Goal: Task Accomplishment & Management: Use online tool/utility

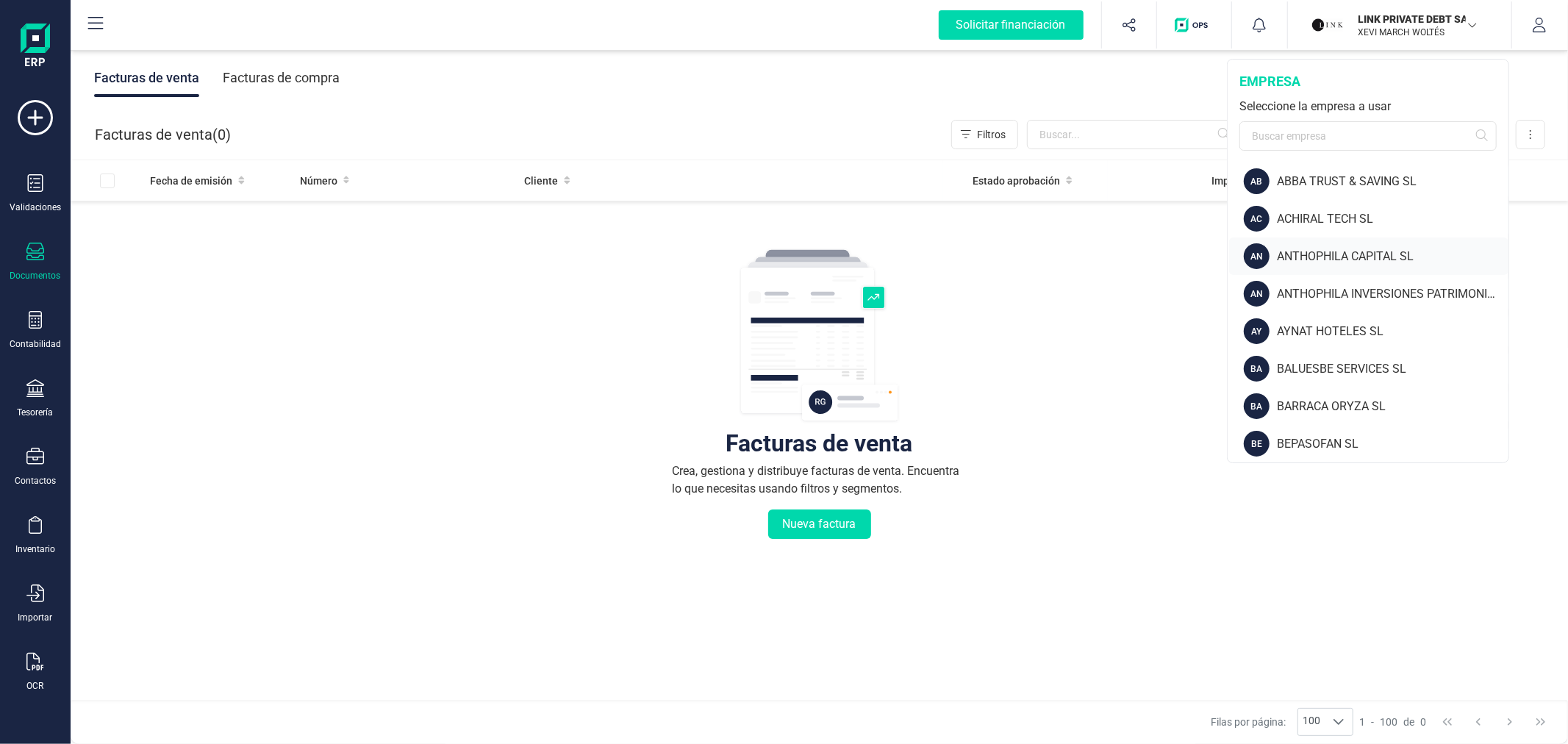
click at [1348, 254] on div "ANTHOPHILA CAPITAL SL" at bounding box center [1393, 256] width 231 height 17
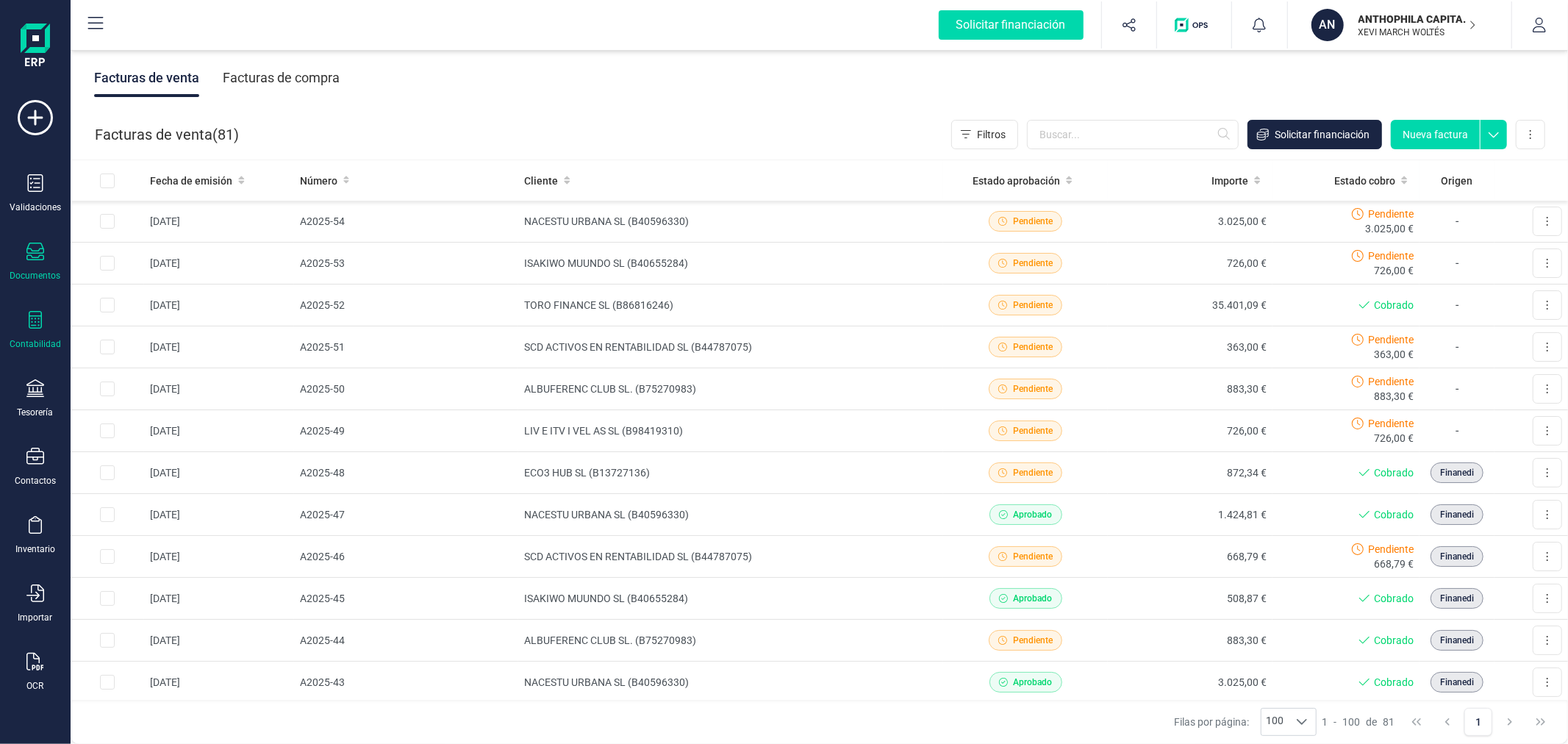
click at [25, 332] on div "Contabilidad" at bounding box center [35, 331] width 59 height 39
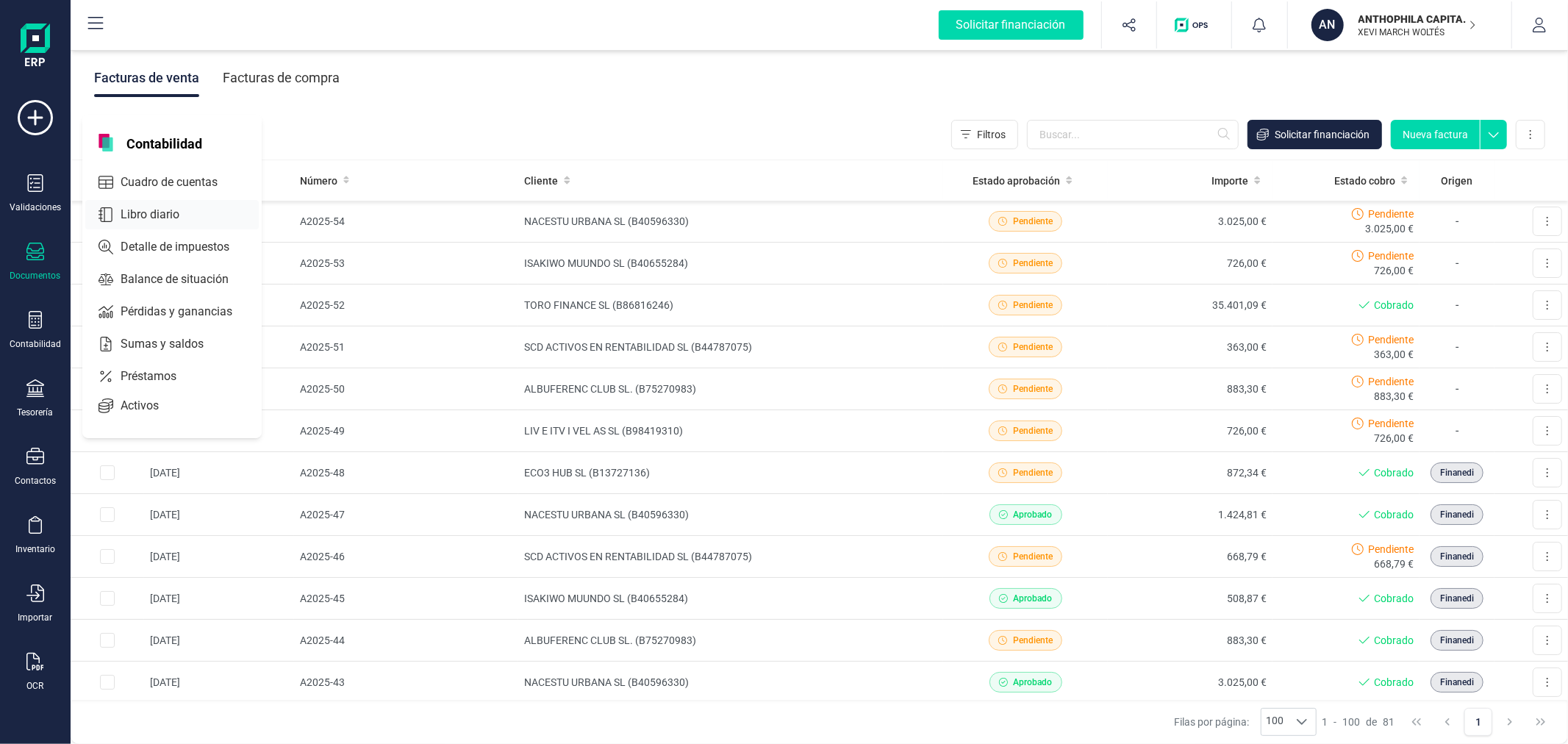
click at [199, 215] on div at bounding box center [192, 215] width 27 height 6
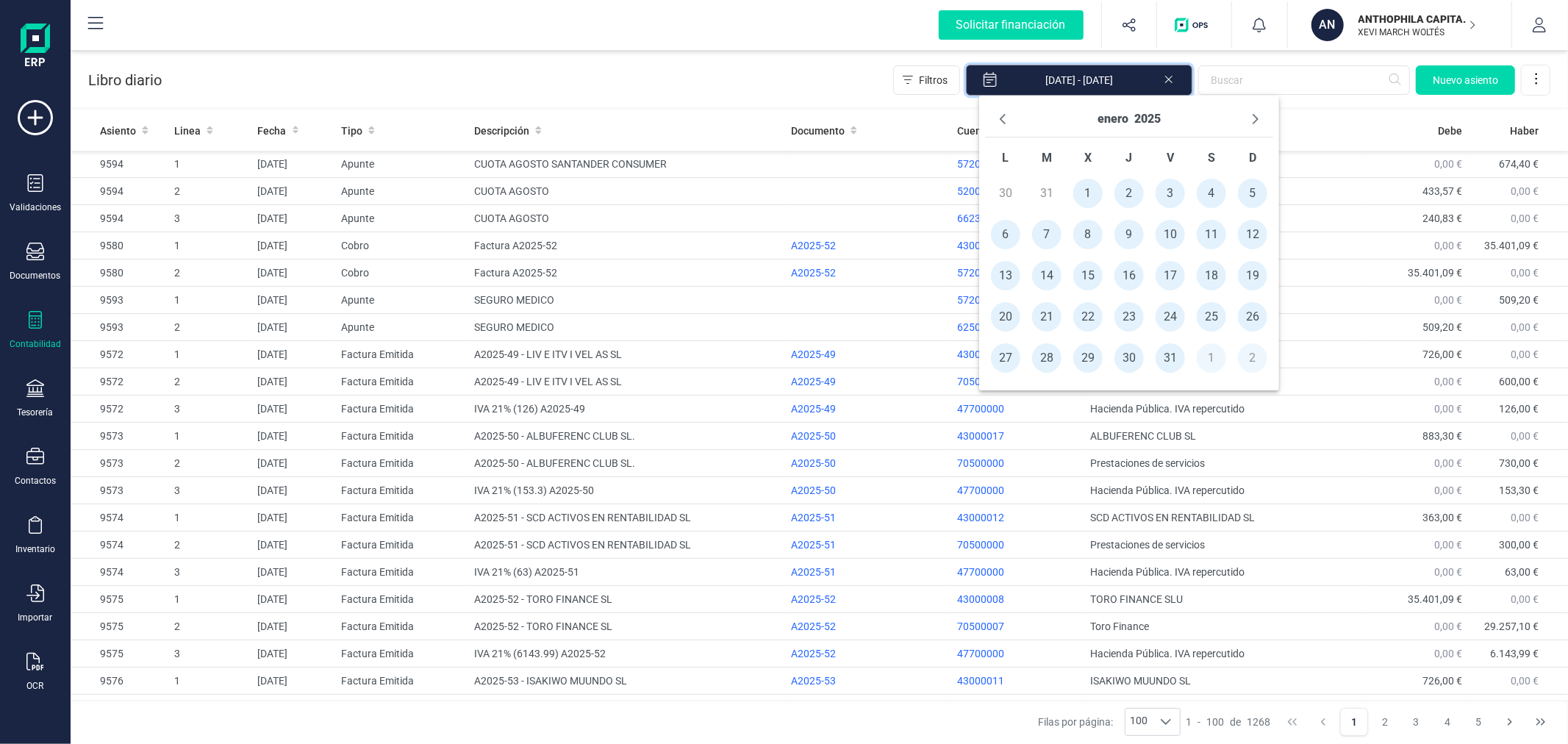
click at [1074, 79] on input "[DATE] - [DATE]" at bounding box center [1079, 80] width 227 height 31
click at [1151, 119] on button "2025" at bounding box center [1147, 119] width 27 height 24
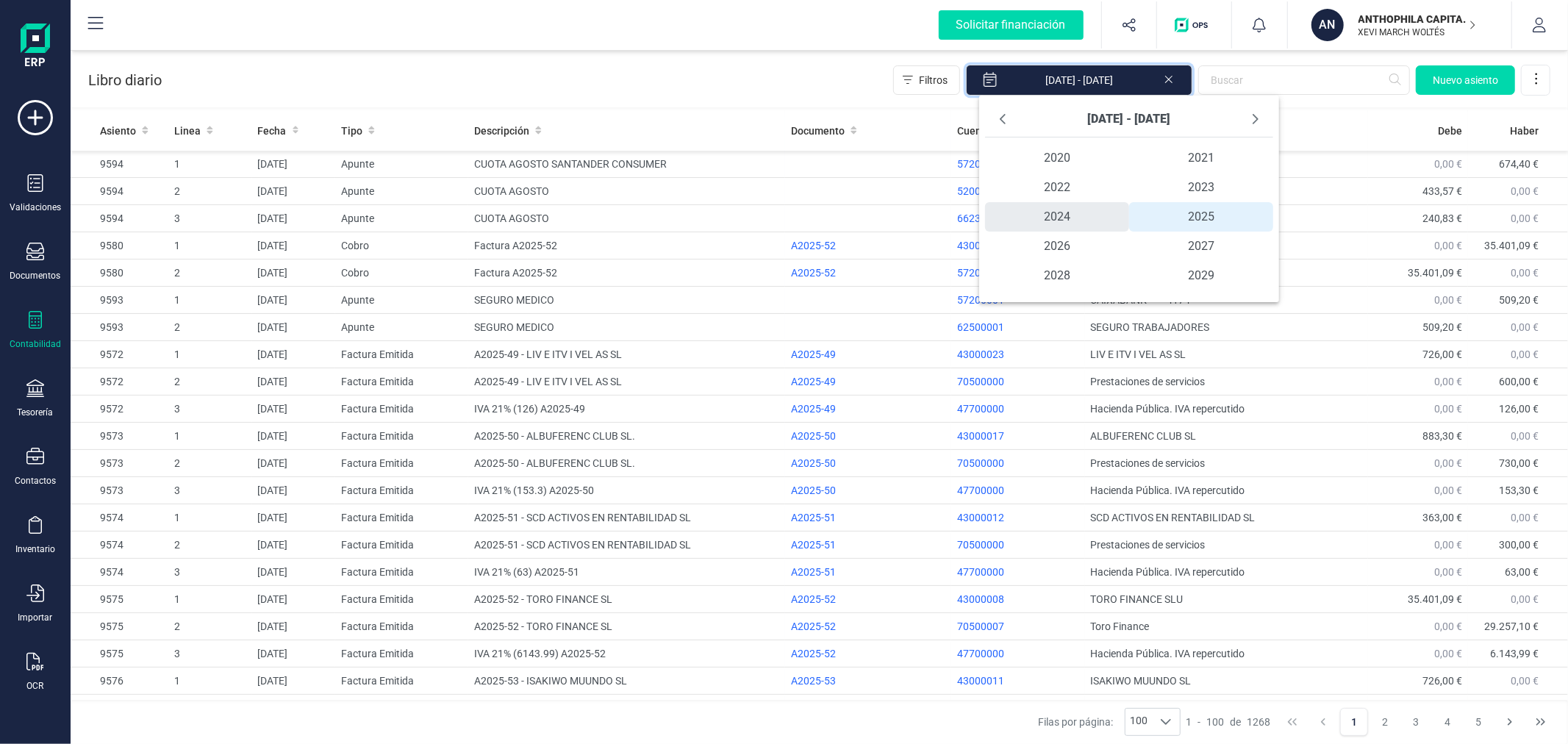
click at [1079, 211] on span "2024" at bounding box center [1057, 217] width 144 height 29
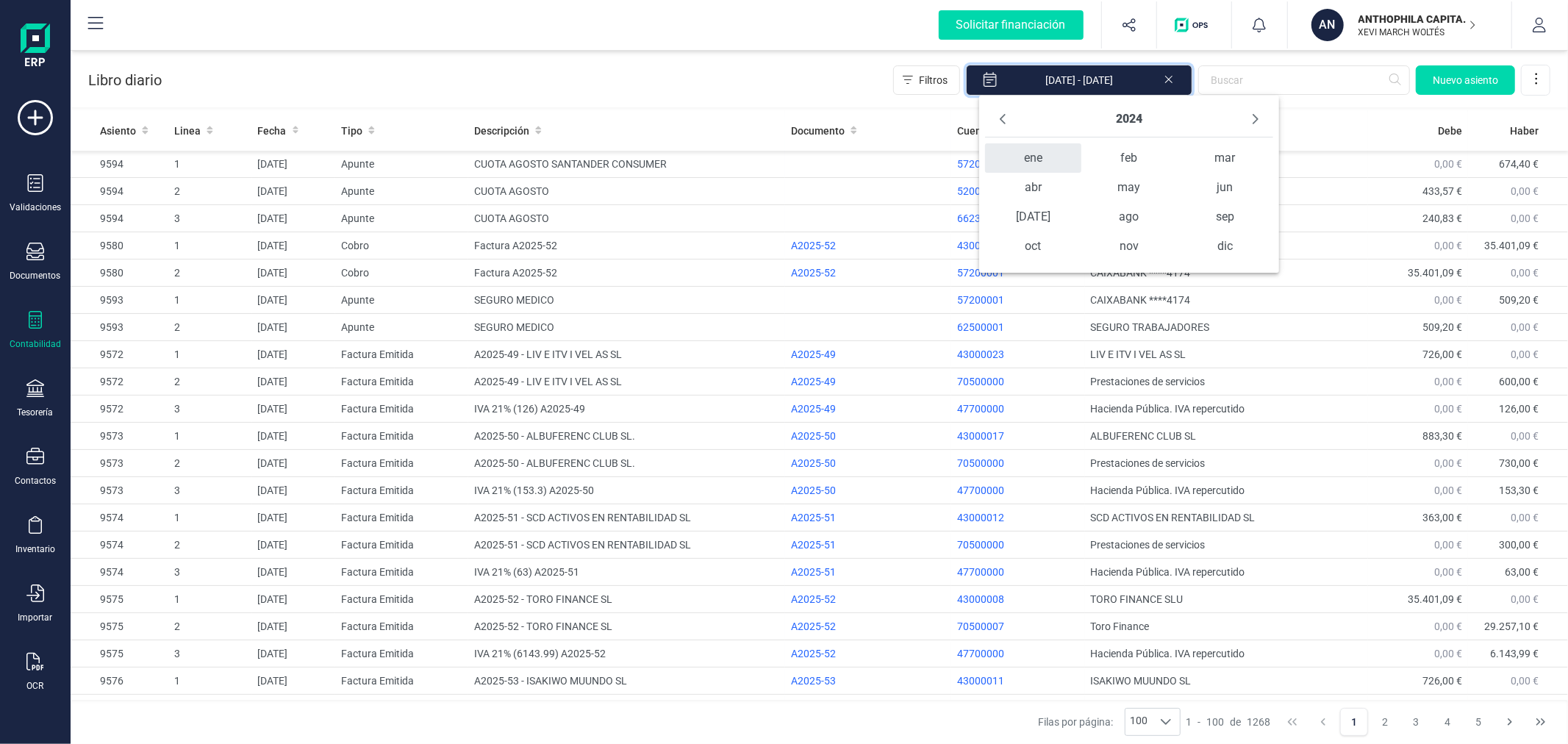
click at [1042, 160] on span "ene" at bounding box center [1033, 158] width 95 height 29
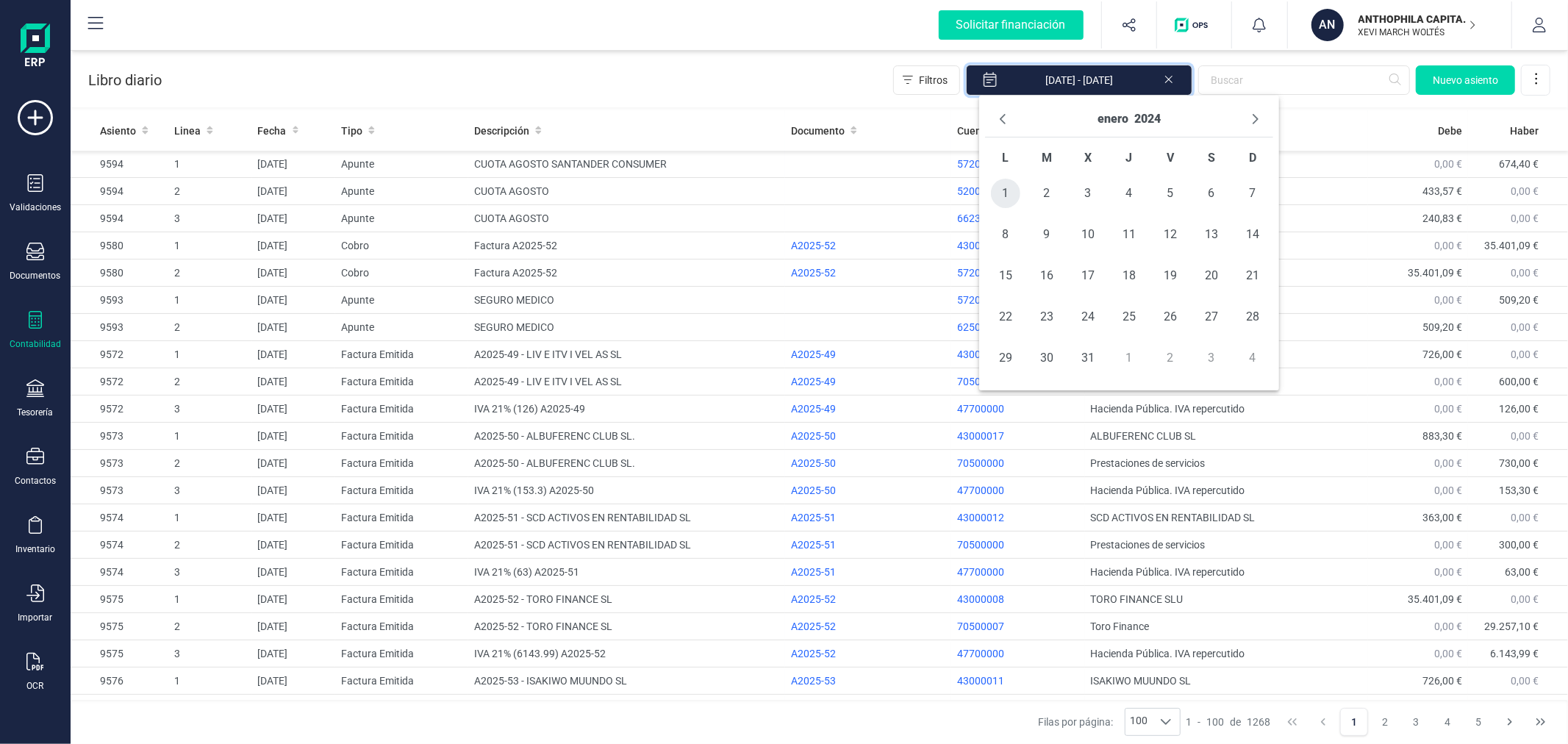
click at [1008, 186] on span "1" at bounding box center [1005, 194] width 29 height 29
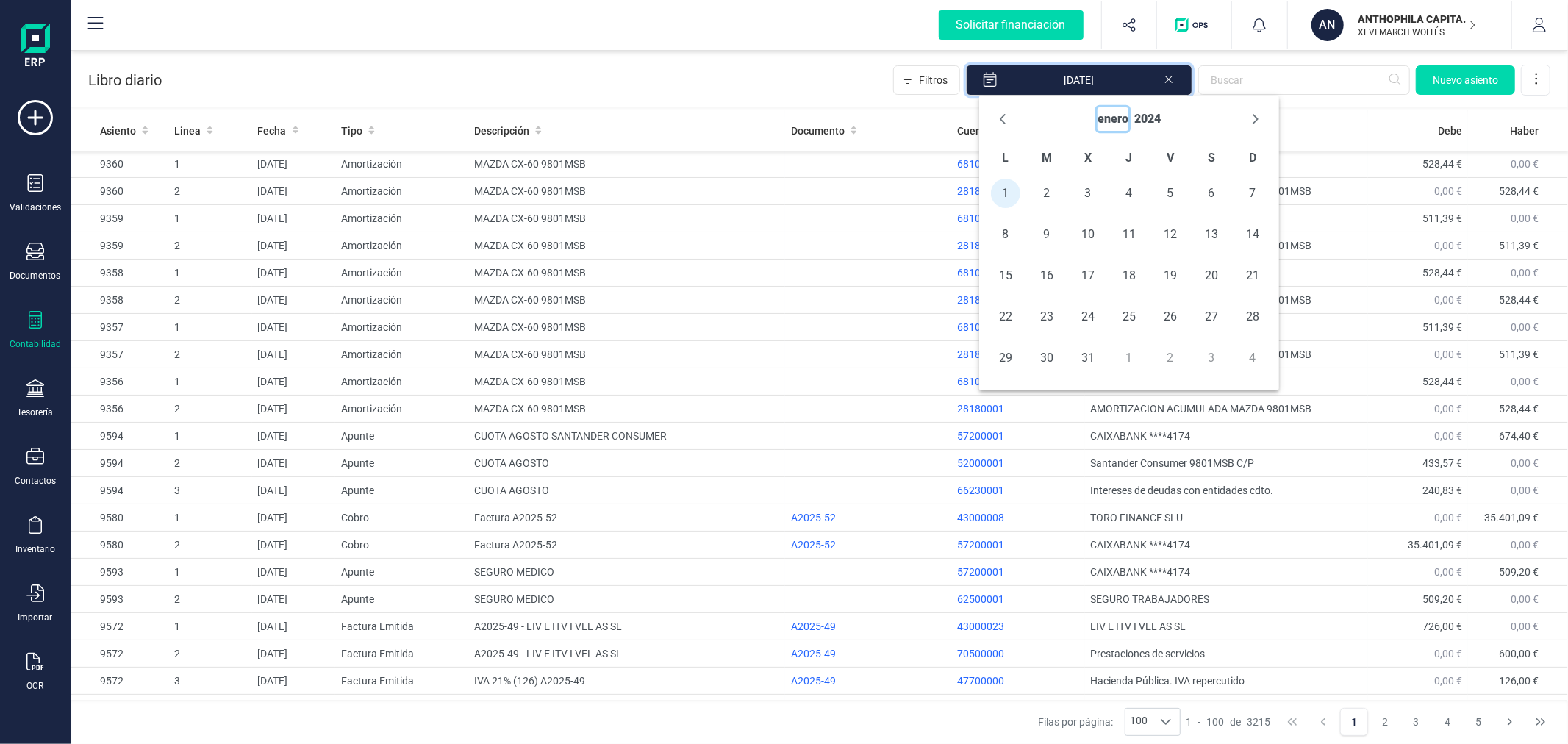
click at [1113, 119] on button "enero" at bounding box center [1113, 119] width 31 height 24
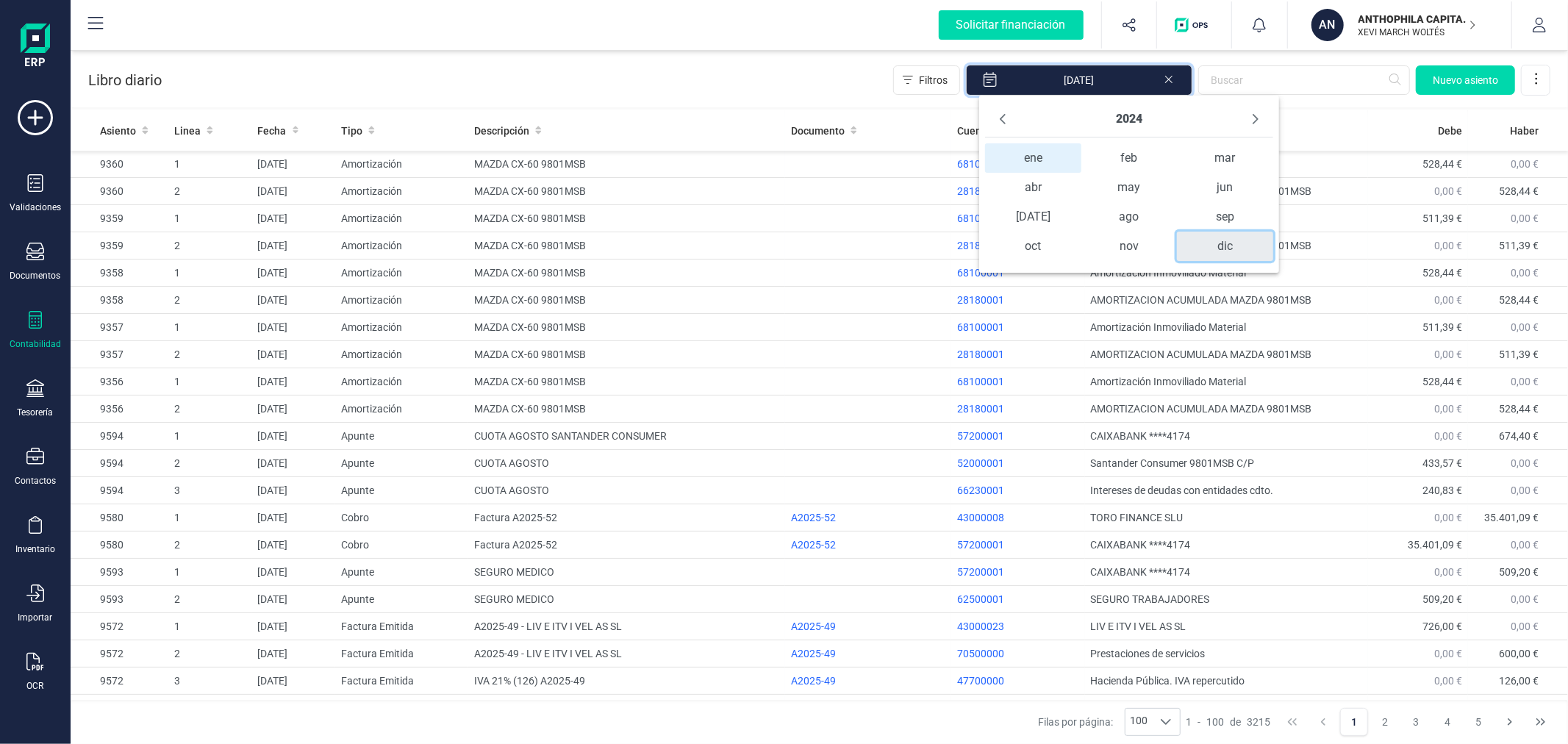
click at [1208, 247] on span "dic" at bounding box center [1225, 246] width 95 height 29
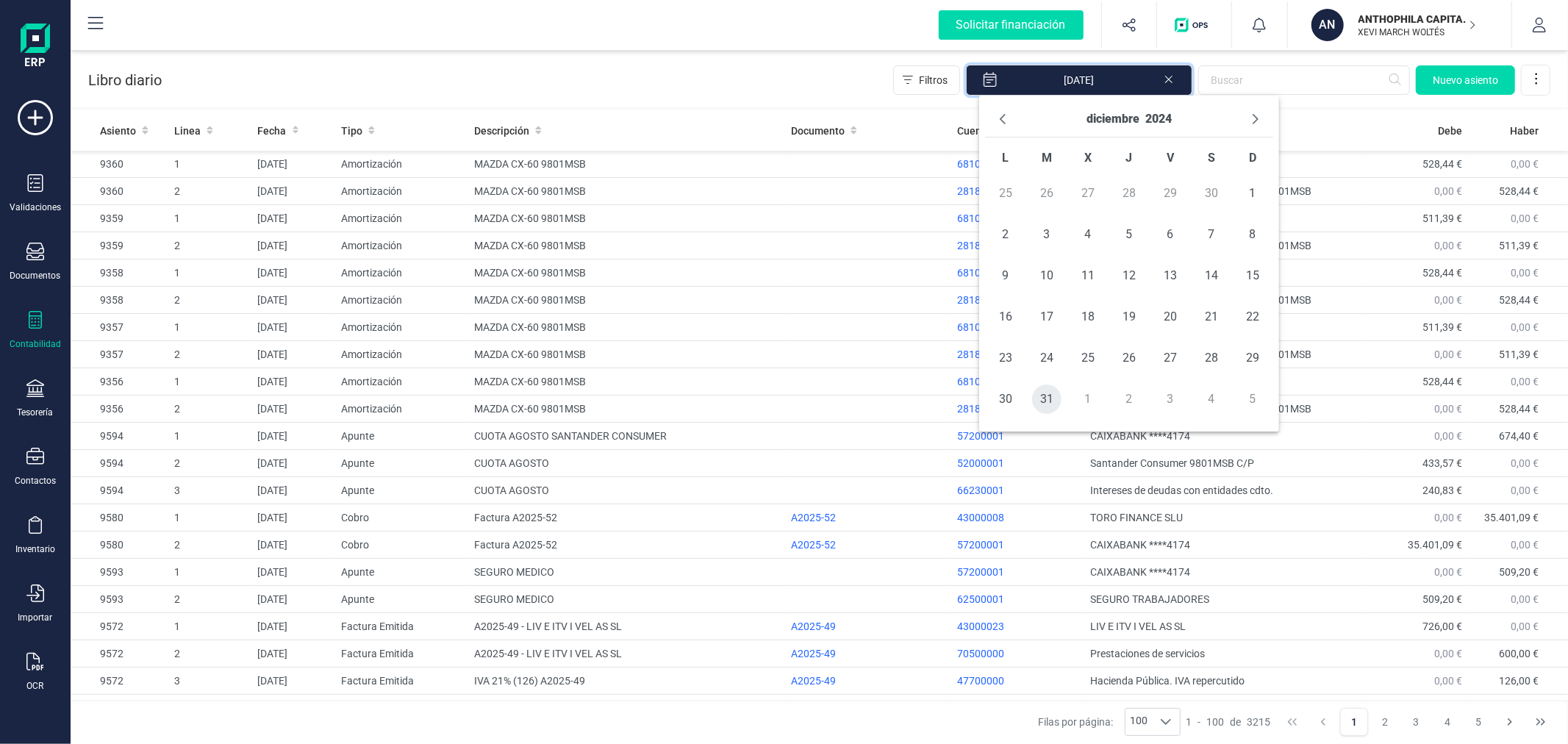
click at [1047, 396] on span "31" at bounding box center [1047, 400] width 29 height 29
type input "[DATE] - [DATE]"
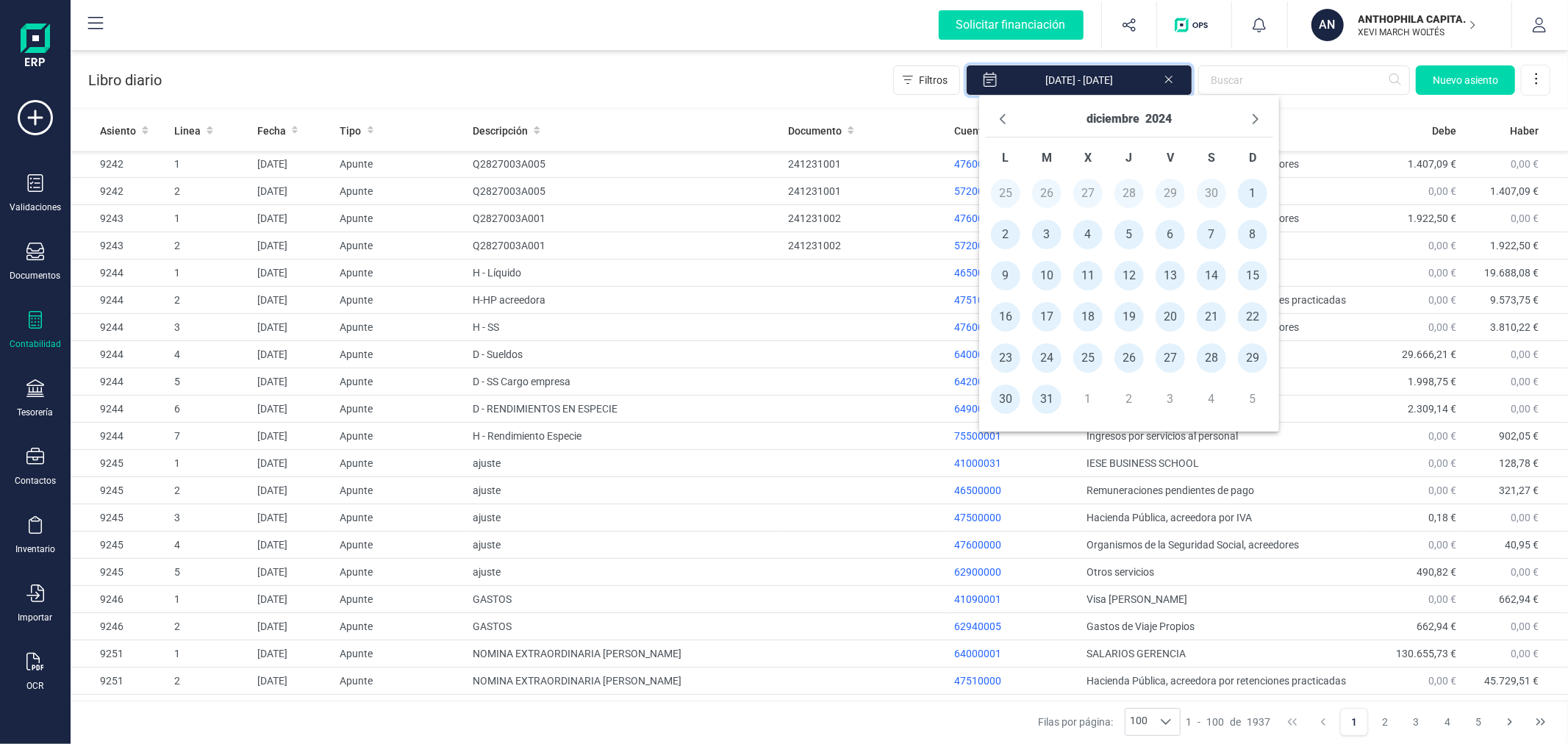
click at [731, 71] on div "Libro diario Filtros [DATE] - [DATE] [GEOGRAPHIC_DATA]" at bounding box center [819, 77] width 1497 height 61
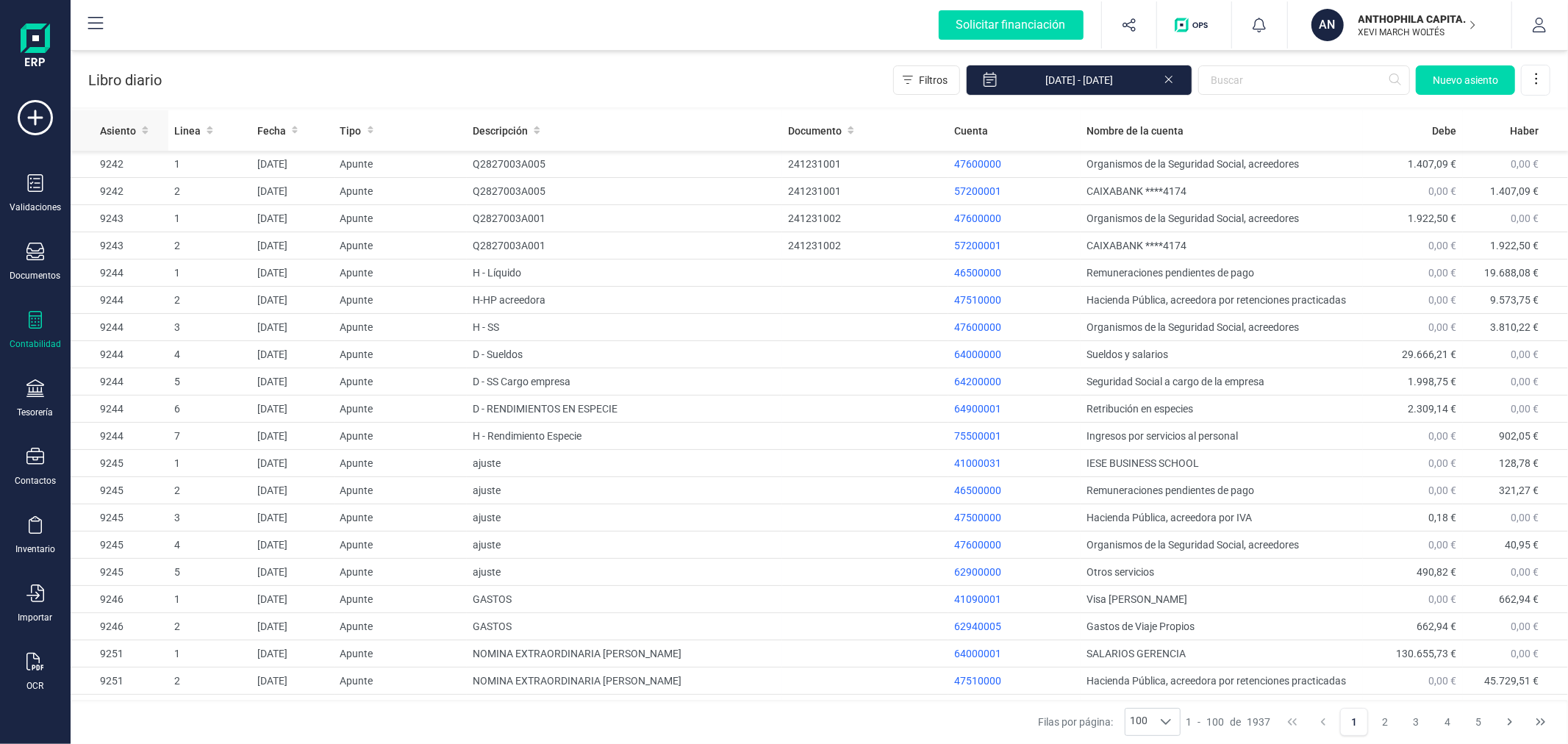
click at [128, 129] on span "Asiento" at bounding box center [118, 131] width 36 height 15
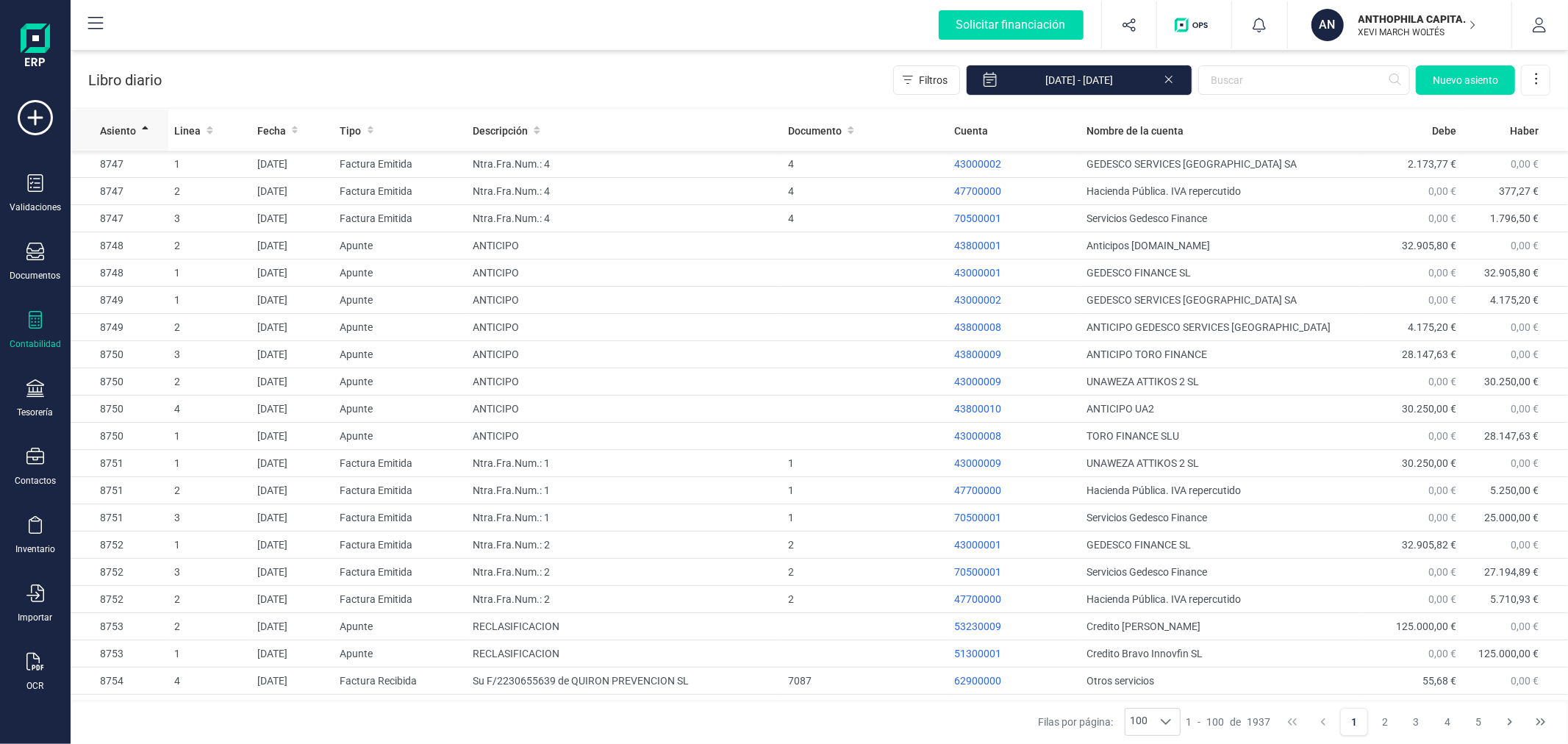
click at [128, 129] on span "Asiento" at bounding box center [118, 131] width 36 height 15
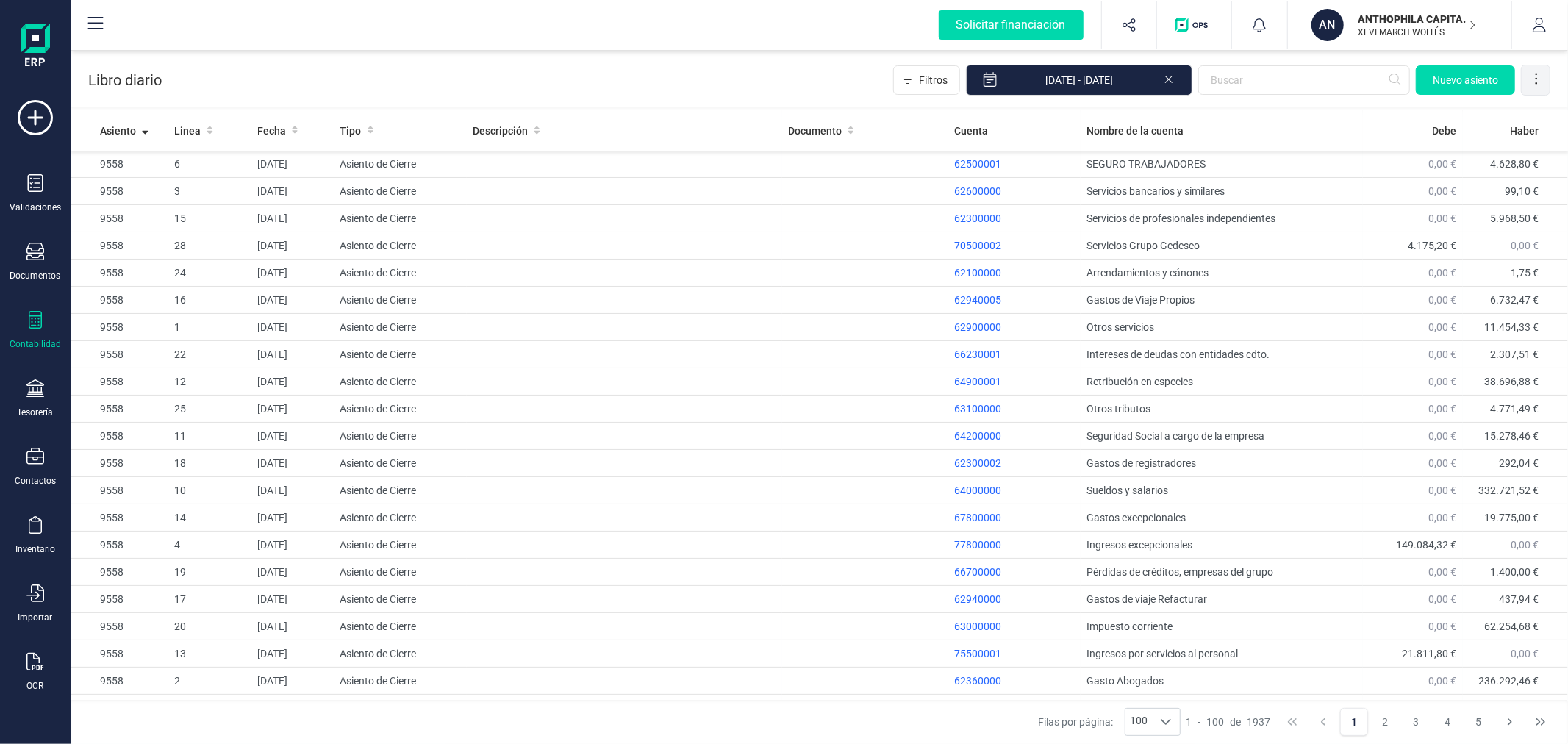
click at [1544, 72] on div at bounding box center [1536, 80] width 29 height 29
click at [1496, 107] on link "Exportar Excel" at bounding box center [1477, 116] width 147 height 29
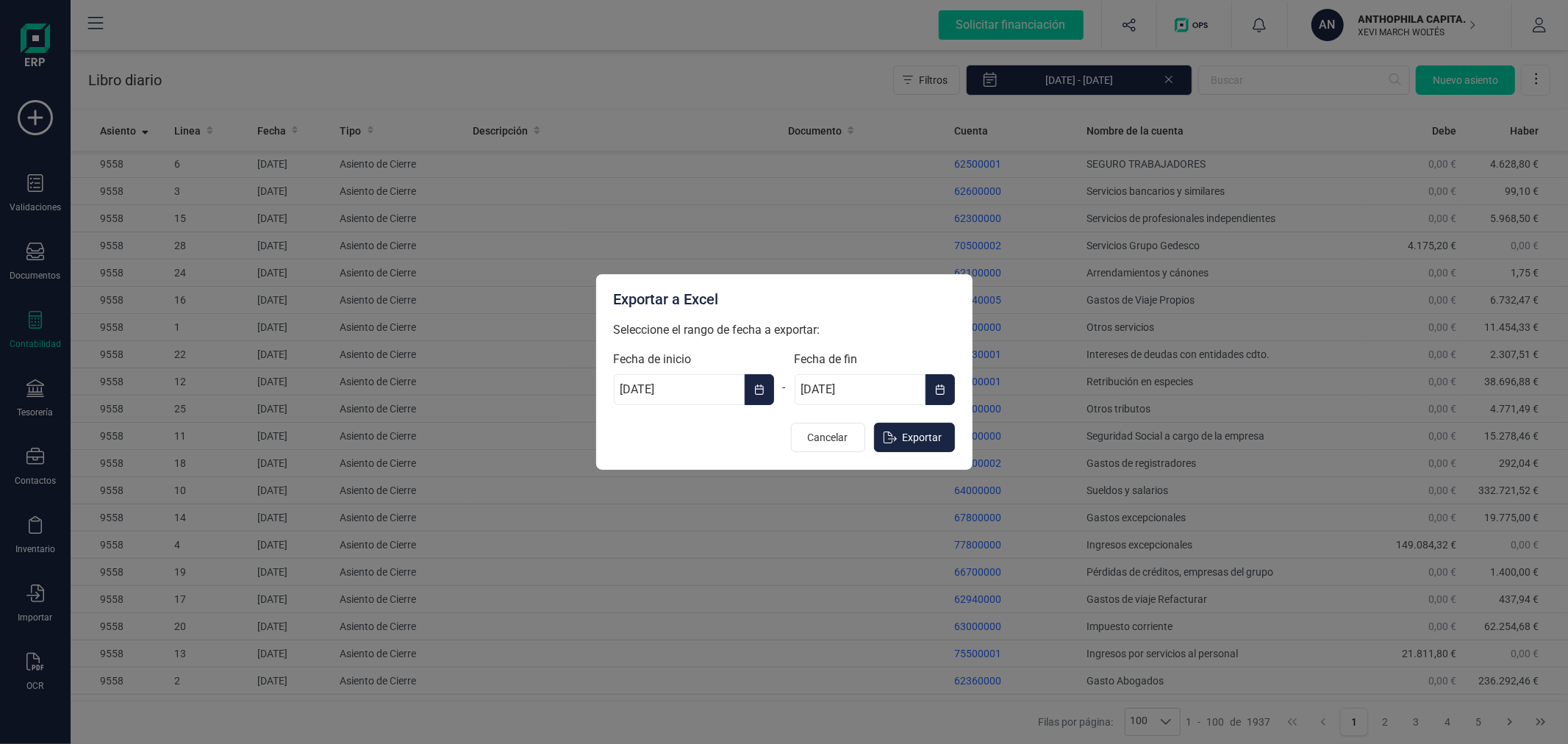
click at [765, 394] on span "Choose Date" at bounding box center [766, 389] width 3 height 17
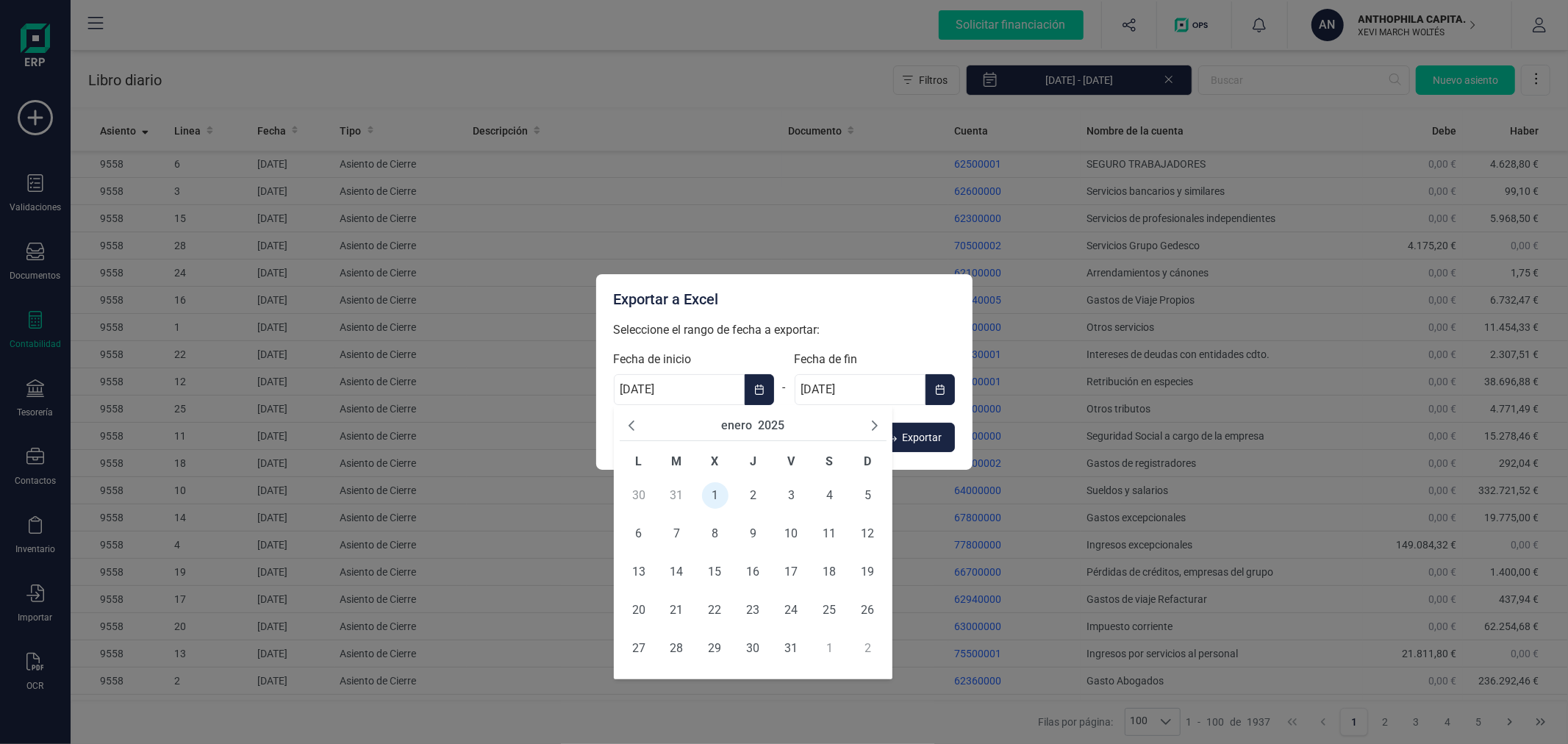
click at [772, 423] on button "2025" at bounding box center [770, 425] width 27 height 17
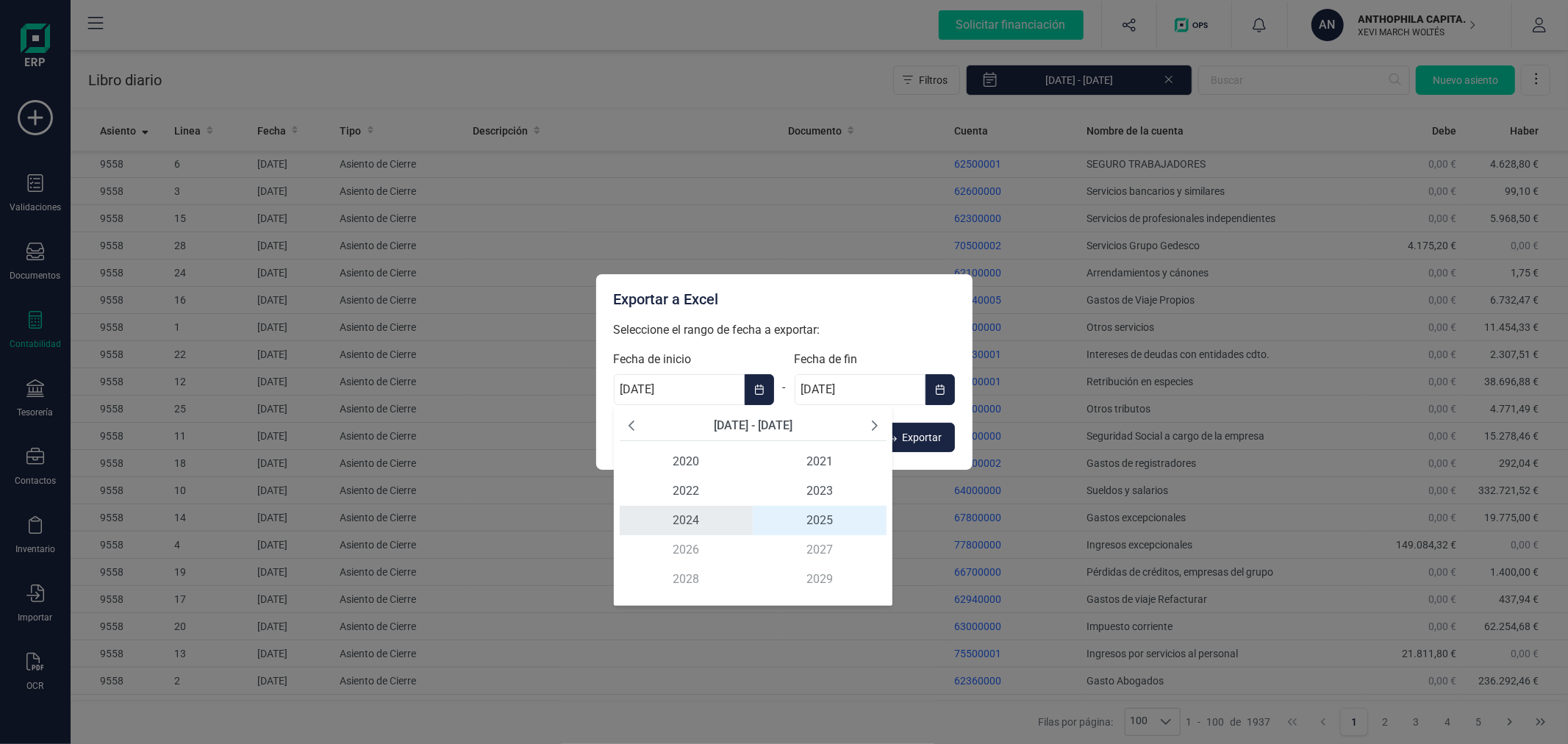
click at [689, 513] on span "2024" at bounding box center [687, 521] width 134 height 29
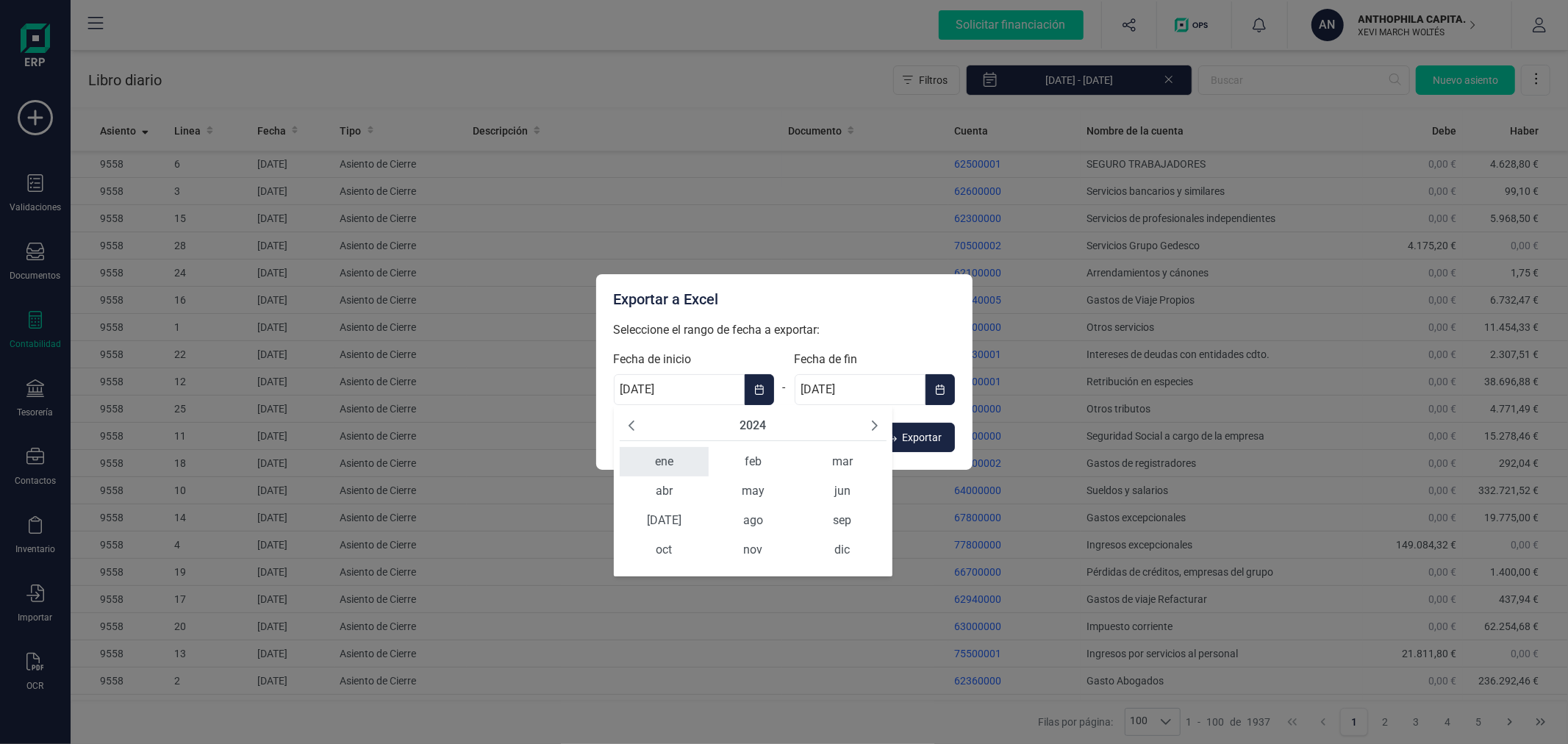
click at [681, 468] on span "ene" at bounding box center [664, 462] width 89 height 29
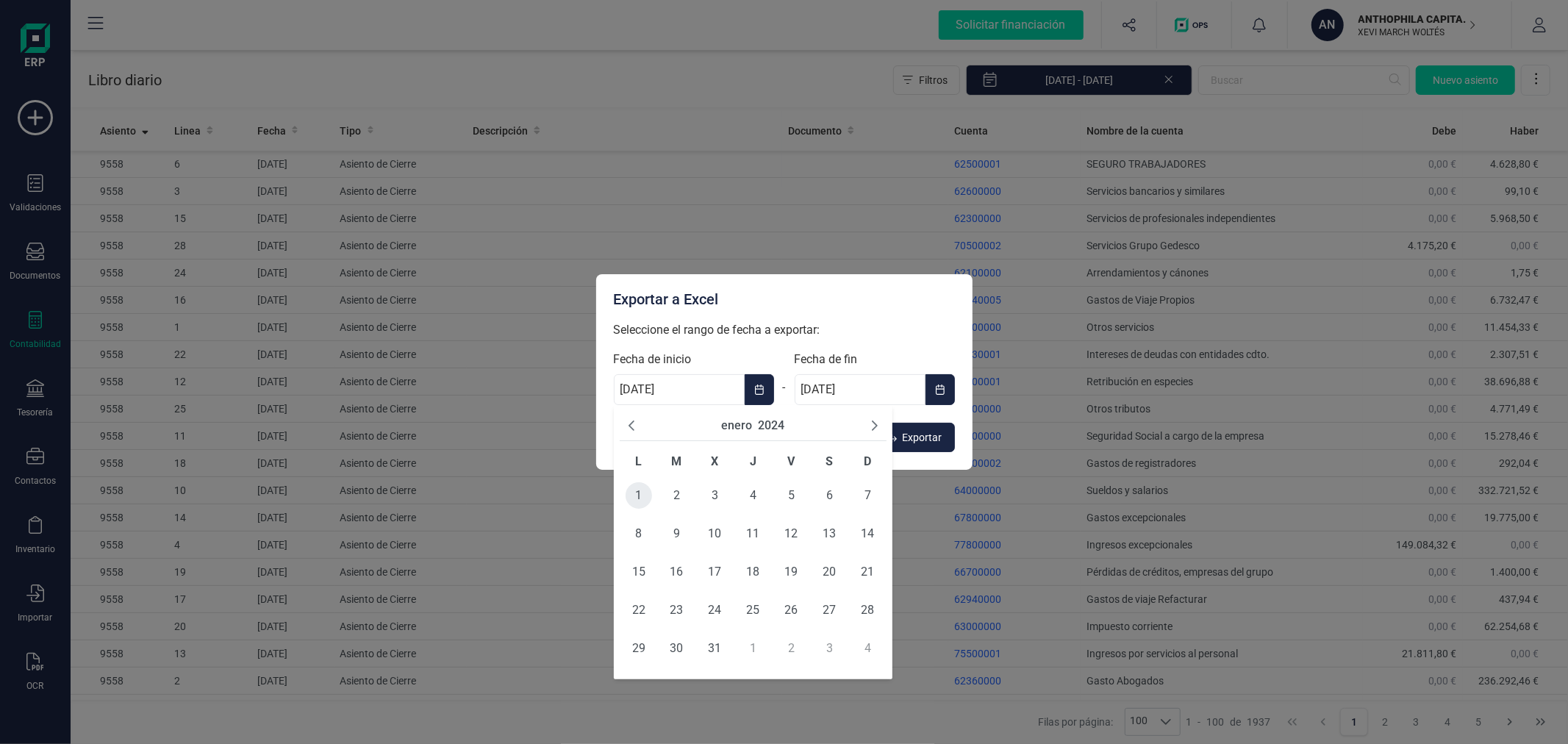
click at [633, 494] on span "1" at bounding box center [638, 495] width 27 height 27
type input "[DATE]"
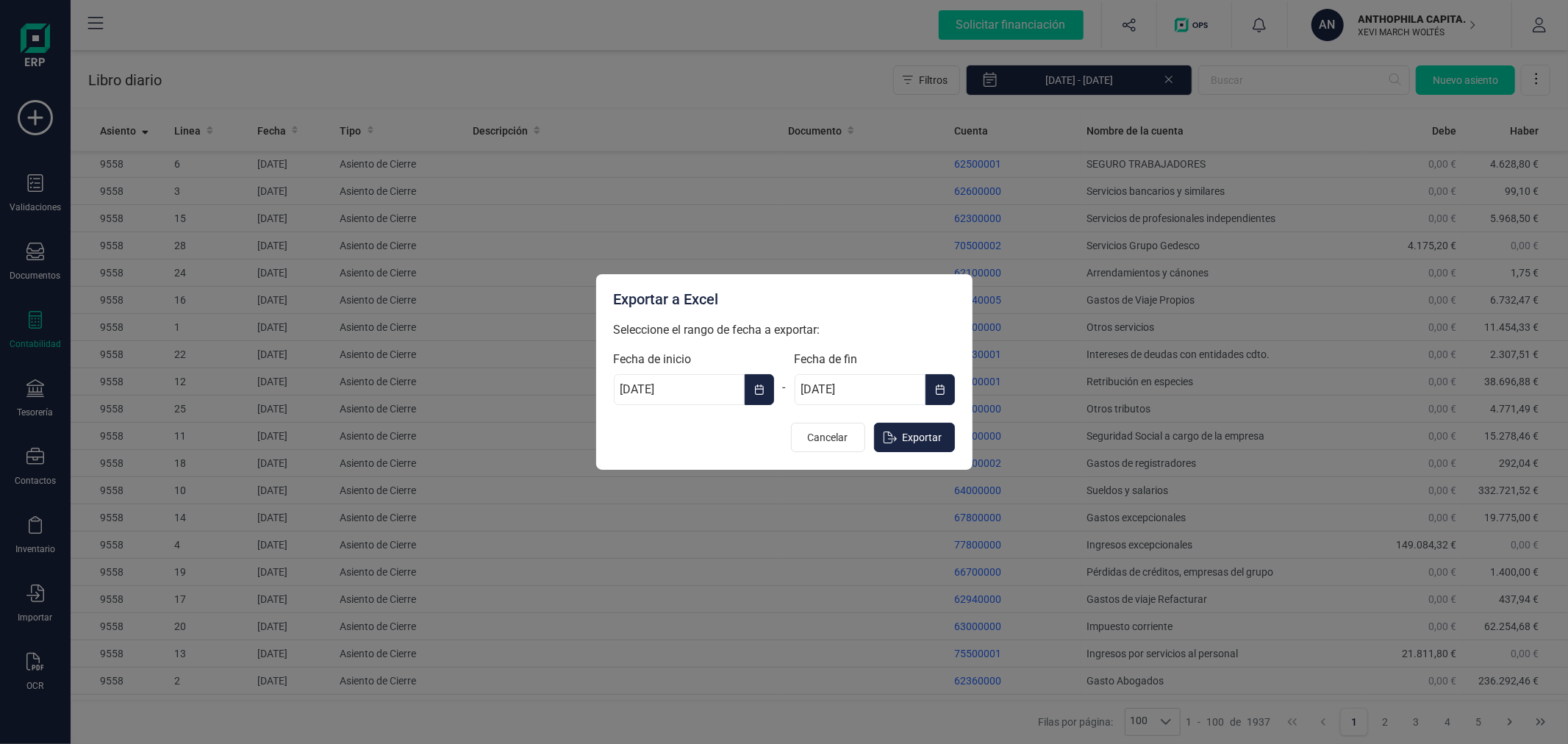
click at [946, 378] on button "Choose Date" at bounding box center [940, 390] width 29 height 31
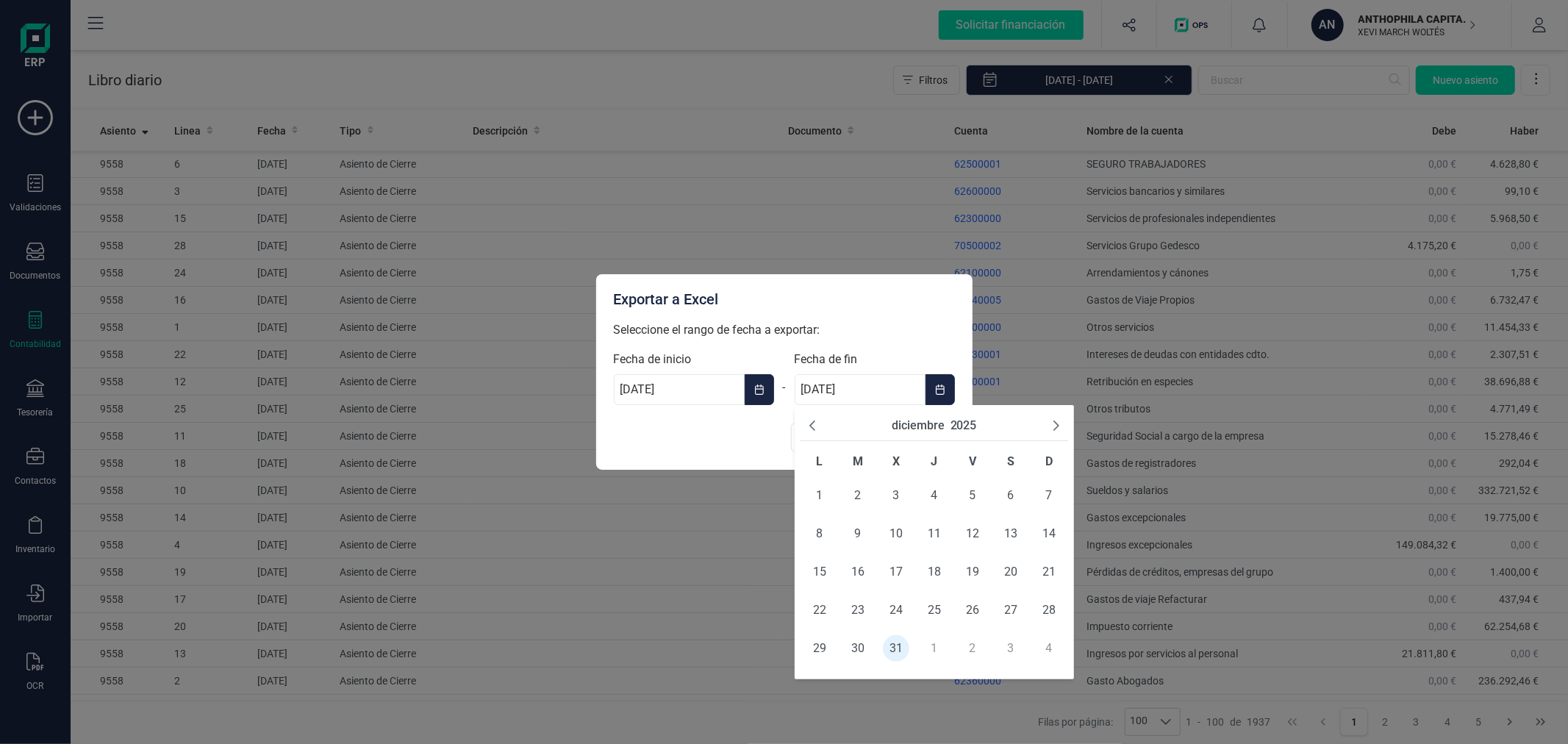
click at [965, 427] on button "2025" at bounding box center [963, 425] width 27 height 17
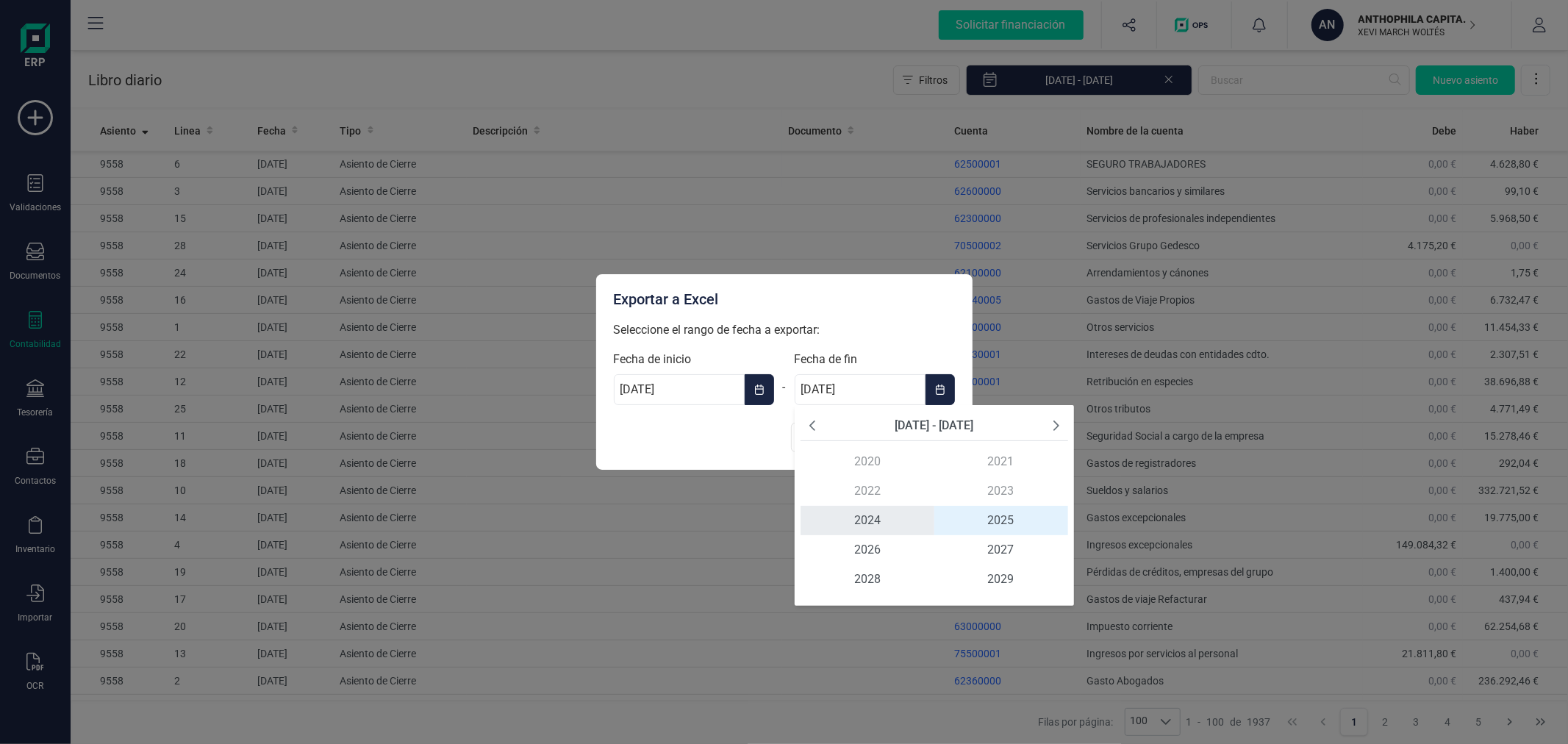
click at [868, 511] on span "2024" at bounding box center [868, 521] width 134 height 29
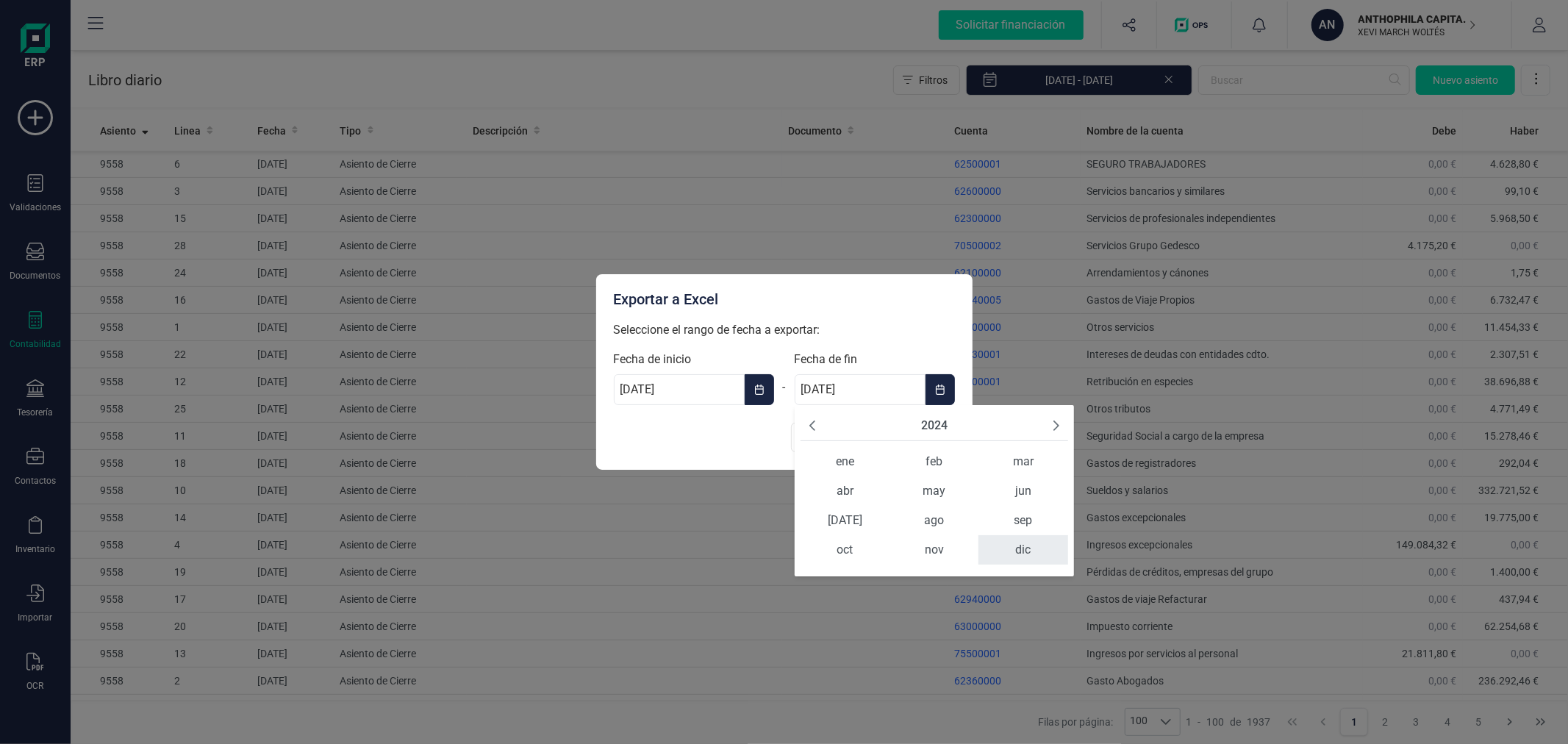
click at [1005, 553] on span "dic" at bounding box center [1023, 550] width 89 height 29
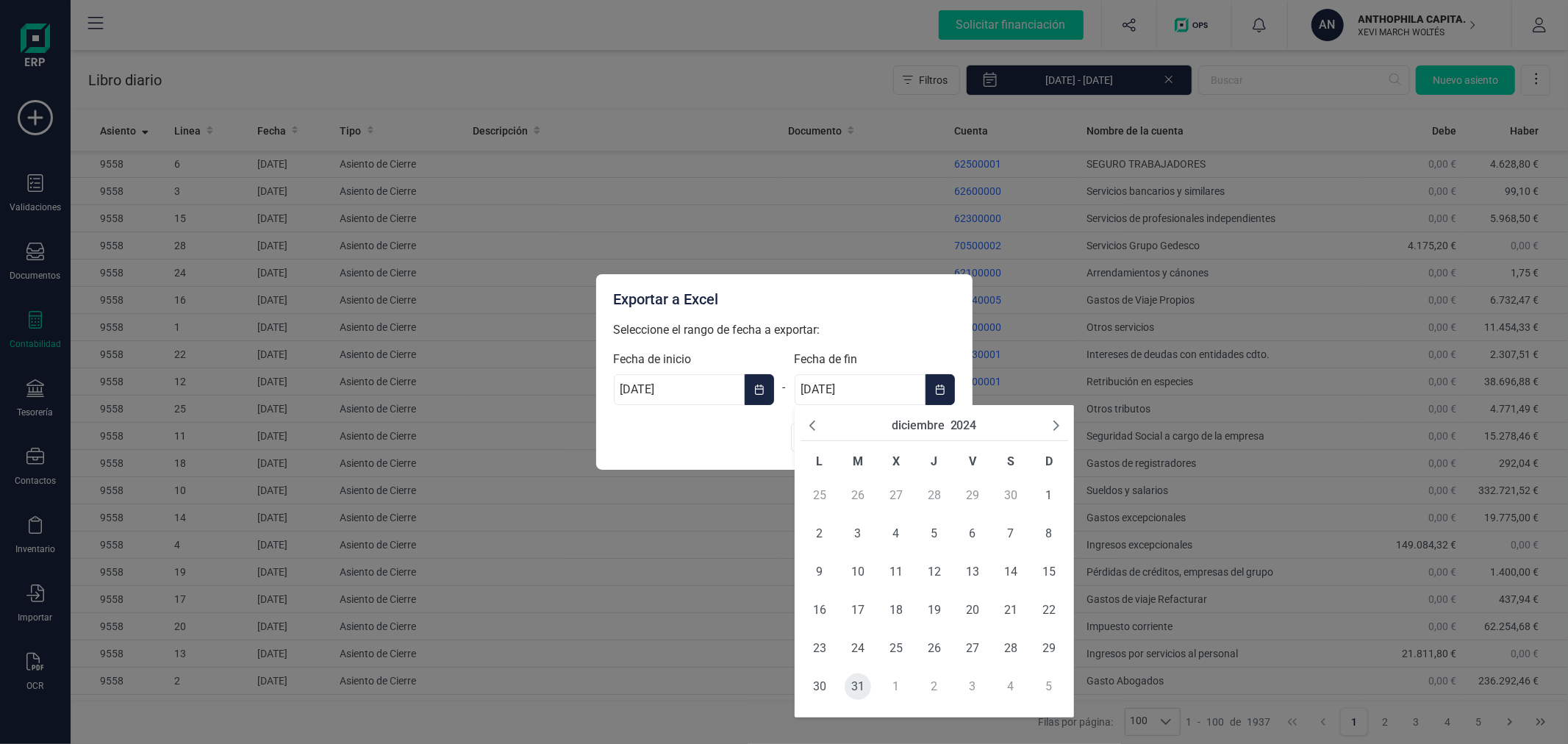
click at [858, 681] on span "31" at bounding box center [857, 686] width 27 height 27
type input "[DATE]"
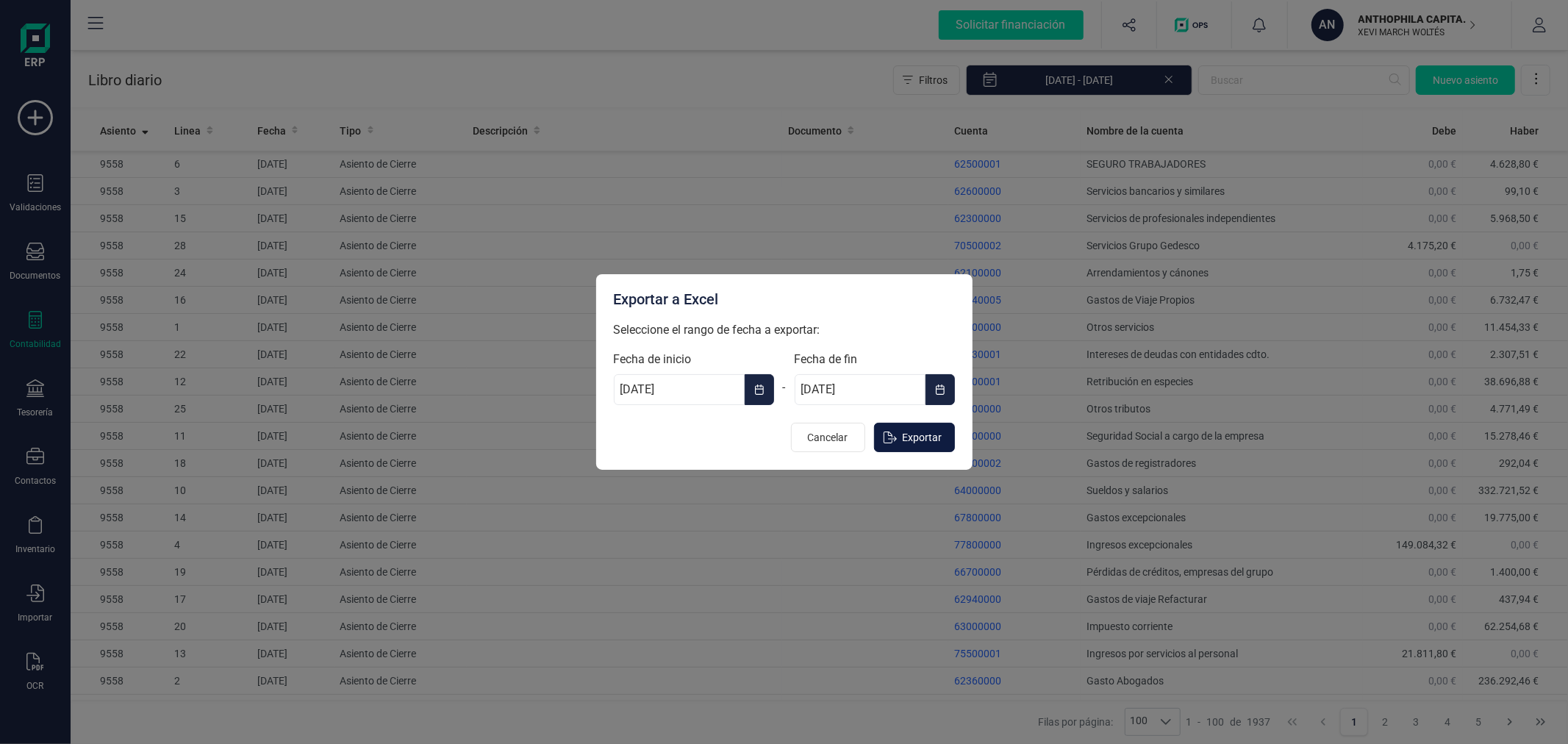
click at [927, 436] on span "Exportar" at bounding box center [922, 437] width 39 height 15
type input "[DATE]"
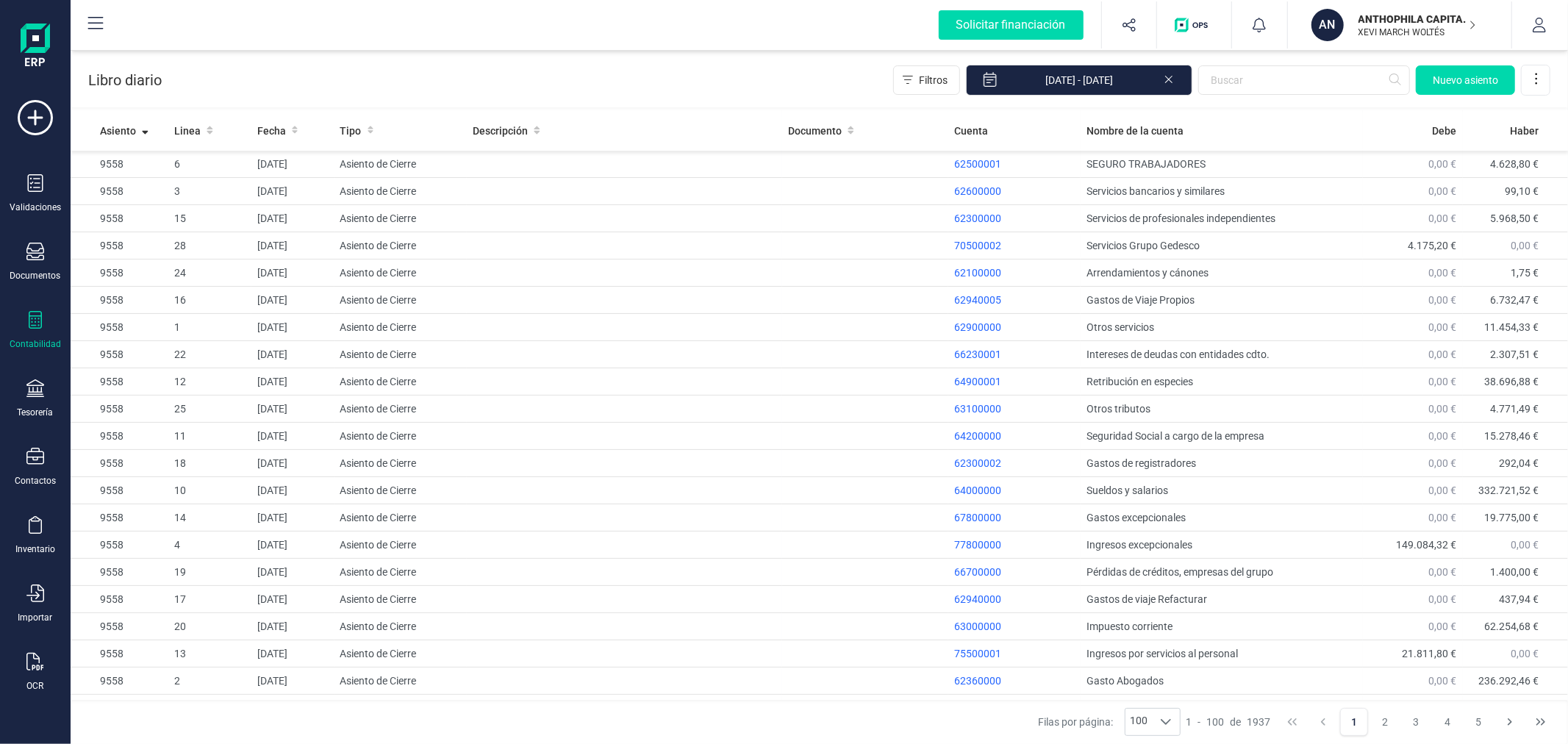
click at [1421, 13] on p "ANTHOPHILA CAPITAL SL" at bounding box center [1417, 19] width 118 height 15
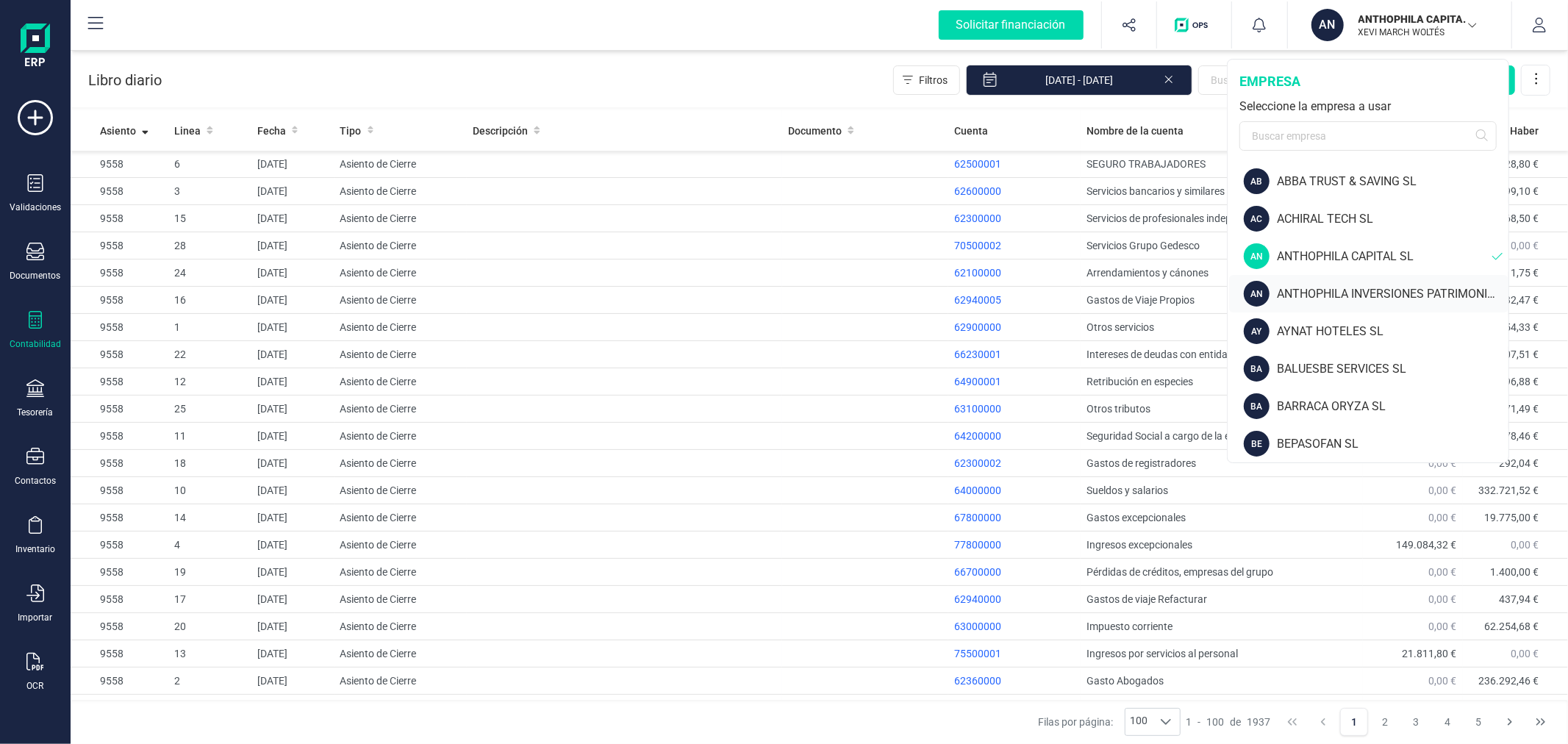
click at [1322, 291] on div "ANTHOPHILA INVERSIONES PATRIMONIALES SL" at bounding box center [1393, 294] width 231 height 17
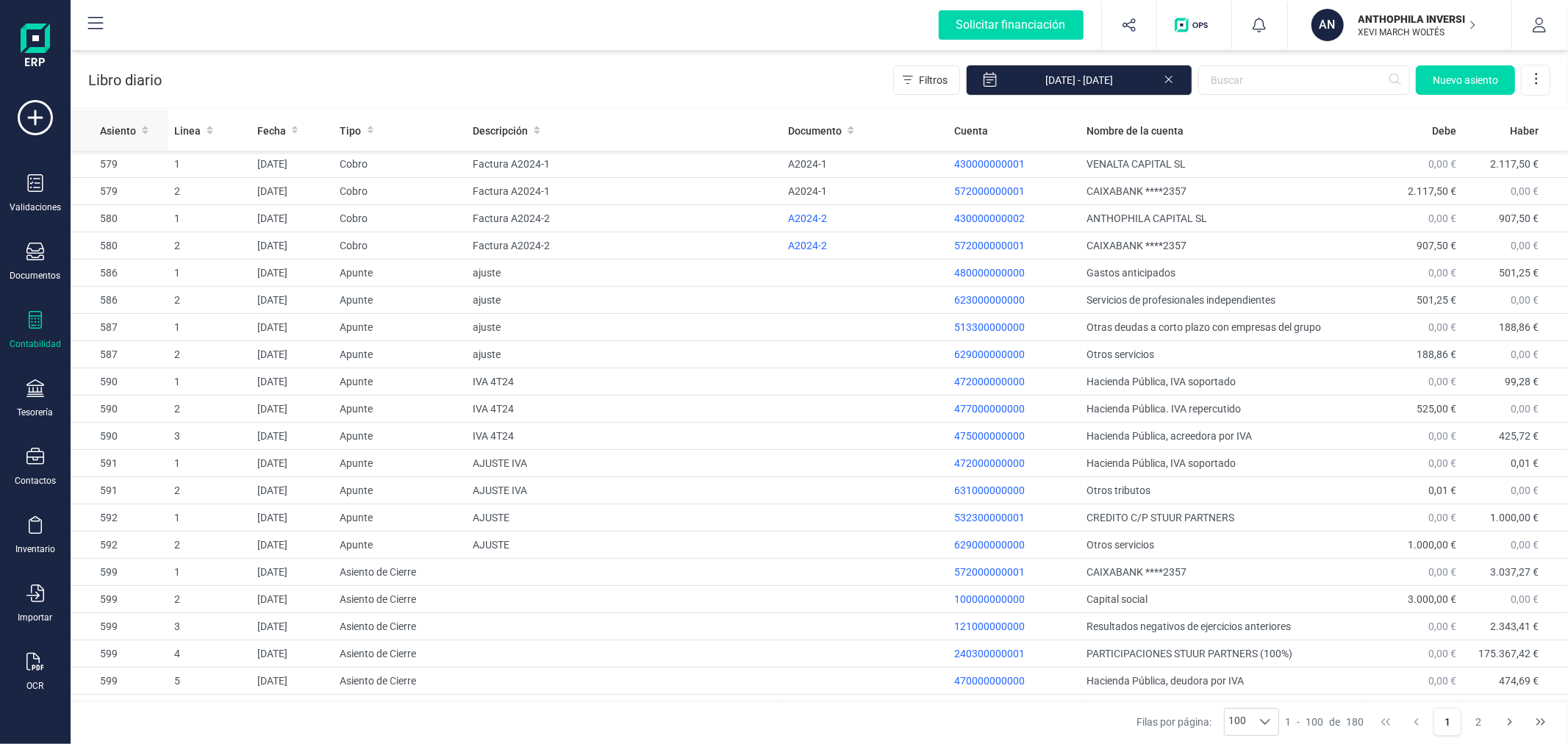
click at [106, 131] on span "Asiento" at bounding box center [118, 131] width 36 height 15
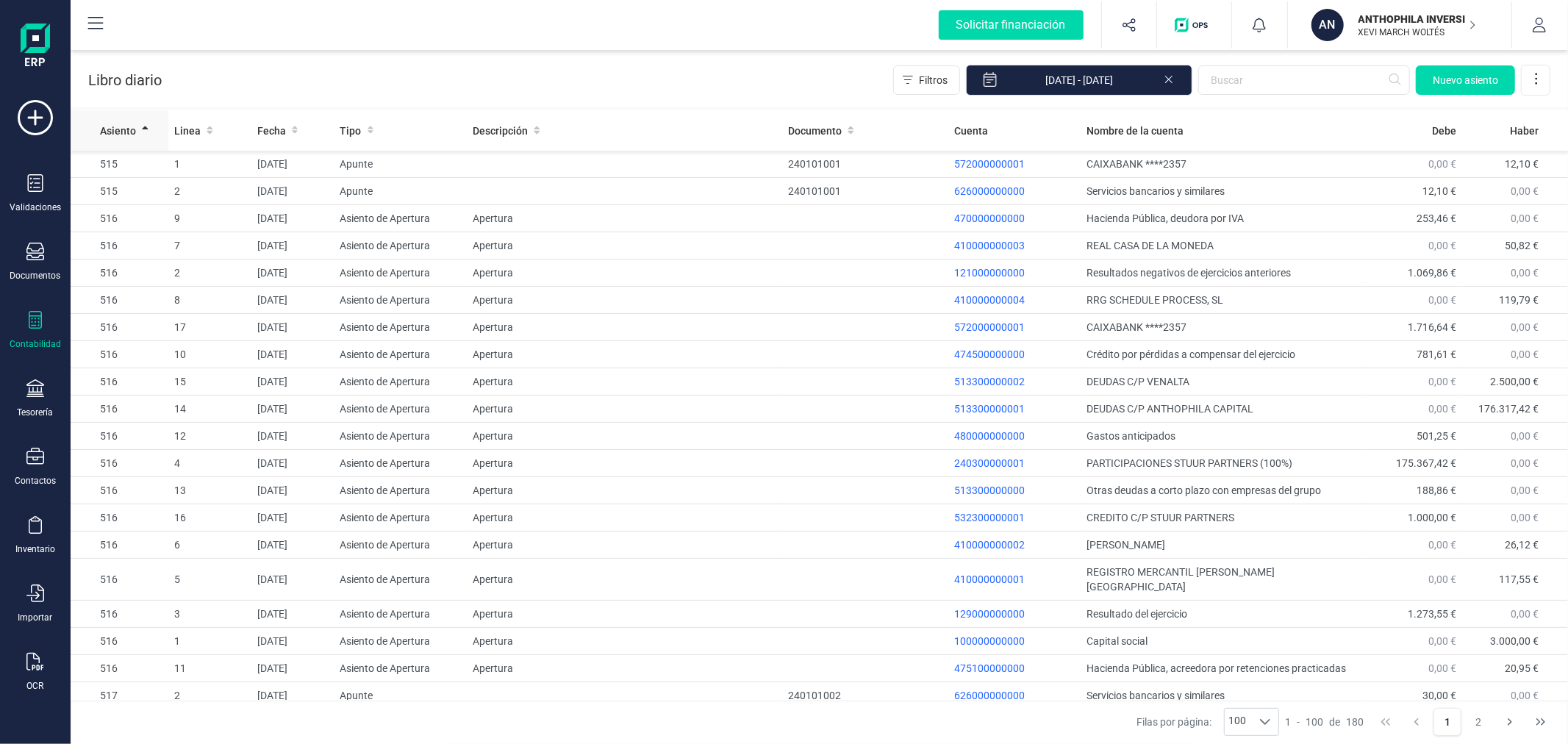
click at [106, 131] on span "Asiento" at bounding box center [118, 131] width 36 height 15
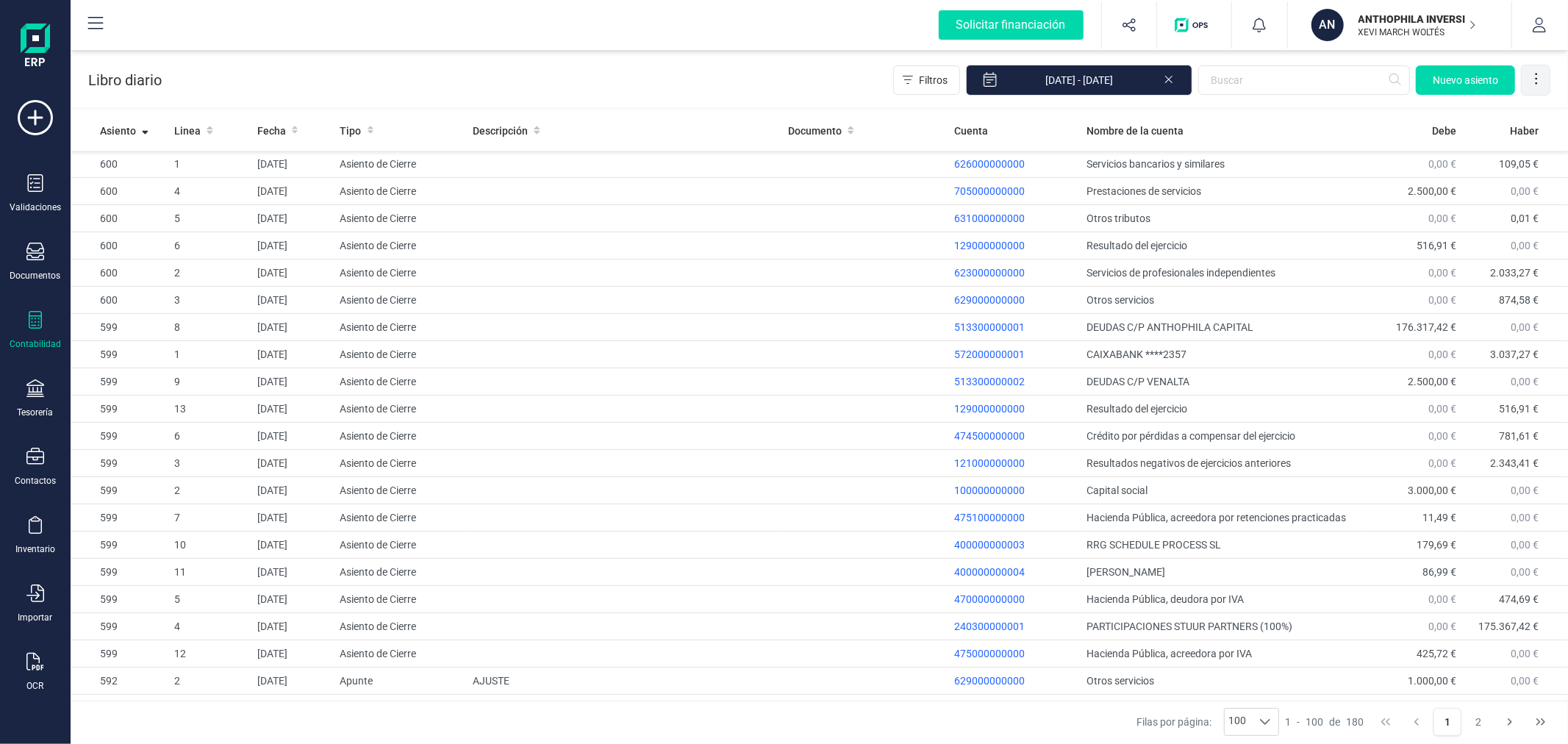
click at [1530, 74] on icon at bounding box center [1536, 79] width 15 height 15
click at [1509, 115] on span "Exportar Excel" at bounding box center [1485, 115] width 106 height 12
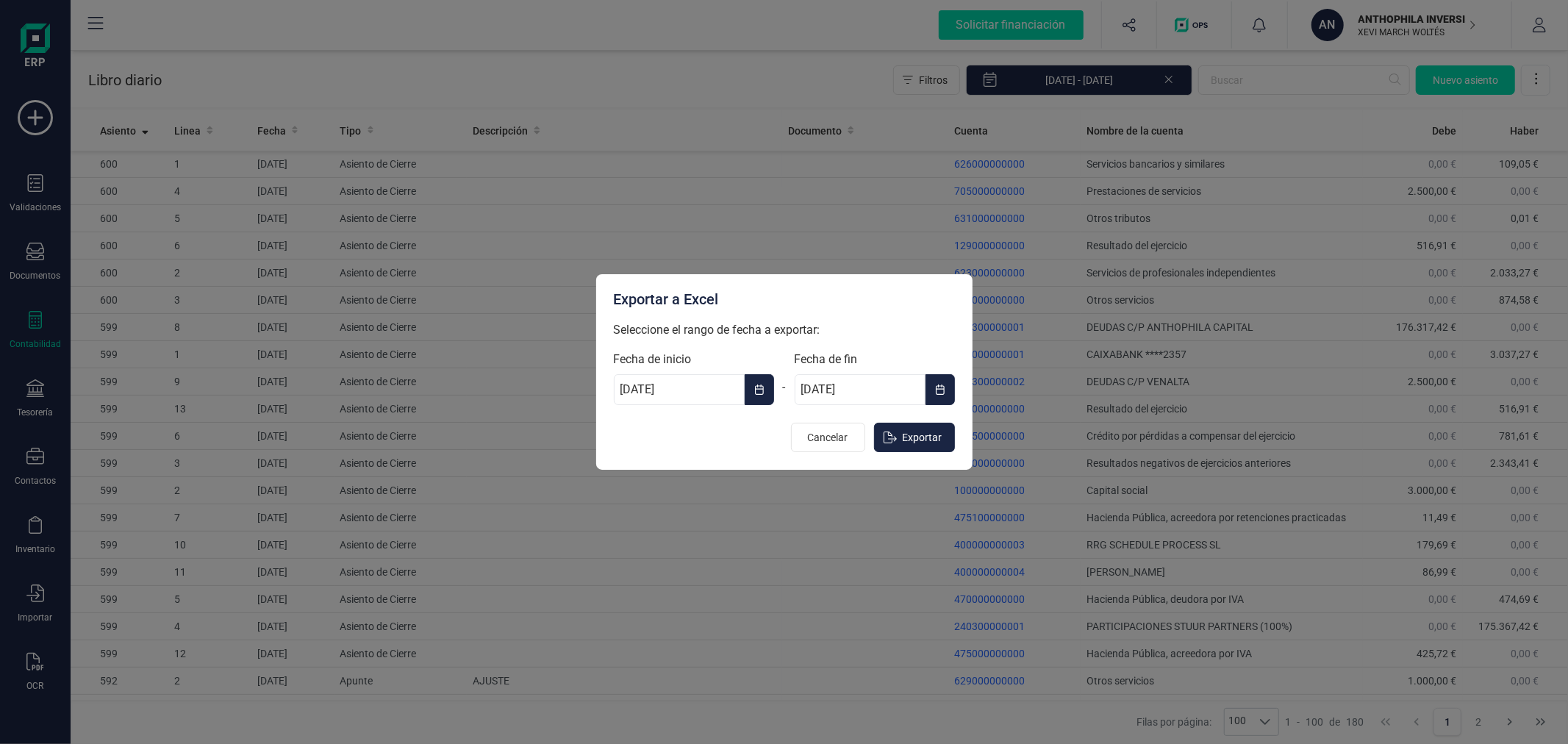
click at [758, 388] on icon "Choose Date" at bounding box center [758, 389] width 10 height 12
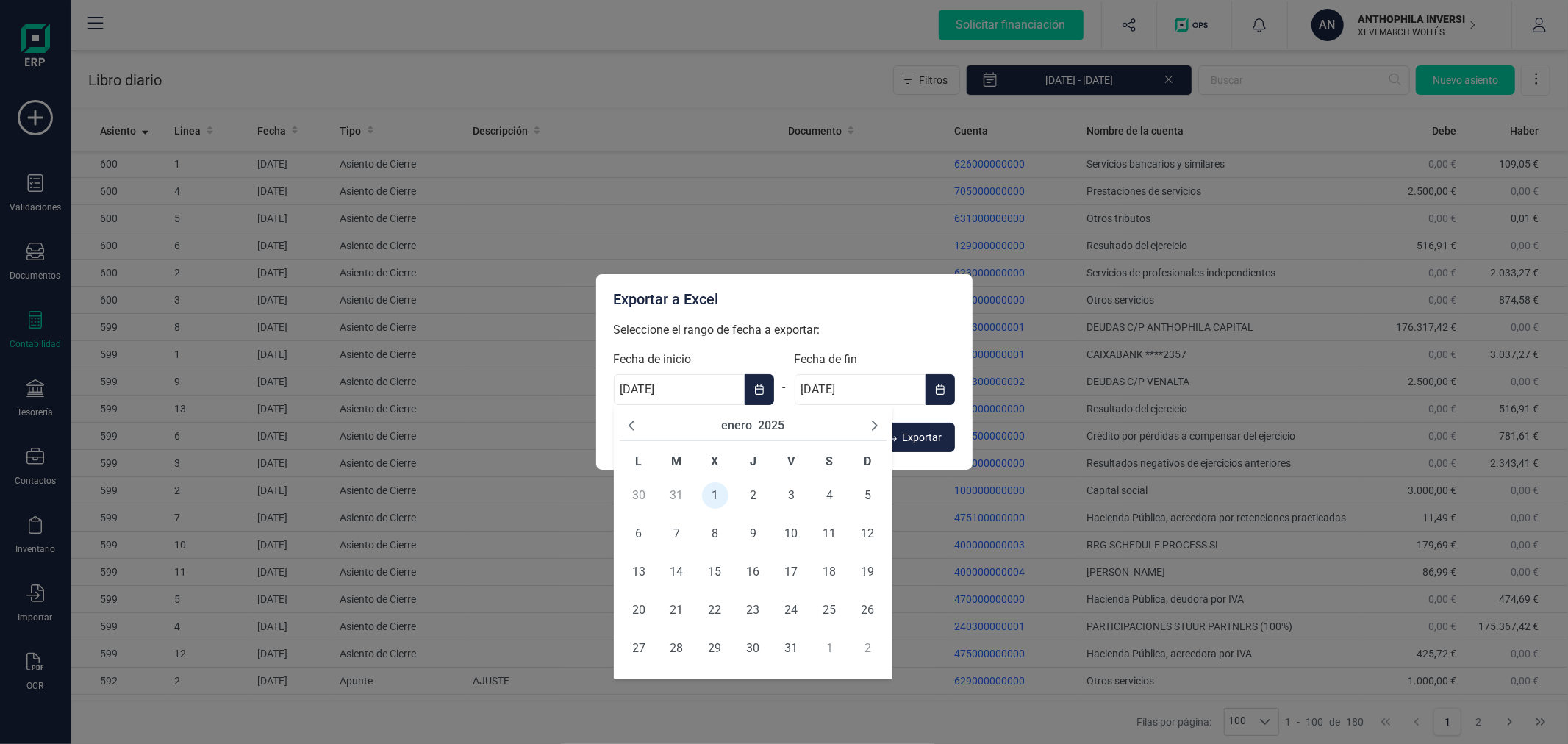
click at [767, 425] on button "2025" at bounding box center [770, 425] width 27 height 17
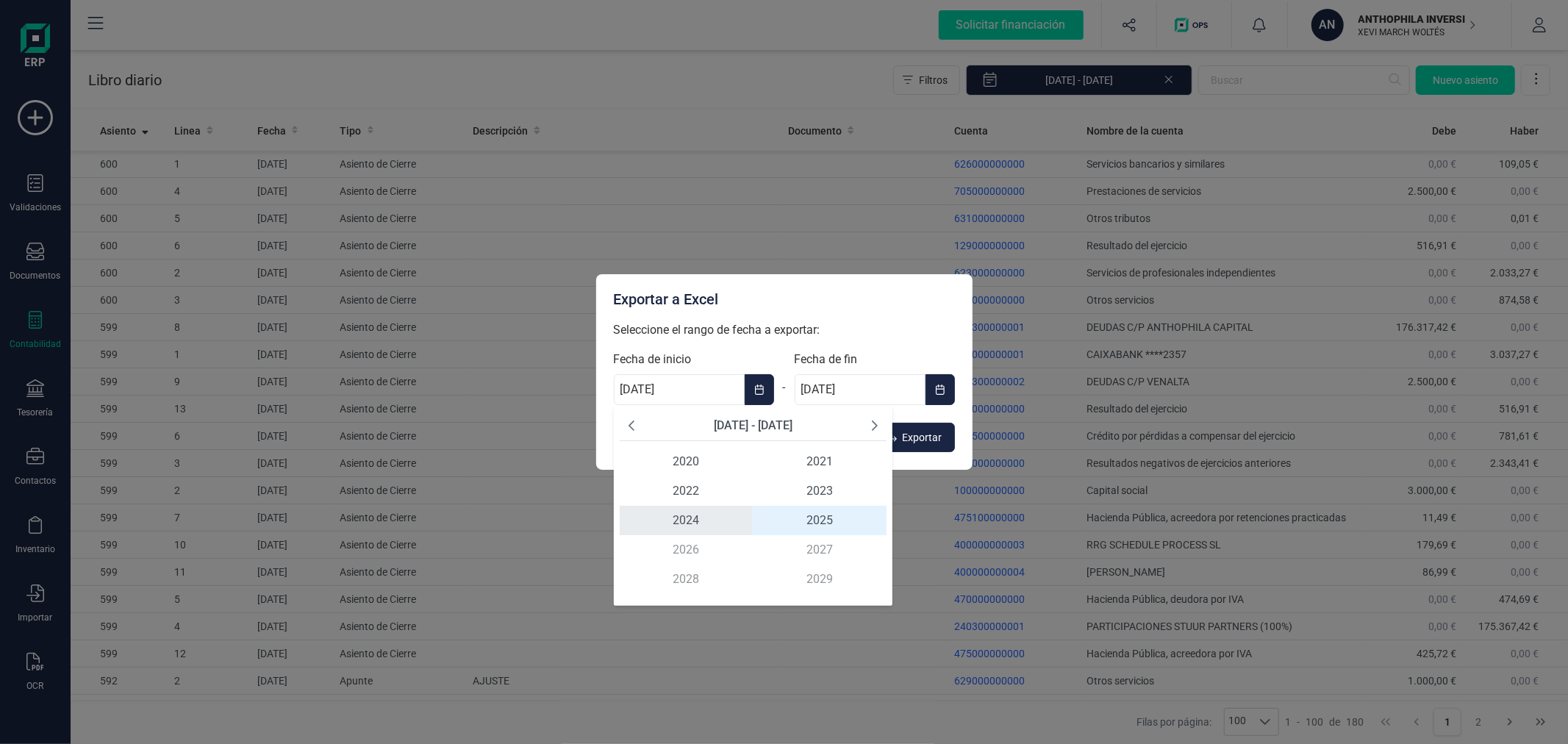
click at [677, 523] on span "2024" at bounding box center [687, 521] width 134 height 29
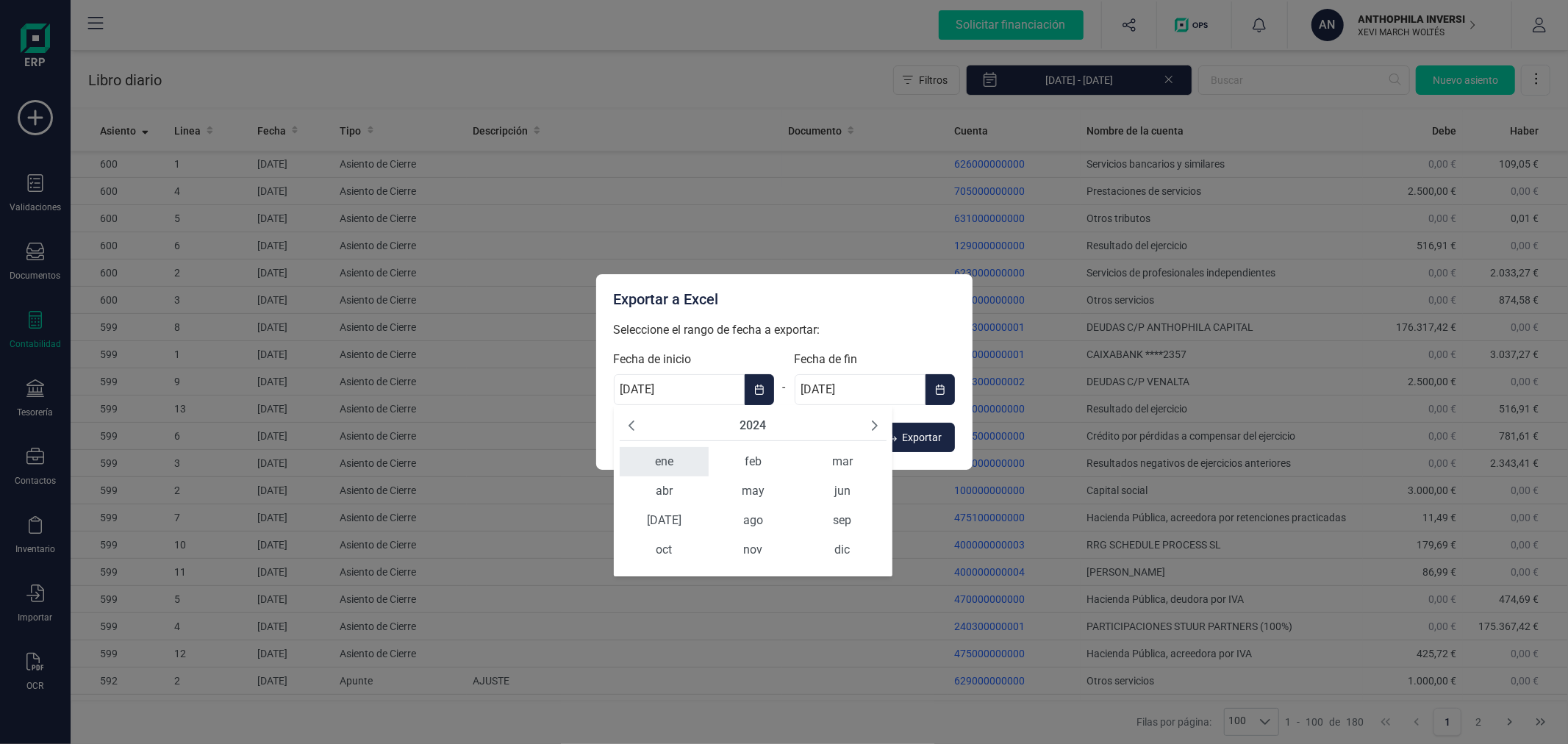
click at [658, 458] on span "ene" at bounding box center [664, 462] width 89 height 29
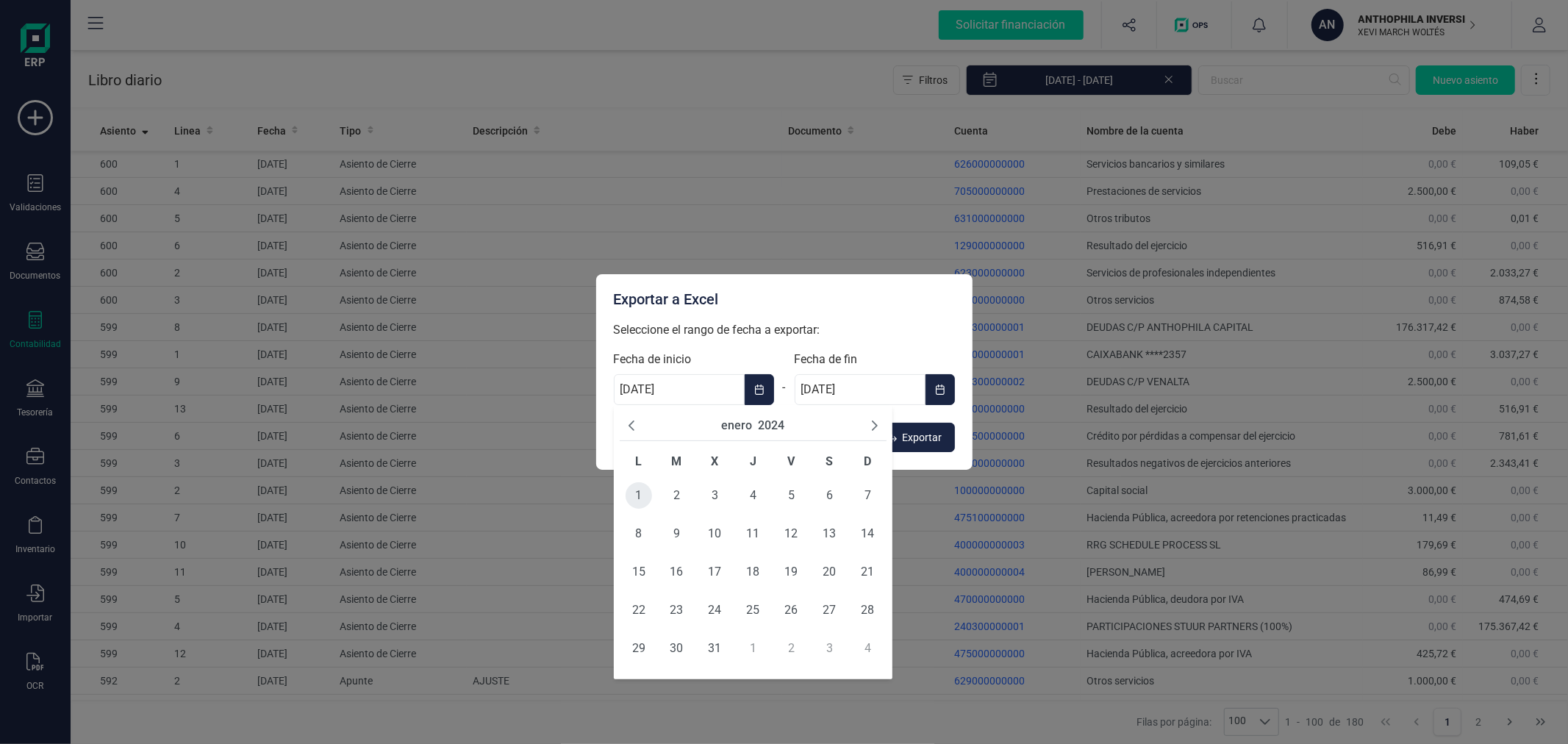
click at [643, 496] on span "1" at bounding box center [638, 495] width 27 height 27
type input "[DATE]"
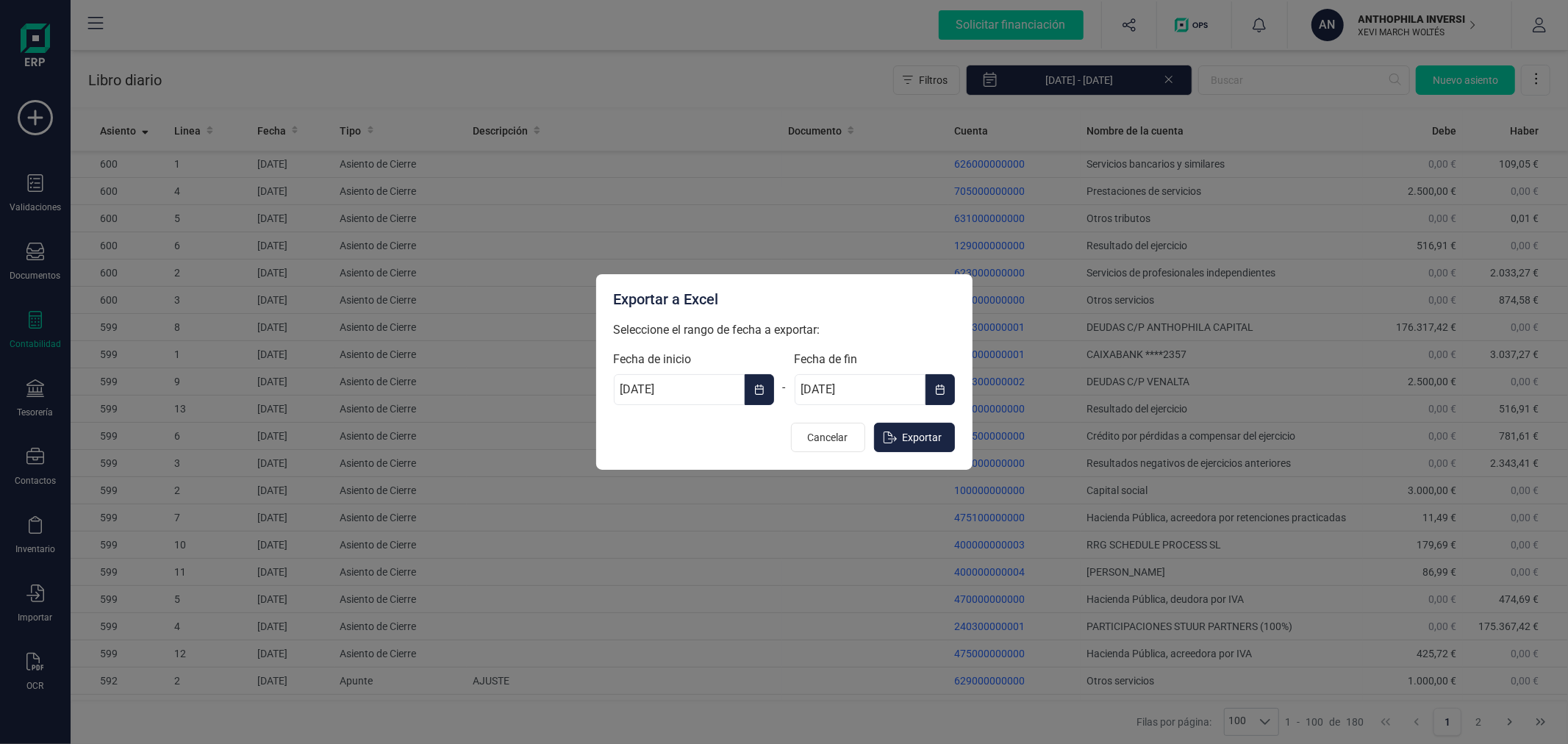
click at [936, 397] on button "Choose Date" at bounding box center [940, 390] width 29 height 31
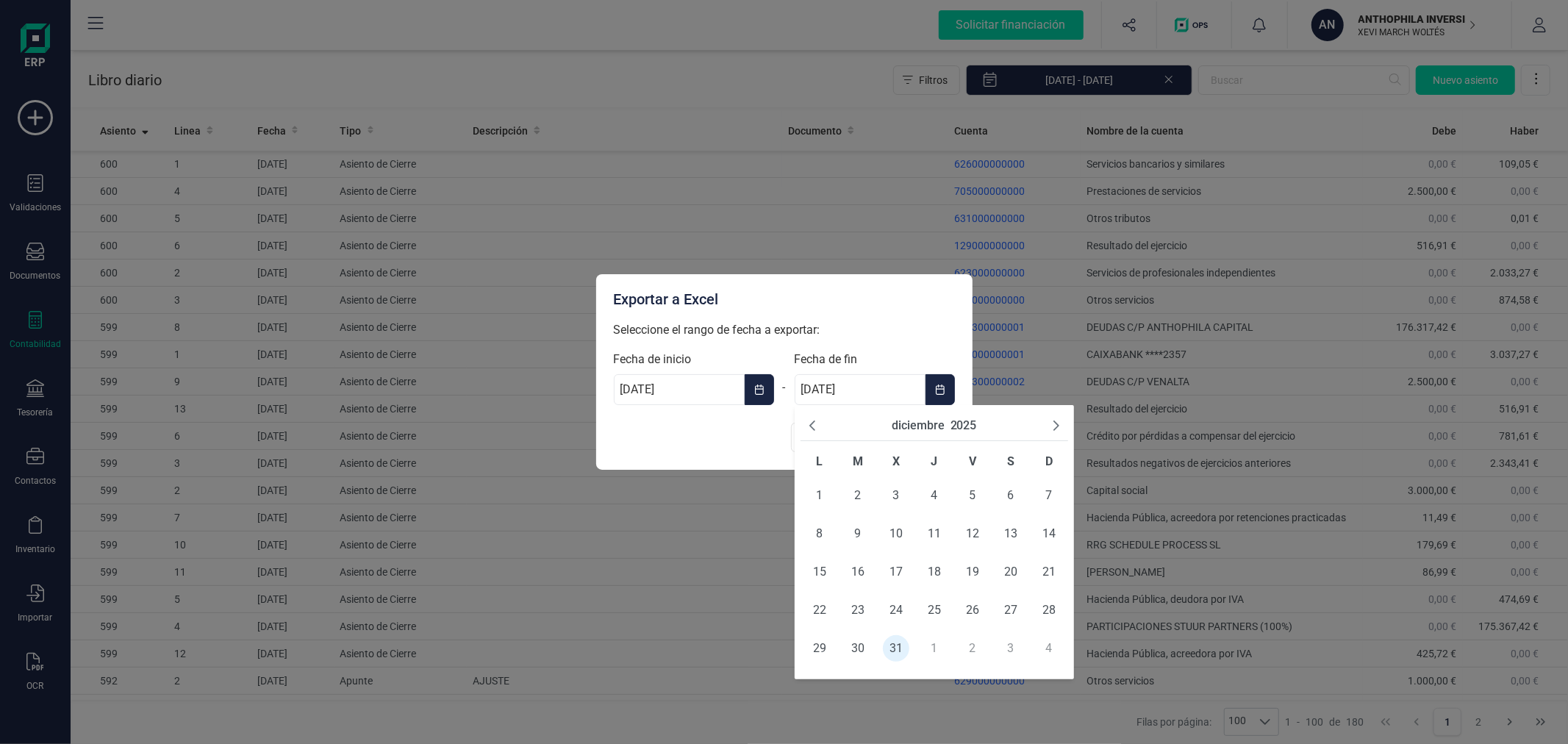
click at [957, 423] on button "2025" at bounding box center [963, 425] width 27 height 17
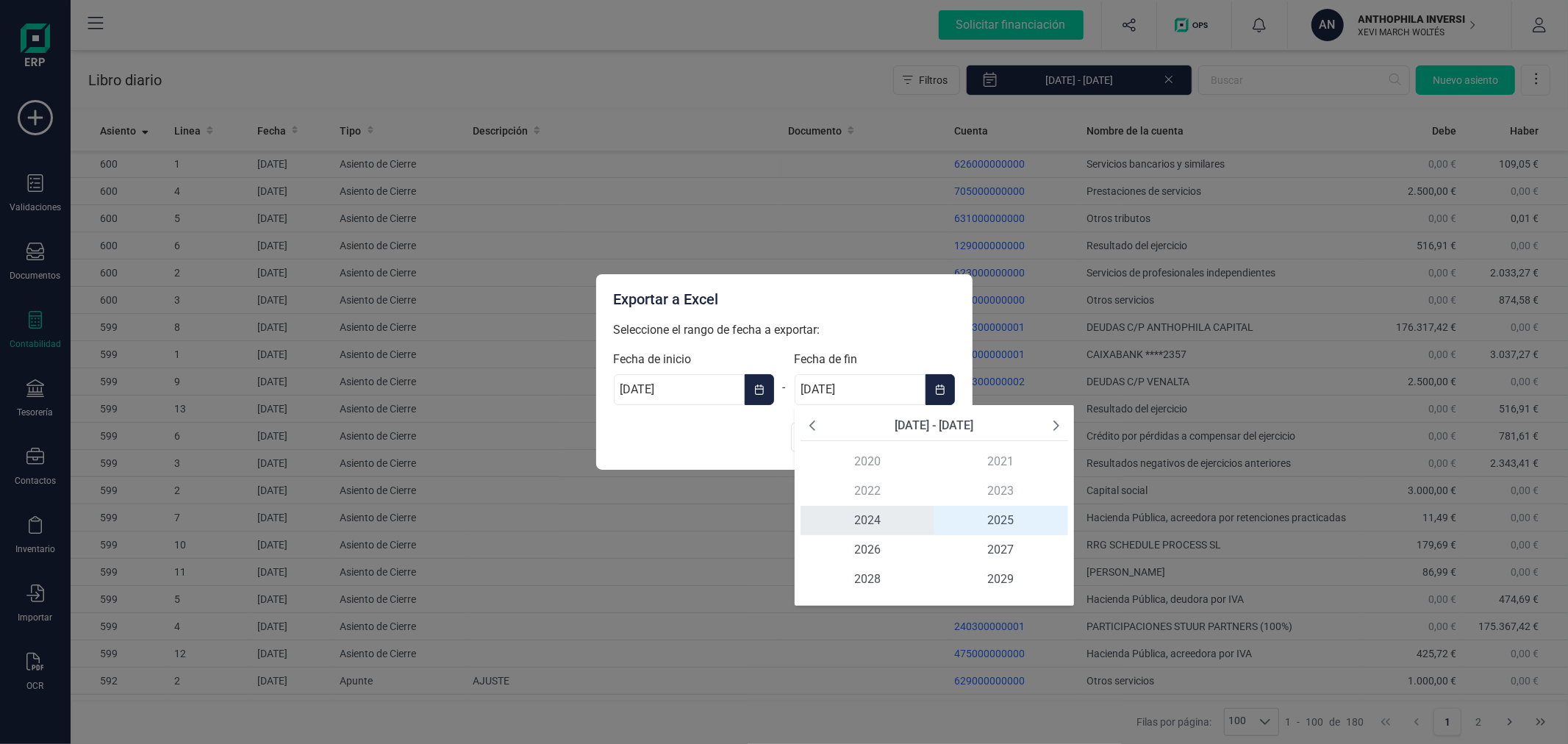
click at [878, 519] on span "2024" at bounding box center [868, 521] width 134 height 29
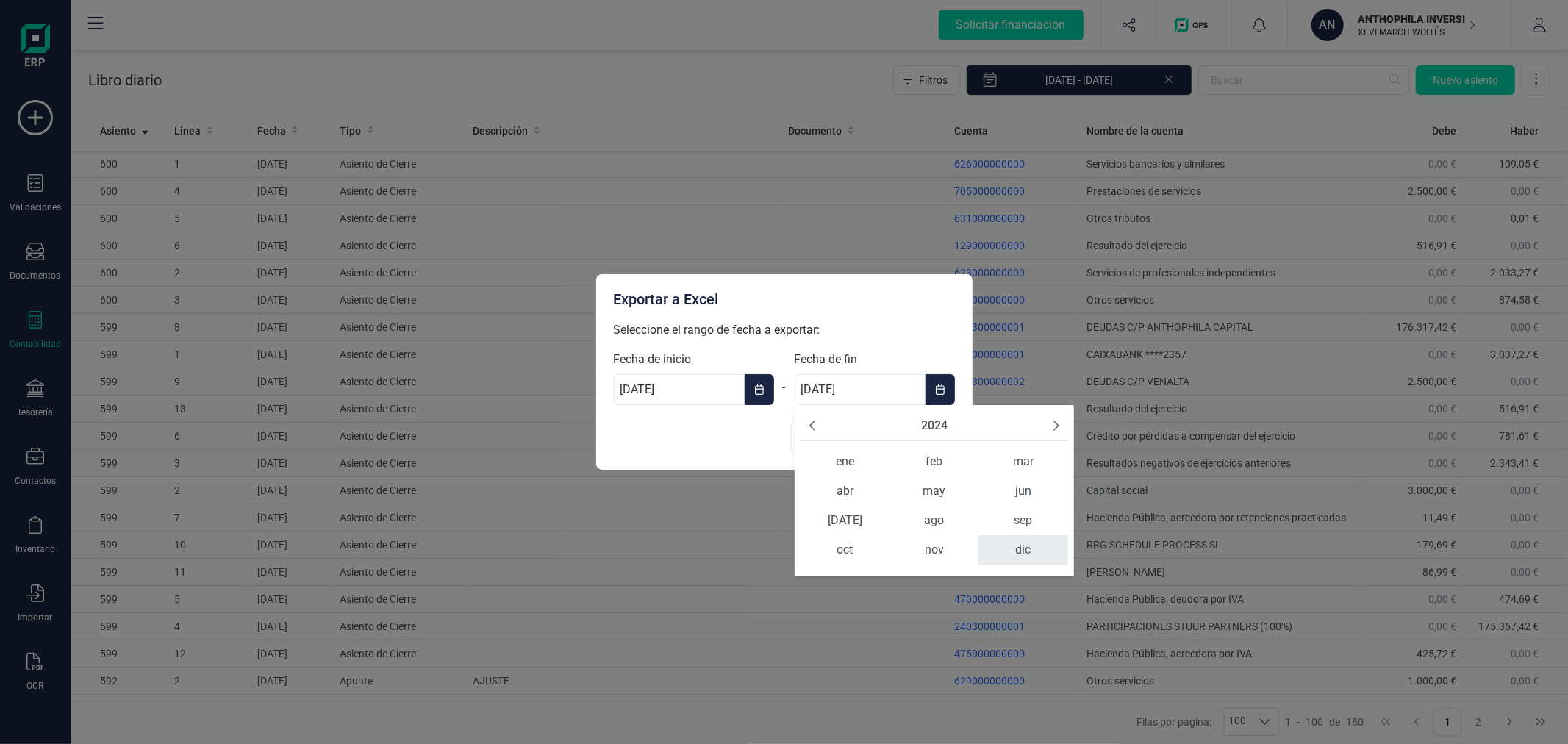
click at [1035, 551] on span "dic" at bounding box center [1023, 550] width 89 height 29
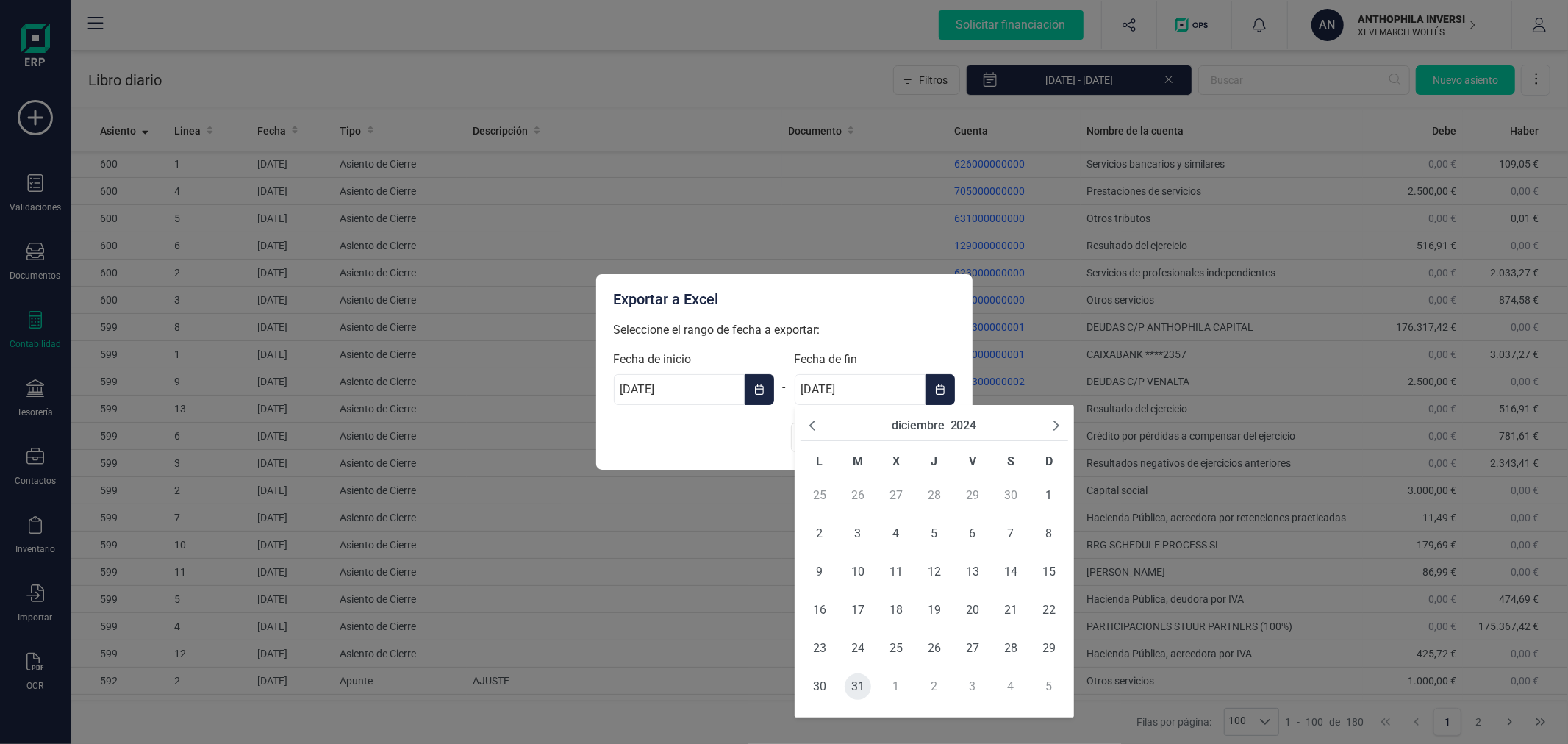
click at [858, 684] on span "31" at bounding box center [857, 686] width 27 height 27
type input "[DATE]"
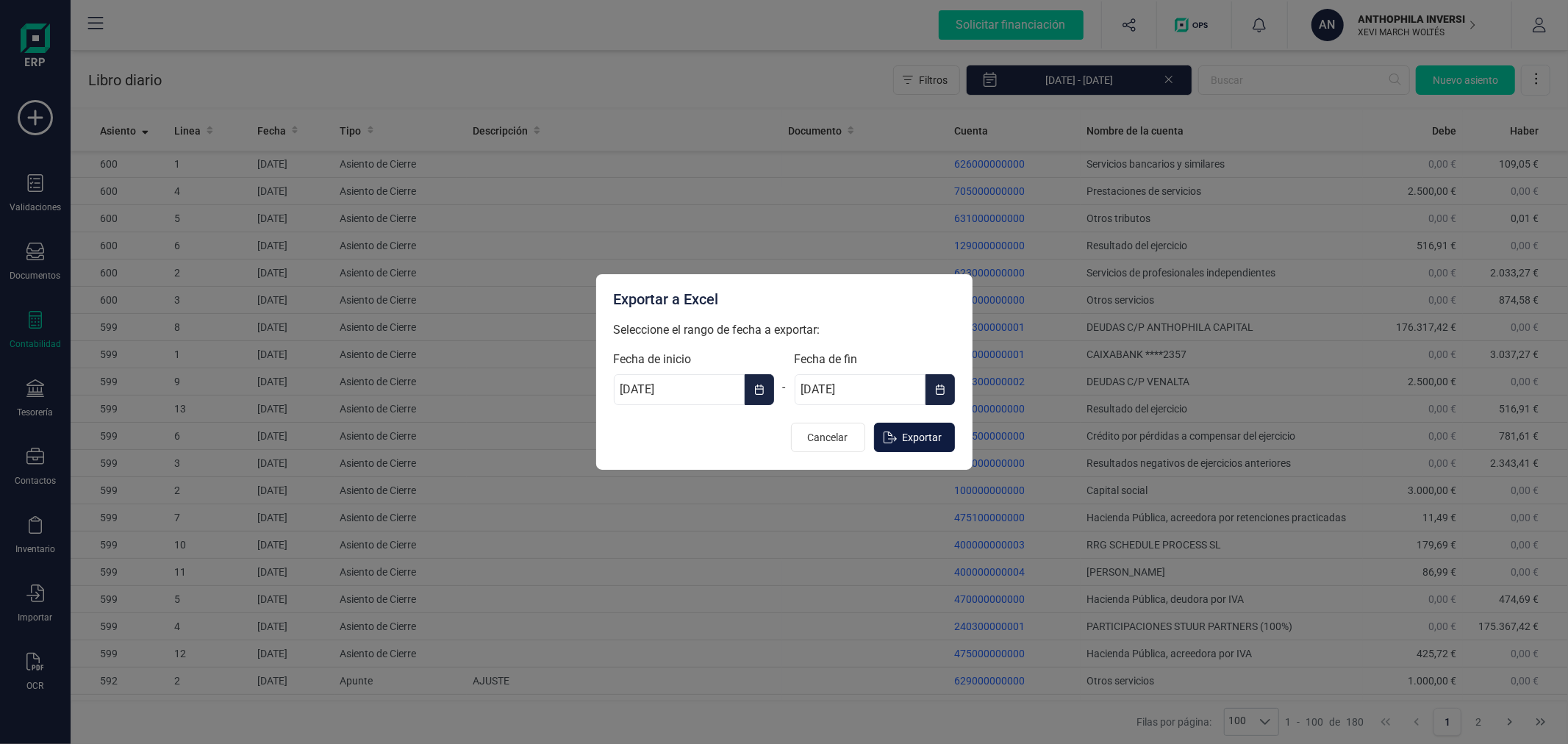
click at [934, 445] on span "Exportar" at bounding box center [922, 437] width 39 height 15
type input "[DATE]"
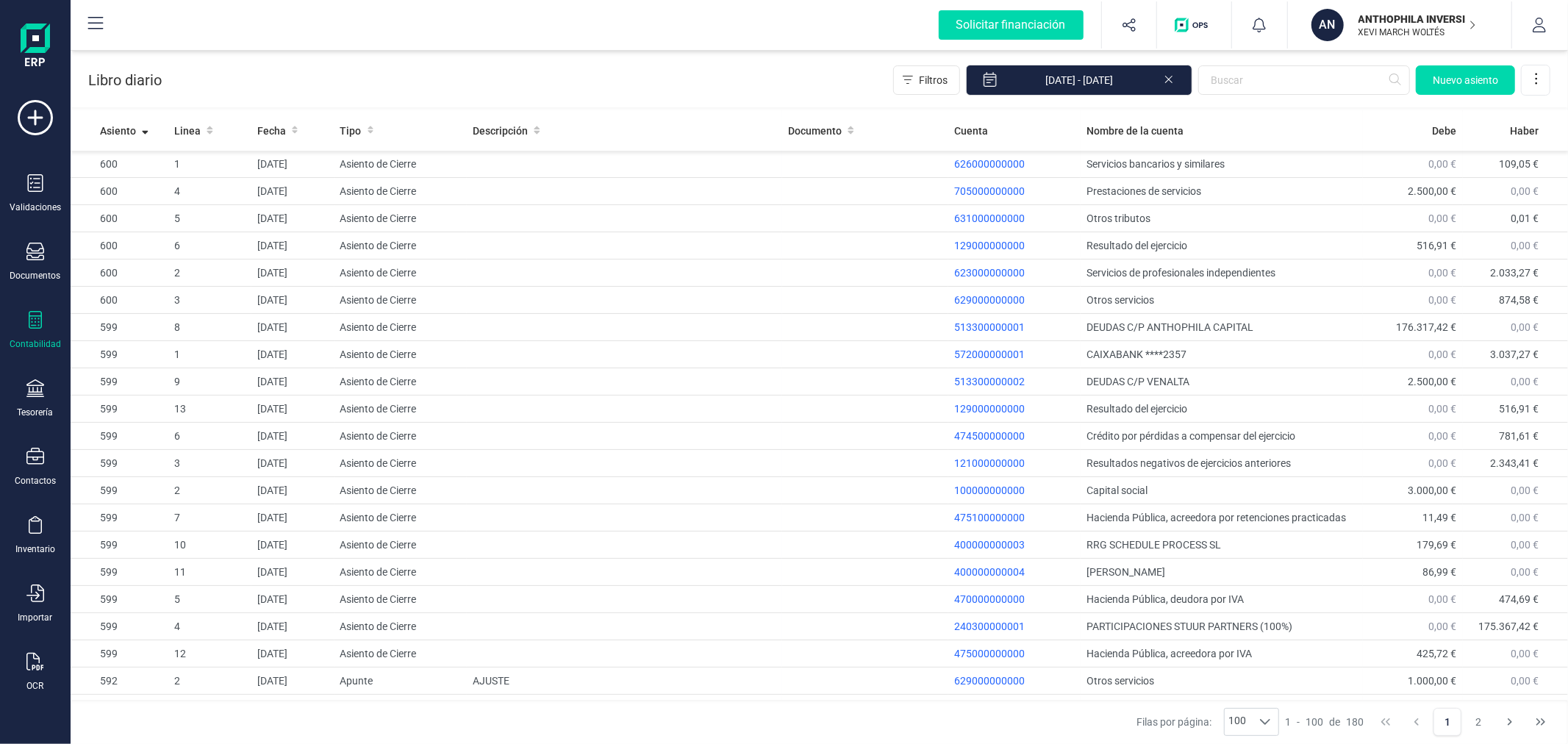
drag, startPoint x: 1428, startPoint y: 35, endPoint x: 1335, endPoint y: 79, distance: 102.9
click at [1428, 35] on p "XEVI MARCH WOLTÉS" at bounding box center [1417, 32] width 118 height 12
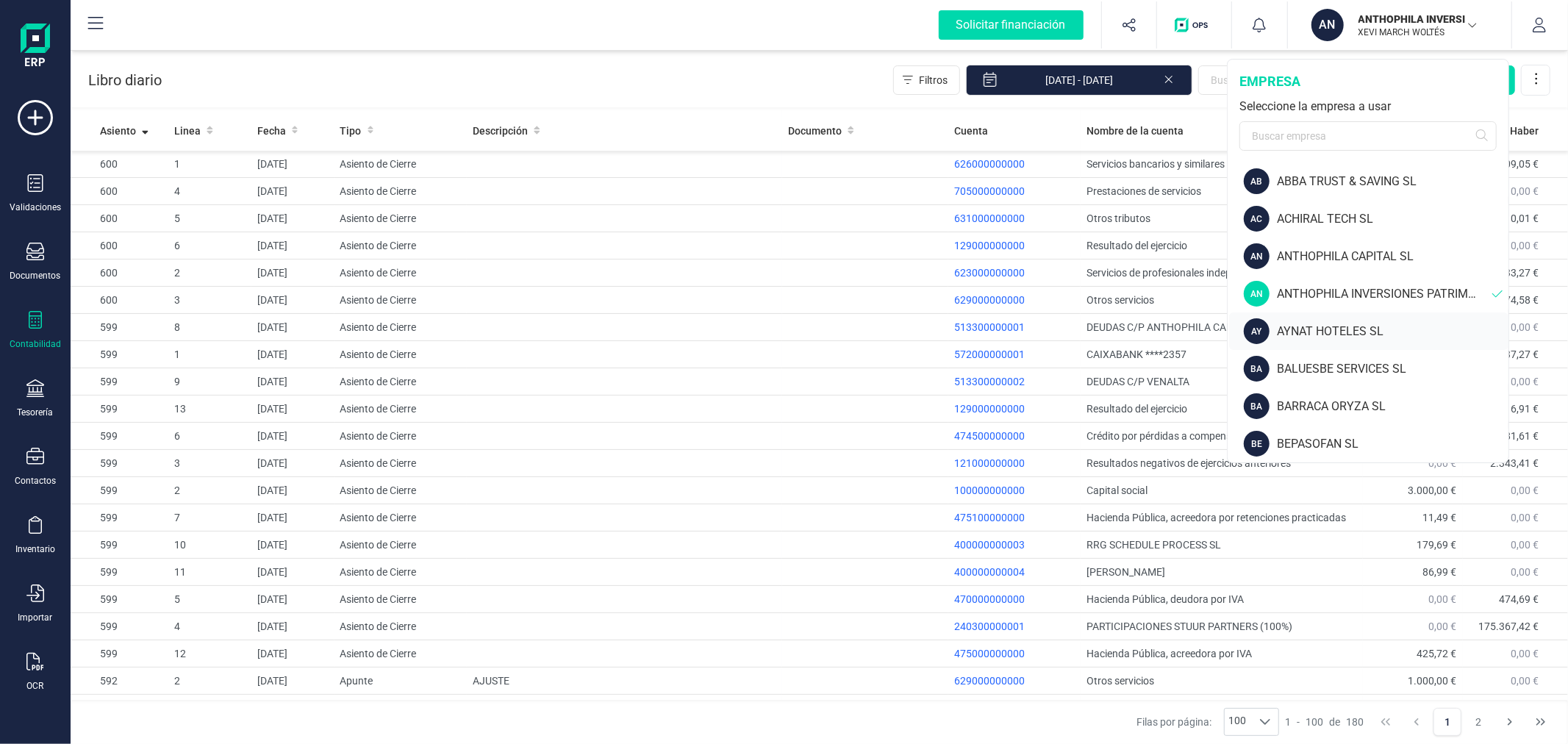
click at [1333, 326] on div "AYNAT HOTELES SL" at bounding box center [1393, 331] width 231 height 17
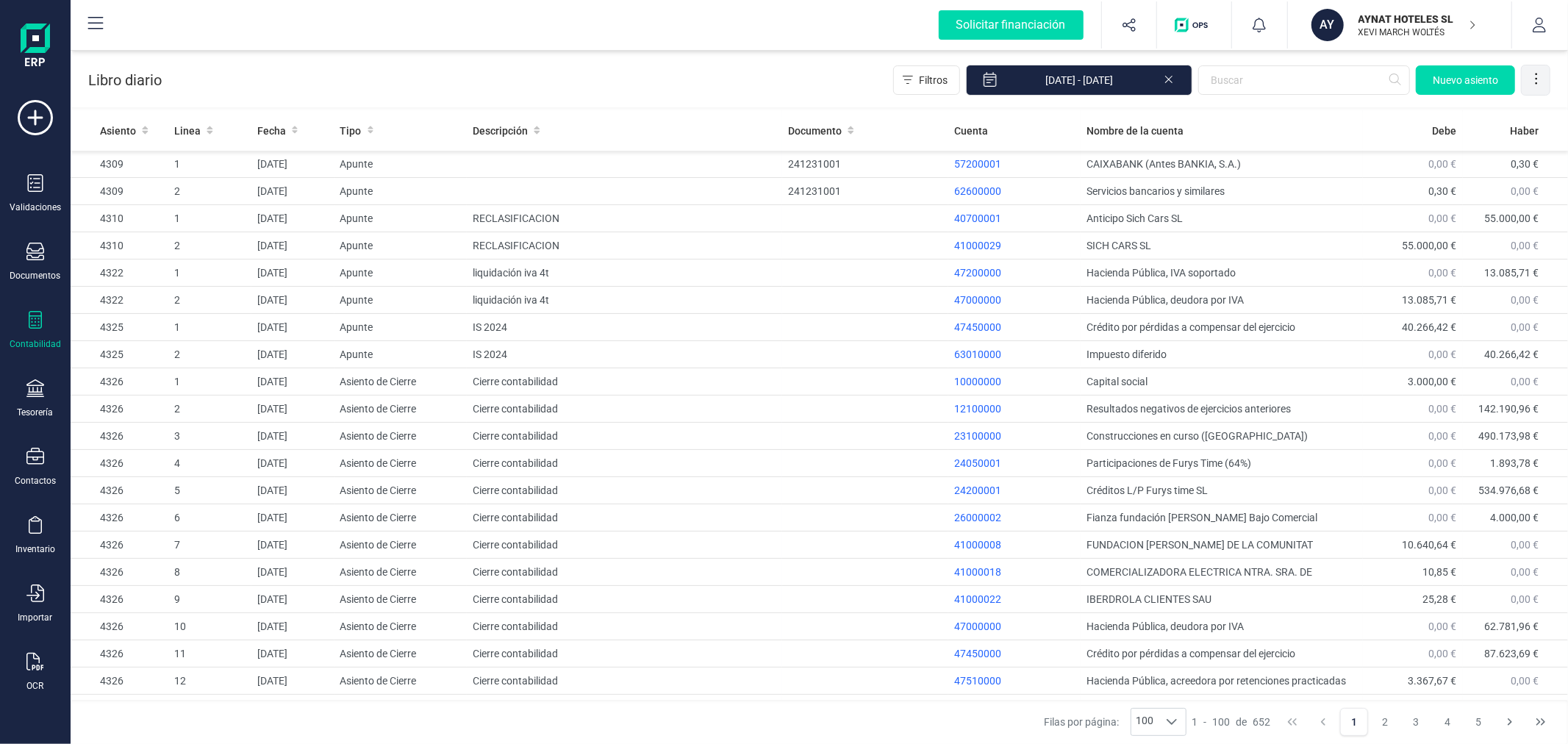
click at [1539, 77] on icon at bounding box center [1536, 79] width 15 height 15
click at [1487, 115] on span "Exportar Excel" at bounding box center [1485, 115] width 106 height 12
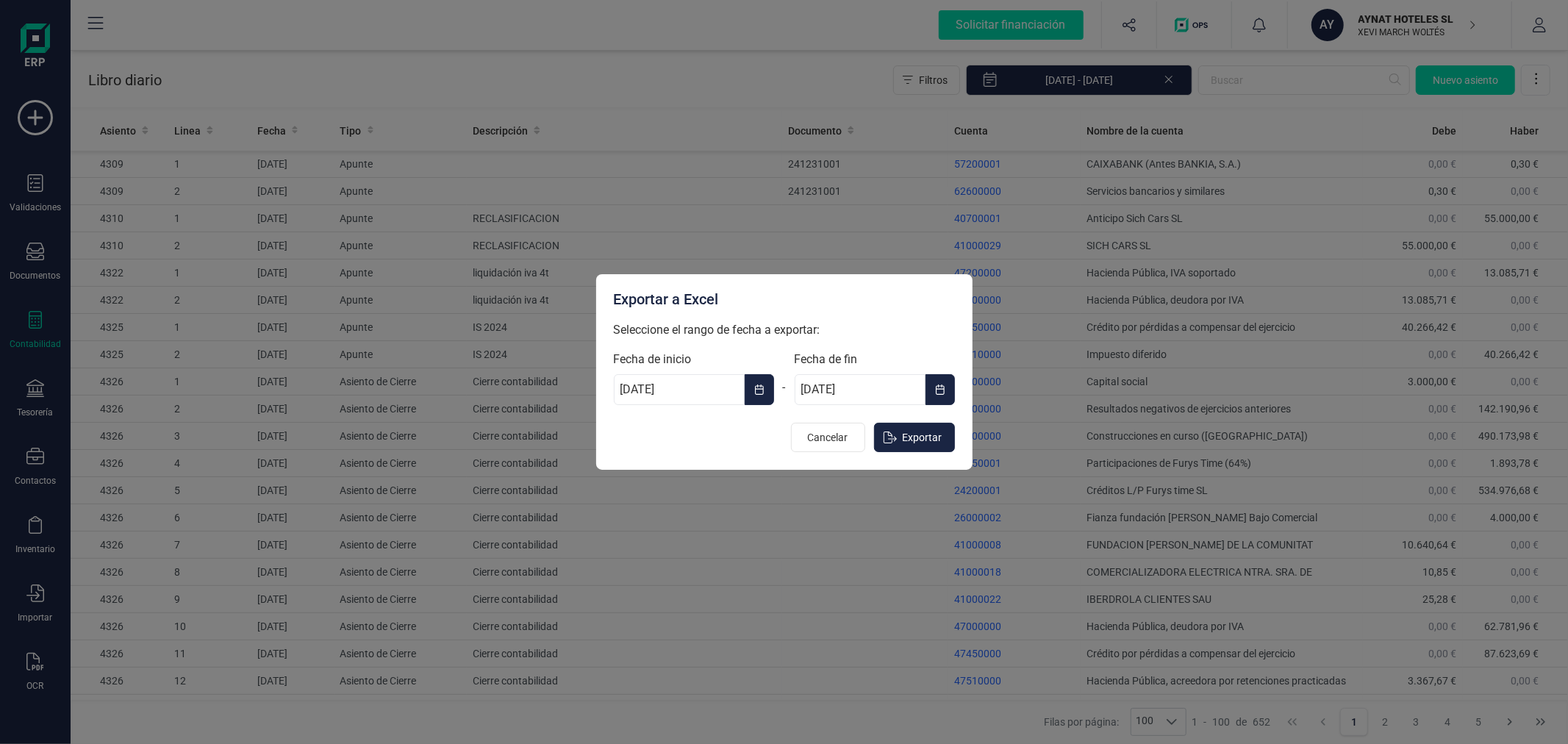
click at [760, 389] on icon "Choose Date" at bounding box center [759, 389] width 9 height 10
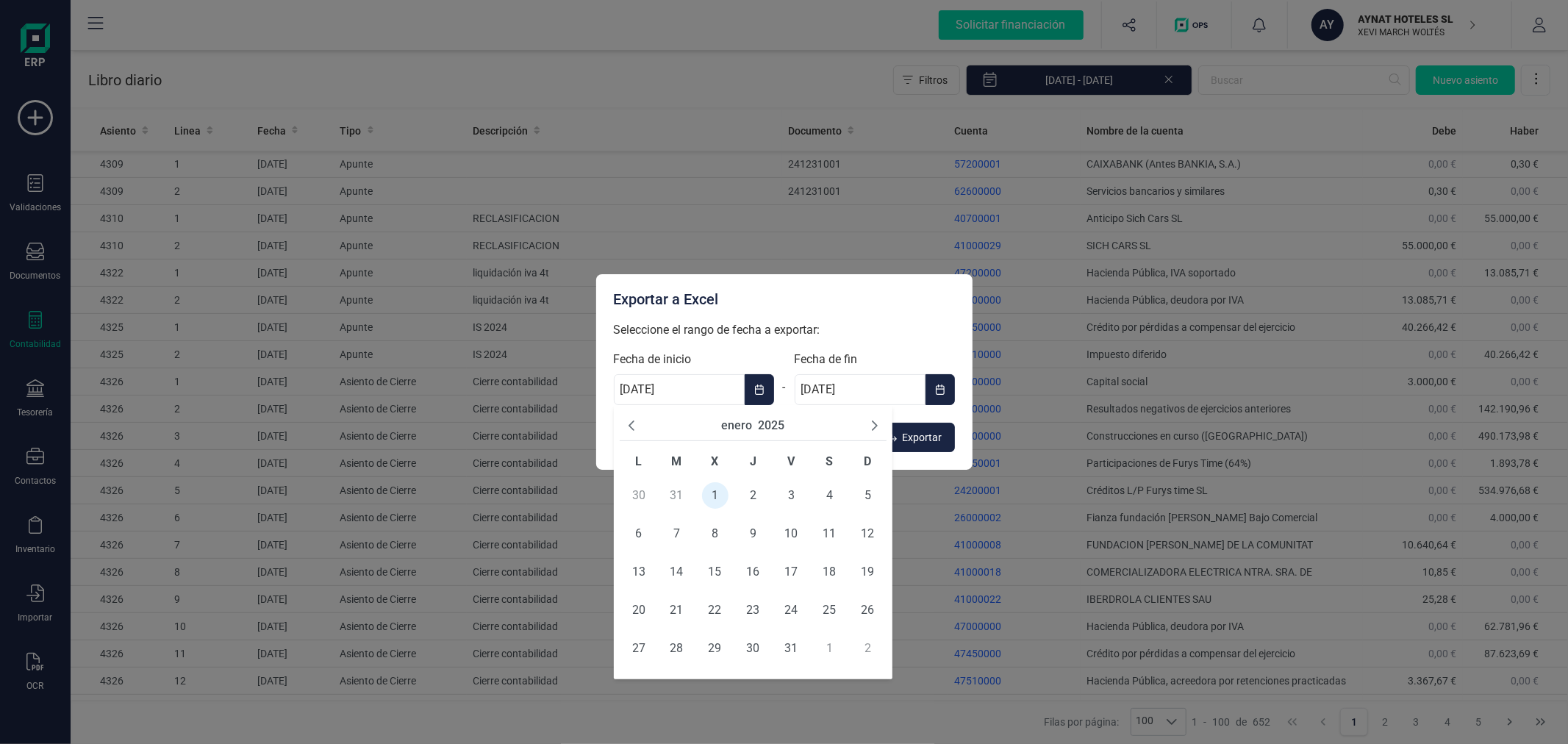
click at [767, 426] on button "2025" at bounding box center [770, 425] width 27 height 17
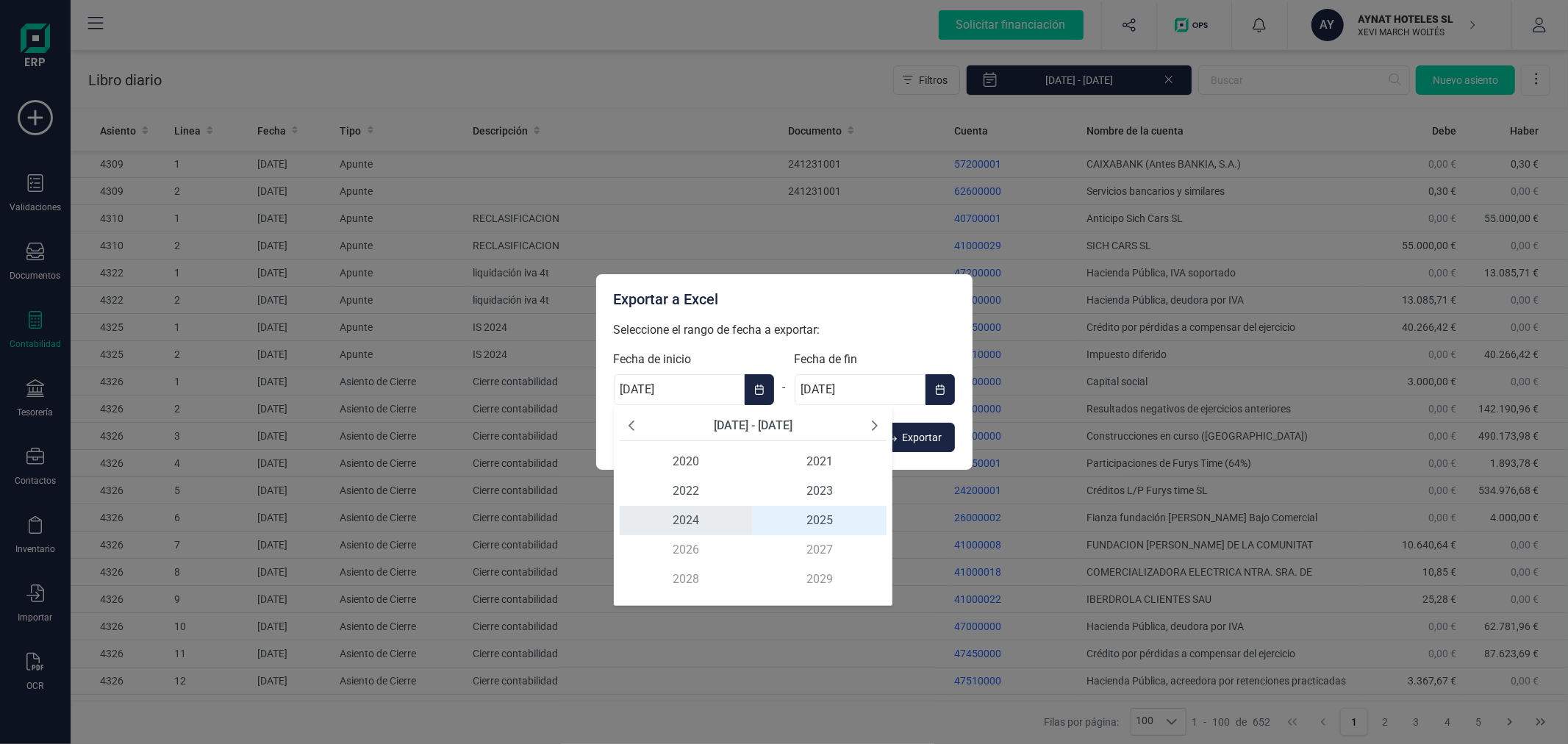
click at [679, 516] on span "2024" at bounding box center [687, 521] width 134 height 29
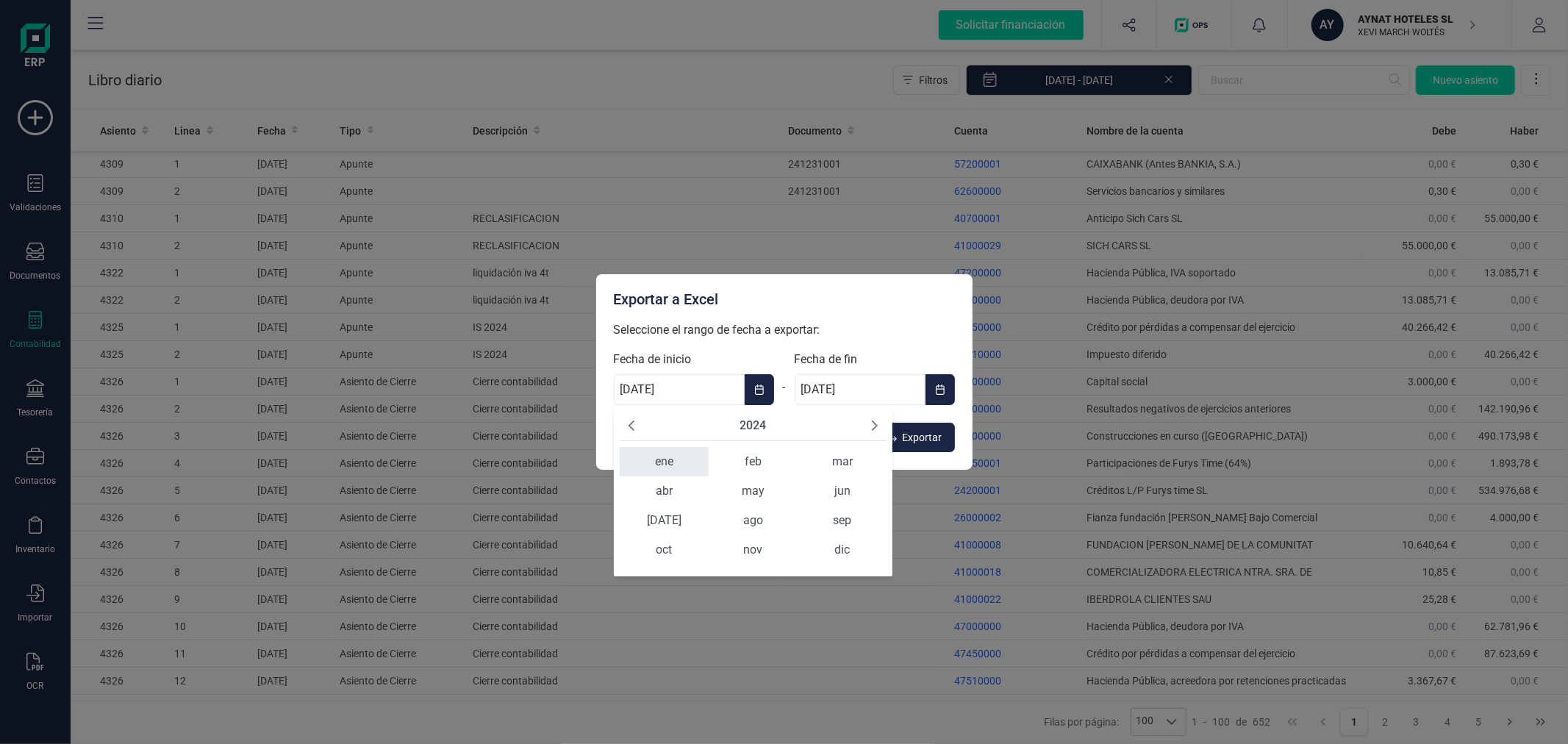
click at [658, 459] on span "ene" at bounding box center [664, 462] width 89 height 29
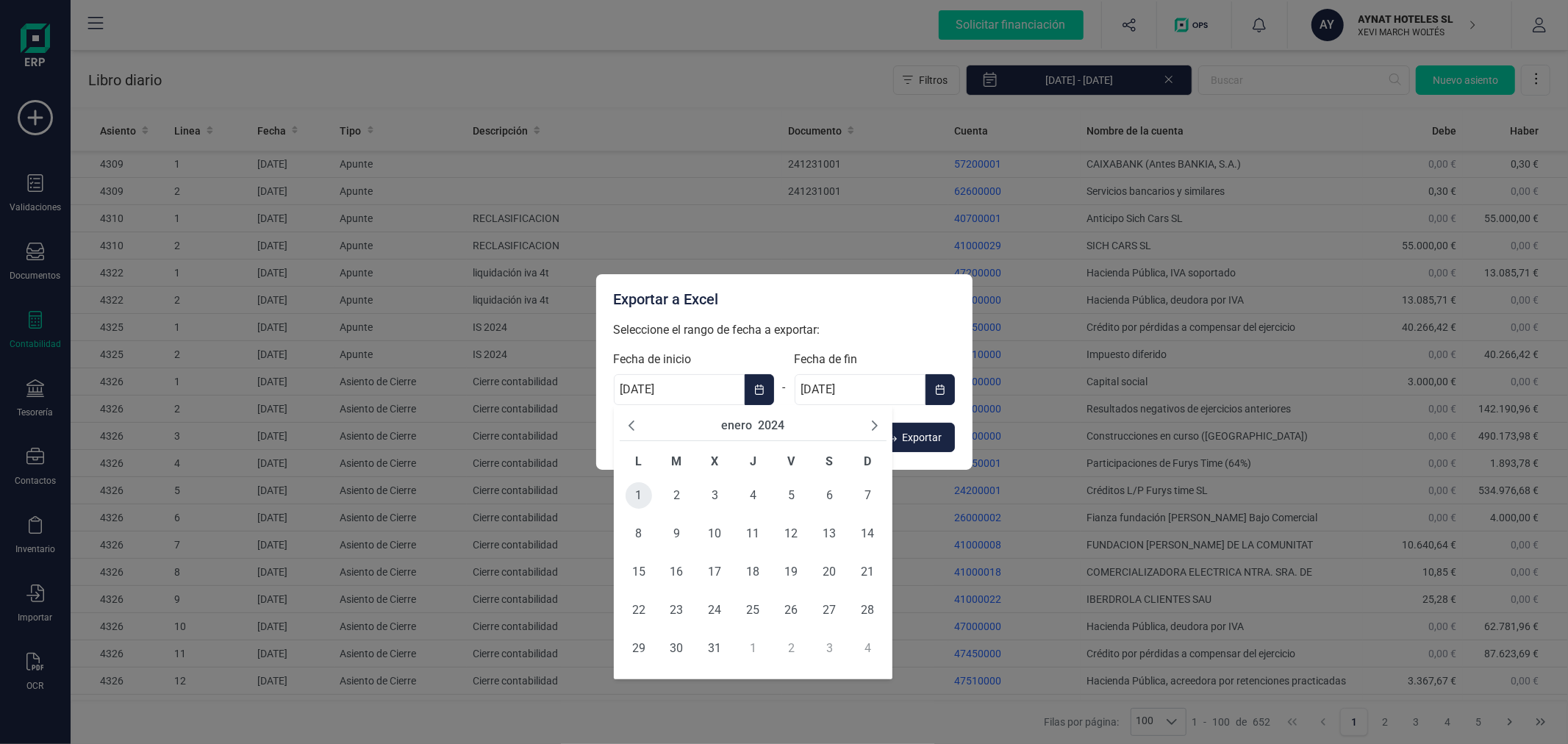
click at [634, 496] on span "1" at bounding box center [638, 495] width 27 height 27
type input "[DATE]"
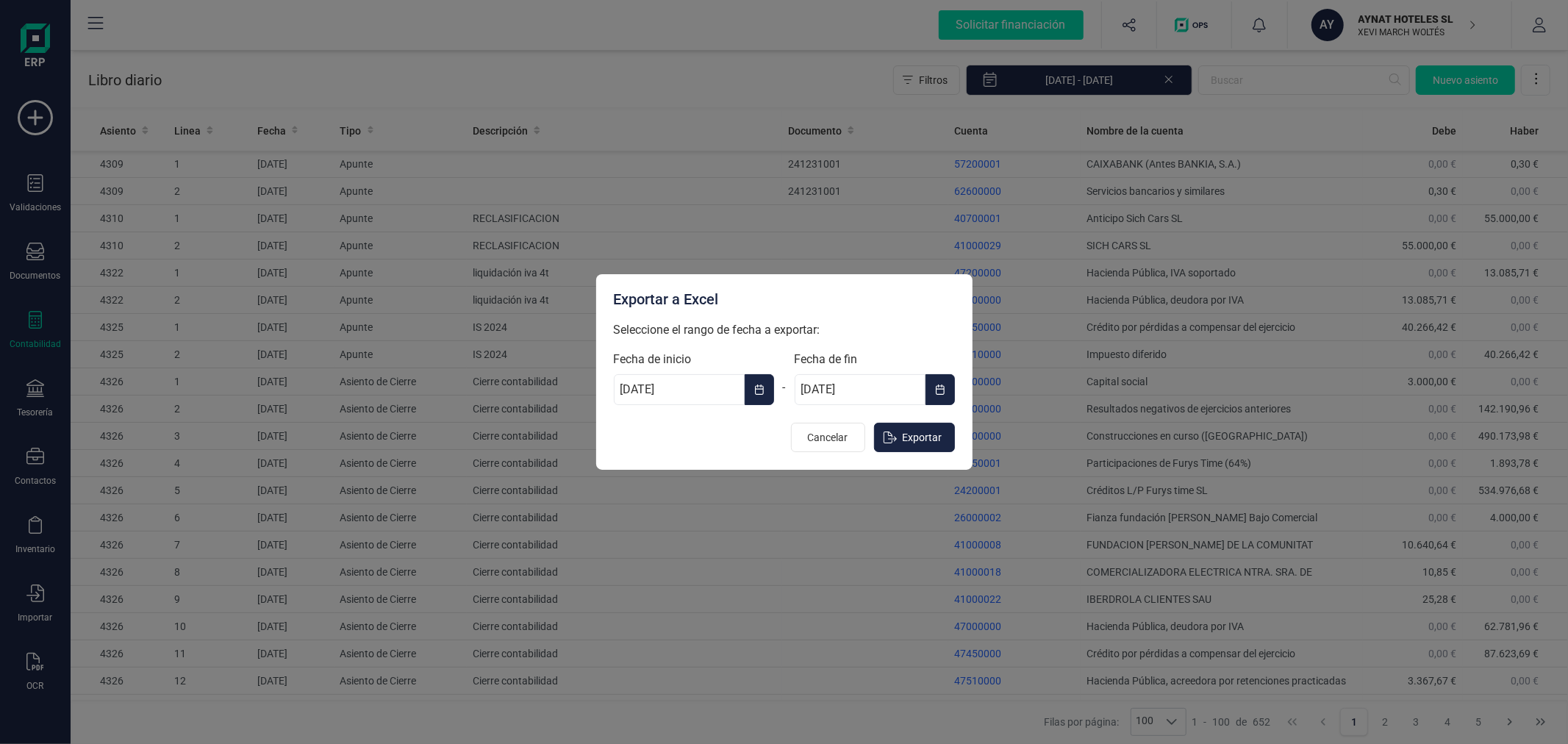
click at [946, 386] on span "Choose Date" at bounding box center [946, 389] width 3 height 17
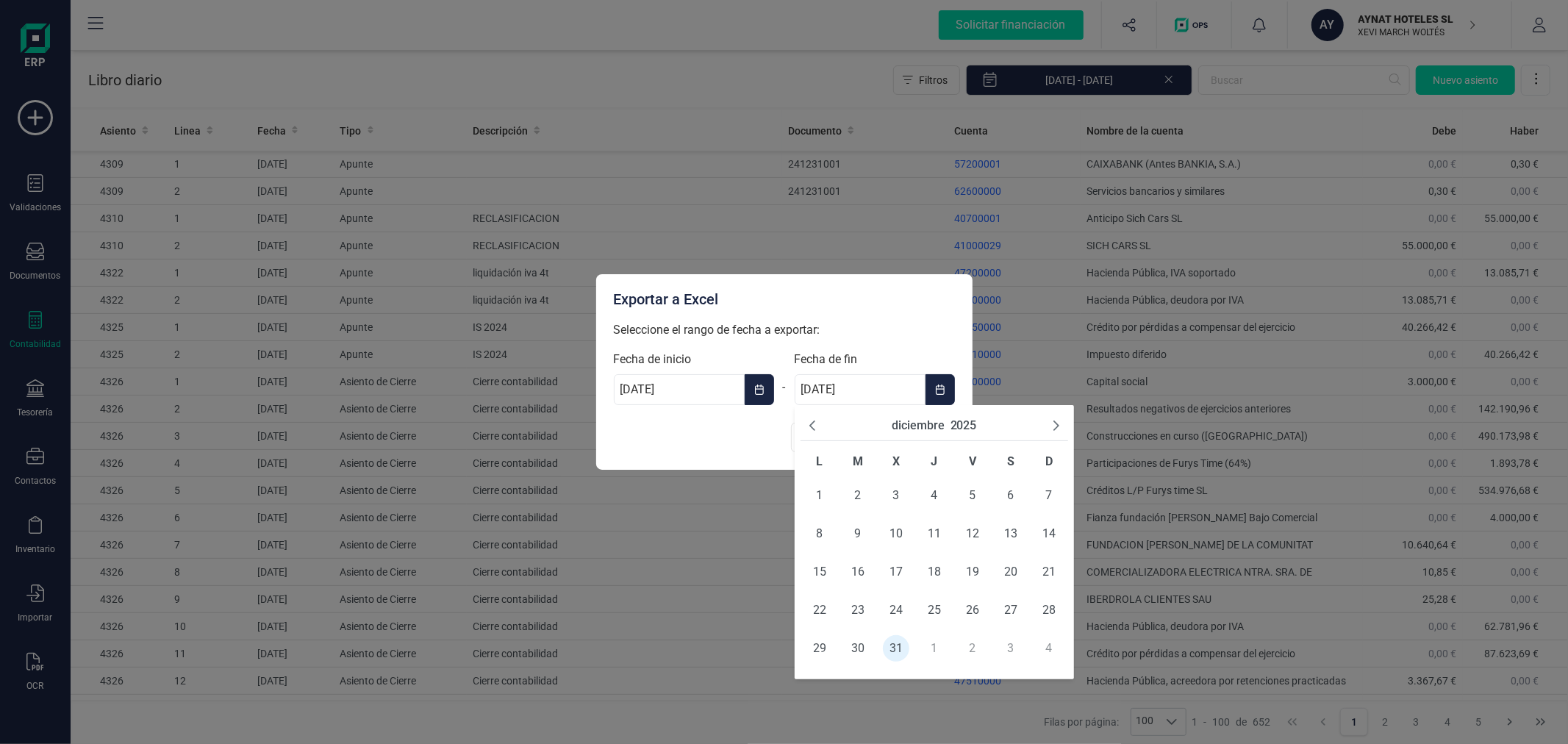
click at [957, 421] on button "2025" at bounding box center [963, 425] width 27 height 17
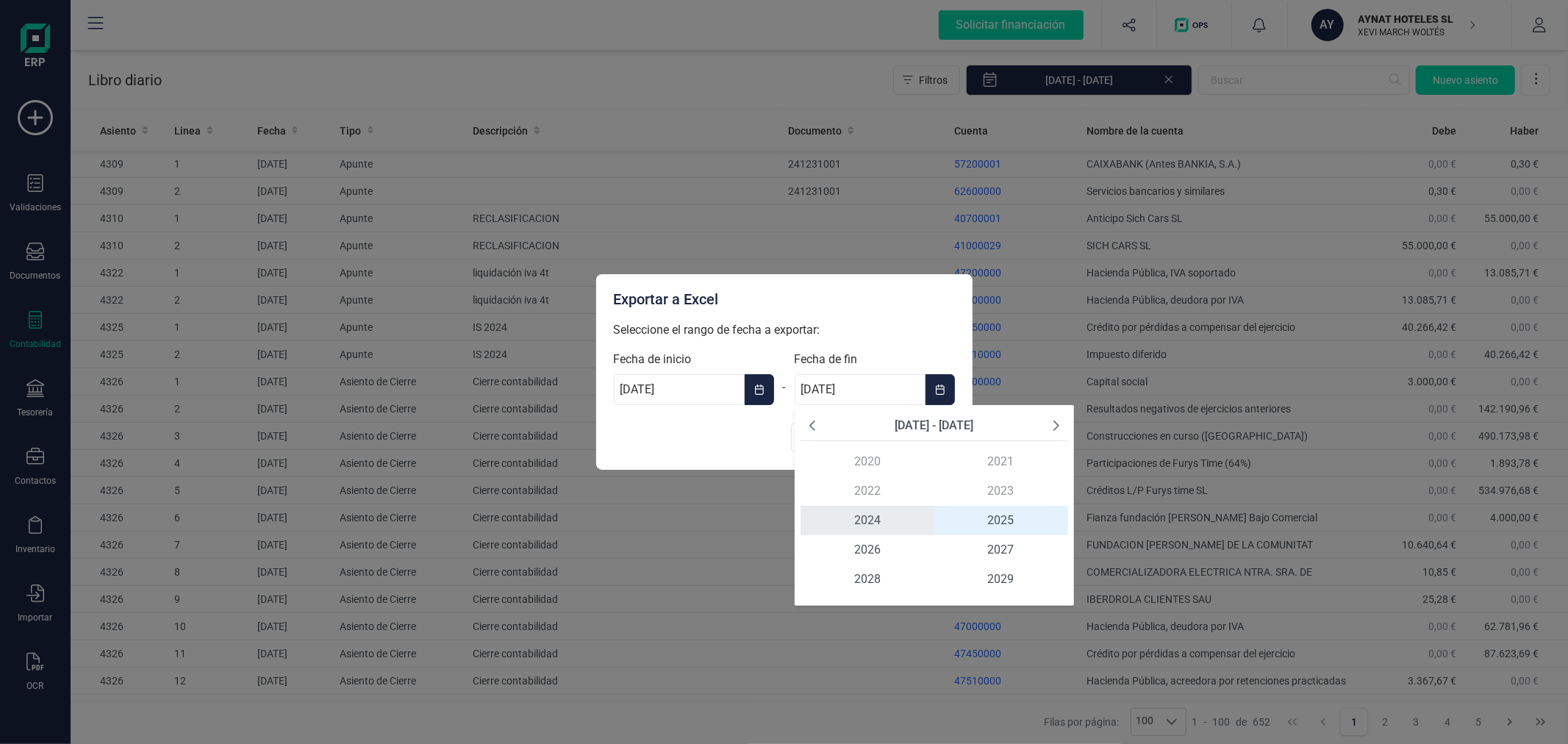
click at [885, 512] on span "2024" at bounding box center [868, 521] width 134 height 29
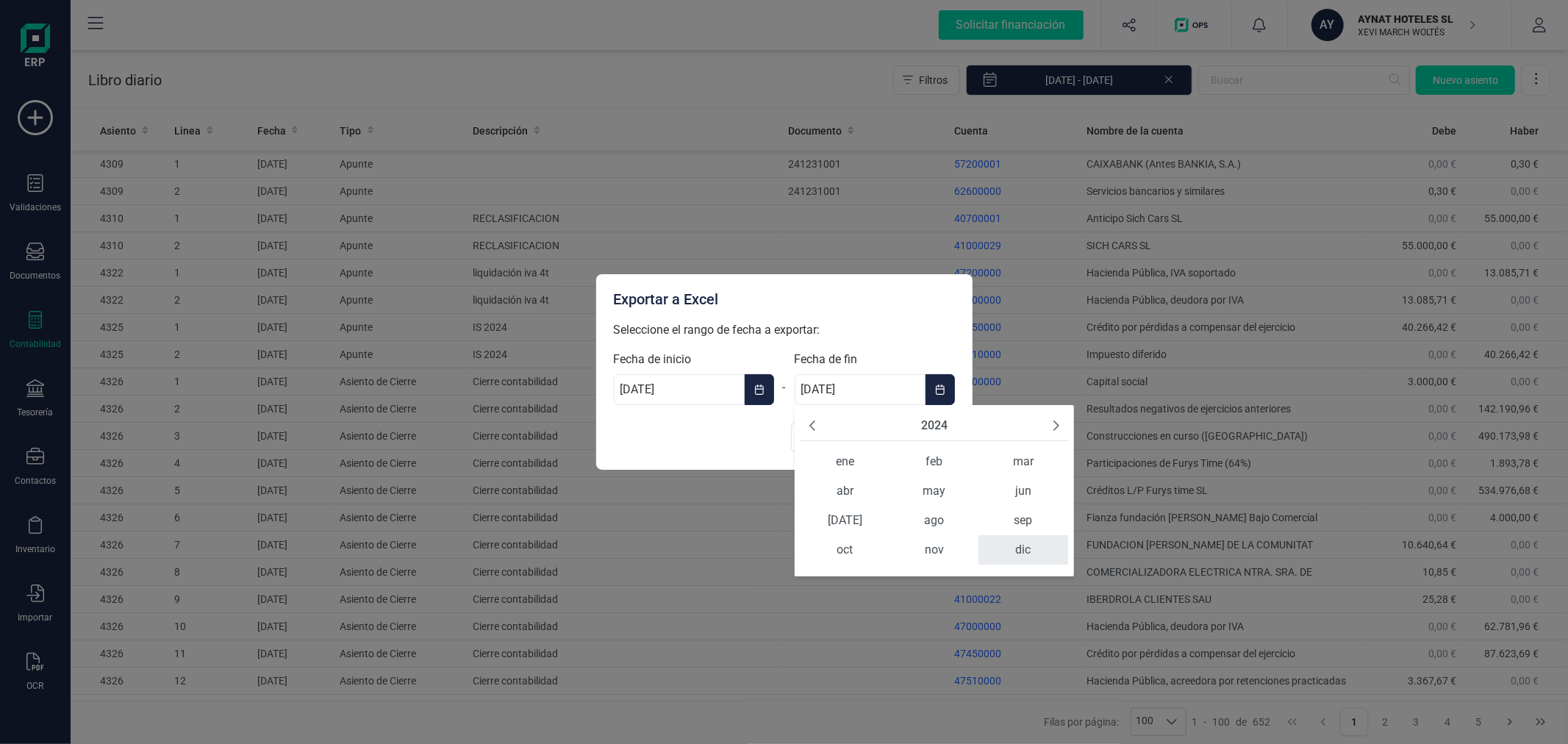
click at [1039, 555] on span "dic" at bounding box center [1023, 550] width 89 height 29
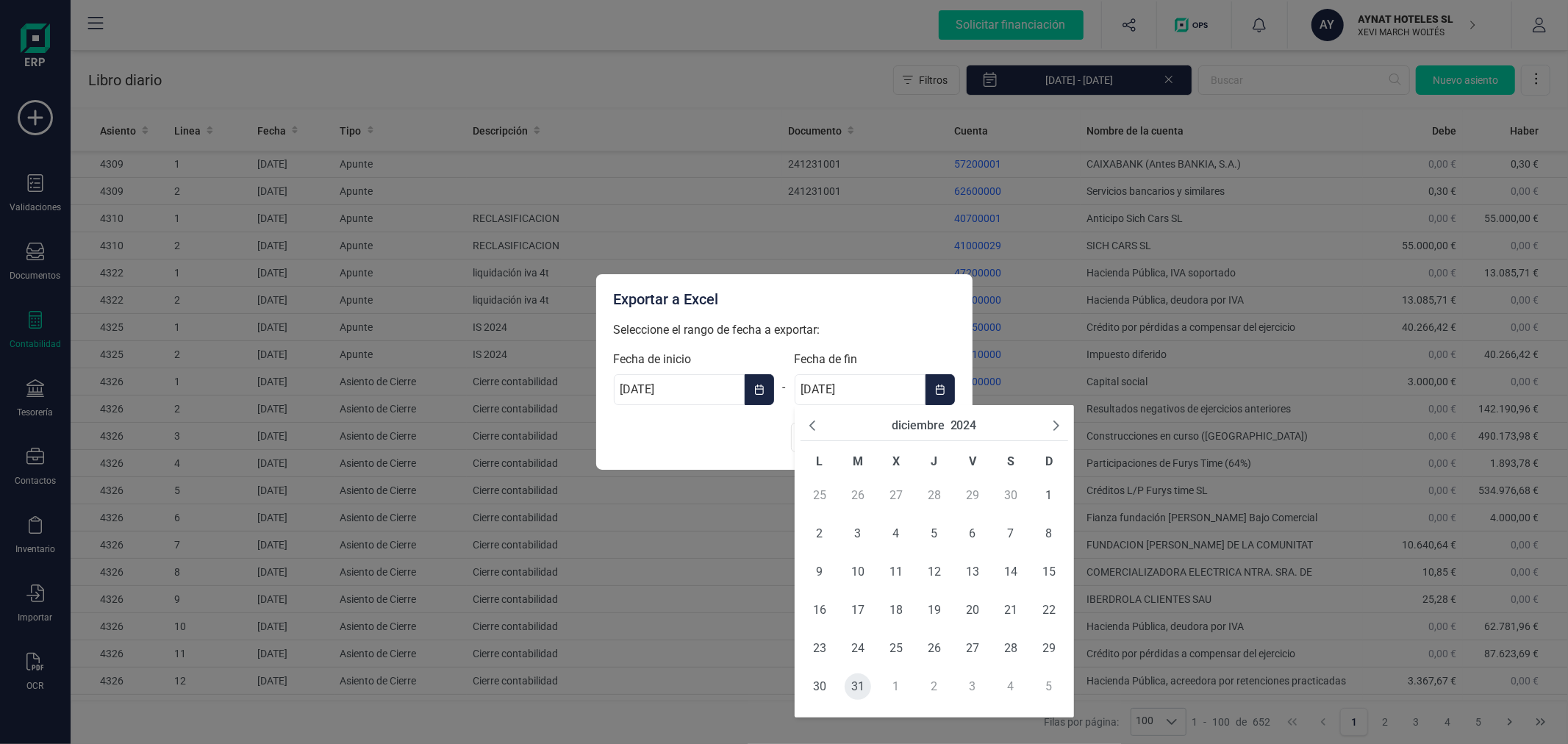
click at [858, 688] on span "31" at bounding box center [857, 686] width 27 height 27
type input "[DATE]"
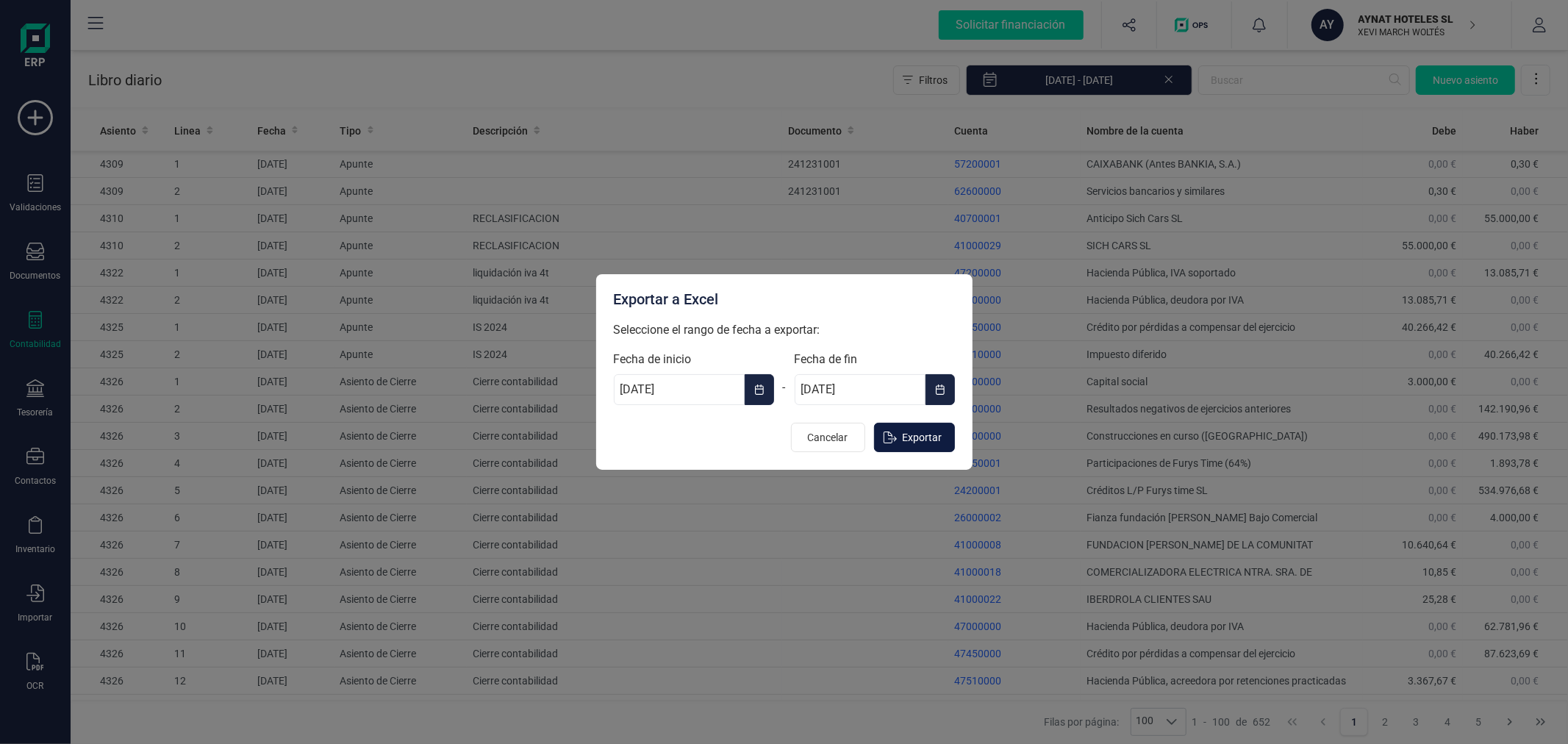
click at [923, 436] on span "Exportar" at bounding box center [922, 437] width 39 height 15
type input "[DATE]"
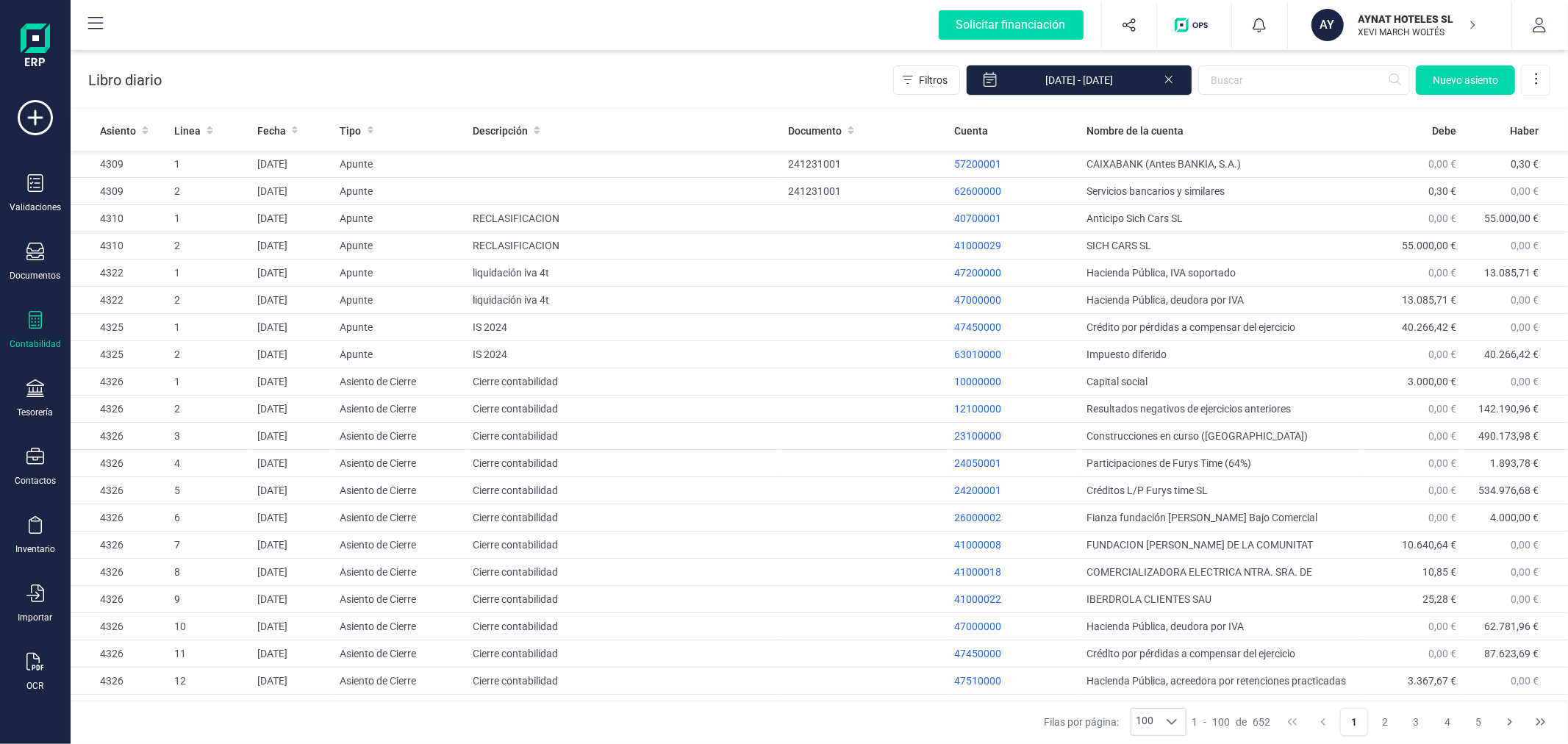
click at [1382, 30] on p "XEVI MARCH WOLTÉS" at bounding box center [1417, 32] width 118 height 12
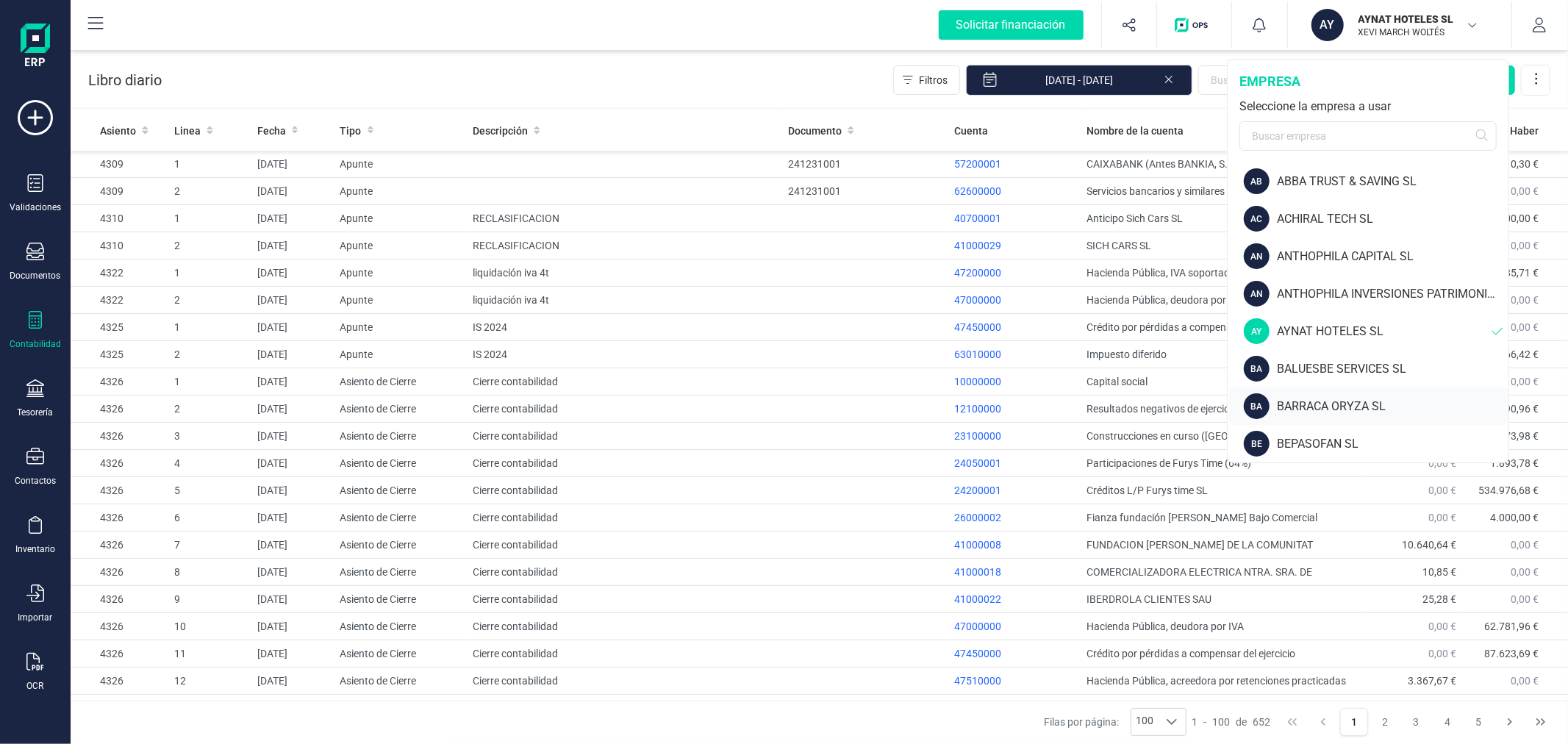
click at [1304, 401] on div "BARRACA ORYZA SL" at bounding box center [1393, 406] width 231 height 17
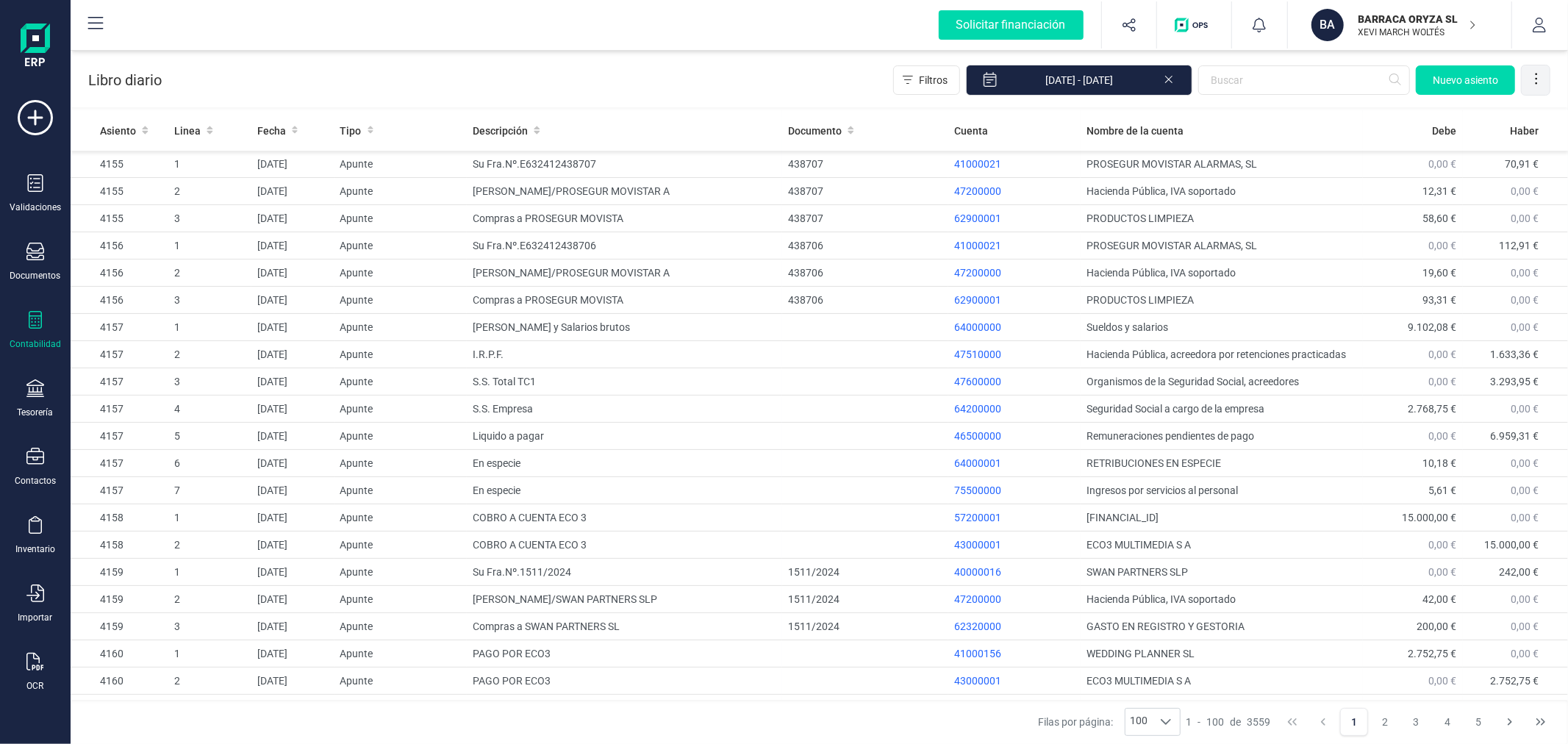
click at [1536, 79] on icon at bounding box center [1536, 79] width 15 height 15
click at [1508, 116] on span "Exportar Excel" at bounding box center [1485, 115] width 106 height 12
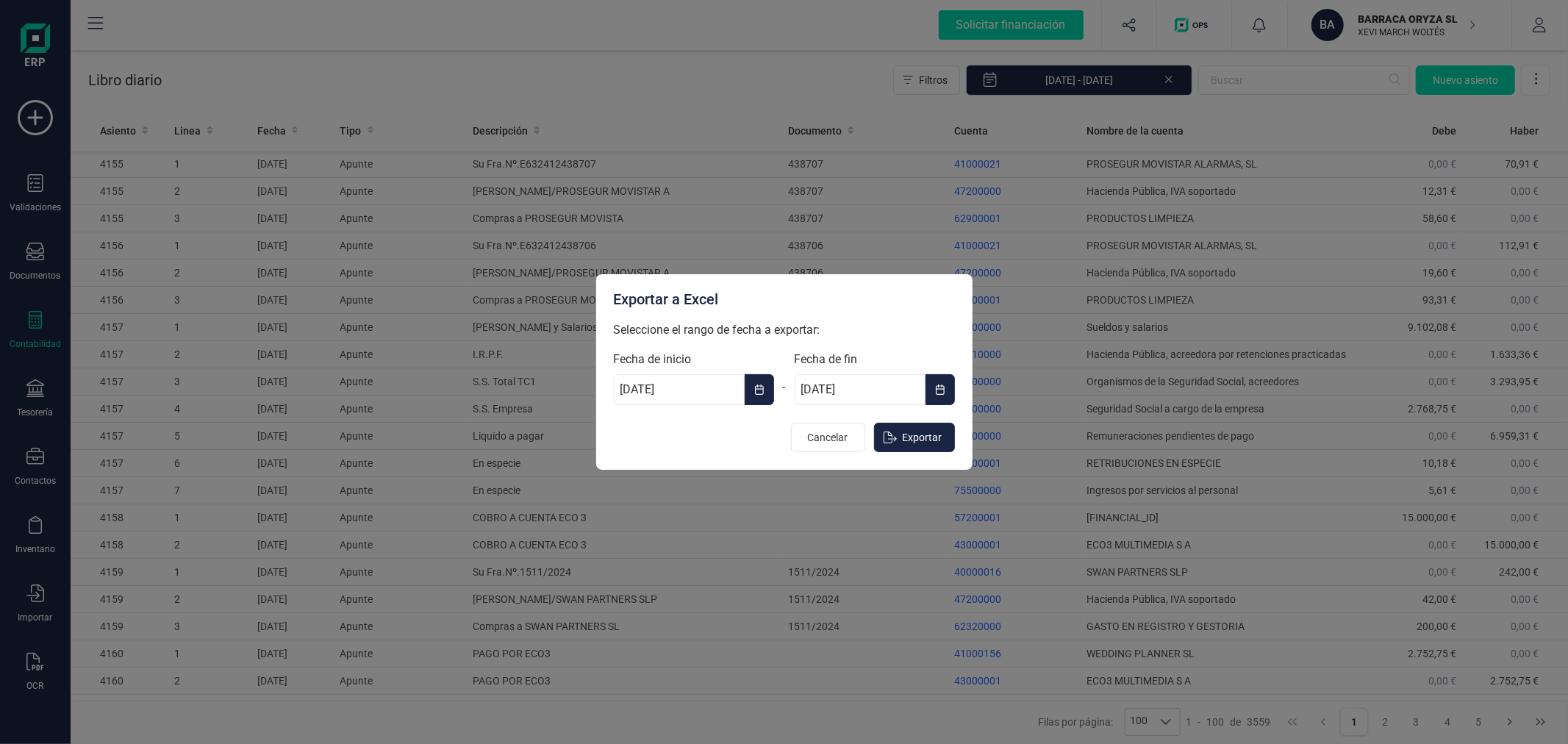
click at [758, 388] on icon "Choose Date" at bounding box center [758, 389] width 10 height 12
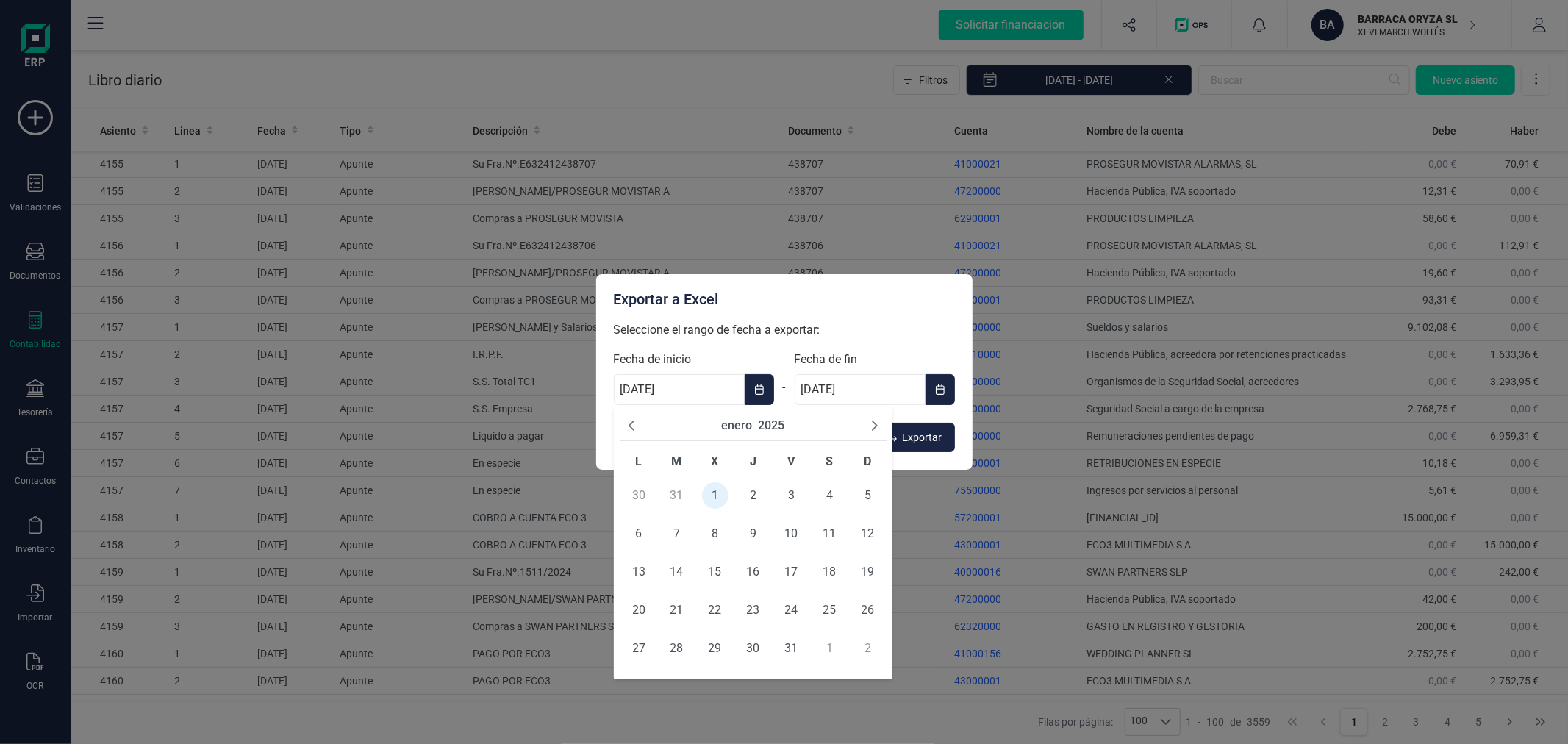
click at [776, 423] on button "2025" at bounding box center [770, 425] width 27 height 17
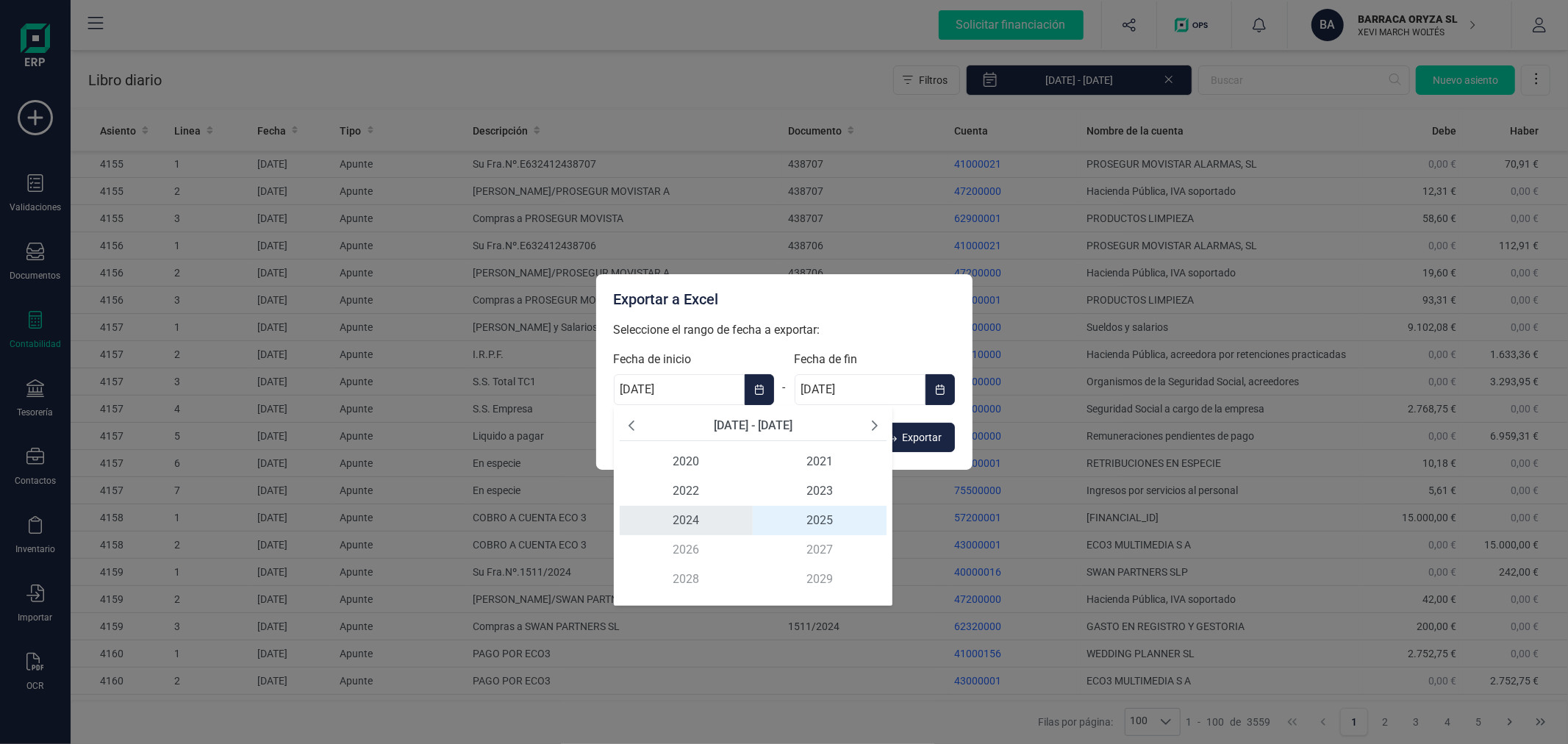
click at [694, 521] on span "2024" at bounding box center [687, 521] width 134 height 29
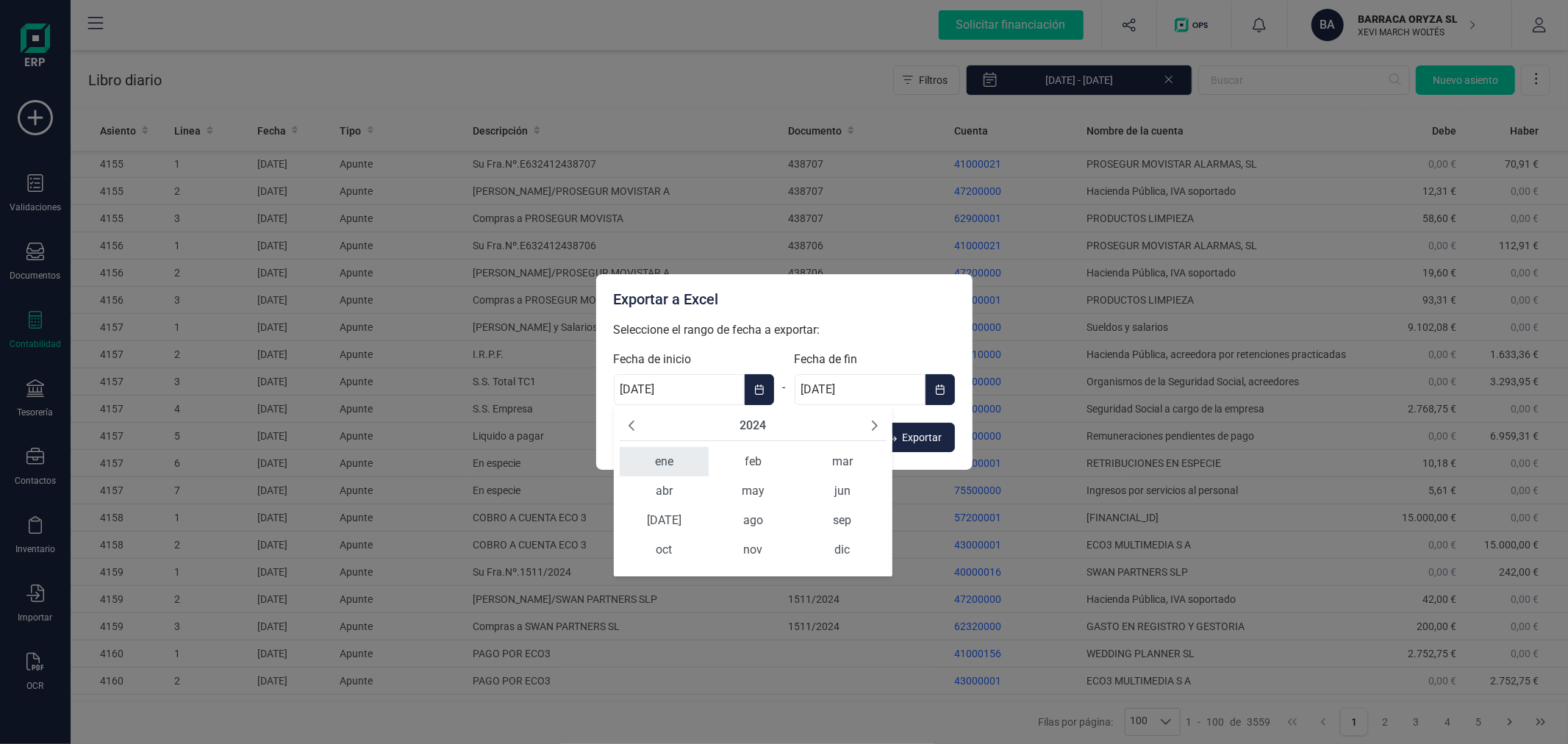
click at [658, 459] on span "ene" at bounding box center [664, 462] width 89 height 29
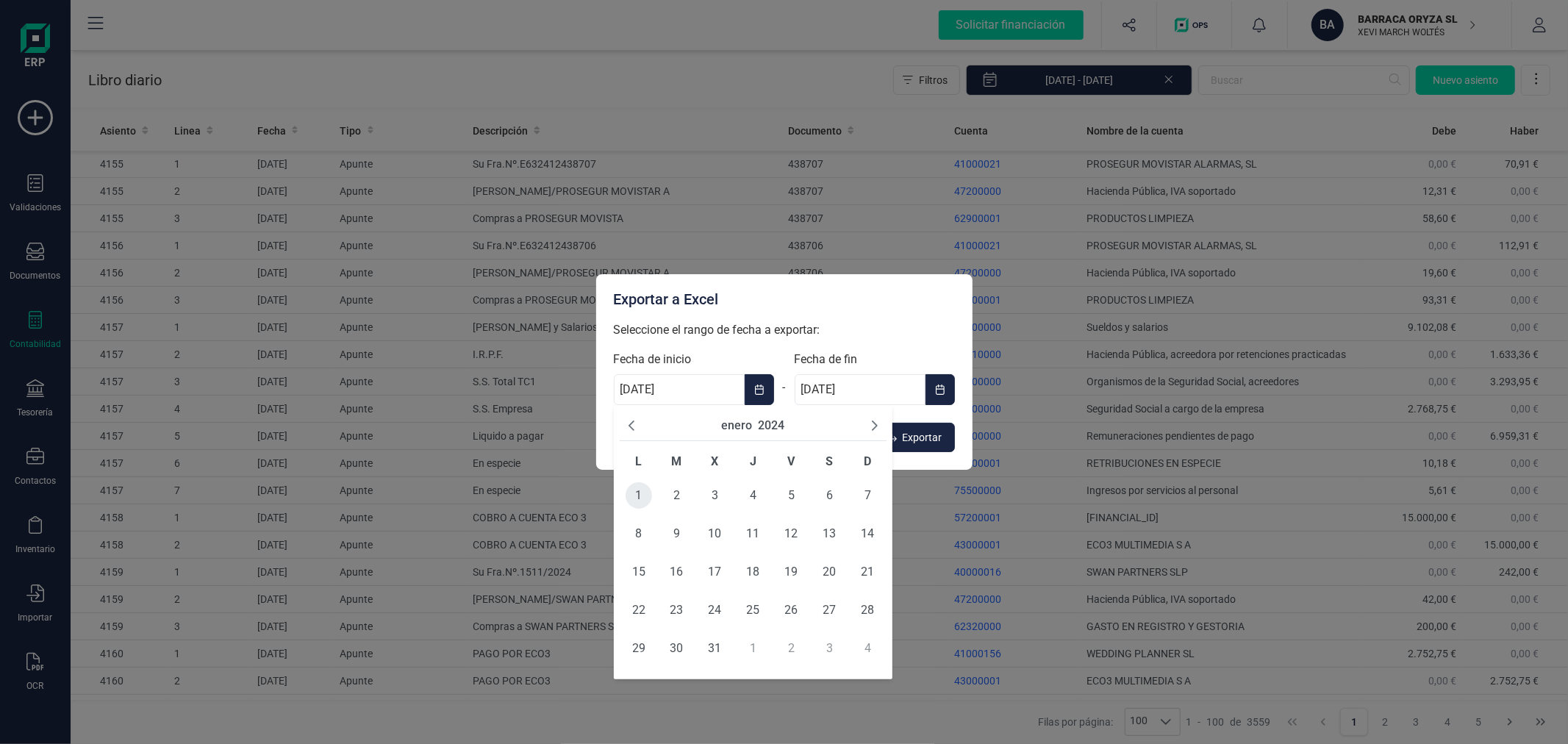
click at [633, 494] on span "1" at bounding box center [638, 495] width 27 height 27
type input "[DATE]"
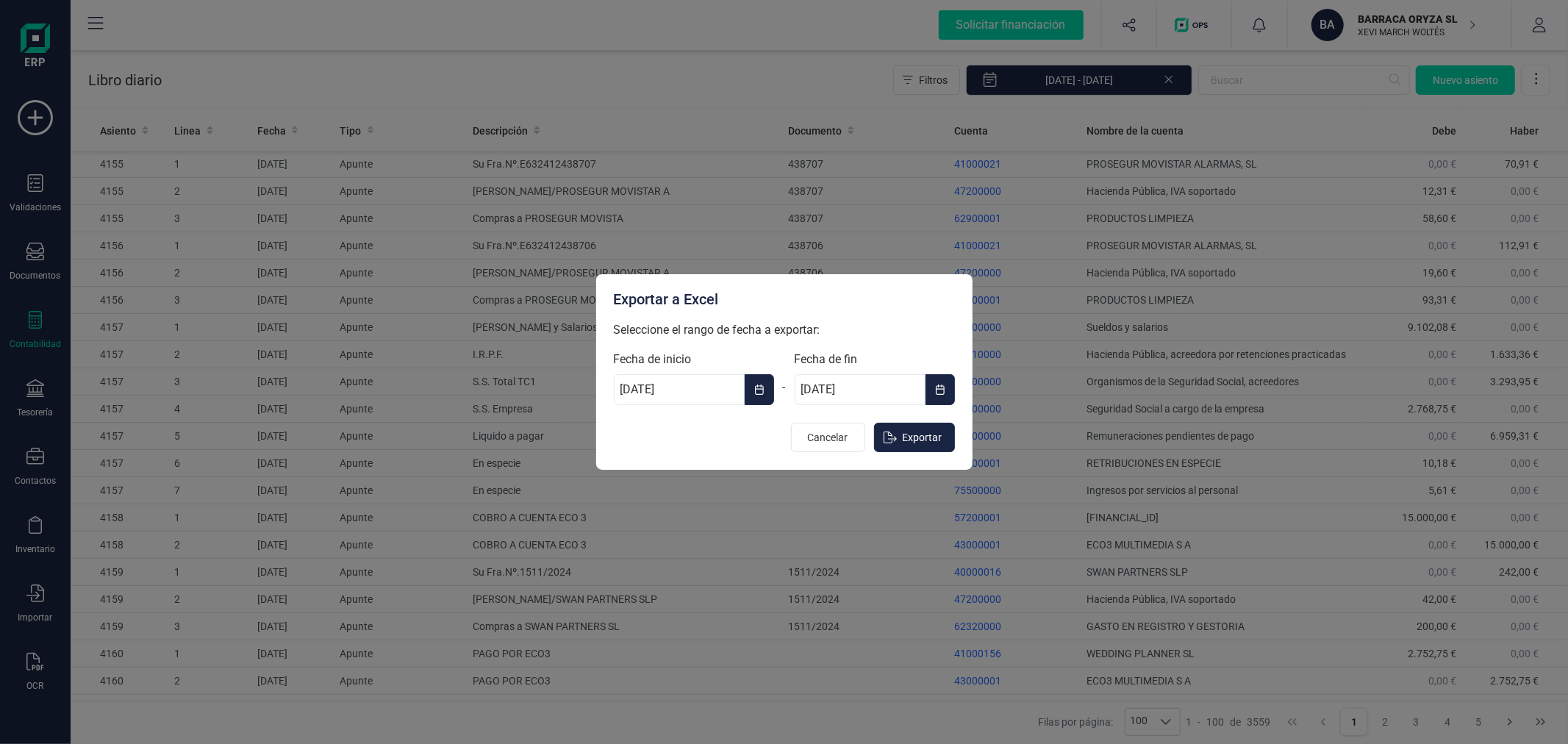
click at [941, 384] on icon "Choose Date" at bounding box center [939, 389] width 10 height 12
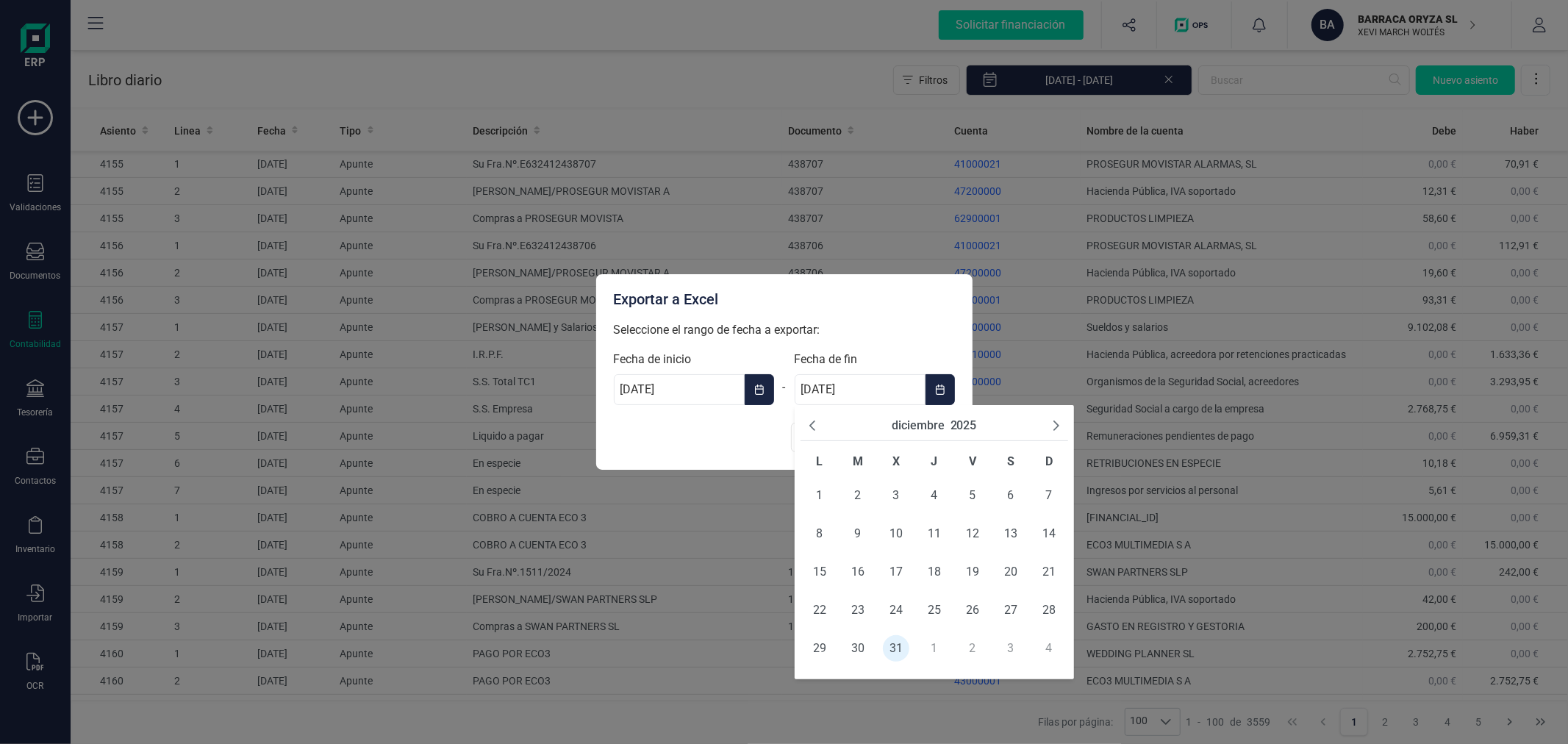
click at [968, 422] on button "2025" at bounding box center [963, 425] width 27 height 17
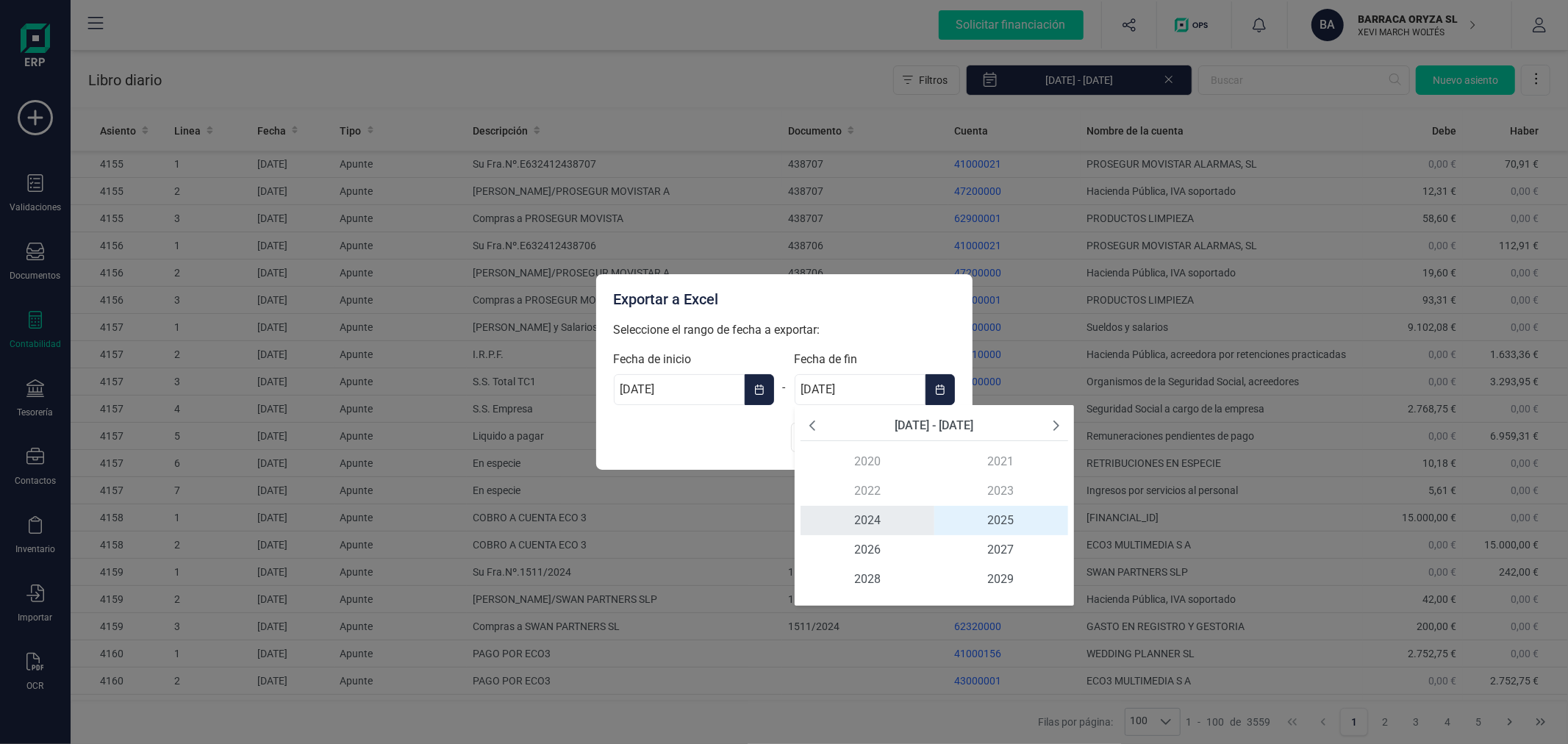
click at [877, 513] on span "2024" at bounding box center [868, 521] width 134 height 29
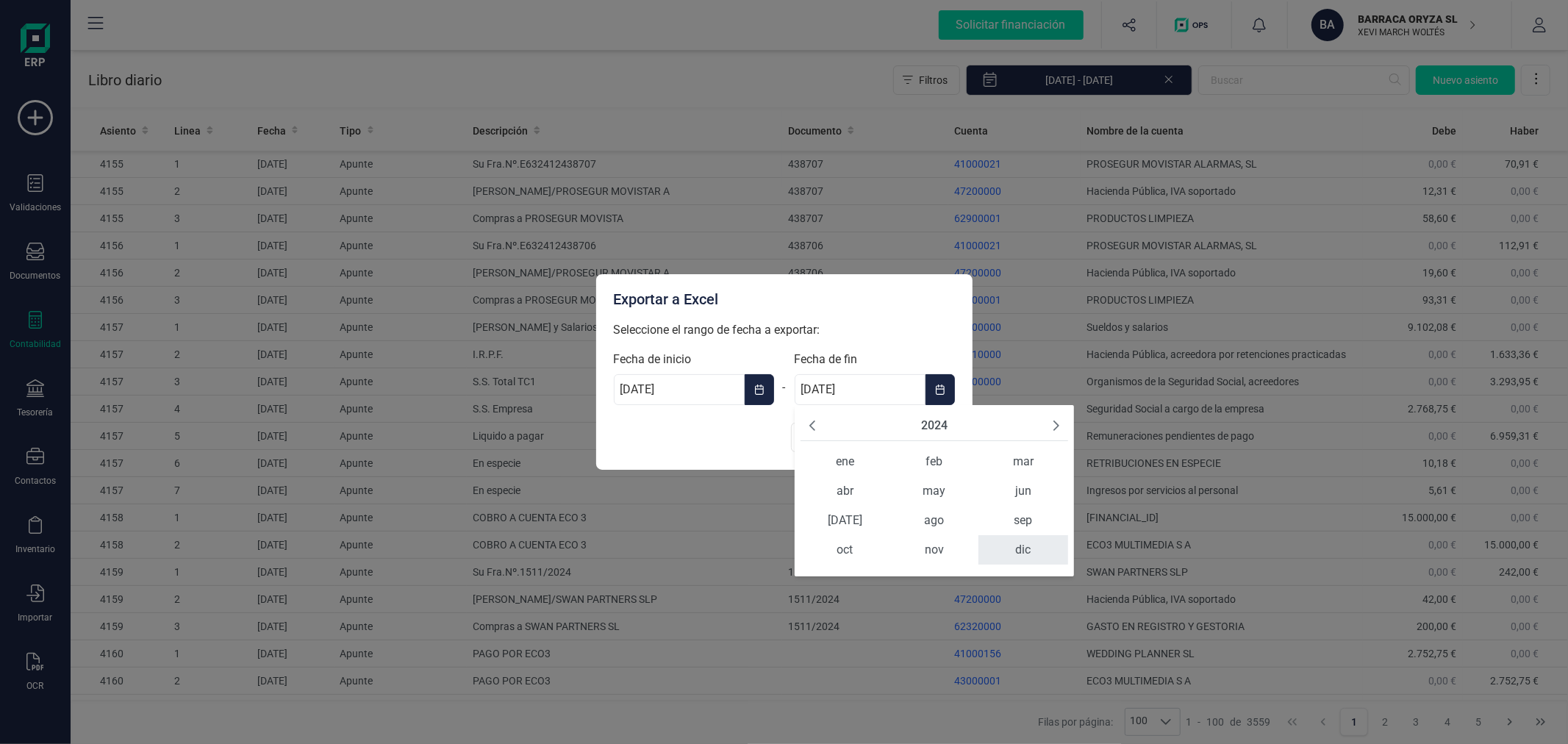
click at [1017, 547] on span "dic" at bounding box center [1023, 550] width 89 height 29
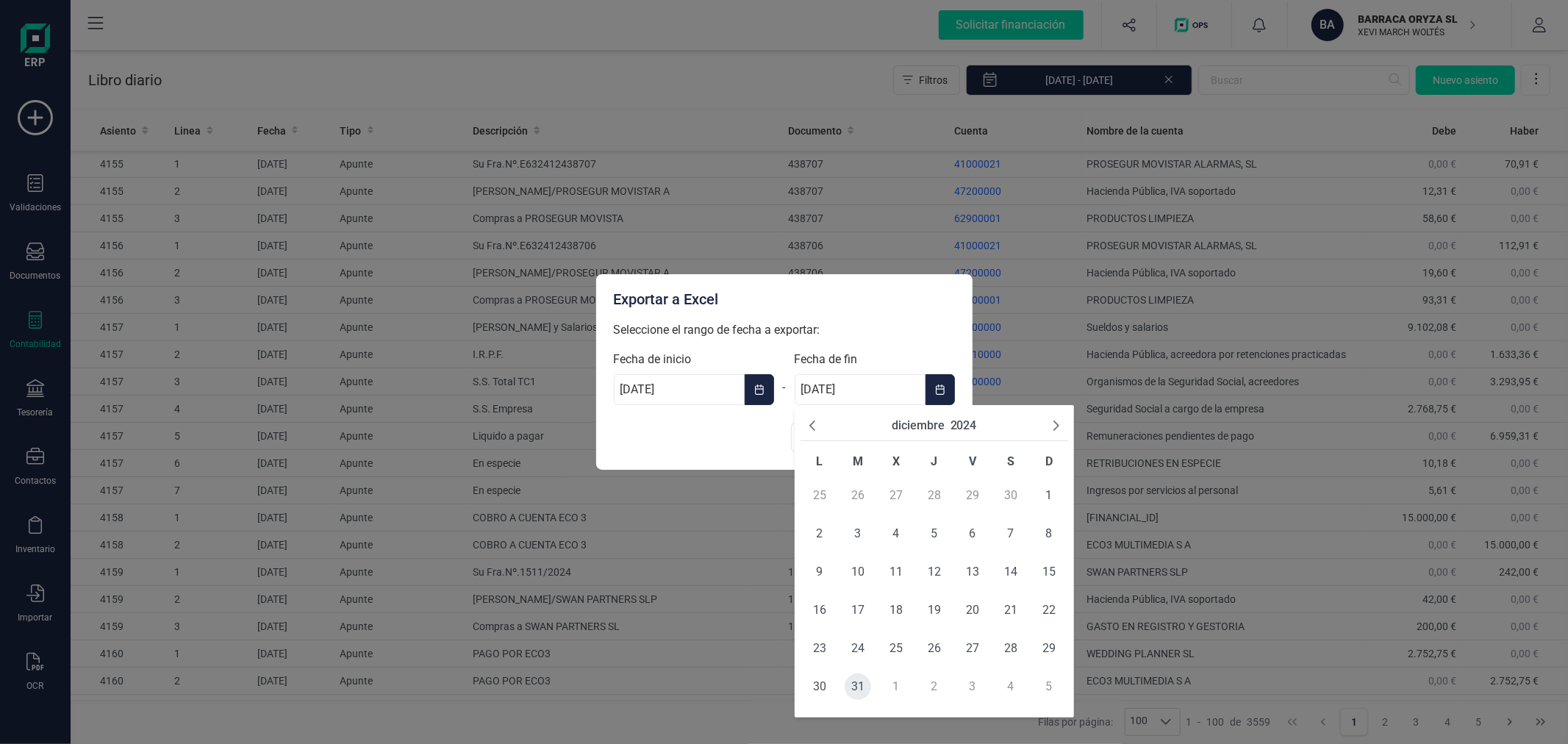
click at [857, 684] on span "31" at bounding box center [857, 686] width 27 height 27
type input "[DATE]"
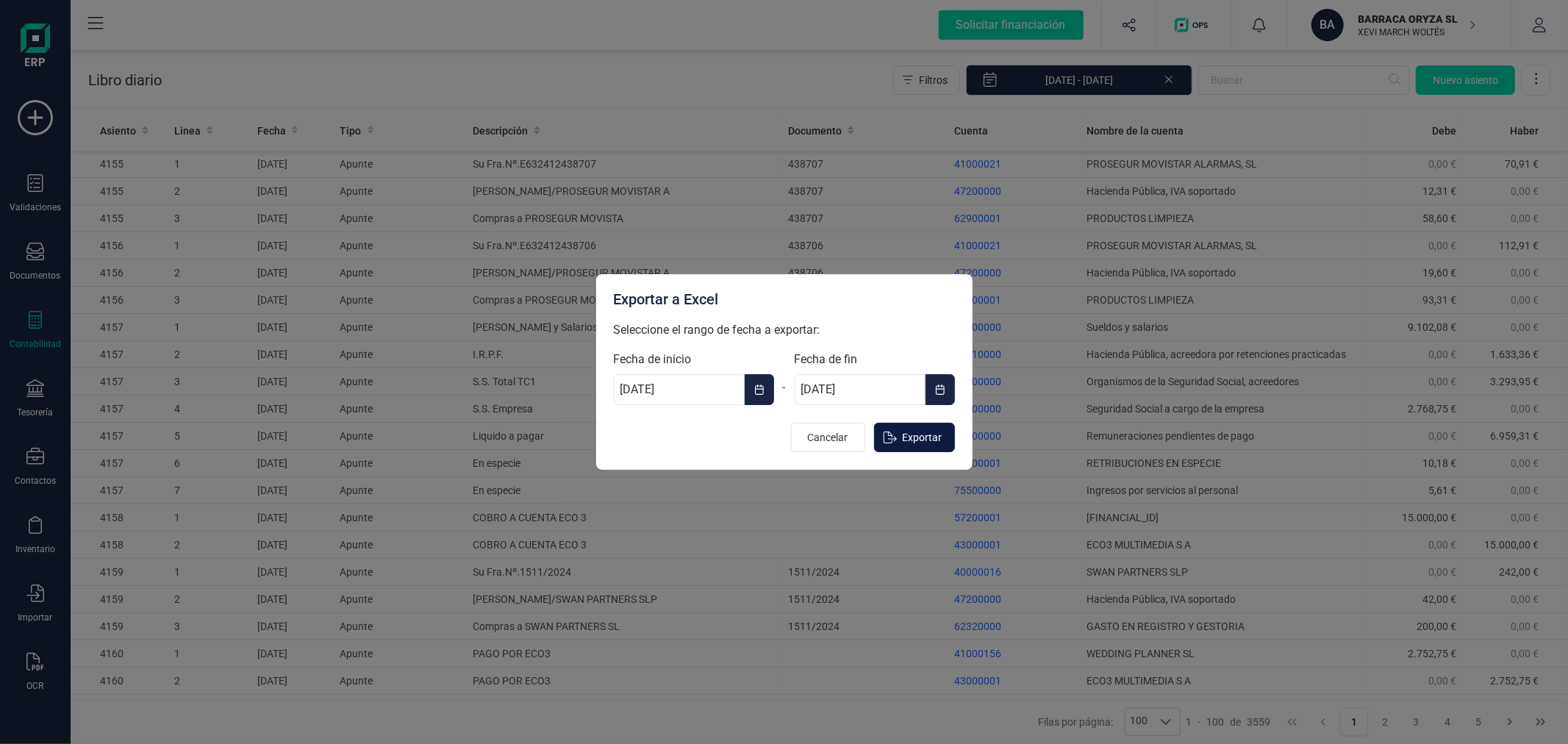
click at [909, 439] on span "Exportar" at bounding box center [922, 437] width 39 height 15
type input "[DATE]"
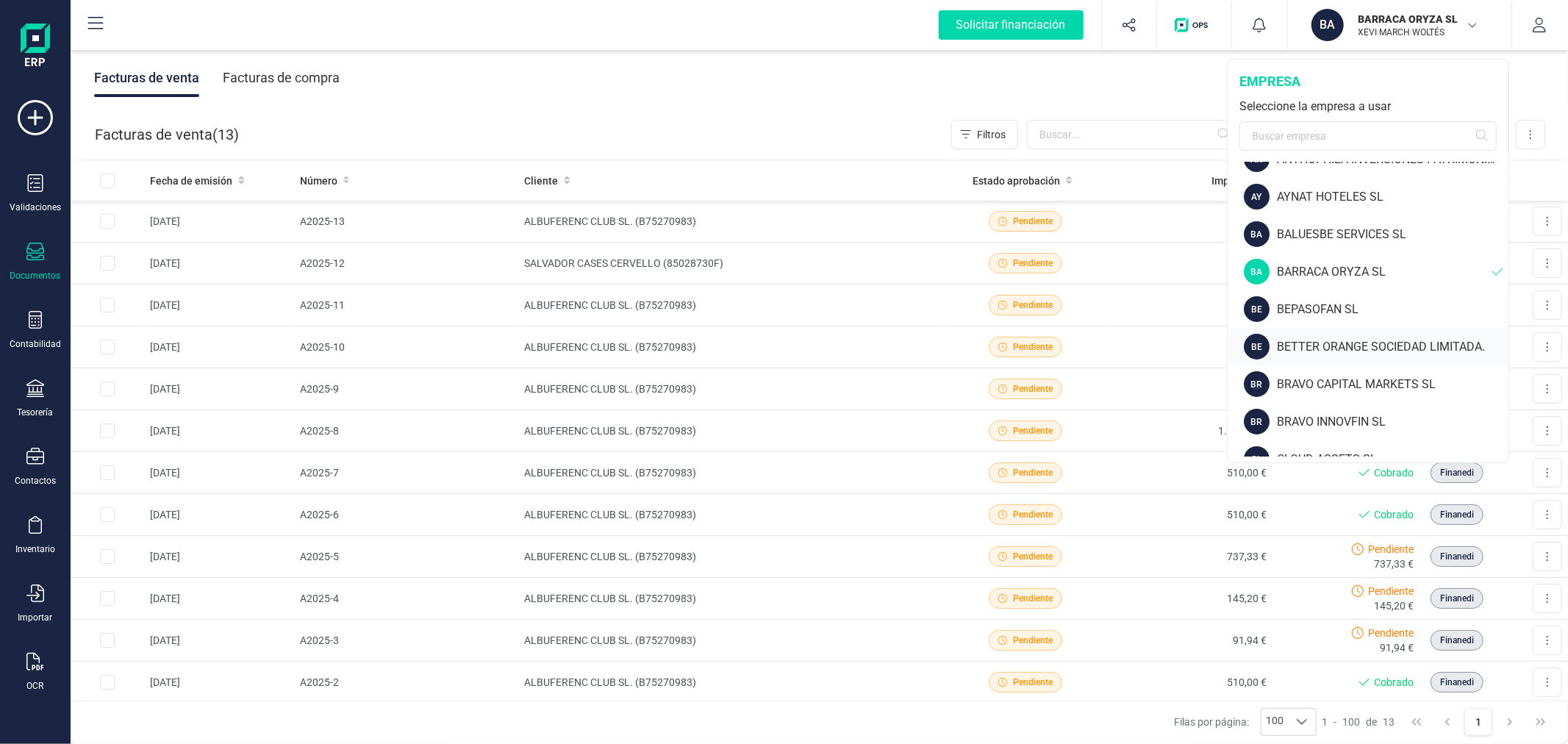
scroll to position [163, 0]
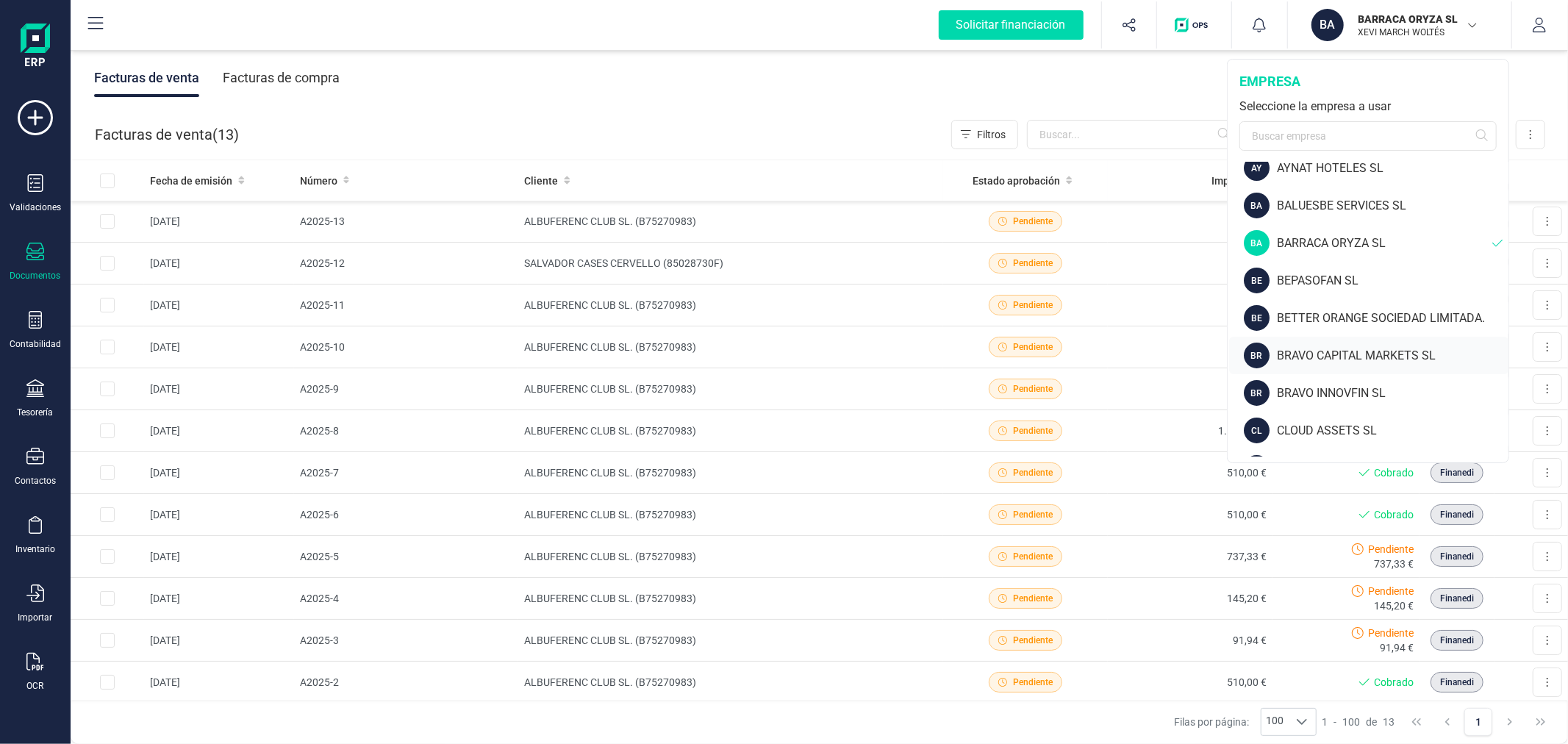
click at [1321, 355] on div "BRAVO CAPITAL MARKETS SL" at bounding box center [1393, 355] width 231 height 17
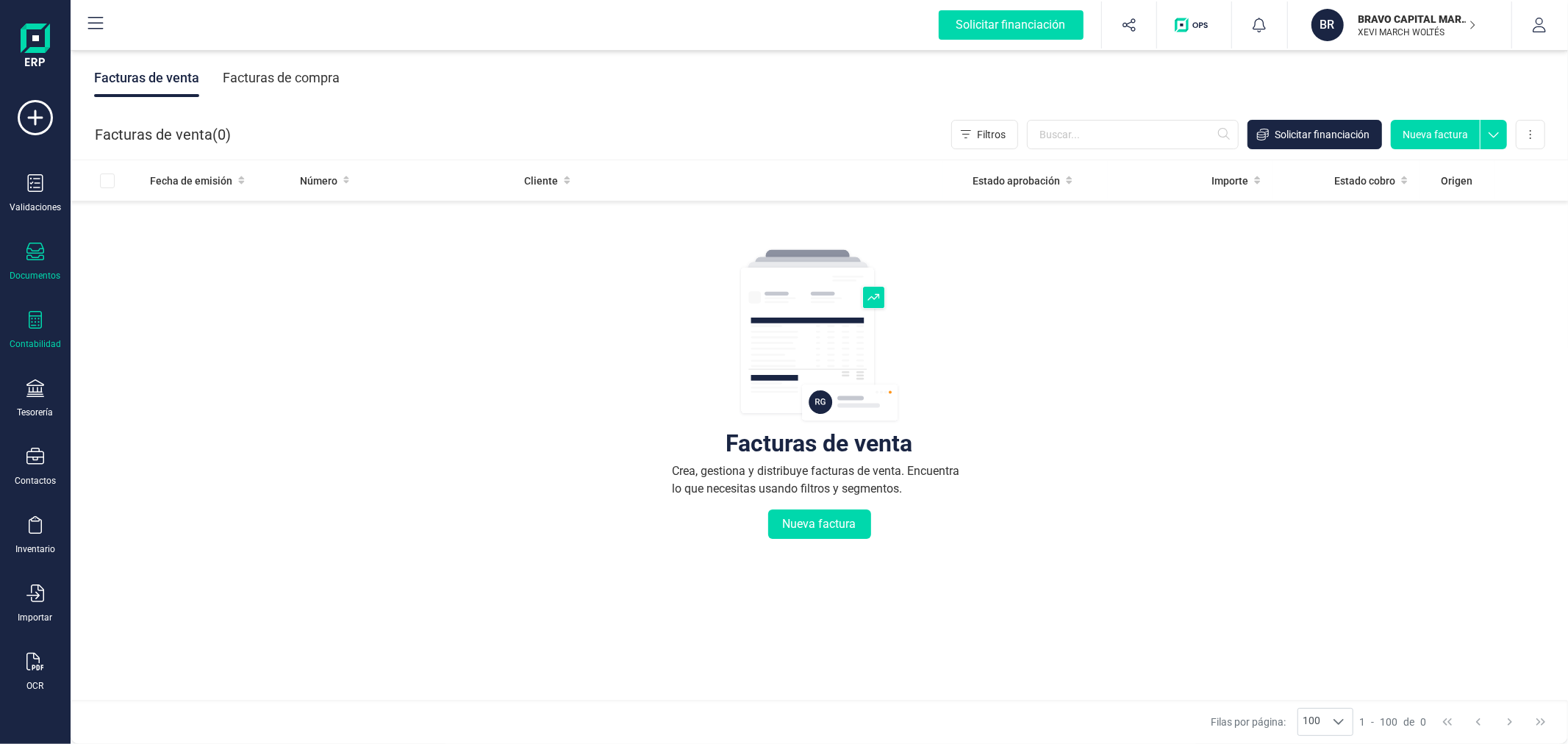
click at [28, 341] on div "Contabilidad" at bounding box center [35, 344] width 51 height 12
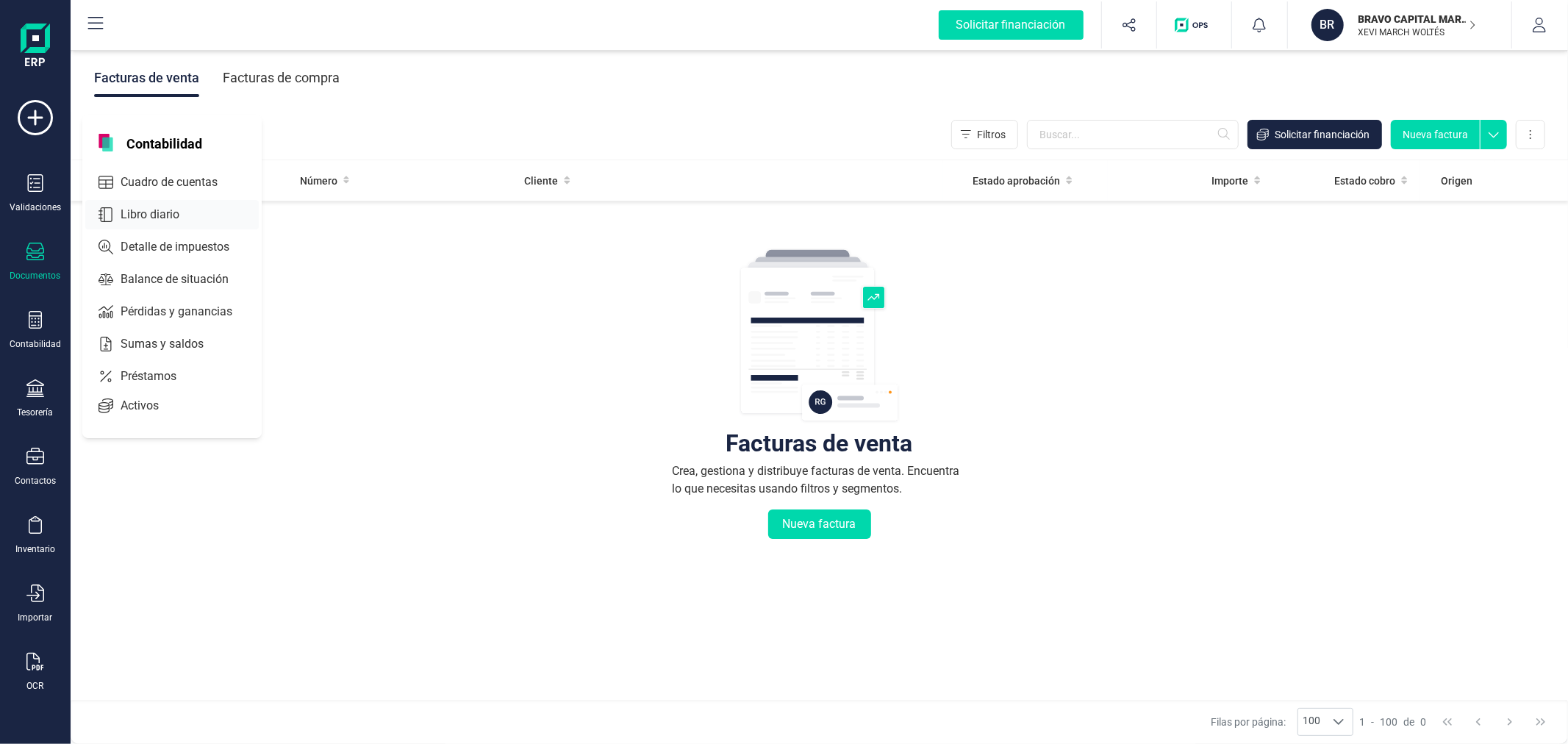
click at [163, 214] on span "Libro diario" at bounding box center [160, 214] width 91 height 17
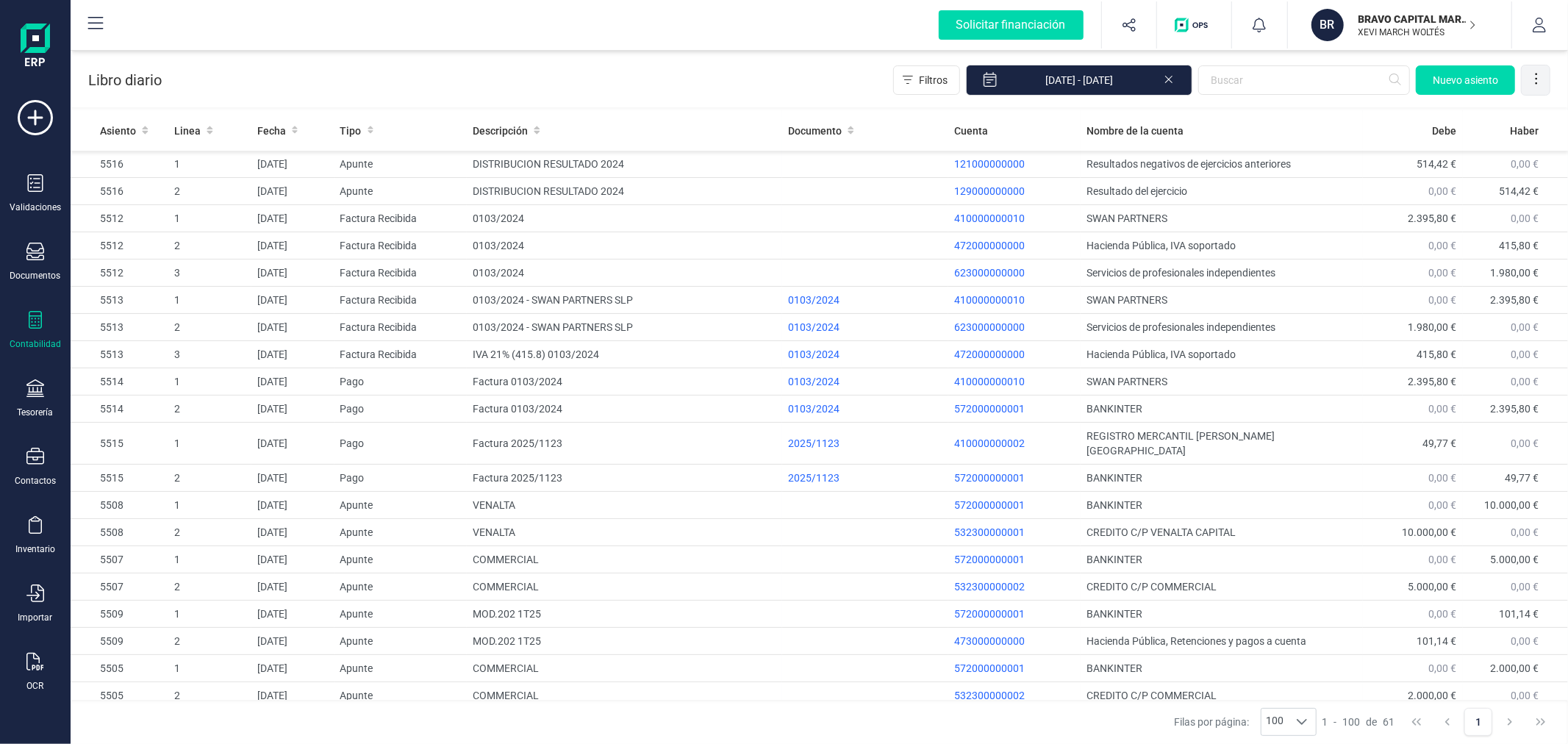
click at [1540, 75] on icon at bounding box center [1536, 79] width 15 height 15
click at [1475, 119] on span "Exportar Excel" at bounding box center [1485, 115] width 106 height 12
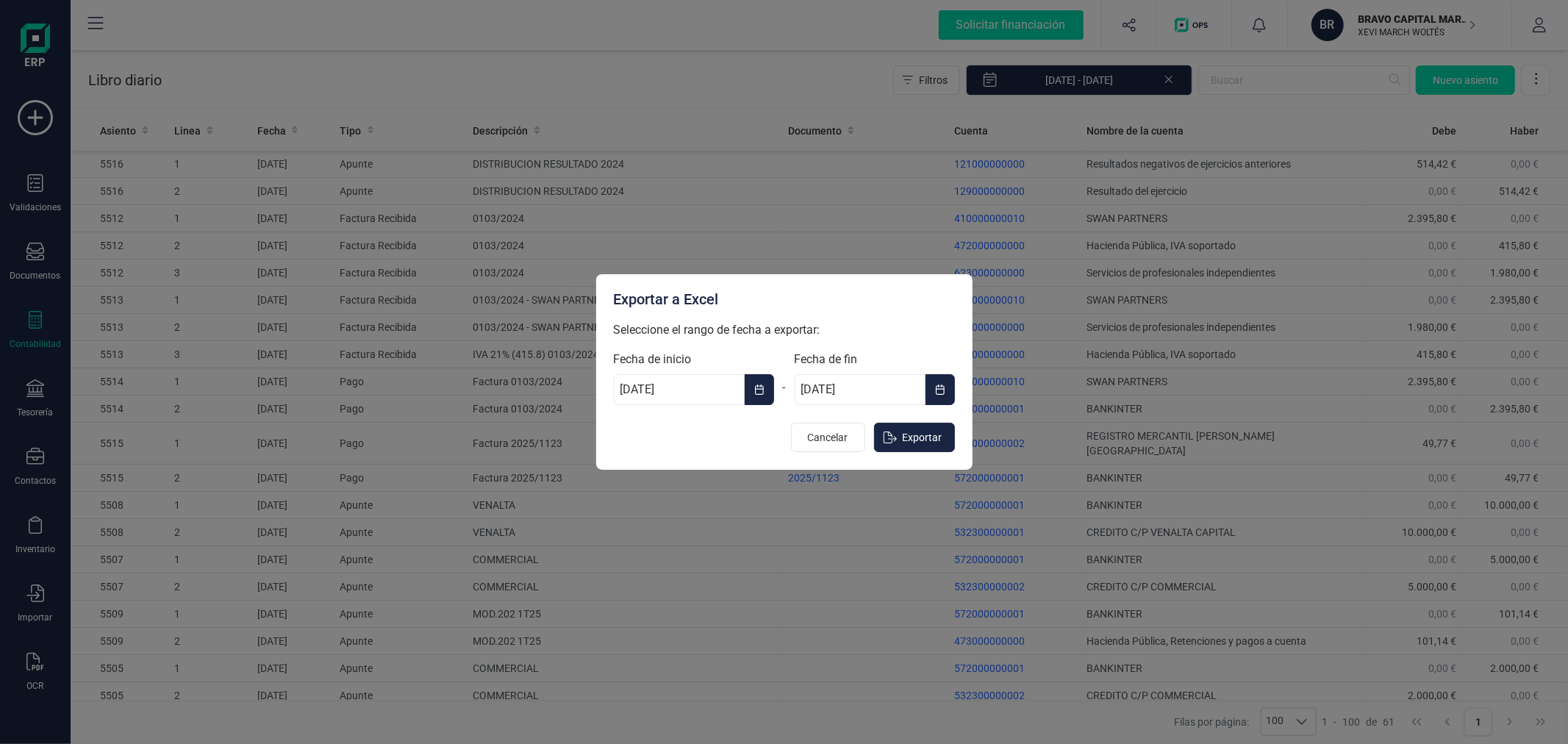
click at [943, 388] on icon "Choose Date" at bounding box center [939, 389] width 10 height 12
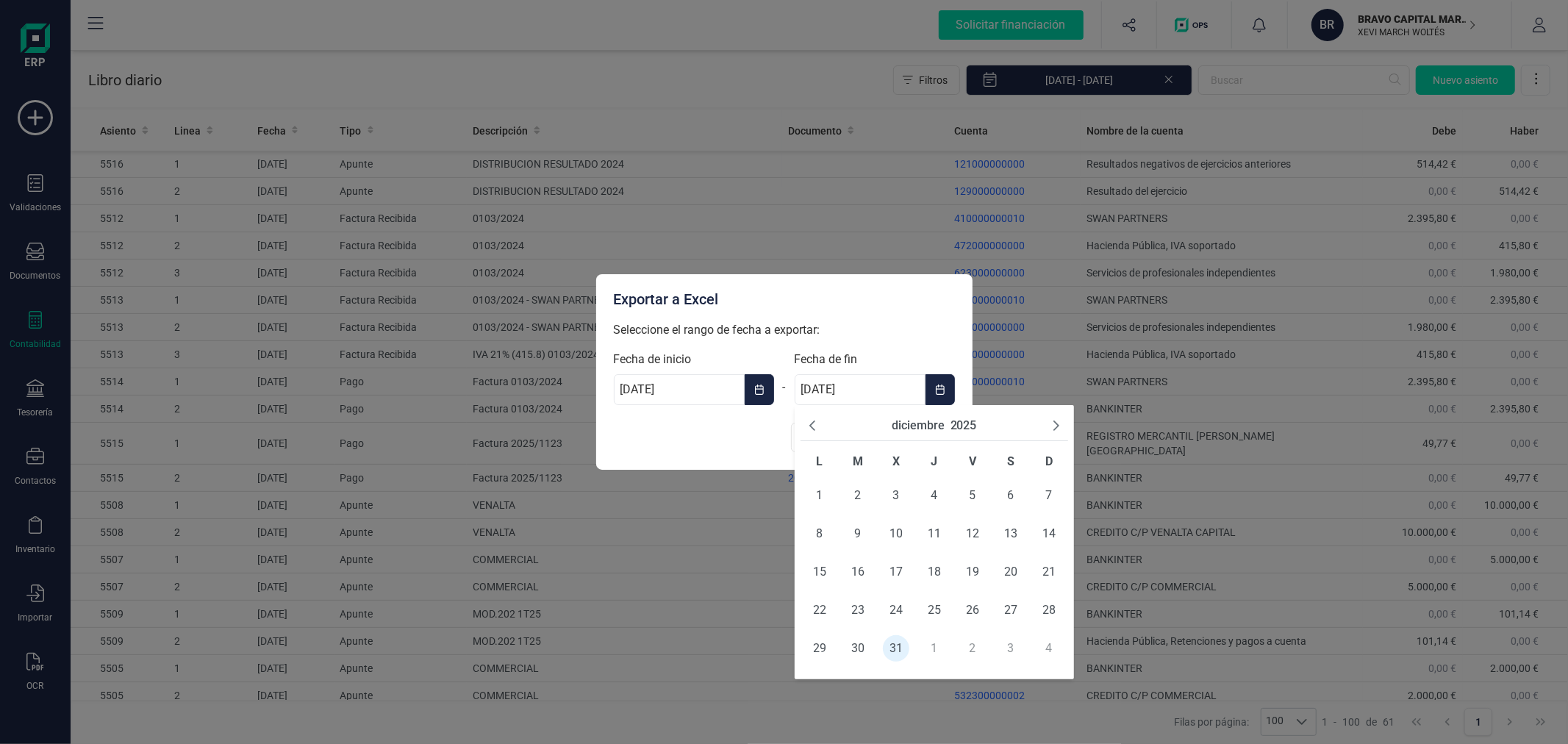
click at [971, 422] on button "2025" at bounding box center [963, 425] width 27 height 17
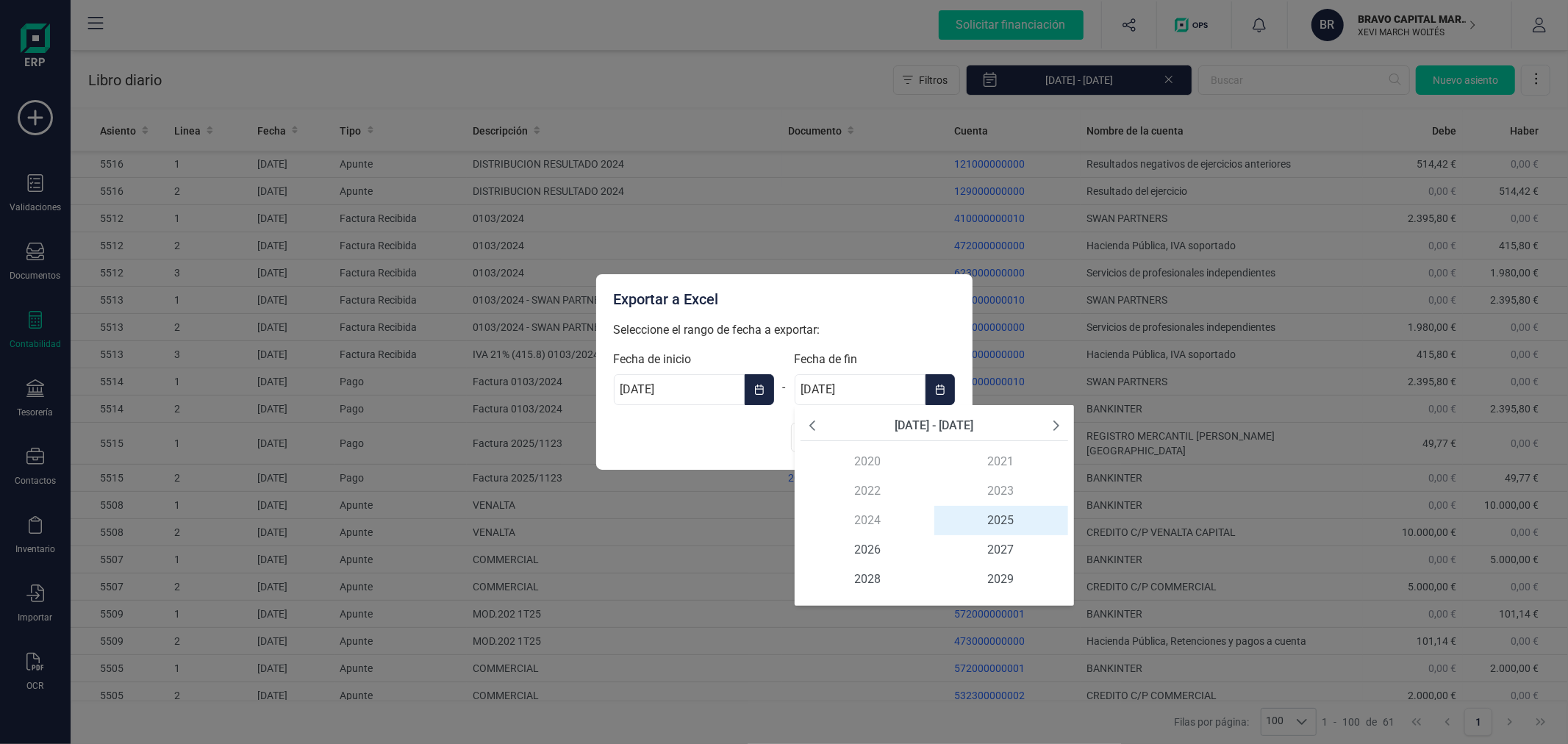
click at [868, 518] on div "2020 2021 2022 2023 2024 2025 2025 2026 2027 2028 2029" at bounding box center [934, 521] width 267 height 147
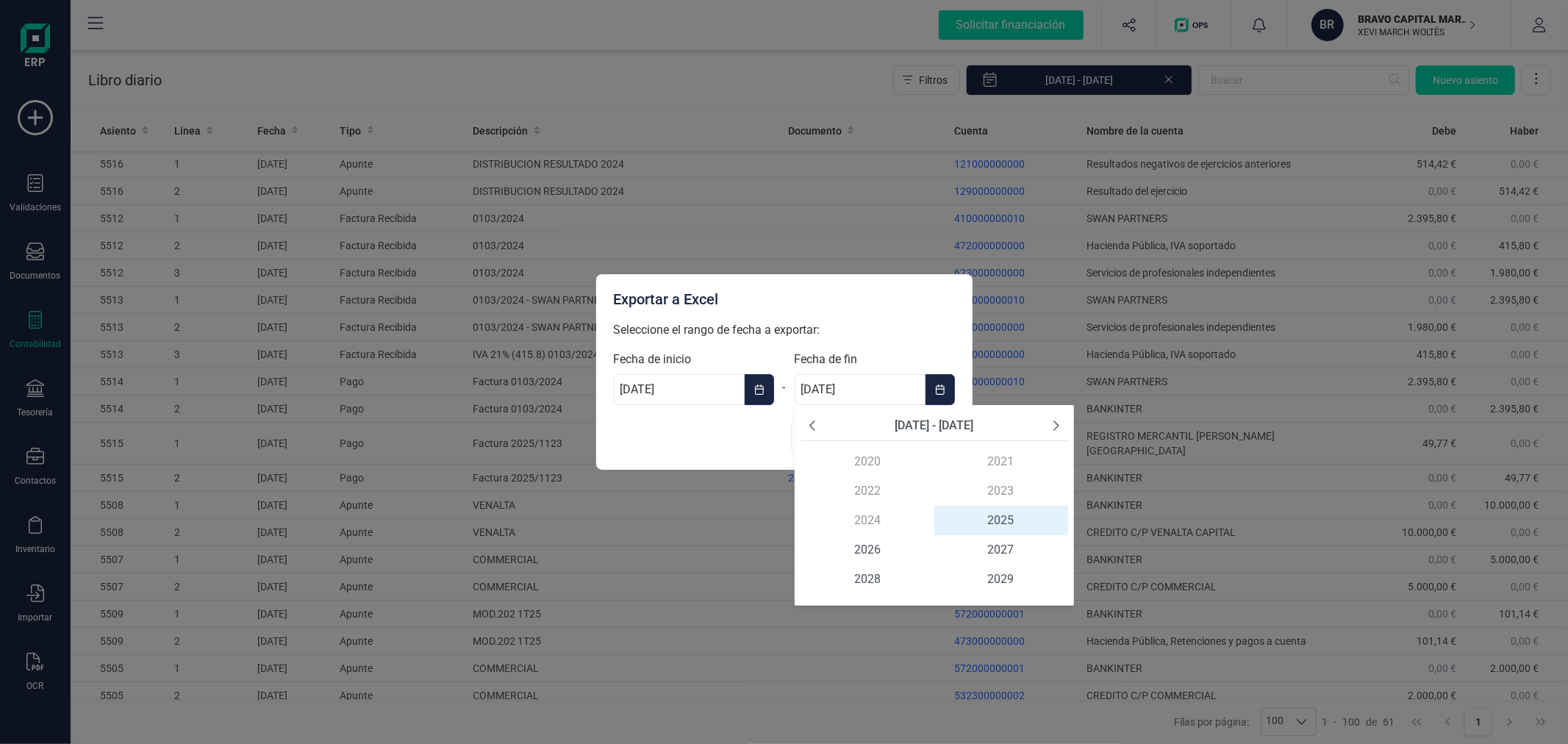
click at [868, 518] on div "2020 2021 2022 2023 2024 2025 2025 2026 2027 2028 2029" at bounding box center [934, 521] width 267 height 147
click at [732, 442] on div "Cancelar Exportar" at bounding box center [784, 438] width 341 height 32
click at [991, 518] on span "2025 2025" at bounding box center [1002, 521] width 134 height 29
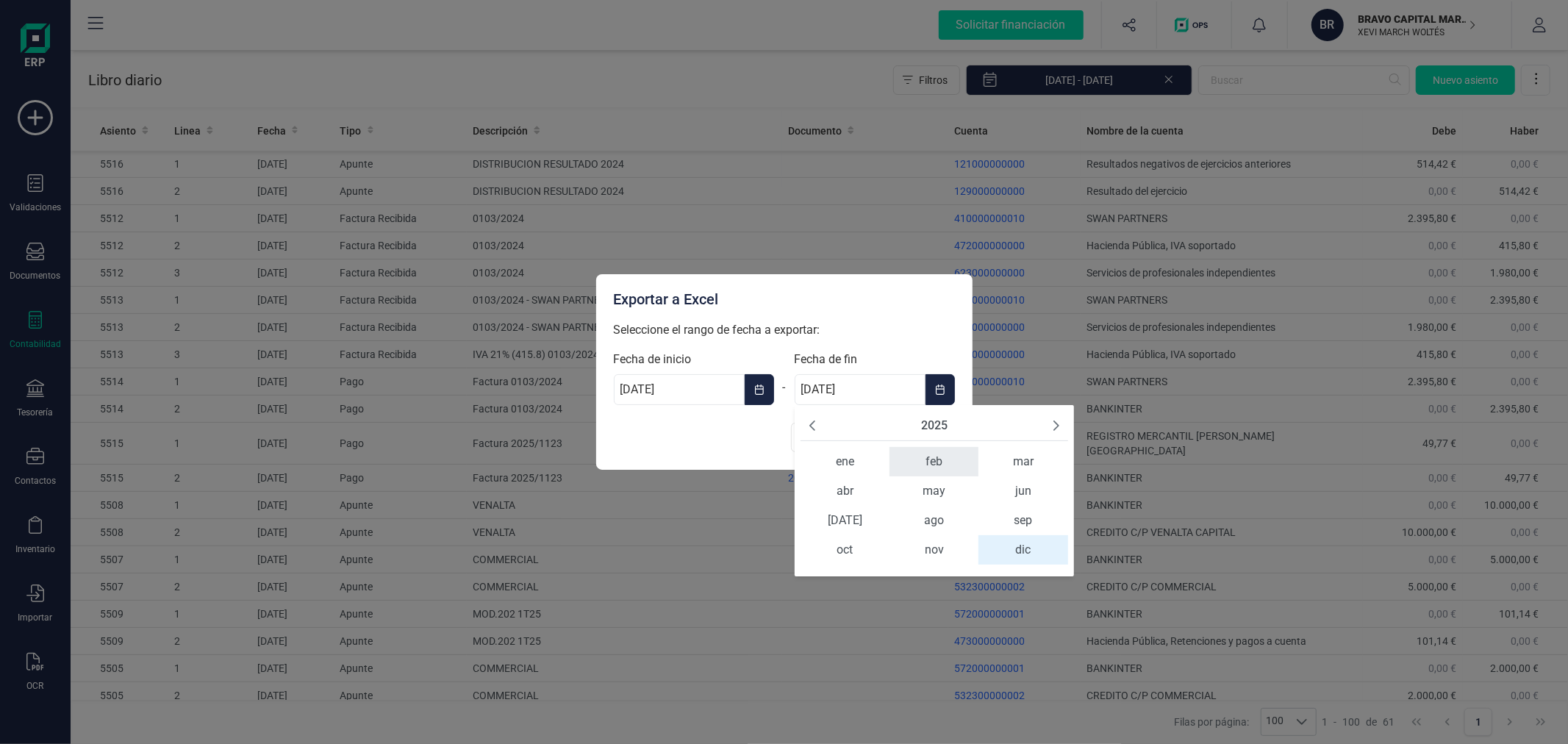
click at [942, 461] on span "feb" at bounding box center [934, 462] width 89 height 29
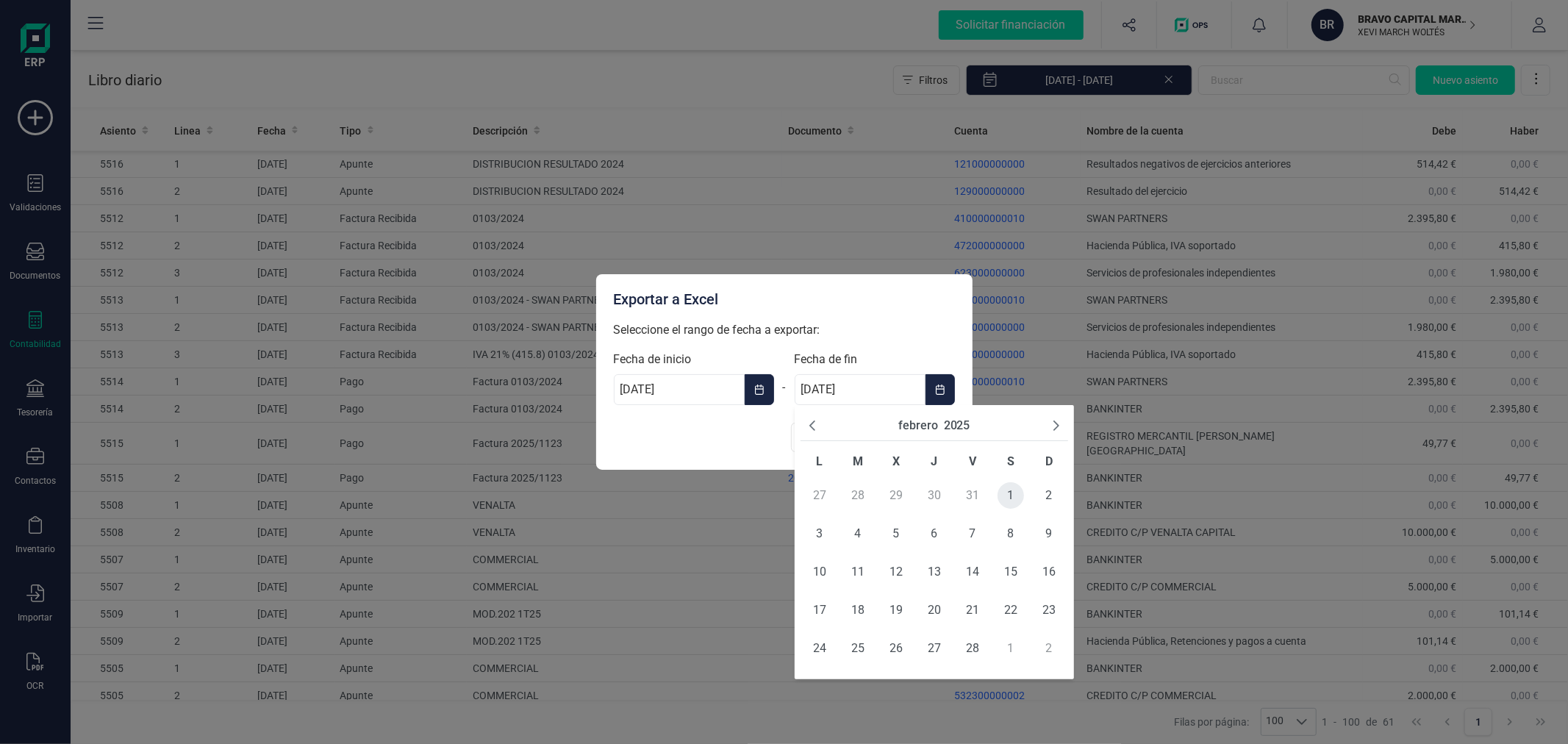
click at [1015, 490] on span "1" at bounding box center [1010, 495] width 27 height 27
type input "[DATE]"
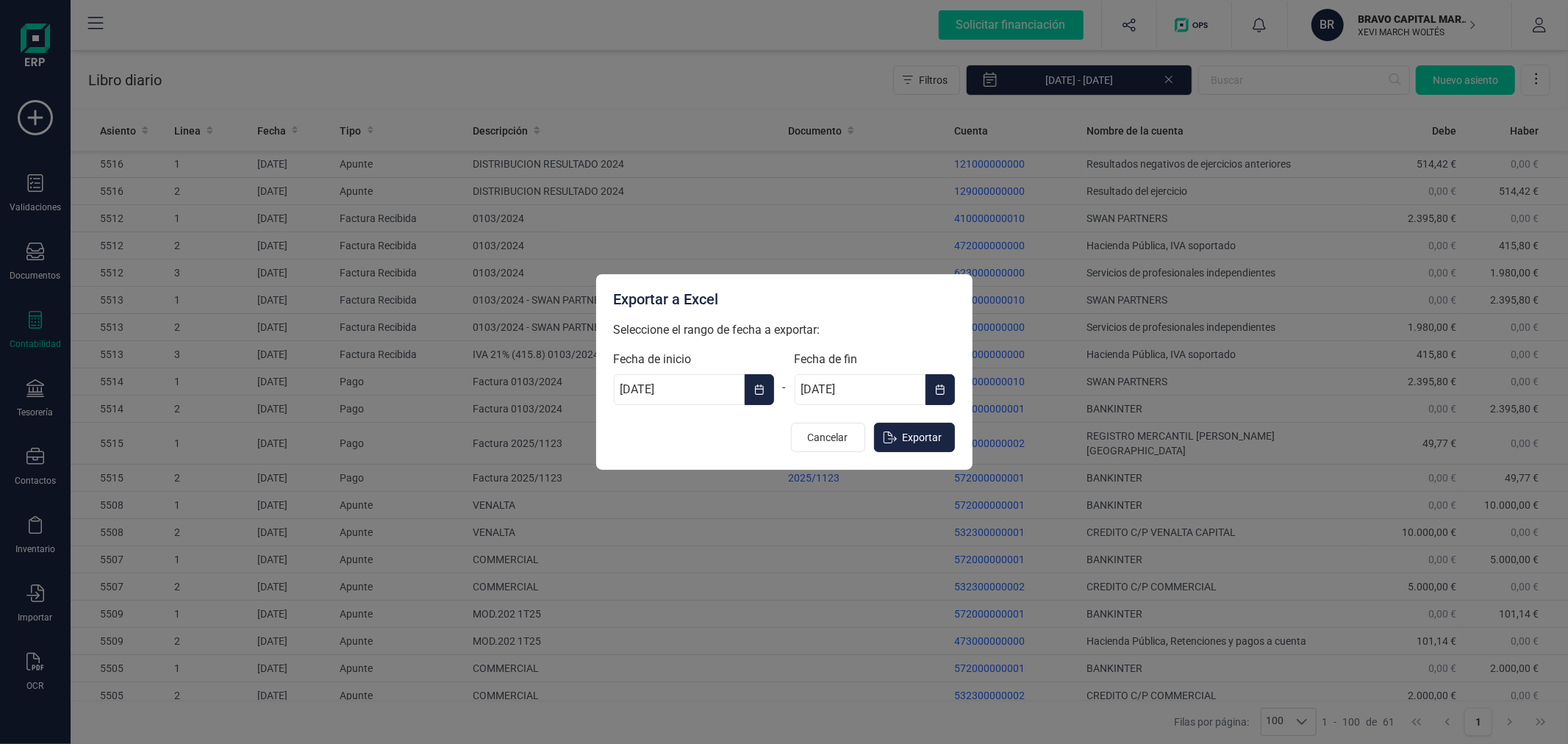
click at [757, 384] on icon "Choose Date" at bounding box center [758, 389] width 10 height 12
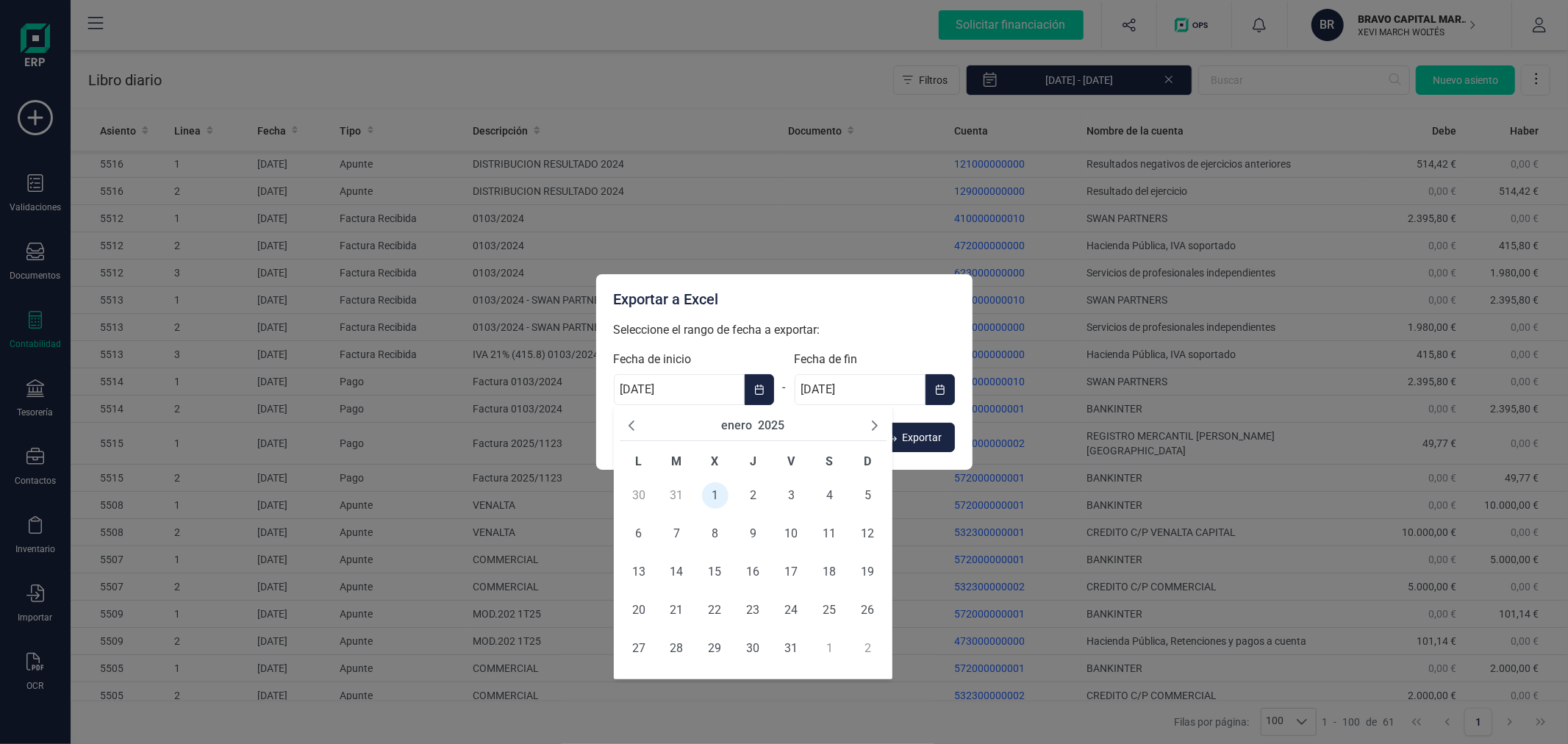
click at [778, 422] on button "2025" at bounding box center [770, 425] width 27 height 17
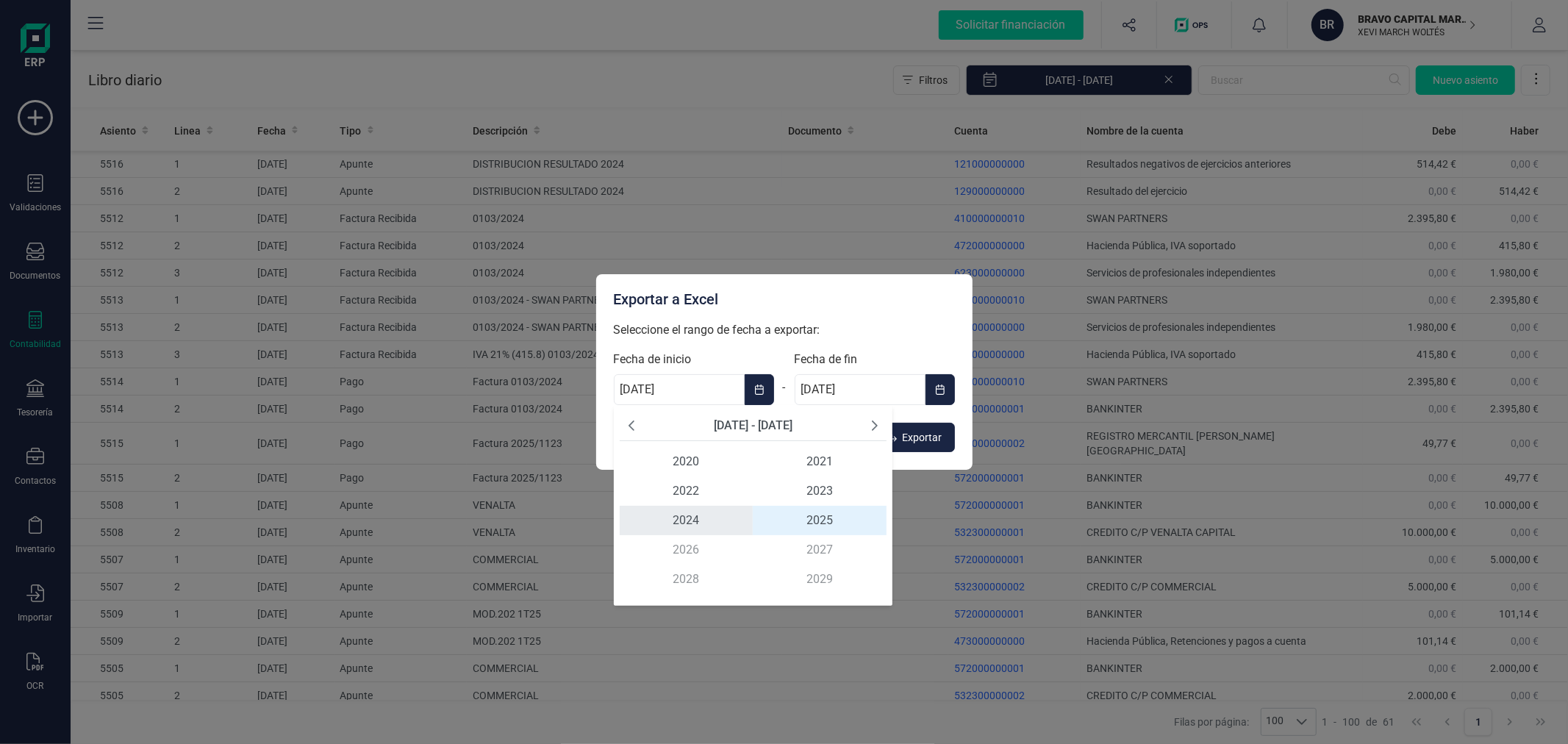
click at [699, 514] on span "2024" at bounding box center [687, 521] width 134 height 29
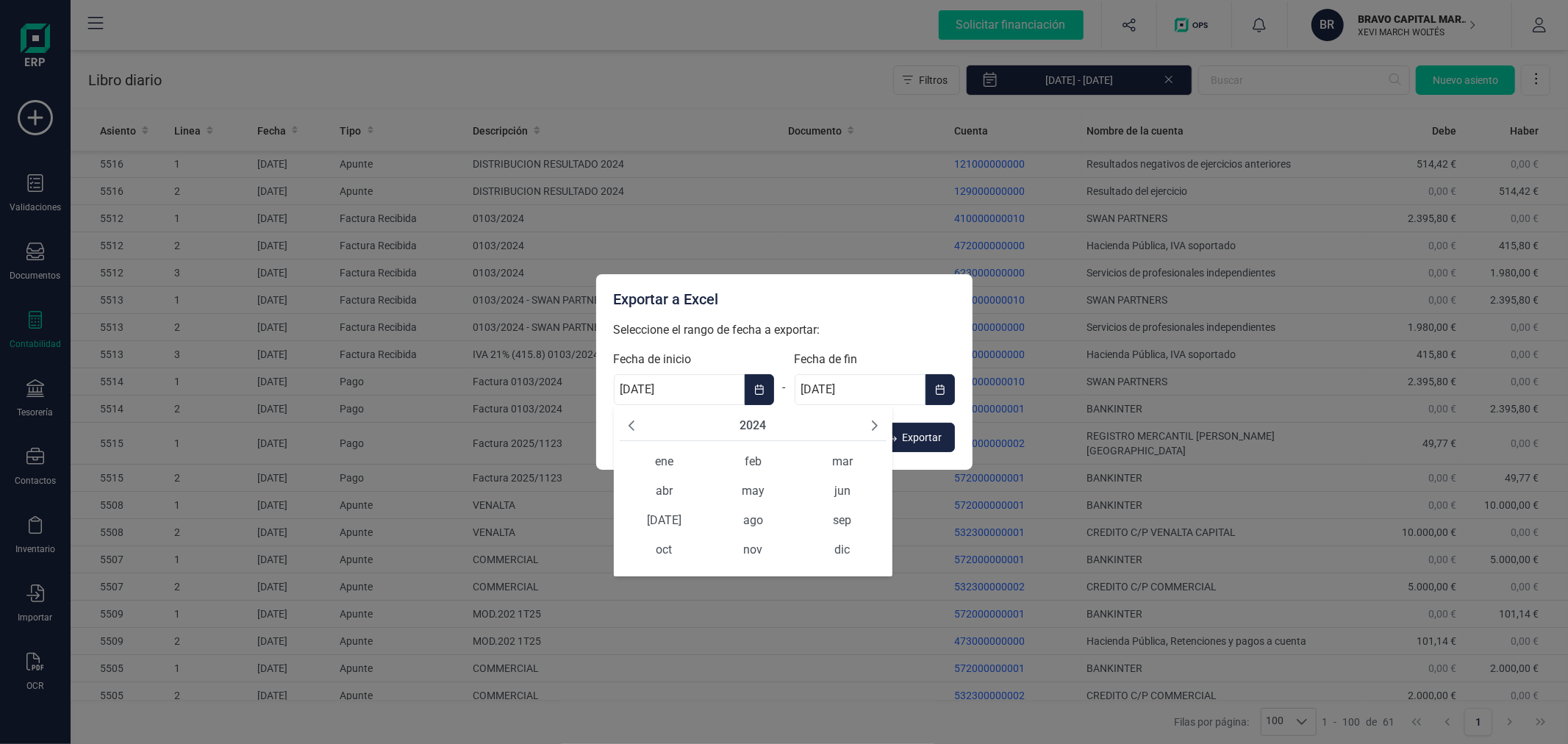
click at [670, 445] on div "2024 ene feb mar abr may jun jul ago sep oct nov dic" at bounding box center [754, 490] width 279 height 172
click at [669, 459] on span "ene" at bounding box center [664, 462] width 89 height 29
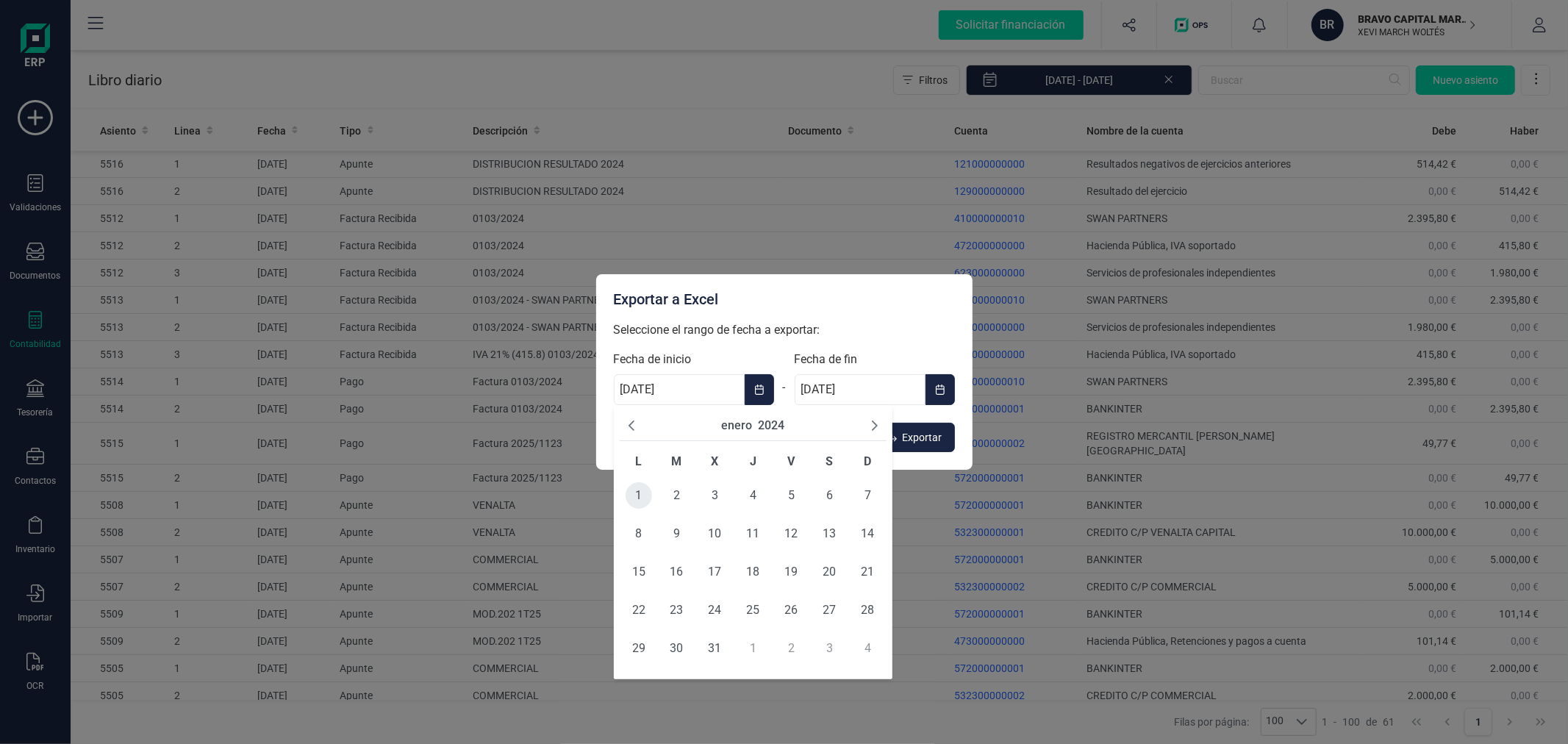
click at [633, 492] on span "1" at bounding box center [638, 495] width 27 height 27
type input "[DATE]"
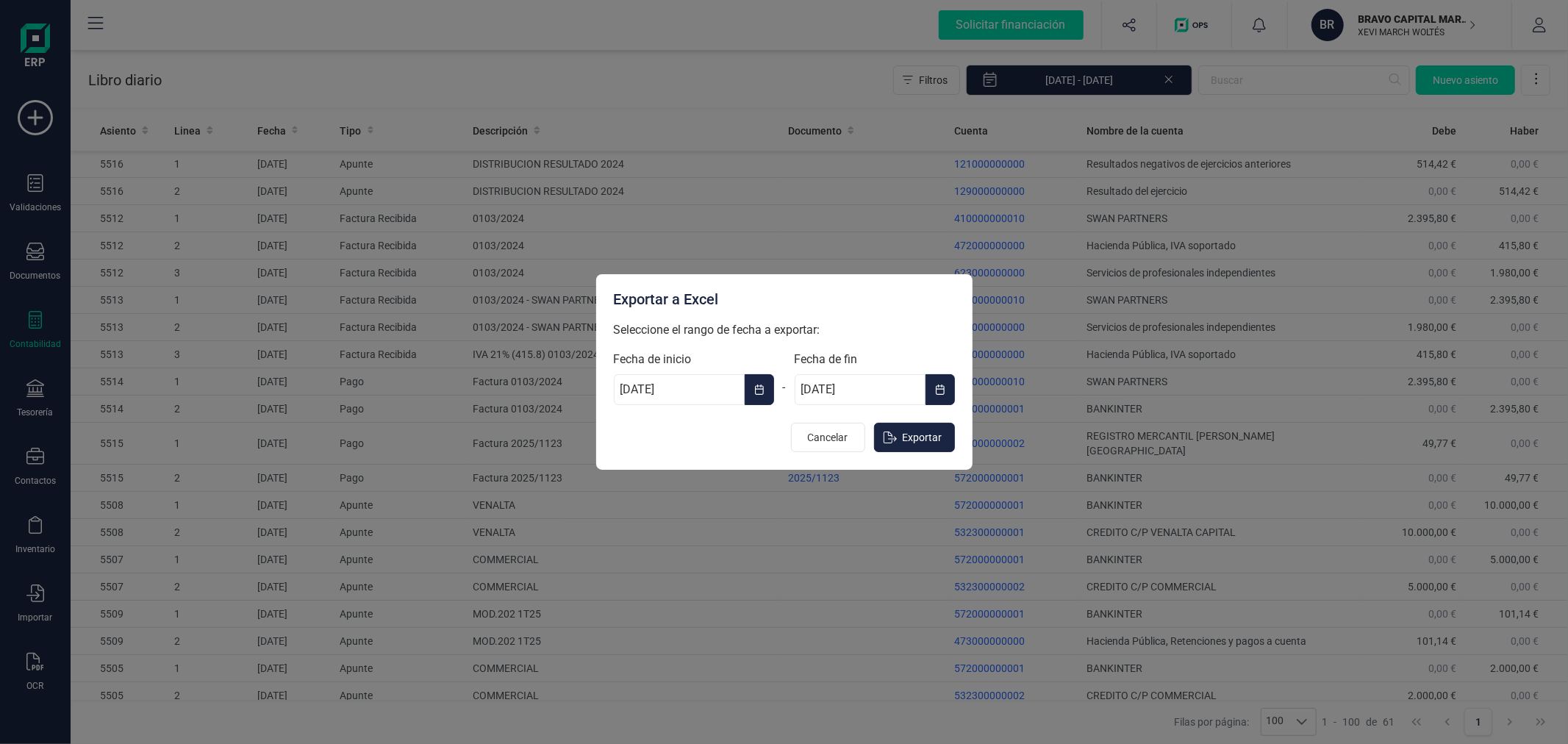
click at [935, 385] on icon "Choose Date" at bounding box center [939, 389] width 10 height 12
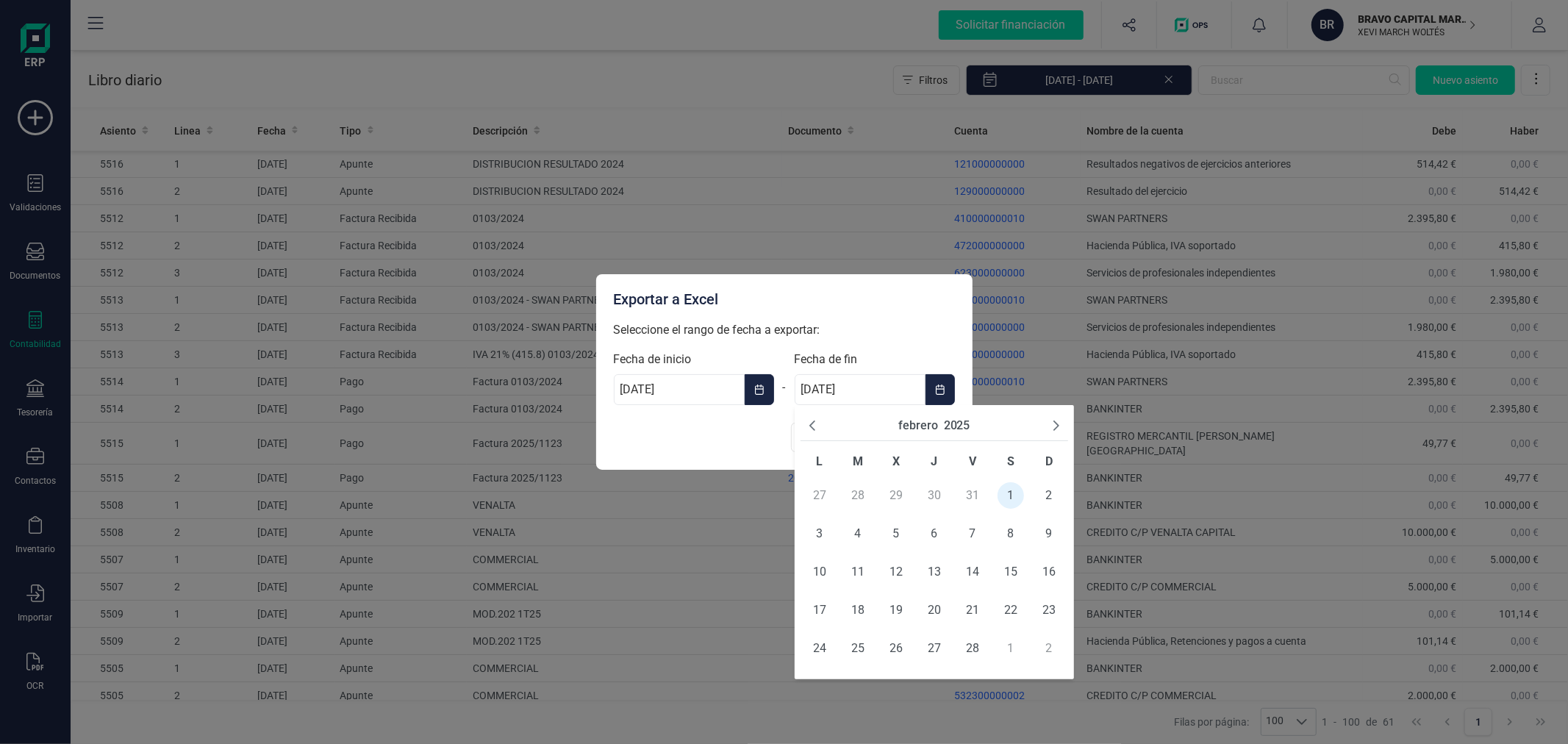
click at [960, 428] on button "2025" at bounding box center [957, 425] width 27 height 17
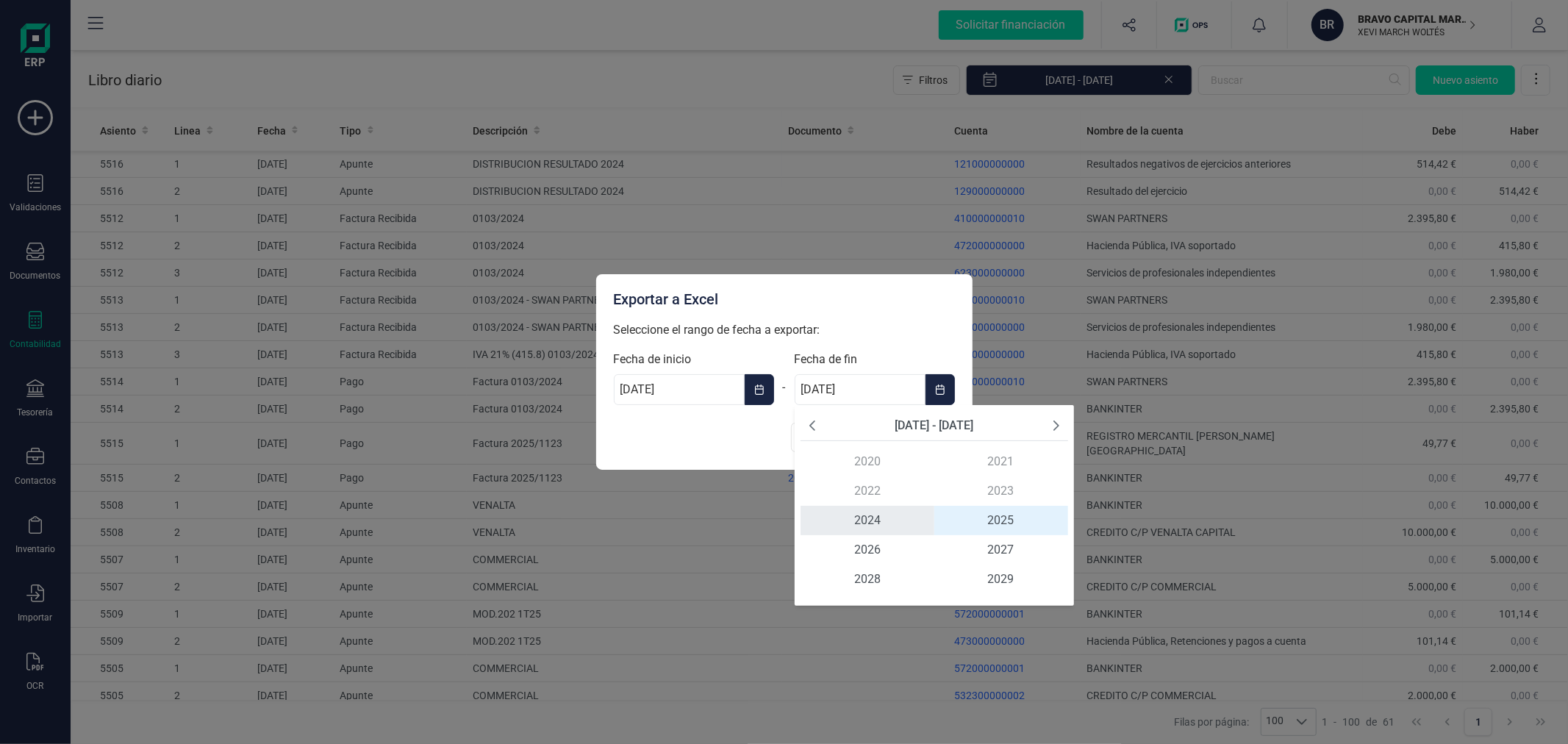
click at [875, 518] on span "2024" at bounding box center [868, 521] width 134 height 29
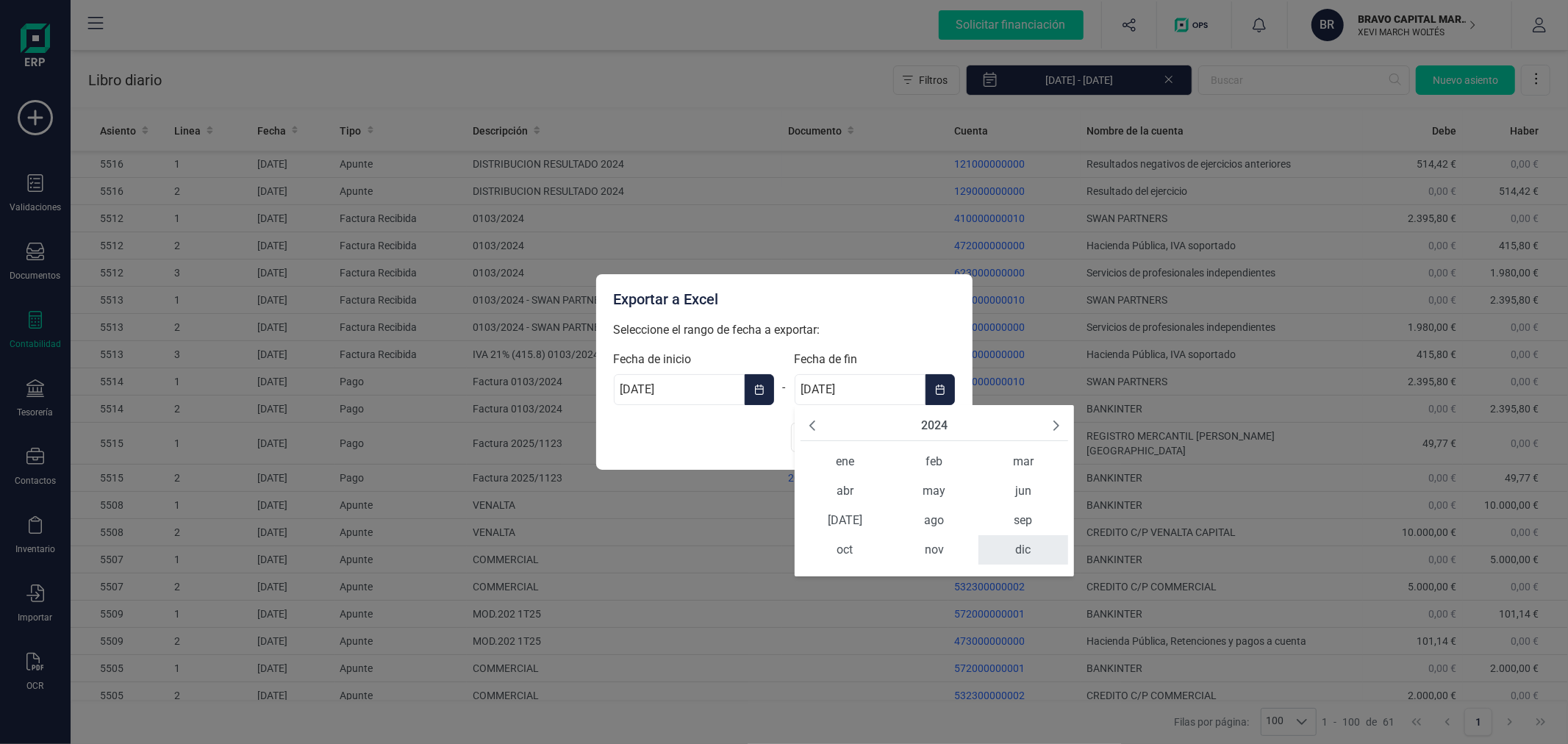
click at [1015, 544] on span "dic" at bounding box center [1023, 550] width 89 height 29
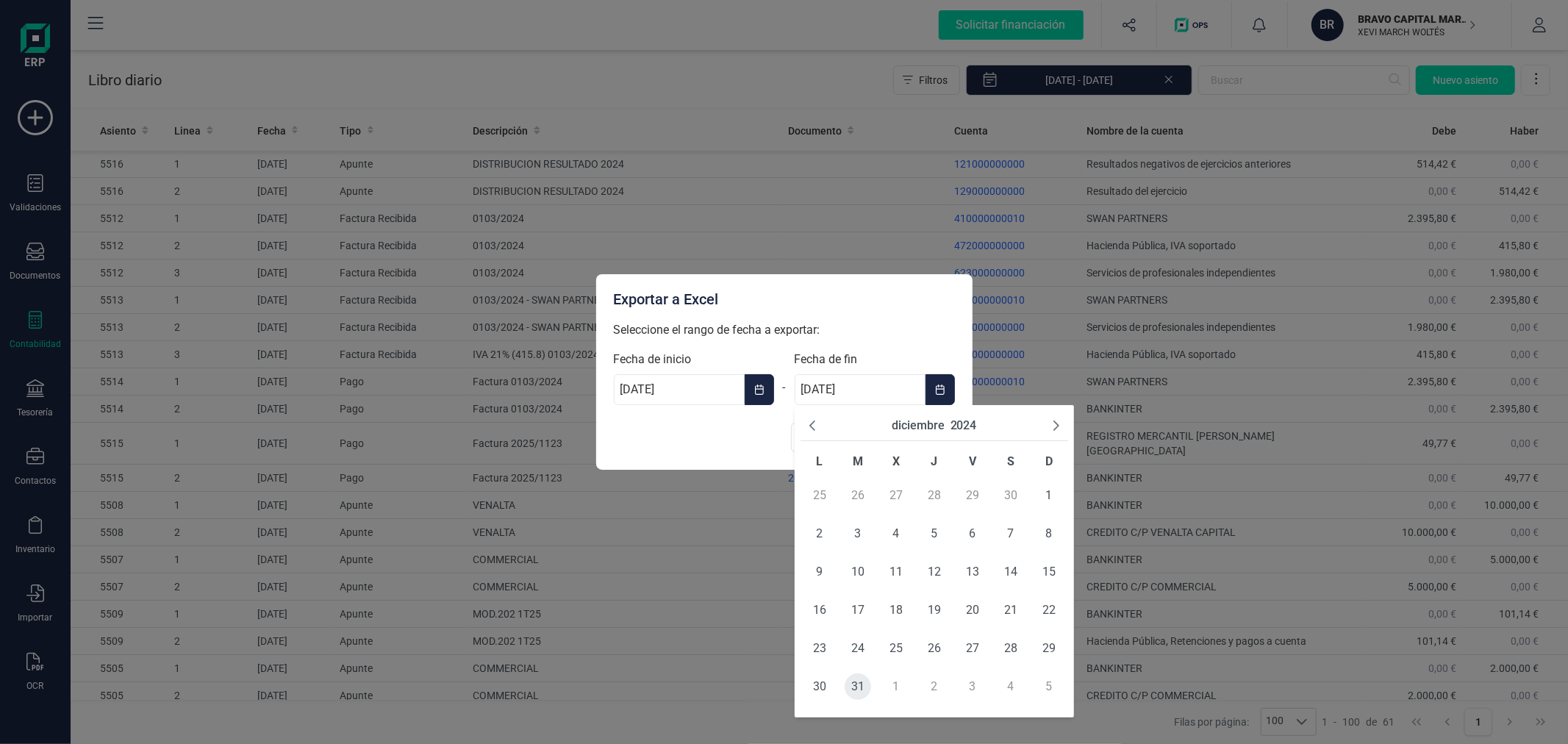
click at [850, 685] on span "31" at bounding box center [857, 686] width 27 height 27
type input "[DATE]"
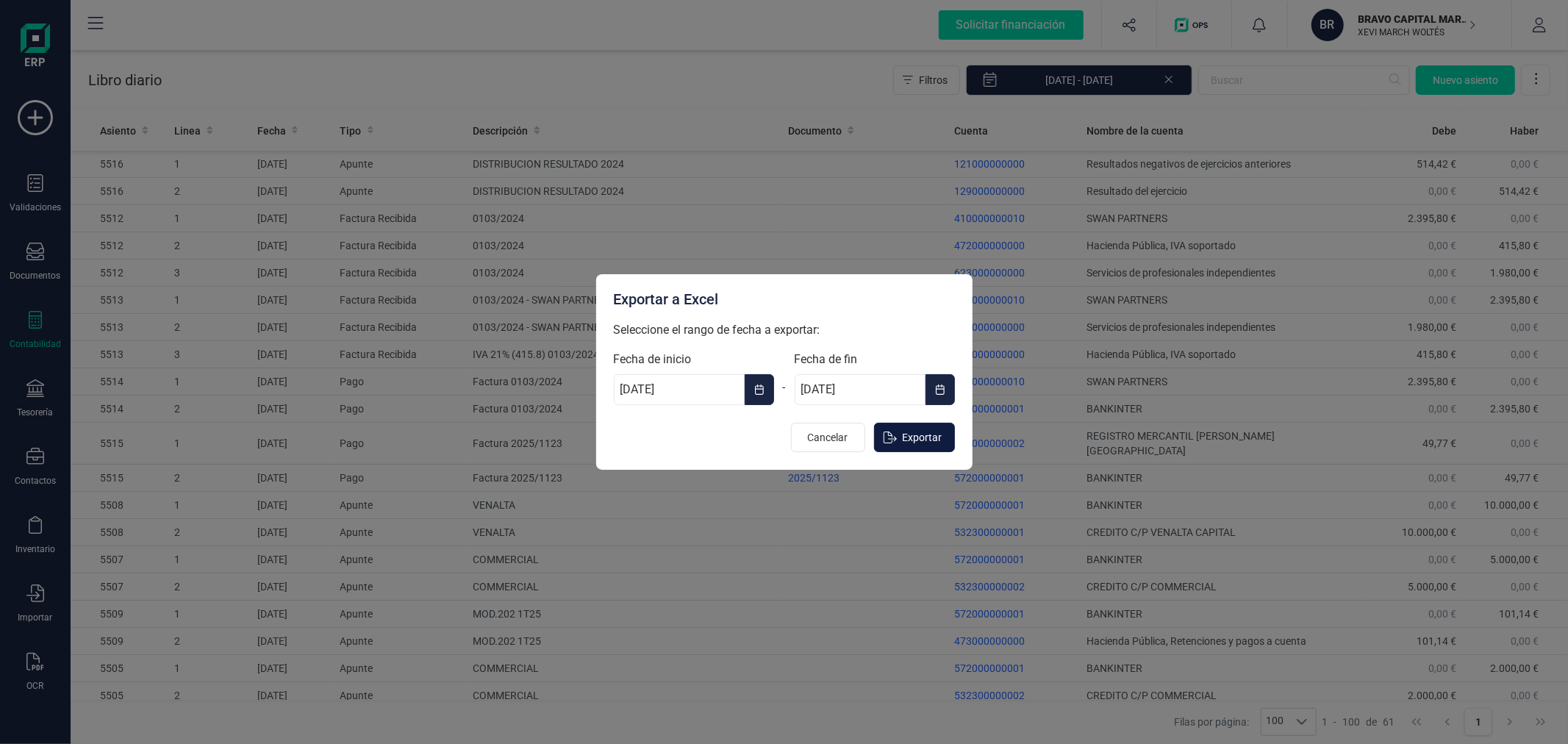
click at [913, 442] on span "Exportar" at bounding box center [922, 437] width 39 height 15
type input "[DATE]"
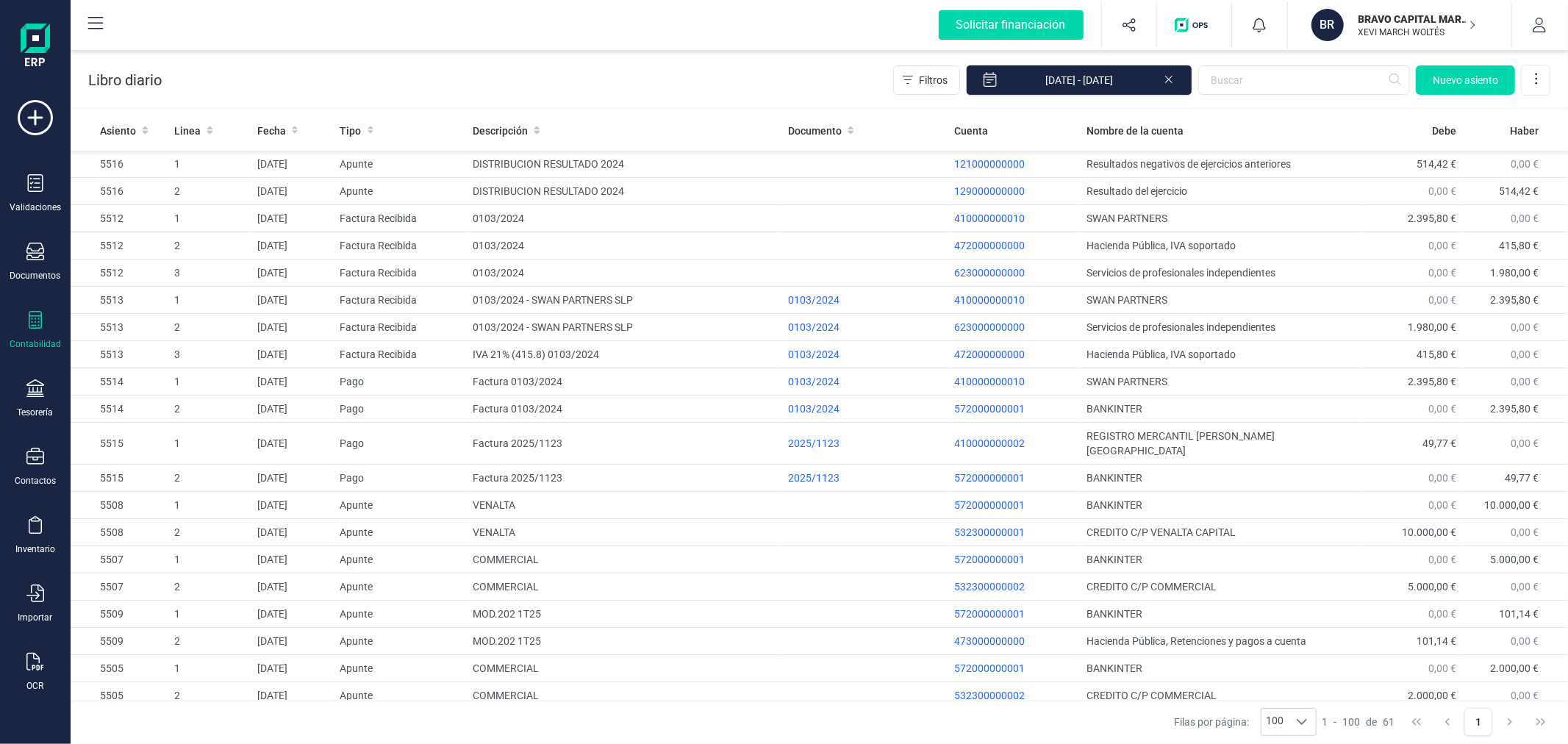
click at [1380, 27] on p "XEVI MARCH WOLTÉS" at bounding box center [1417, 32] width 118 height 12
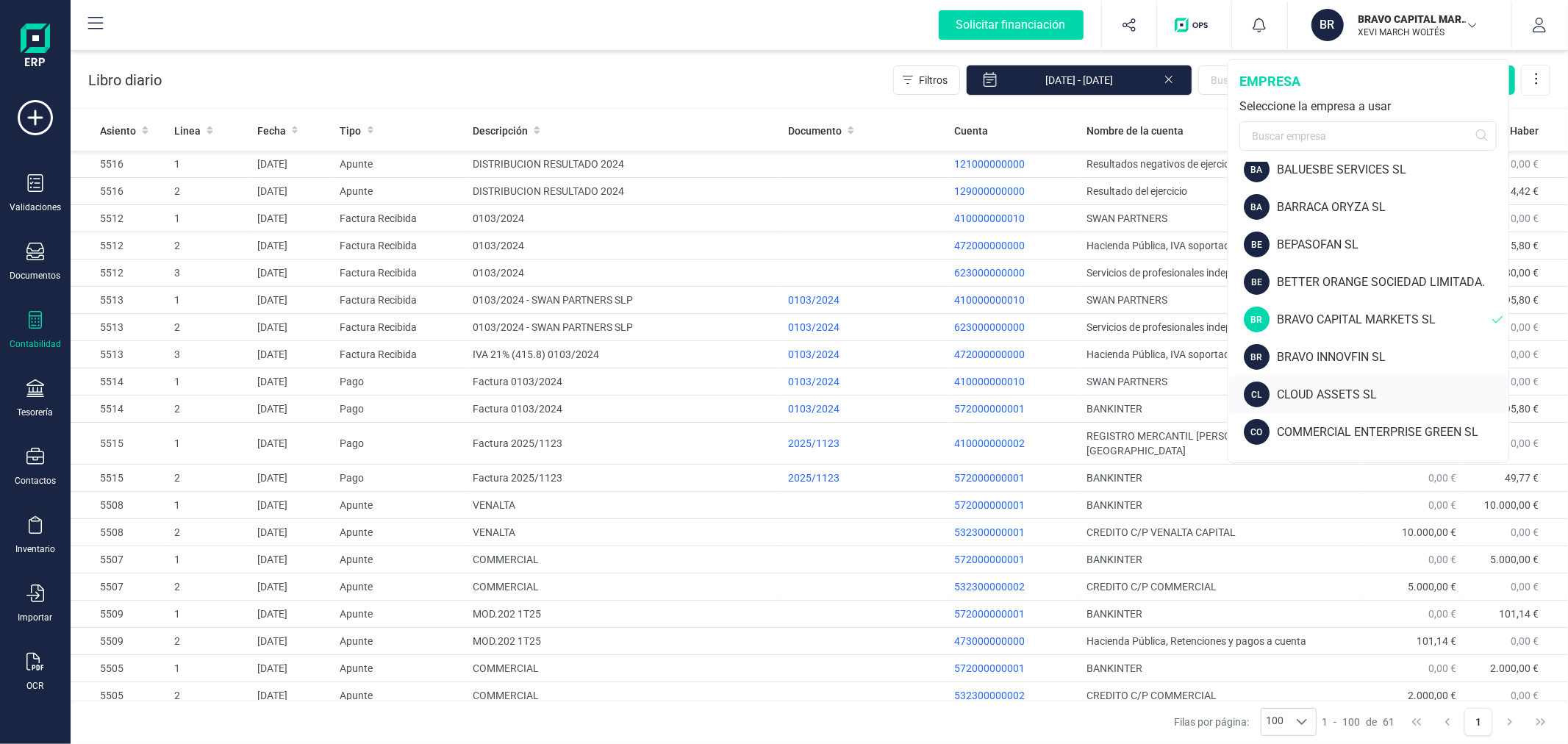
scroll to position [245, 0]
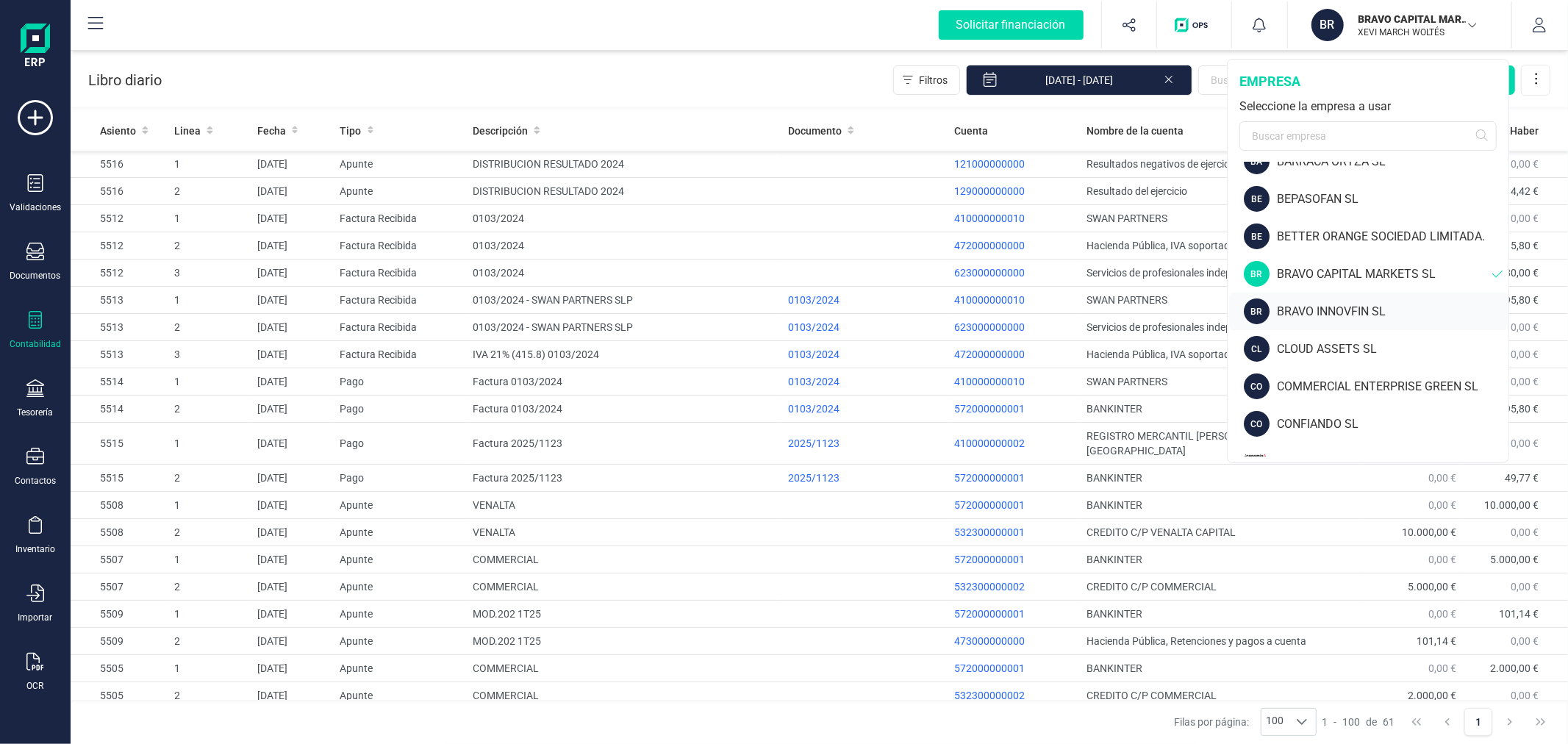
click at [1317, 310] on div "BRAVO INNOVFIN SL" at bounding box center [1393, 311] width 231 height 17
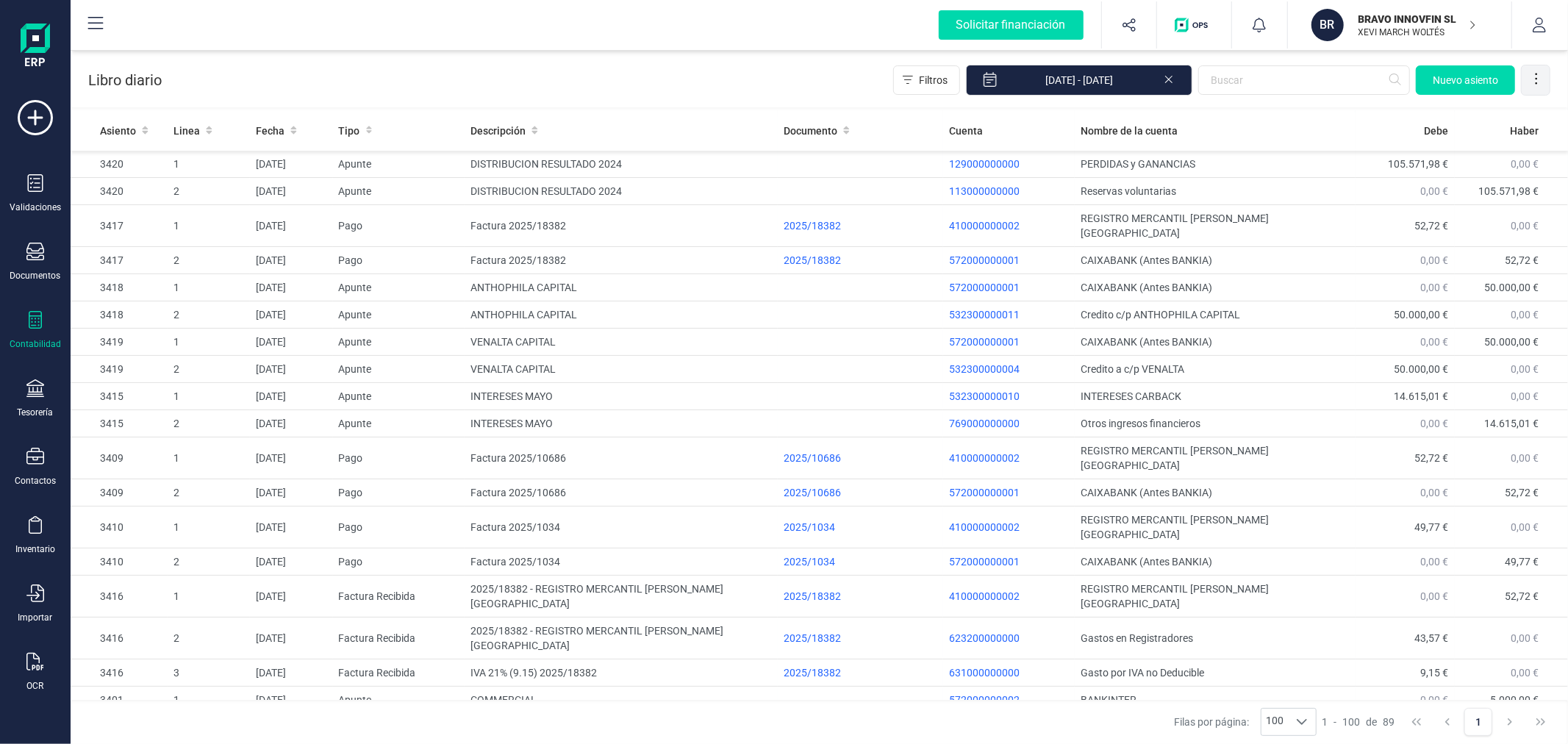
click at [1532, 78] on icon at bounding box center [1536, 79] width 15 height 15
click at [1470, 119] on span "Exportar Excel" at bounding box center [1485, 115] width 106 height 12
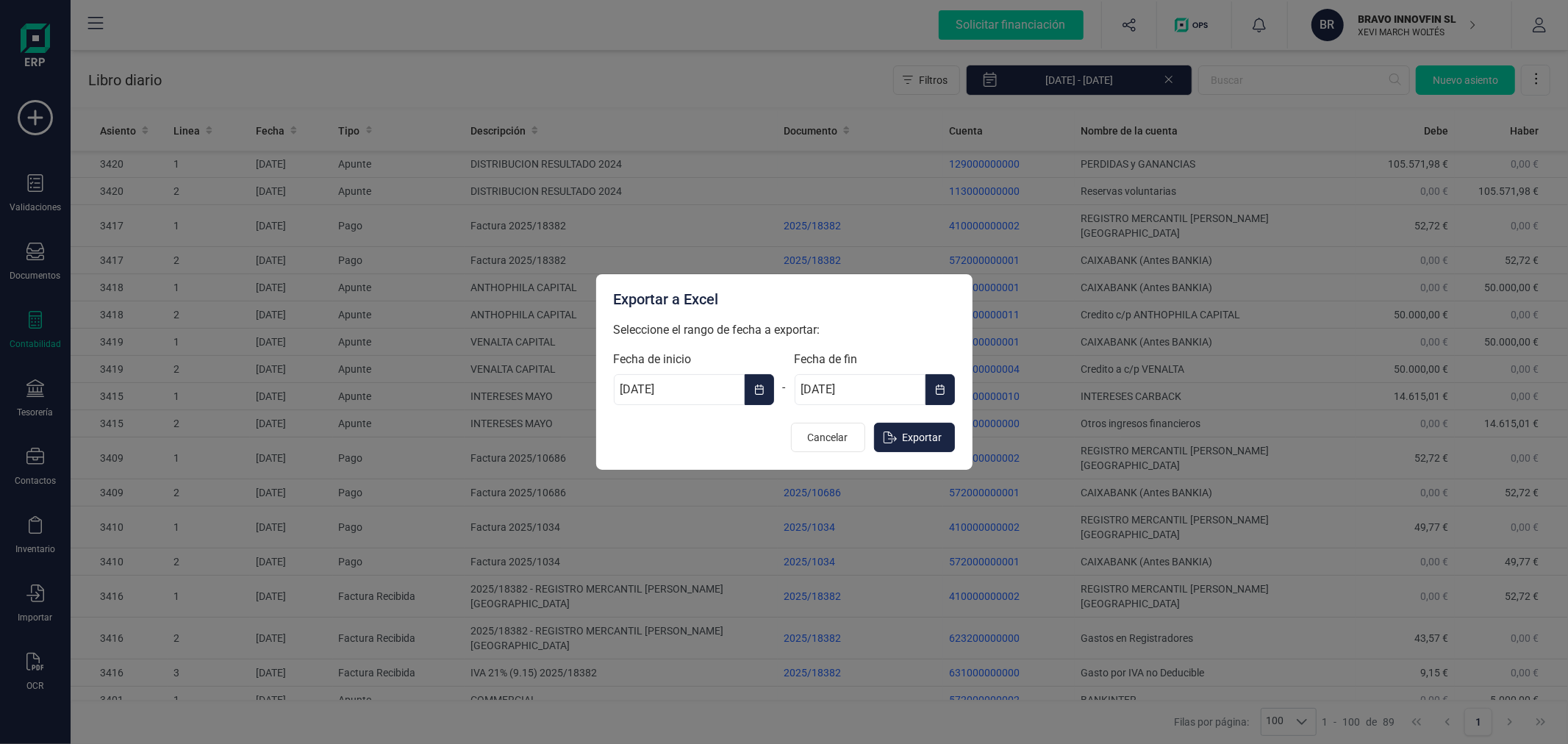
click at [760, 386] on icon "Choose Date" at bounding box center [759, 389] width 9 height 10
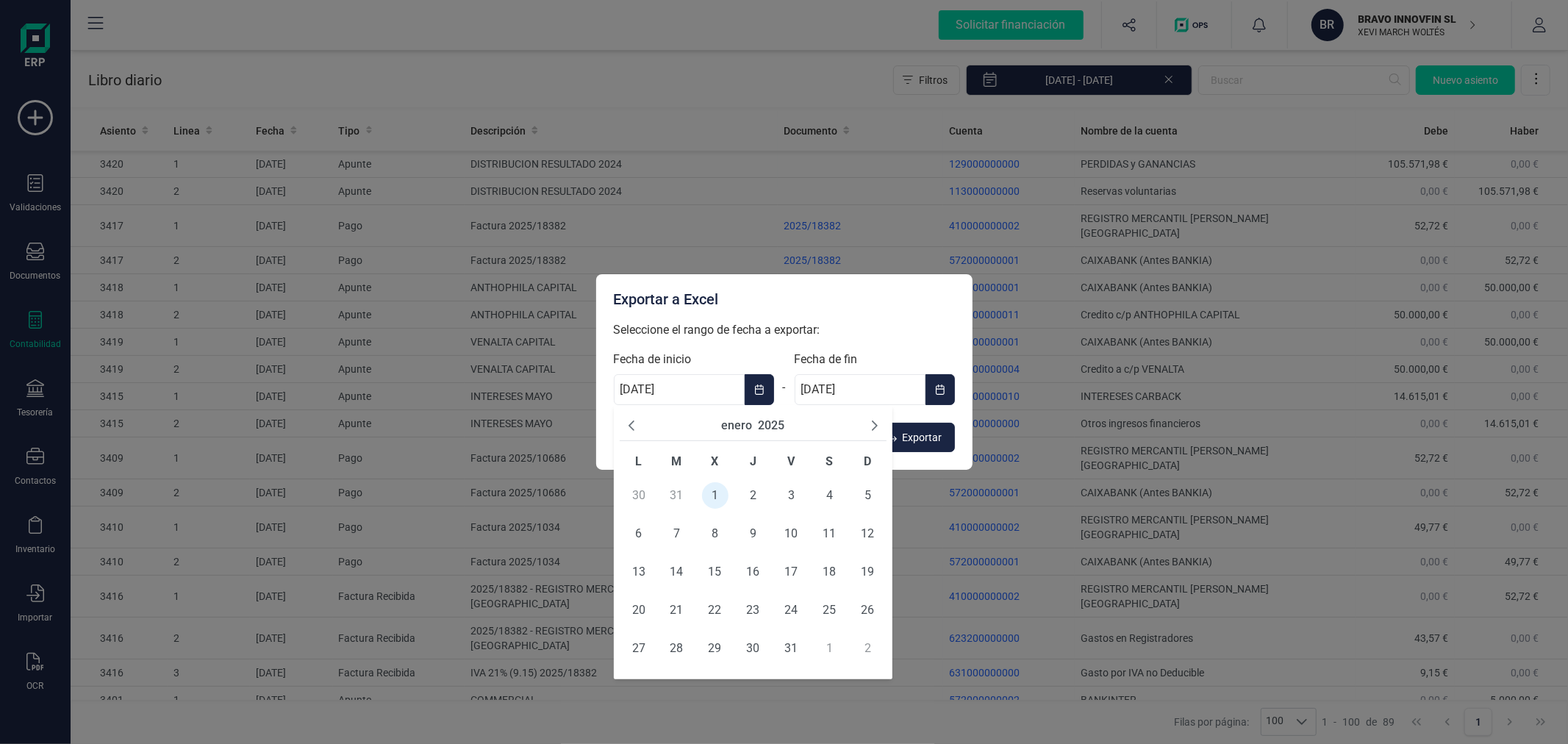
click at [778, 419] on button "2025" at bounding box center [770, 425] width 27 height 17
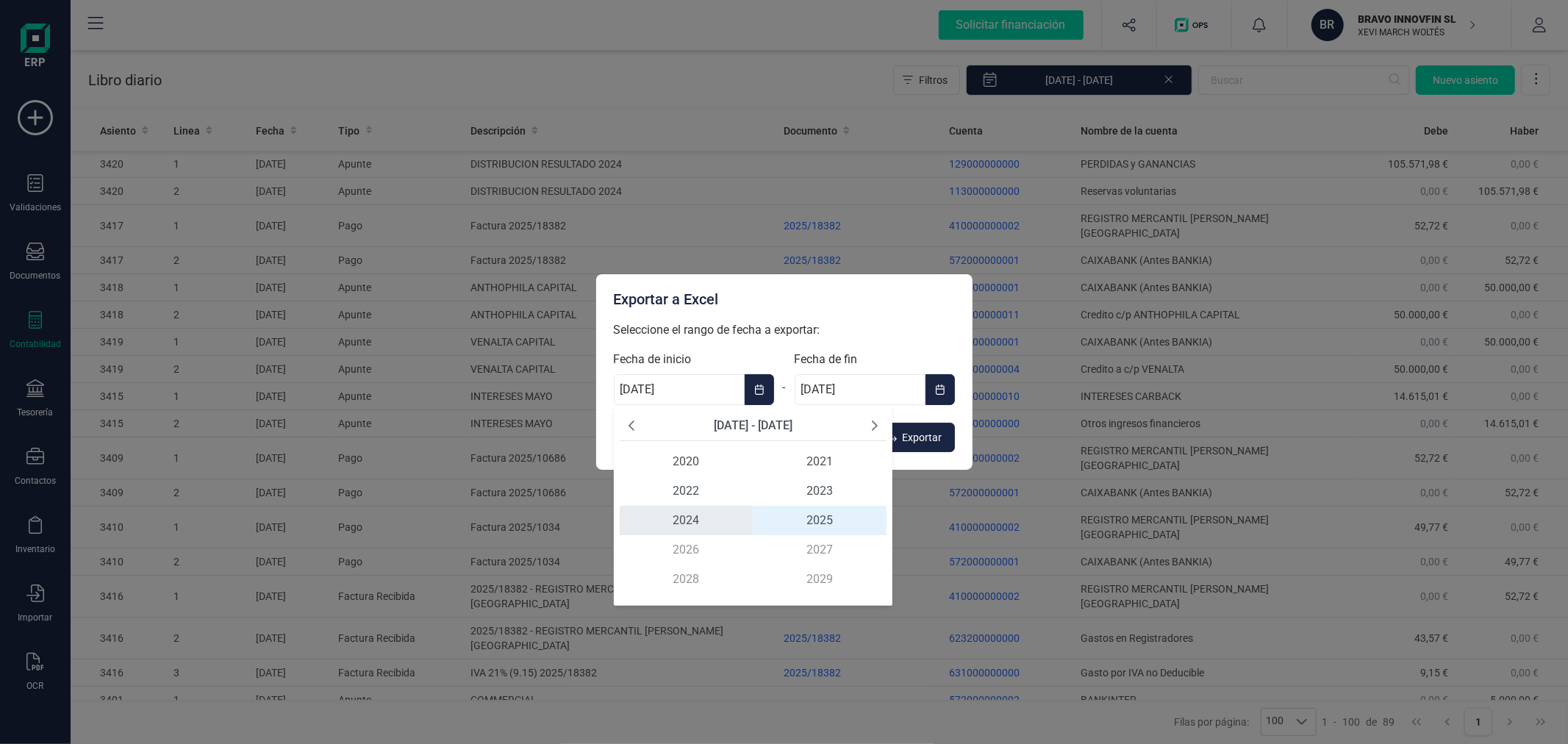
click at [701, 519] on span "2024" at bounding box center [687, 521] width 134 height 29
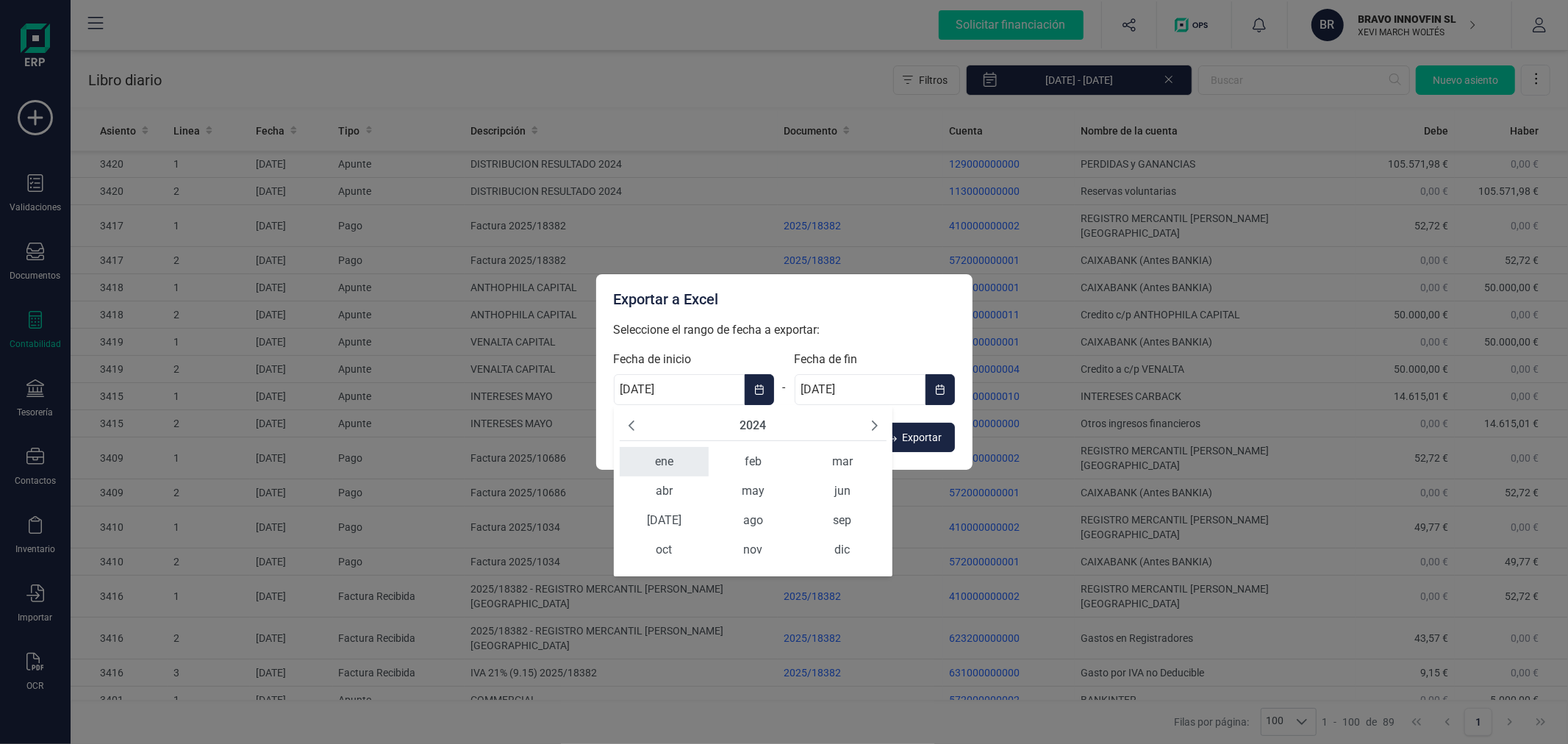
click at [672, 467] on span "ene" at bounding box center [664, 462] width 89 height 29
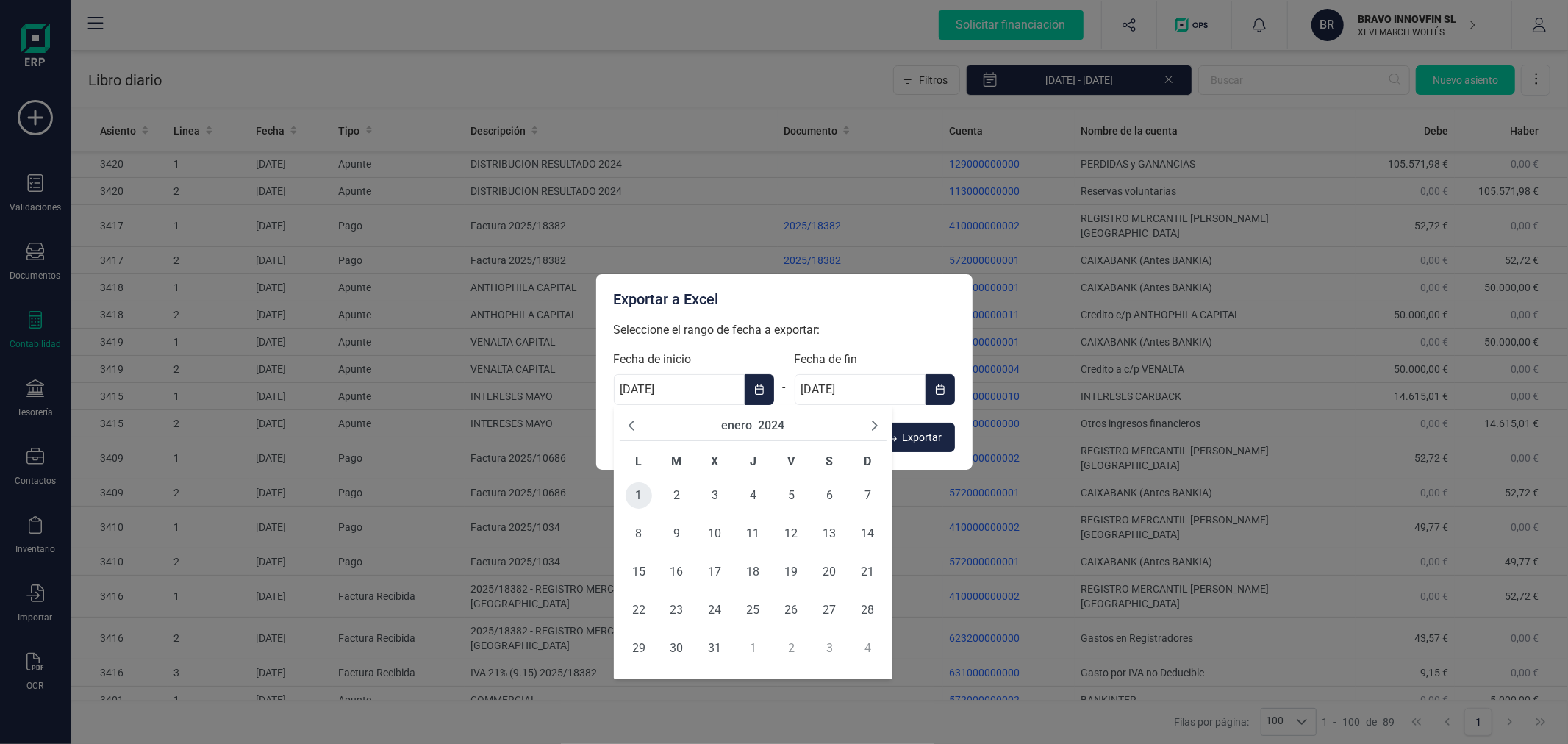
click at [637, 494] on span "1" at bounding box center [638, 495] width 27 height 27
type input "[DATE]"
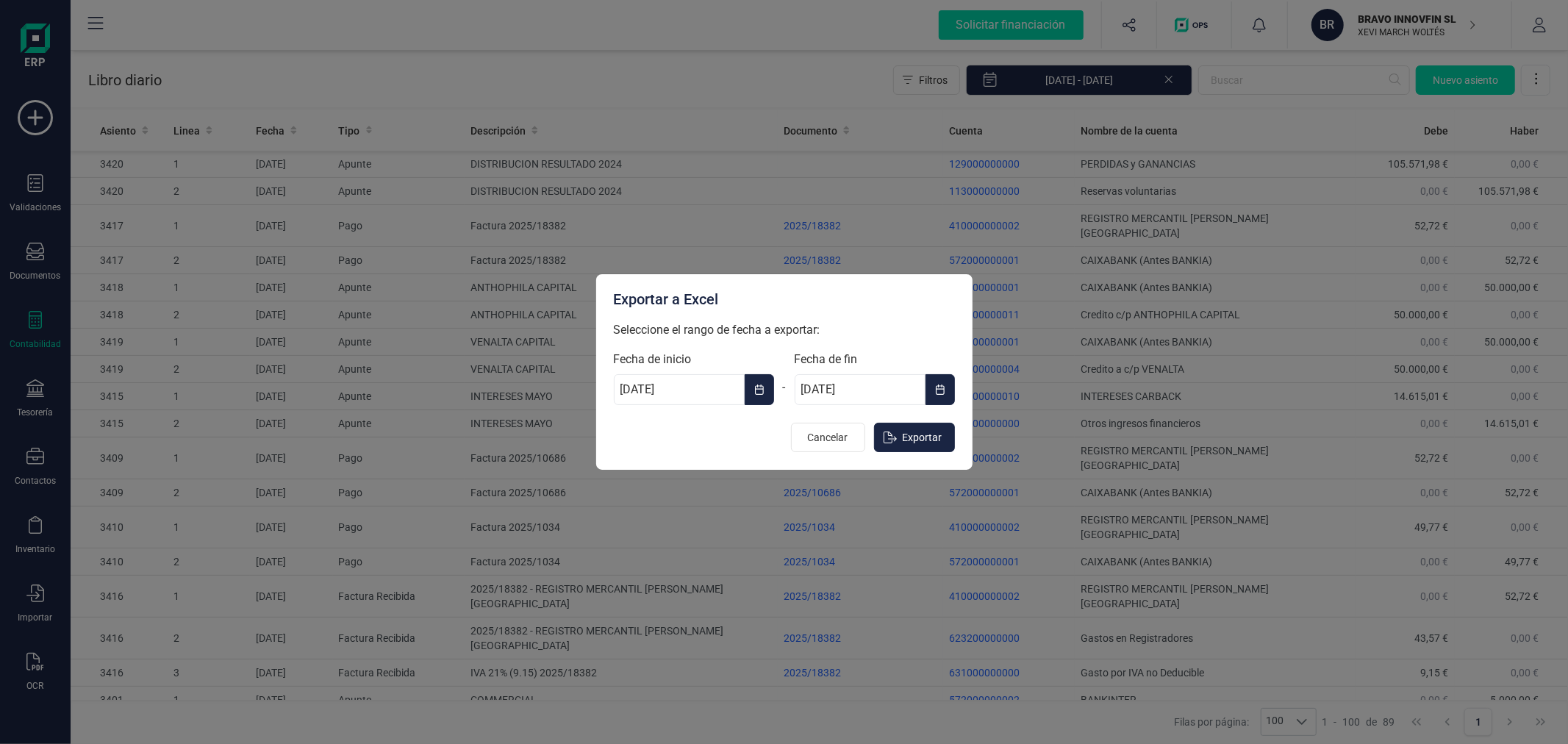
click at [943, 388] on icon "Choose Date" at bounding box center [939, 389] width 10 height 12
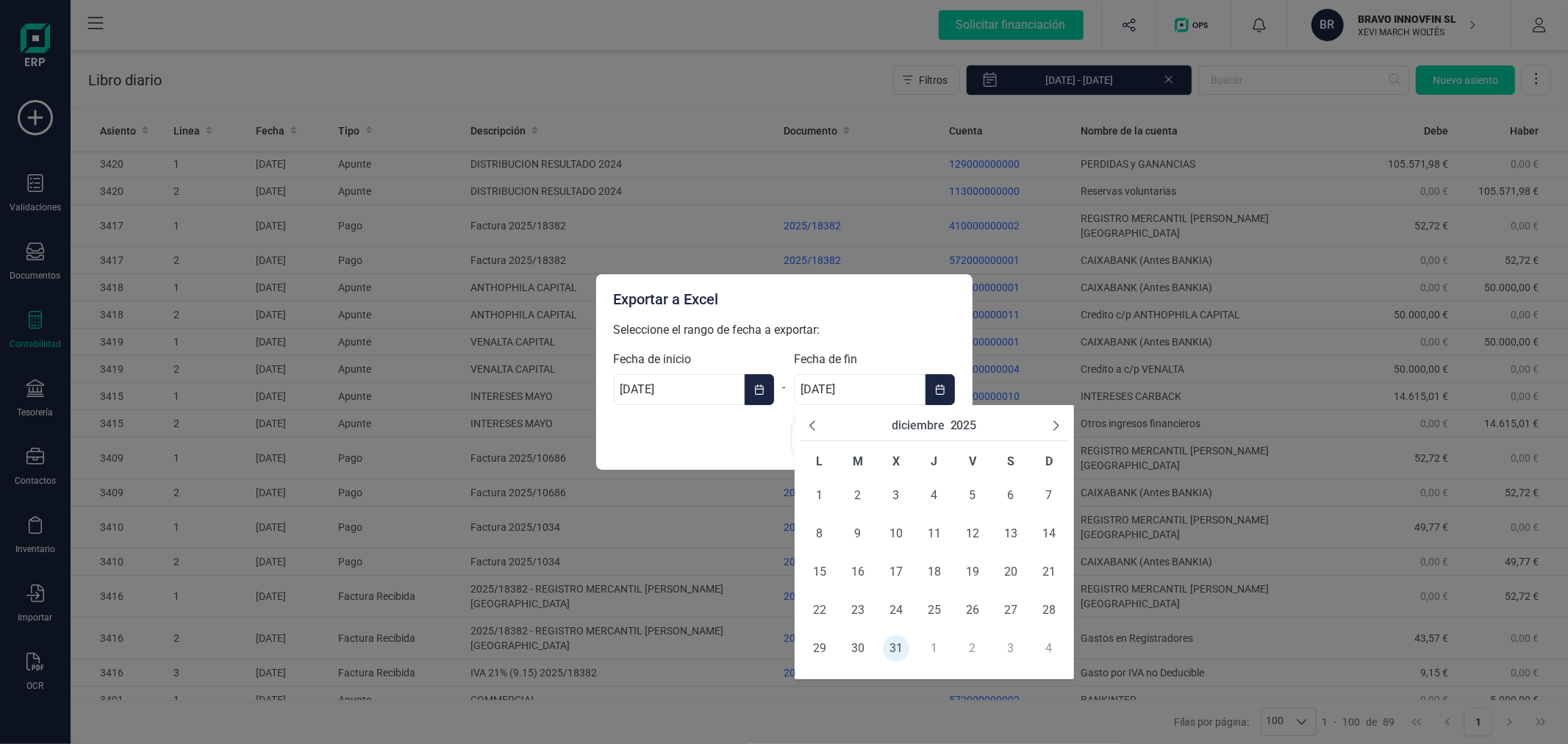
click at [963, 426] on button "2025" at bounding box center [963, 425] width 27 height 17
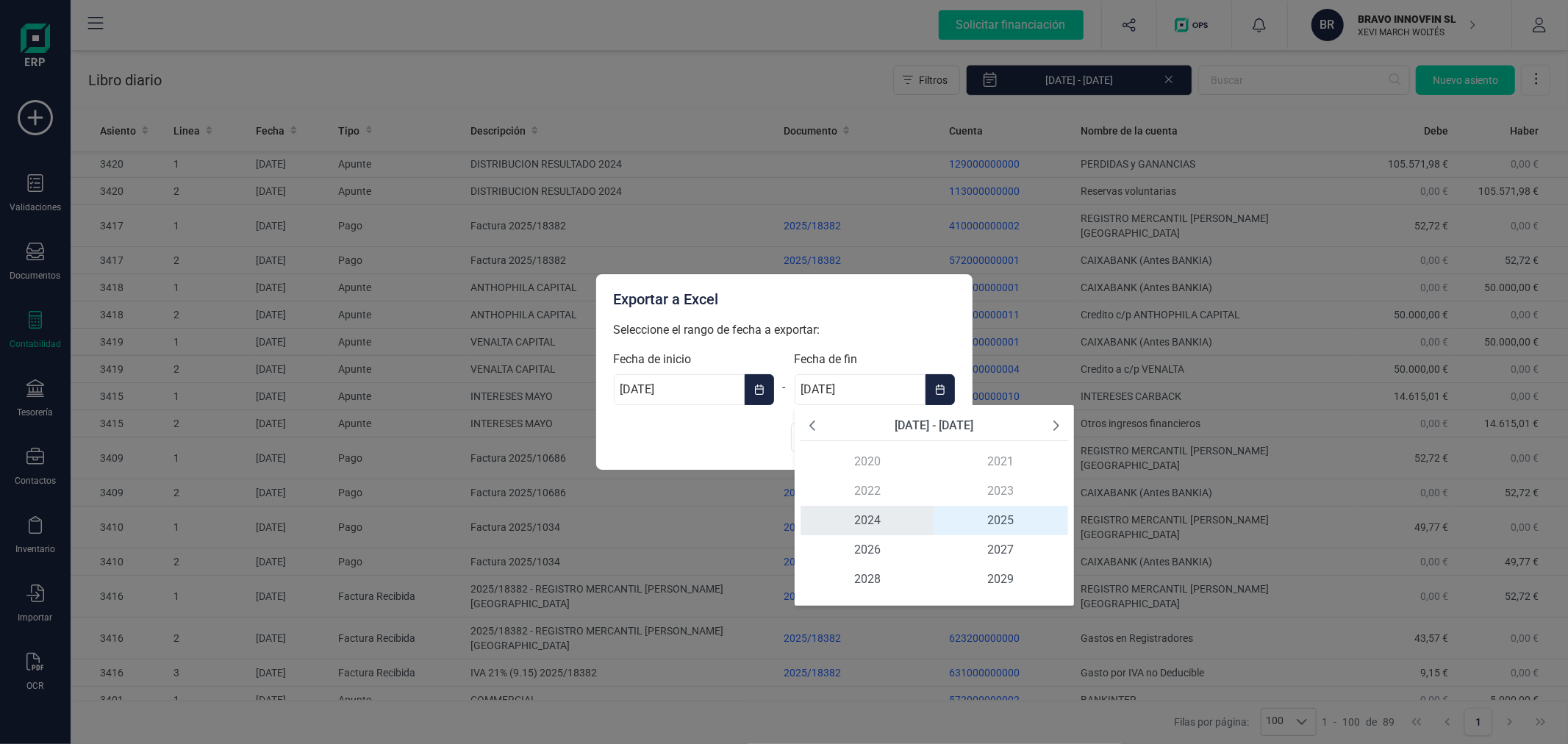
click at [863, 517] on span "2024" at bounding box center [868, 521] width 134 height 29
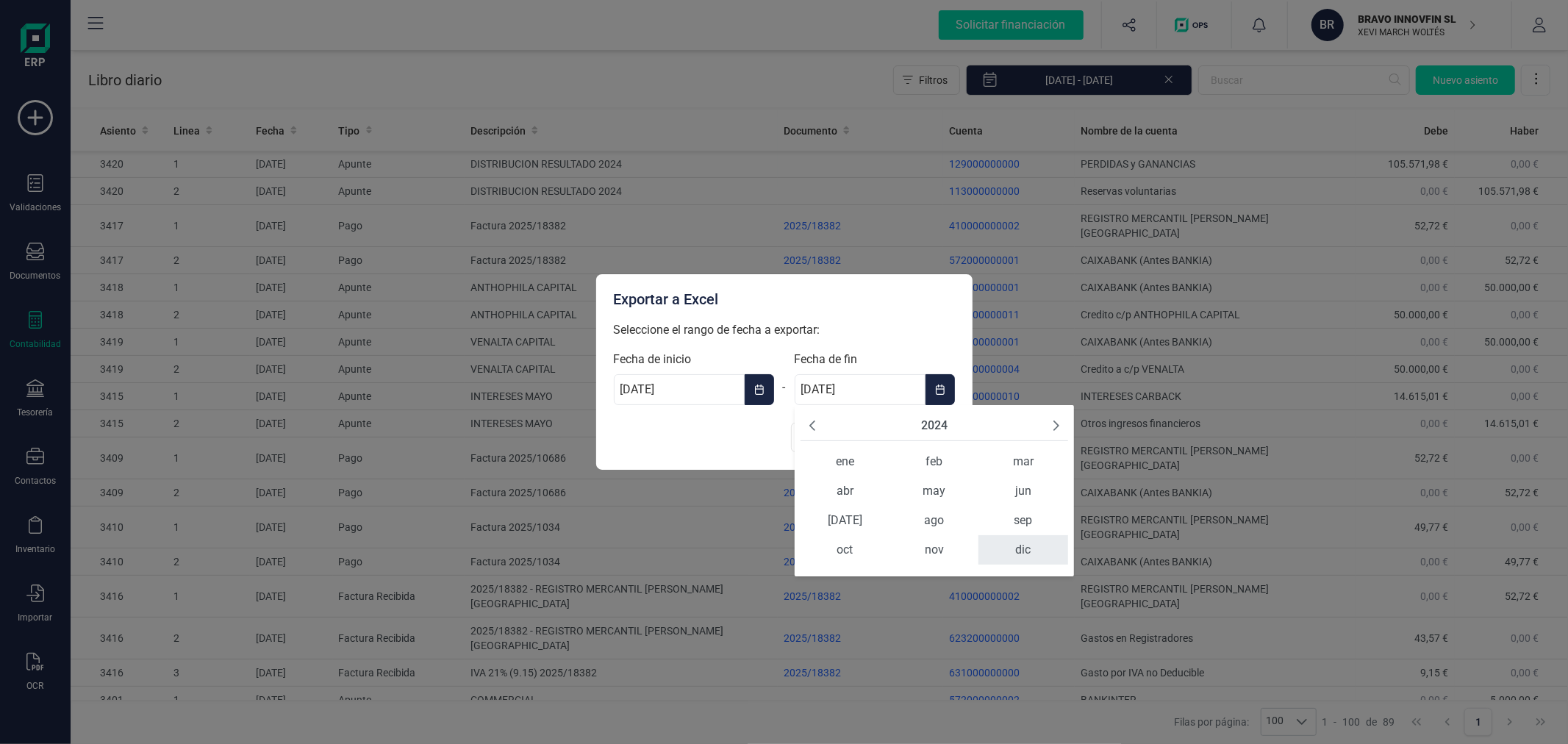
click at [1035, 547] on span "dic" at bounding box center [1023, 550] width 89 height 29
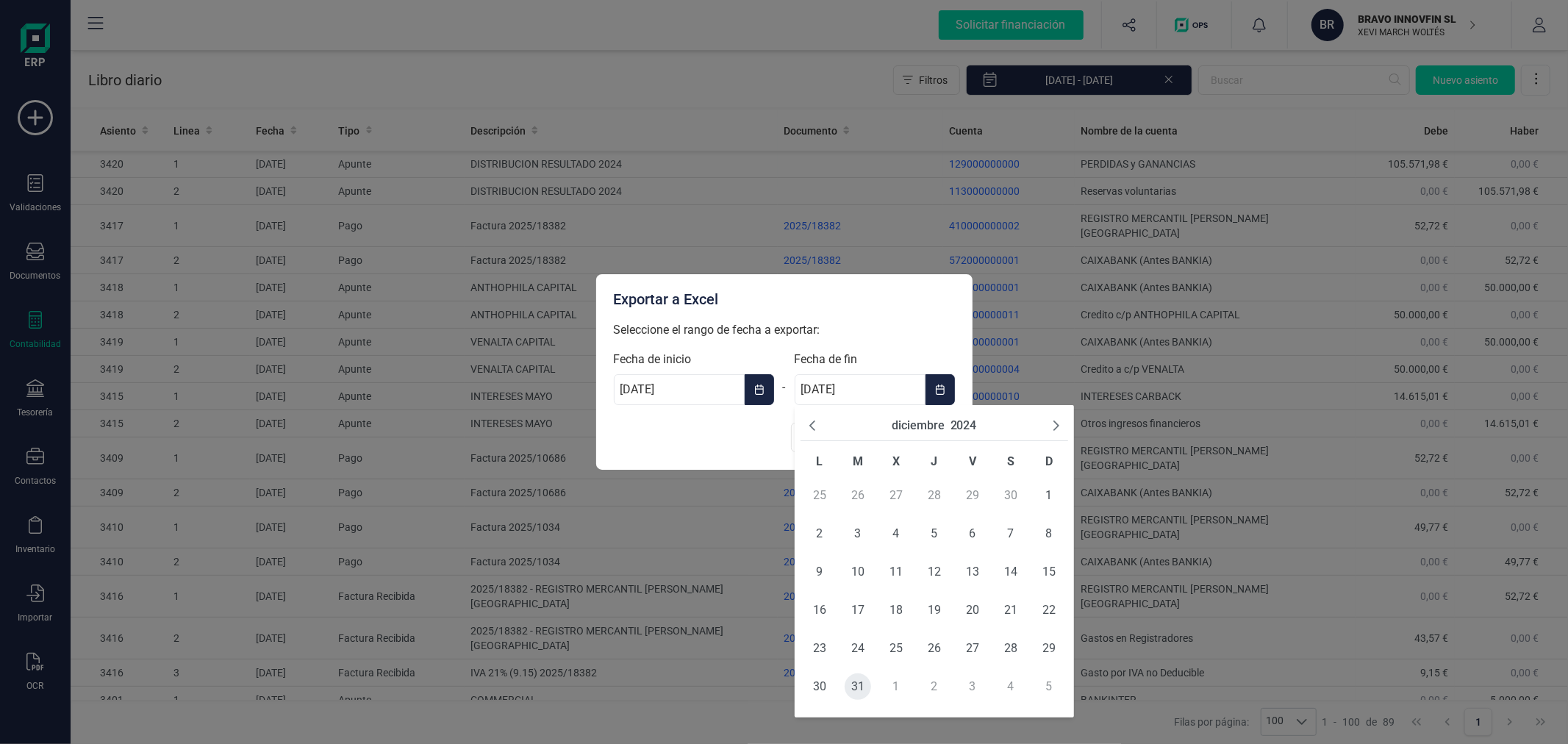
click at [854, 690] on span "31" at bounding box center [857, 686] width 27 height 27
type input "[DATE]"
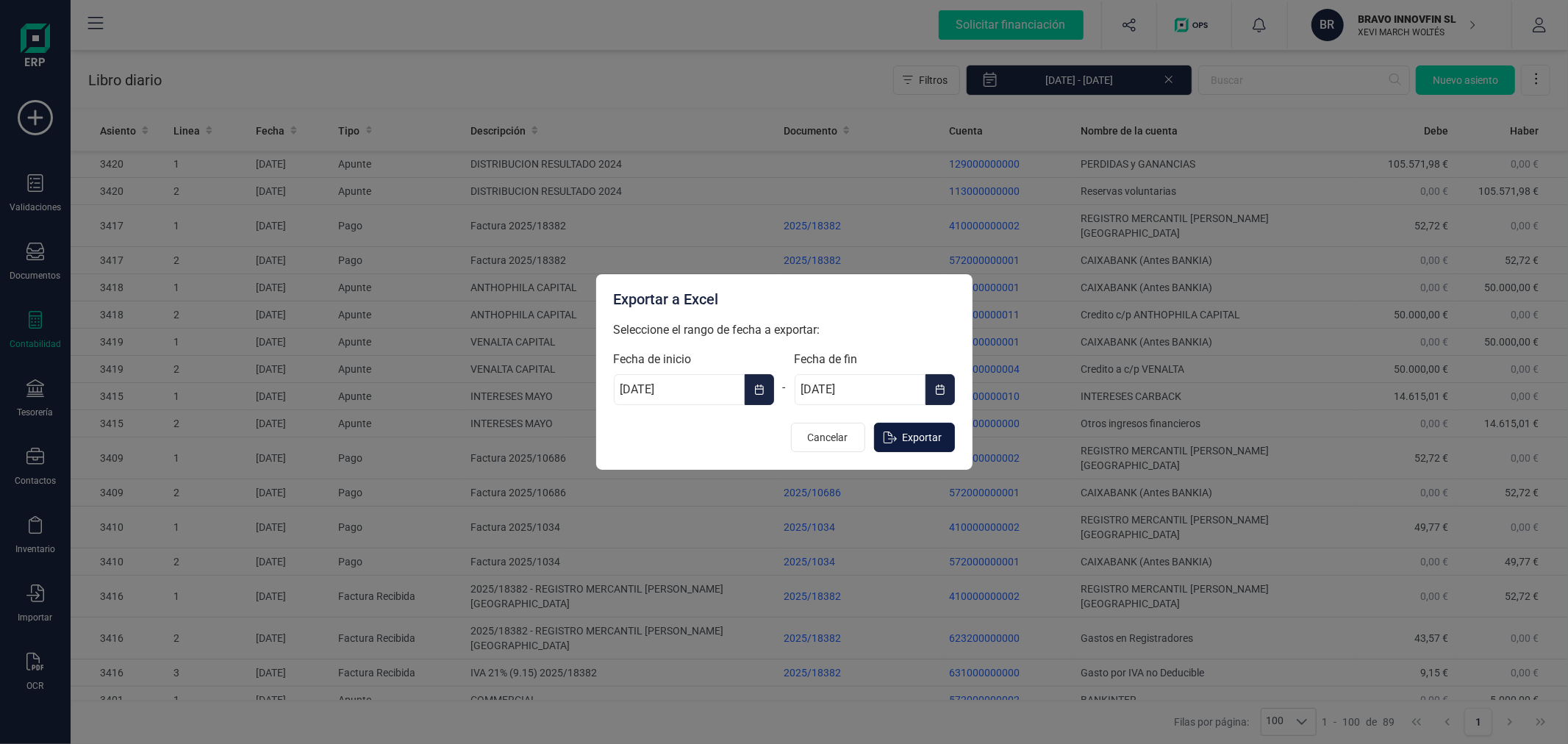
click at [916, 444] on span "Exportar" at bounding box center [922, 437] width 39 height 15
type input "[DATE]"
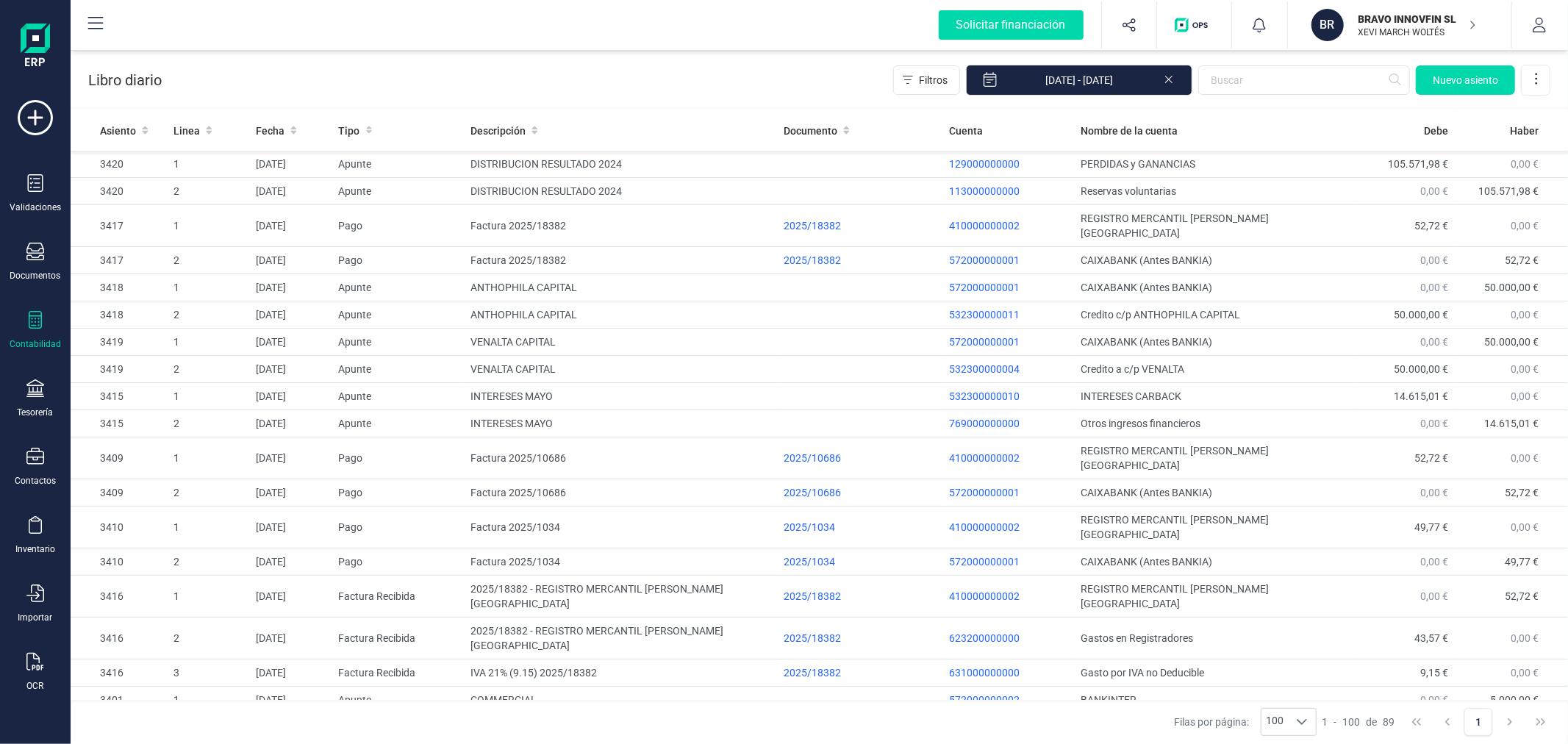
click at [1384, 31] on p "XEVI MARCH WOLTÉS" at bounding box center [1417, 32] width 118 height 12
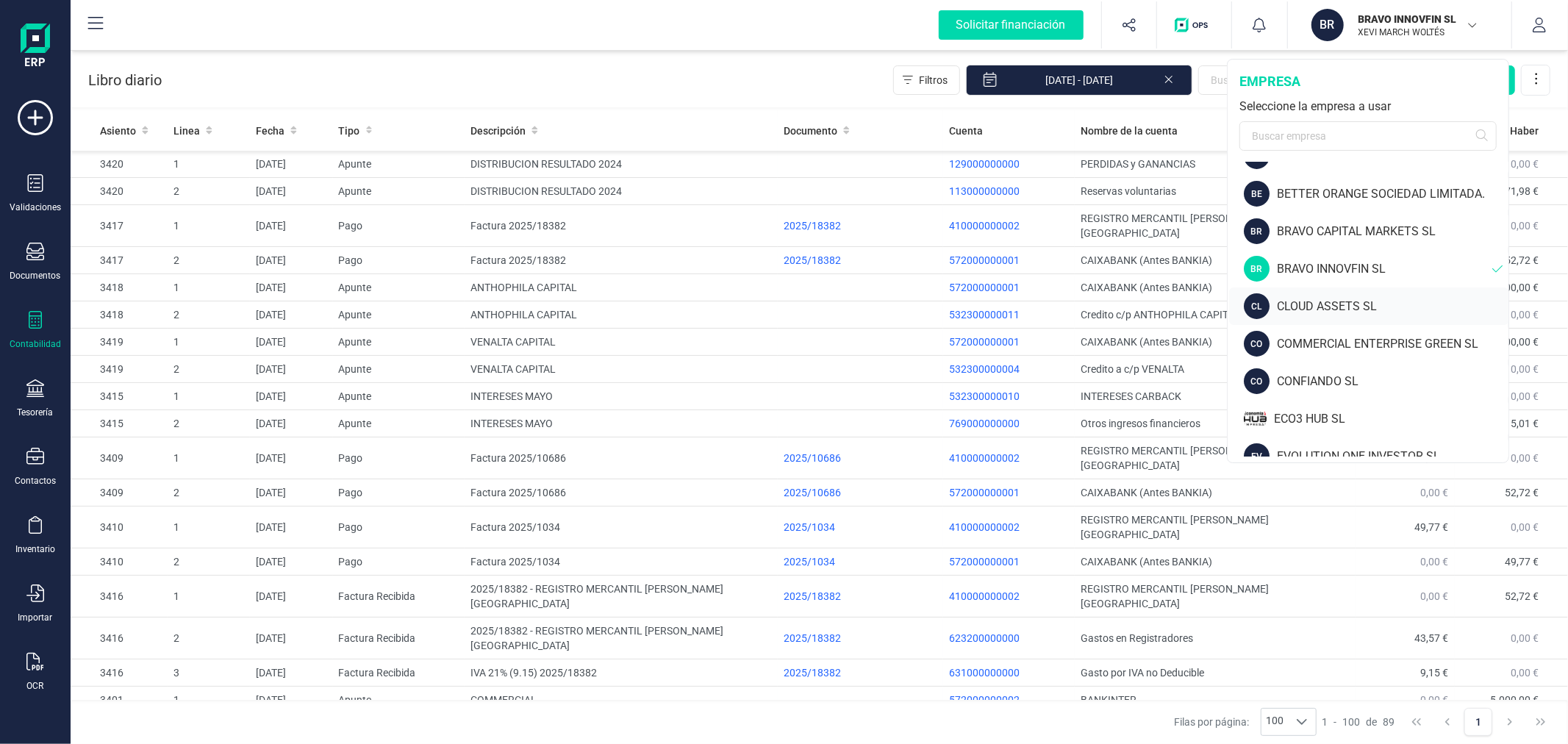
scroll to position [326, 0]
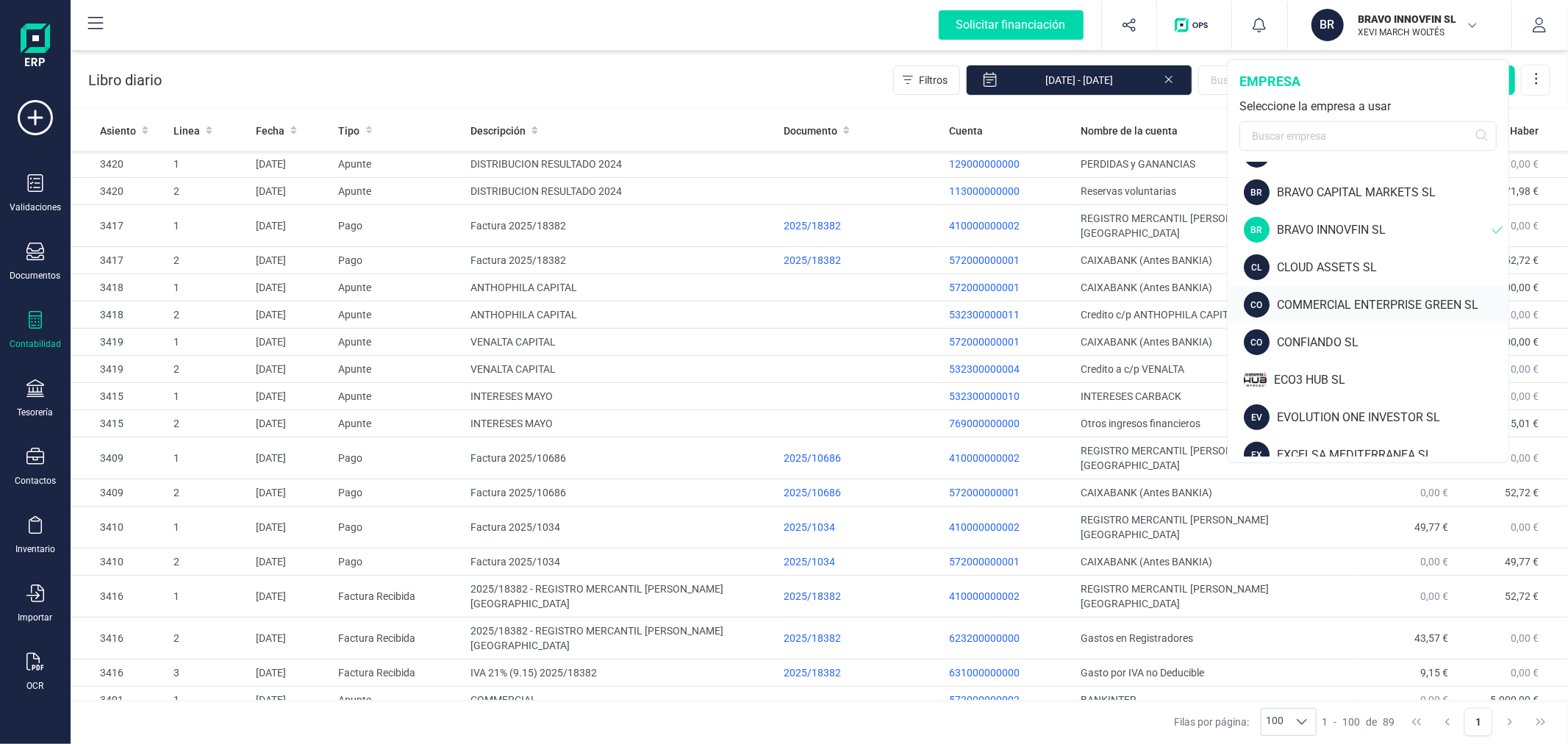
click at [1354, 293] on div "CO COMMERCIAL ENTERPRISE GREEN SL" at bounding box center [1369, 304] width 279 height 38
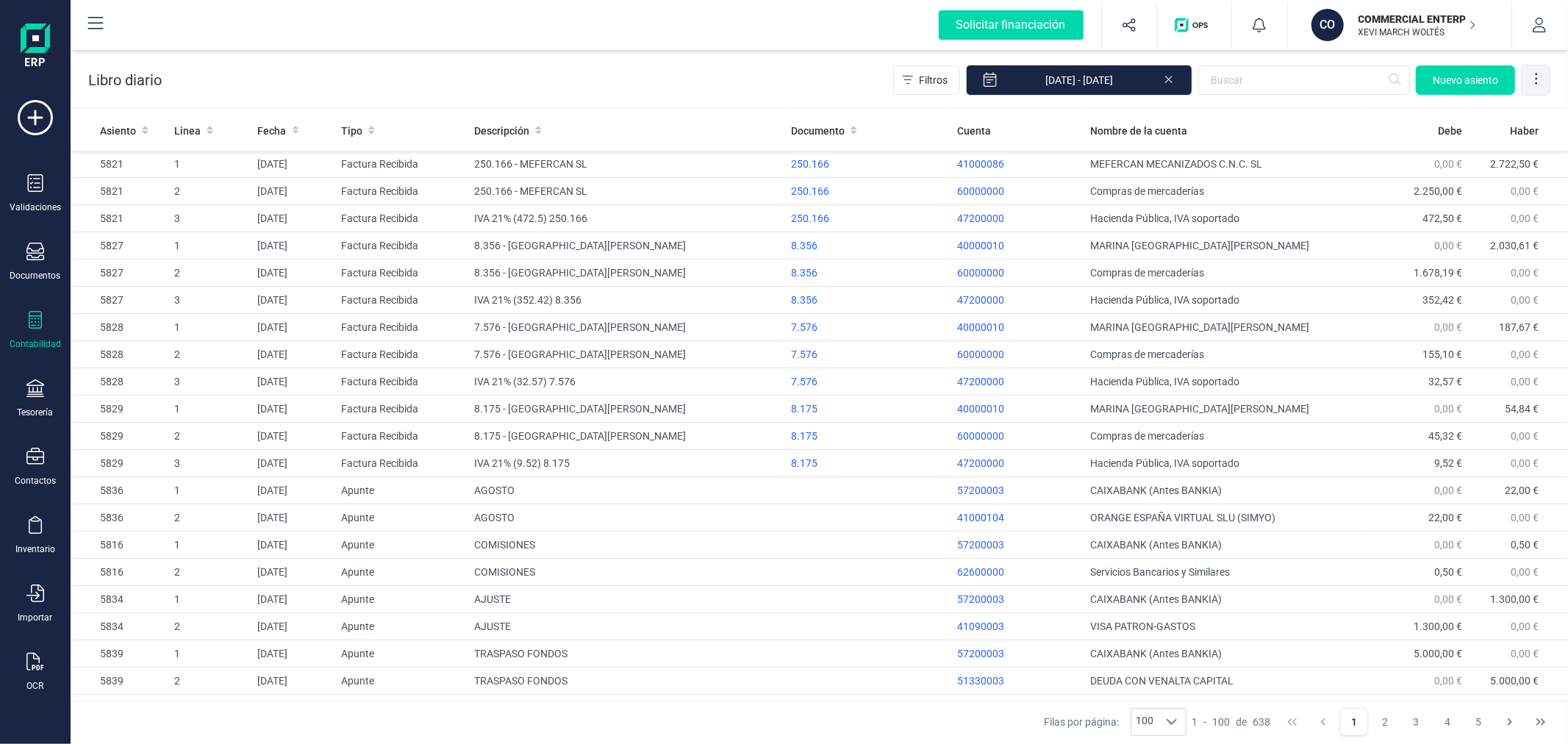
click at [1540, 72] on icon at bounding box center [1536, 79] width 15 height 15
click at [1505, 119] on span "Exportar Excel" at bounding box center [1485, 115] width 106 height 12
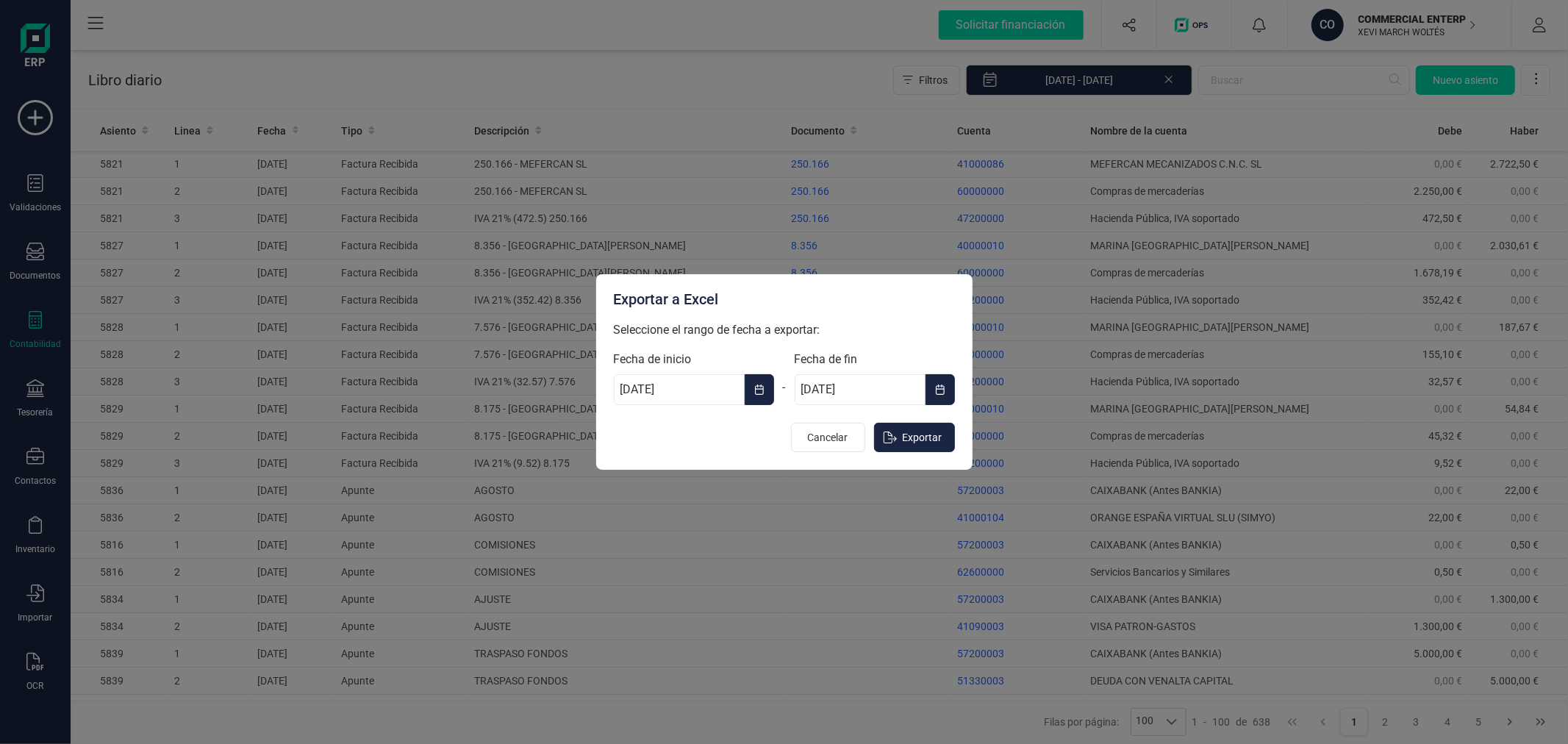
click at [755, 387] on icon "Choose Date" at bounding box center [759, 389] width 9 height 10
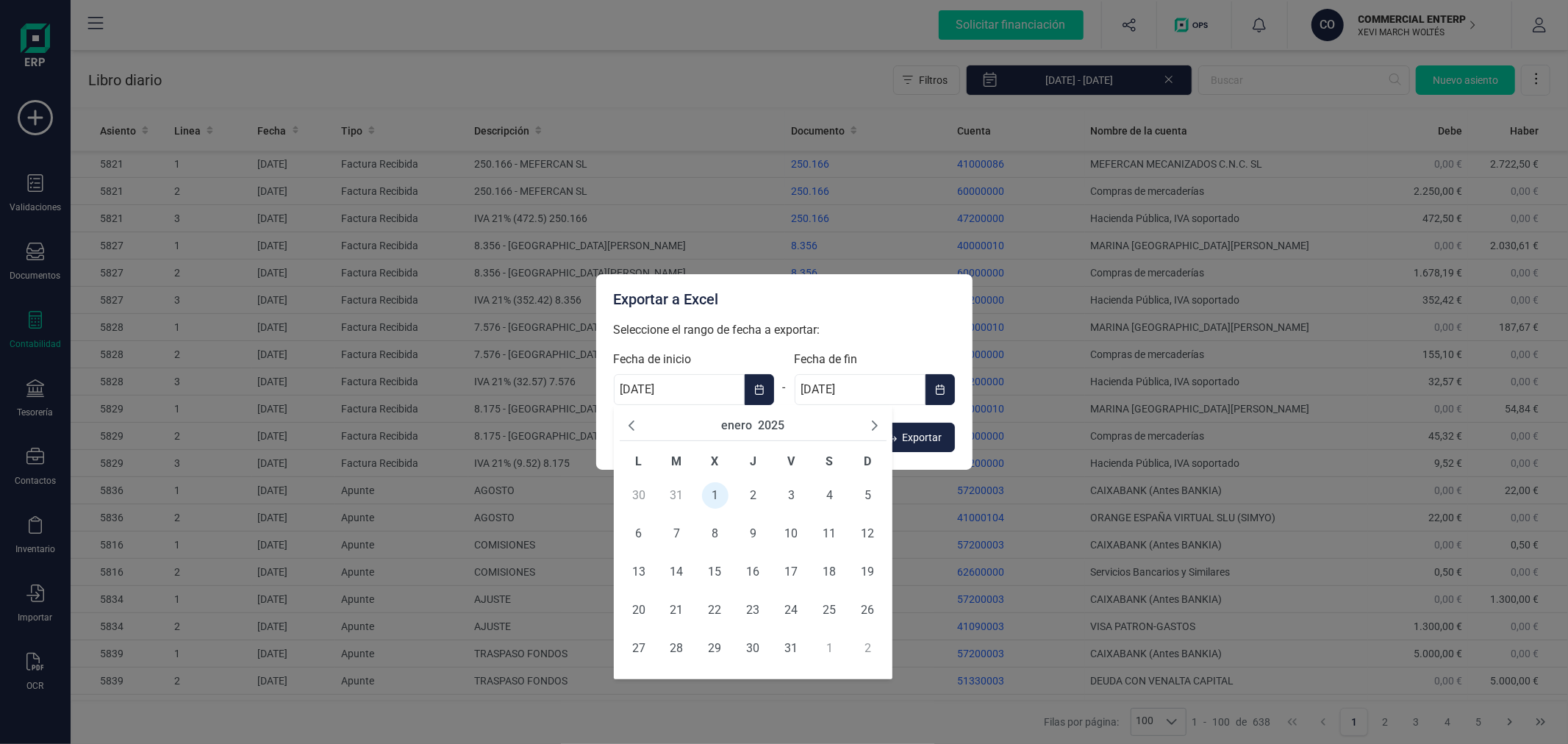
click at [773, 429] on button "2025" at bounding box center [770, 425] width 27 height 17
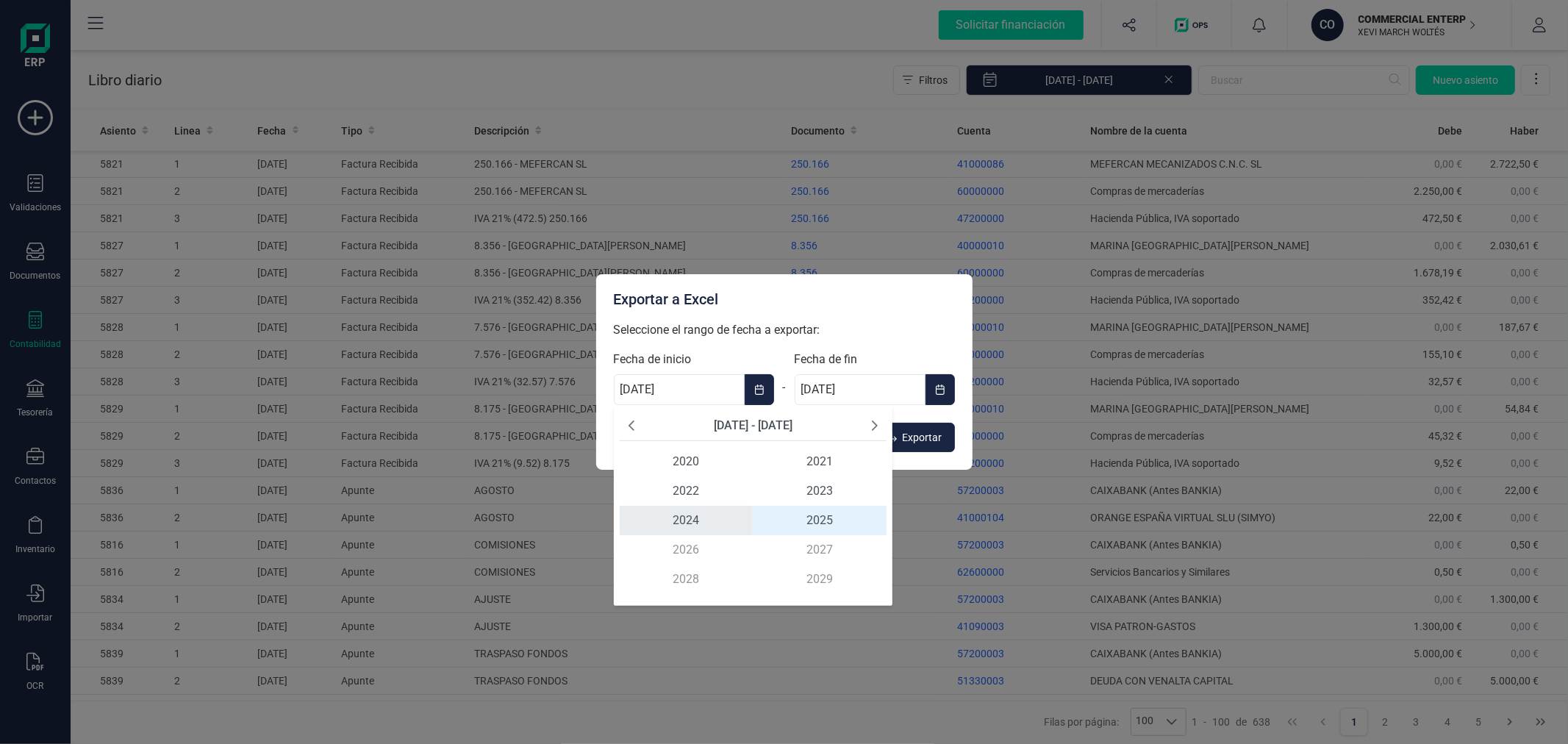
click at [665, 518] on span "2024" at bounding box center [687, 521] width 134 height 29
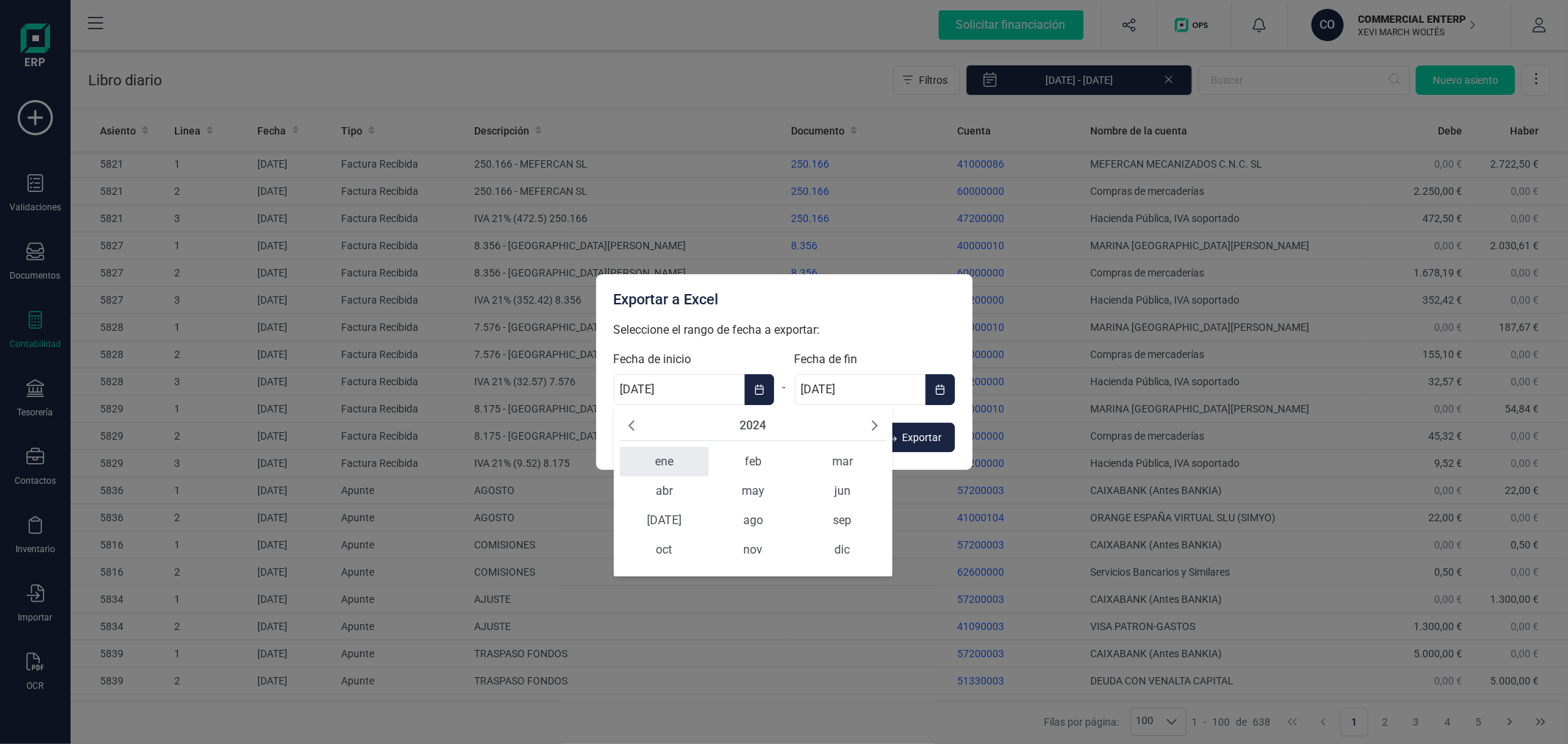
click at [671, 464] on span "ene" at bounding box center [664, 462] width 89 height 29
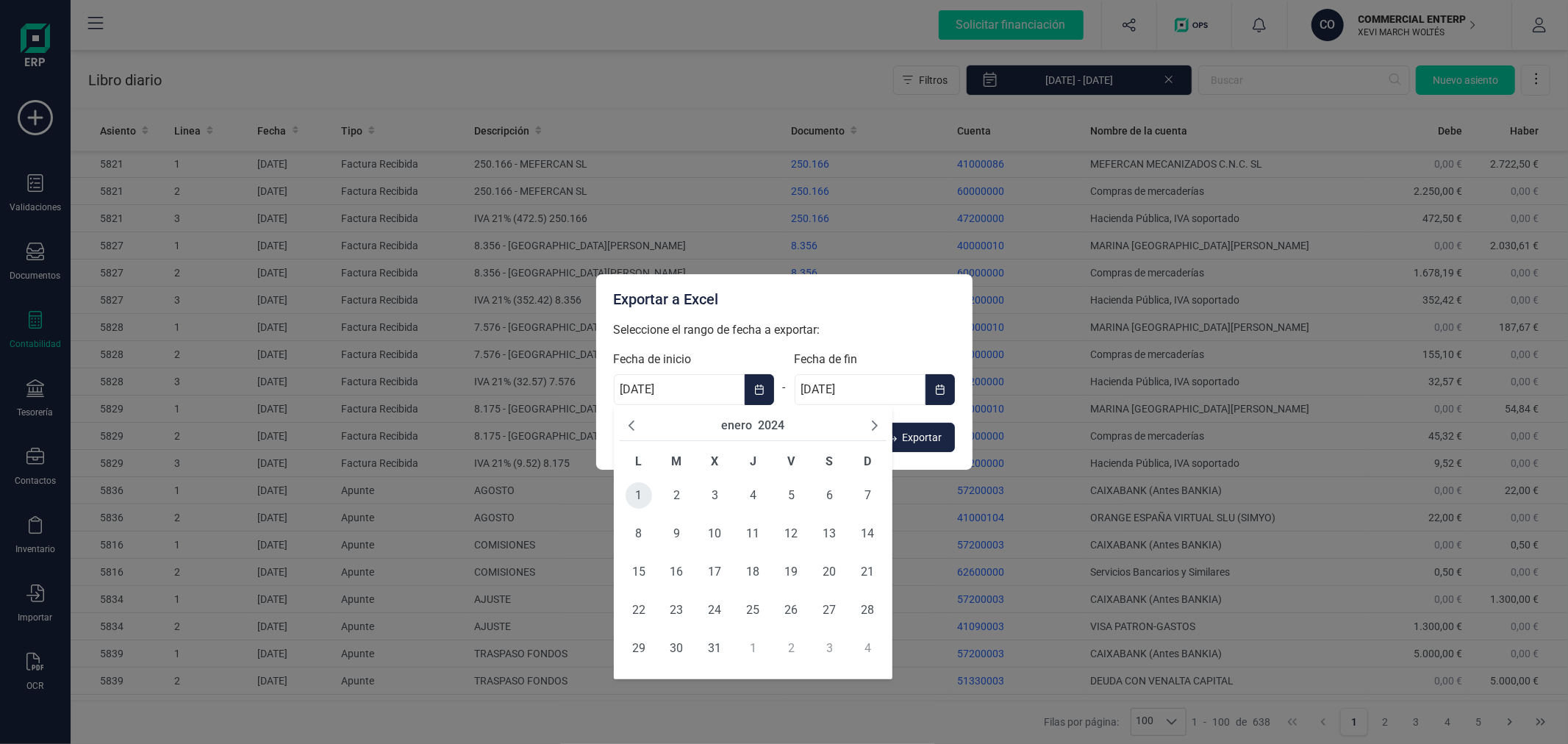
click at [631, 492] on span "1" at bounding box center [638, 495] width 27 height 27
type input "[DATE]"
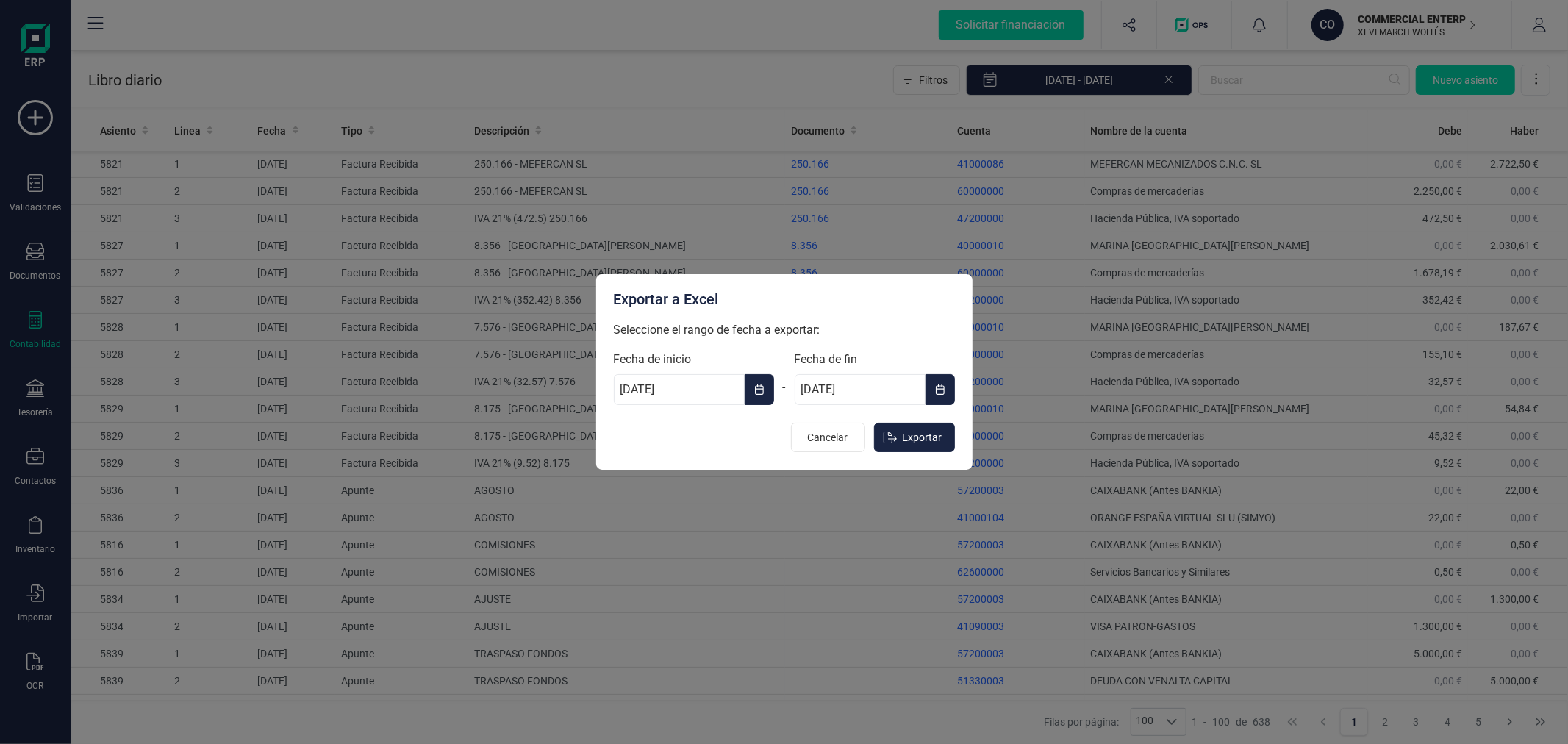
click at [942, 379] on button "Choose Date" at bounding box center [940, 390] width 29 height 31
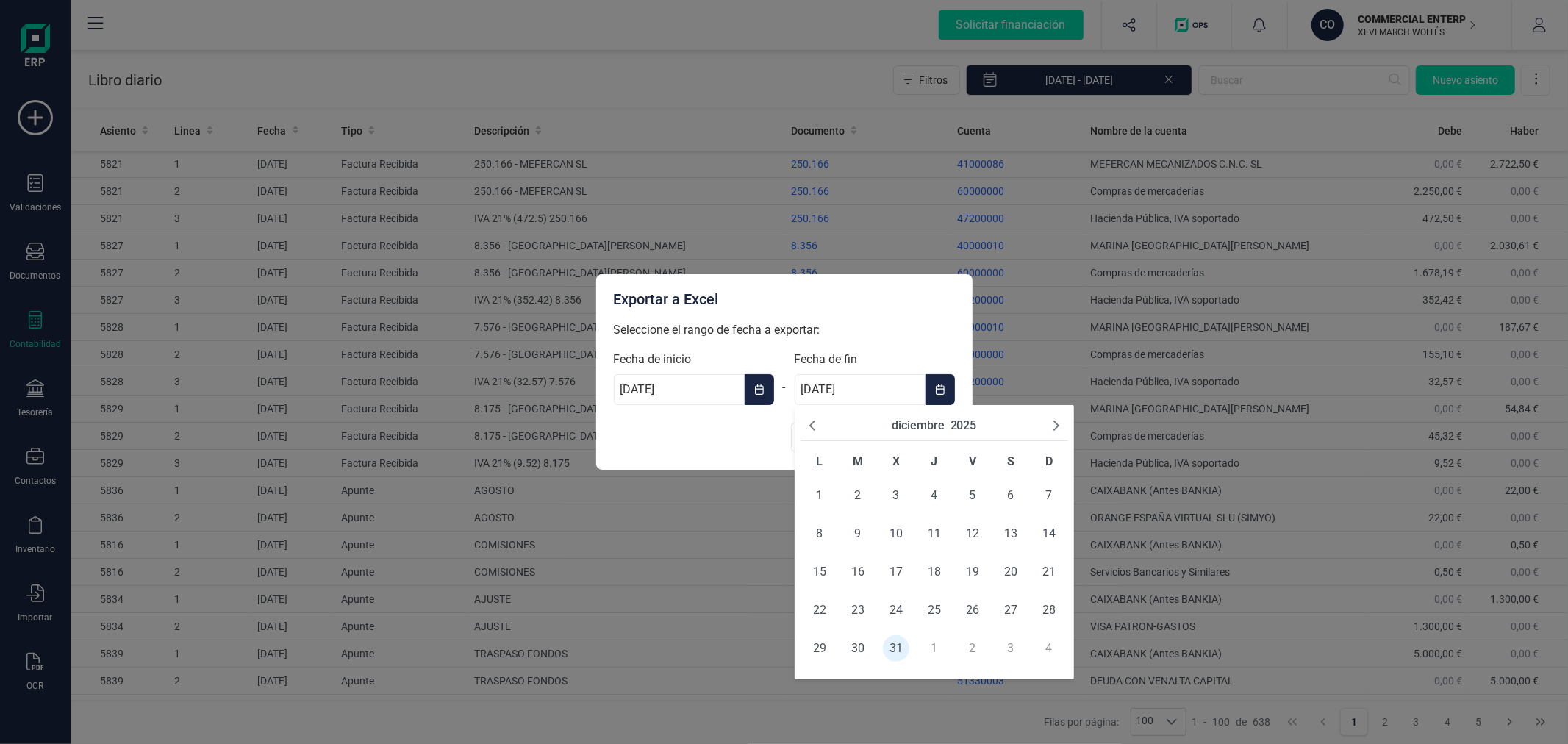
click at [973, 426] on button "2025" at bounding box center [963, 425] width 27 height 17
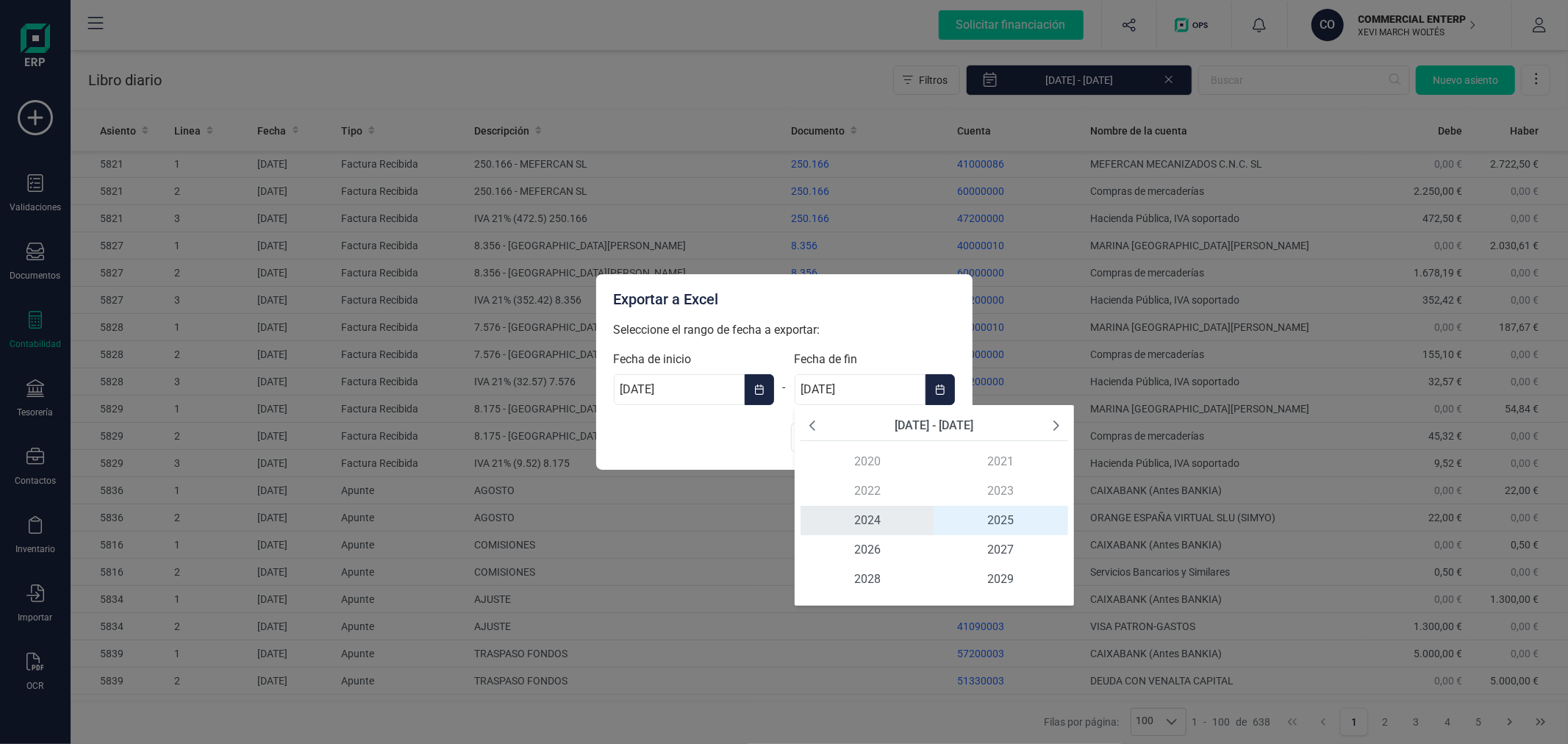
click at [887, 523] on span "2024" at bounding box center [868, 521] width 134 height 29
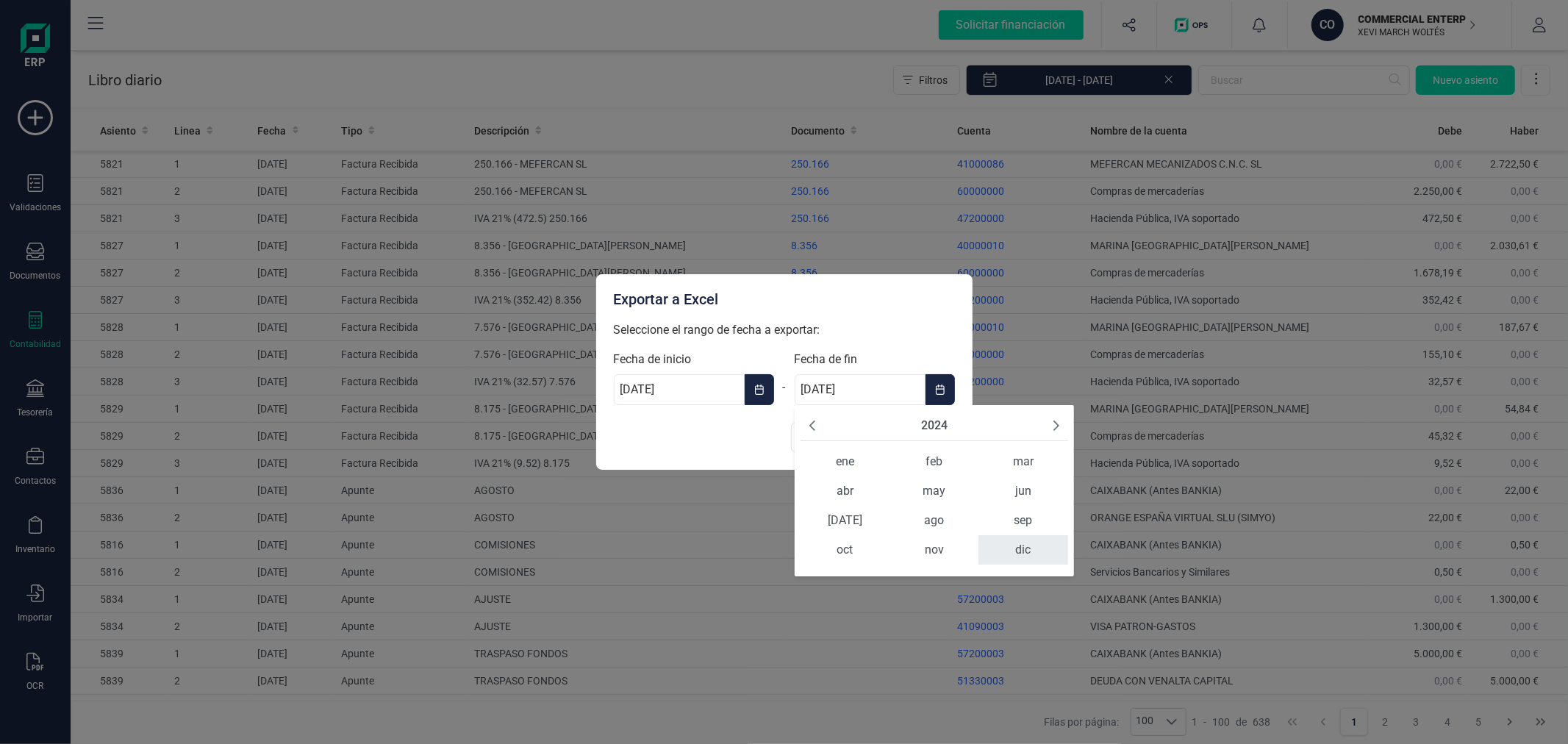
click at [1018, 559] on span "dic" at bounding box center [1023, 550] width 89 height 29
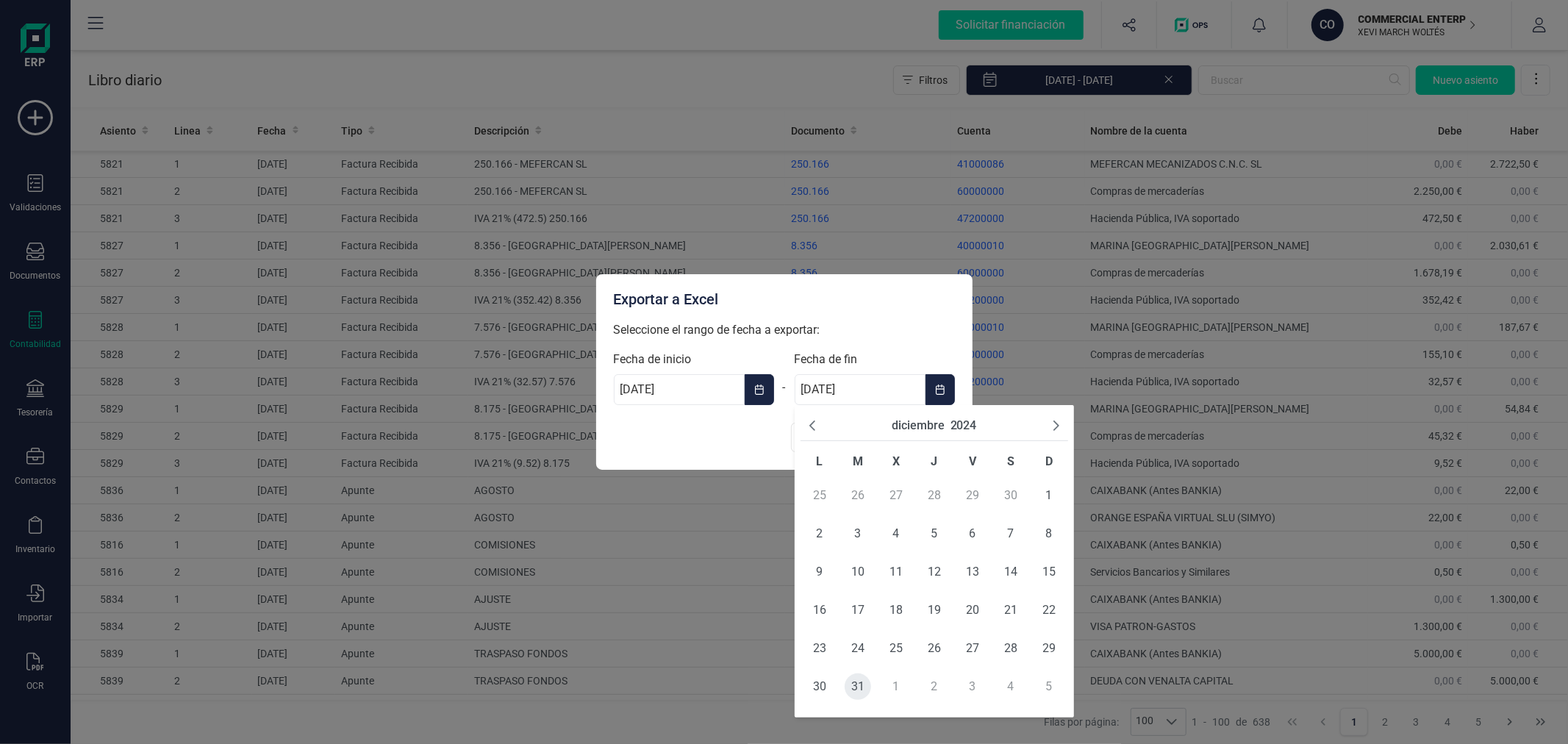
click at [857, 692] on span "31" at bounding box center [857, 686] width 27 height 27
type input "[DATE]"
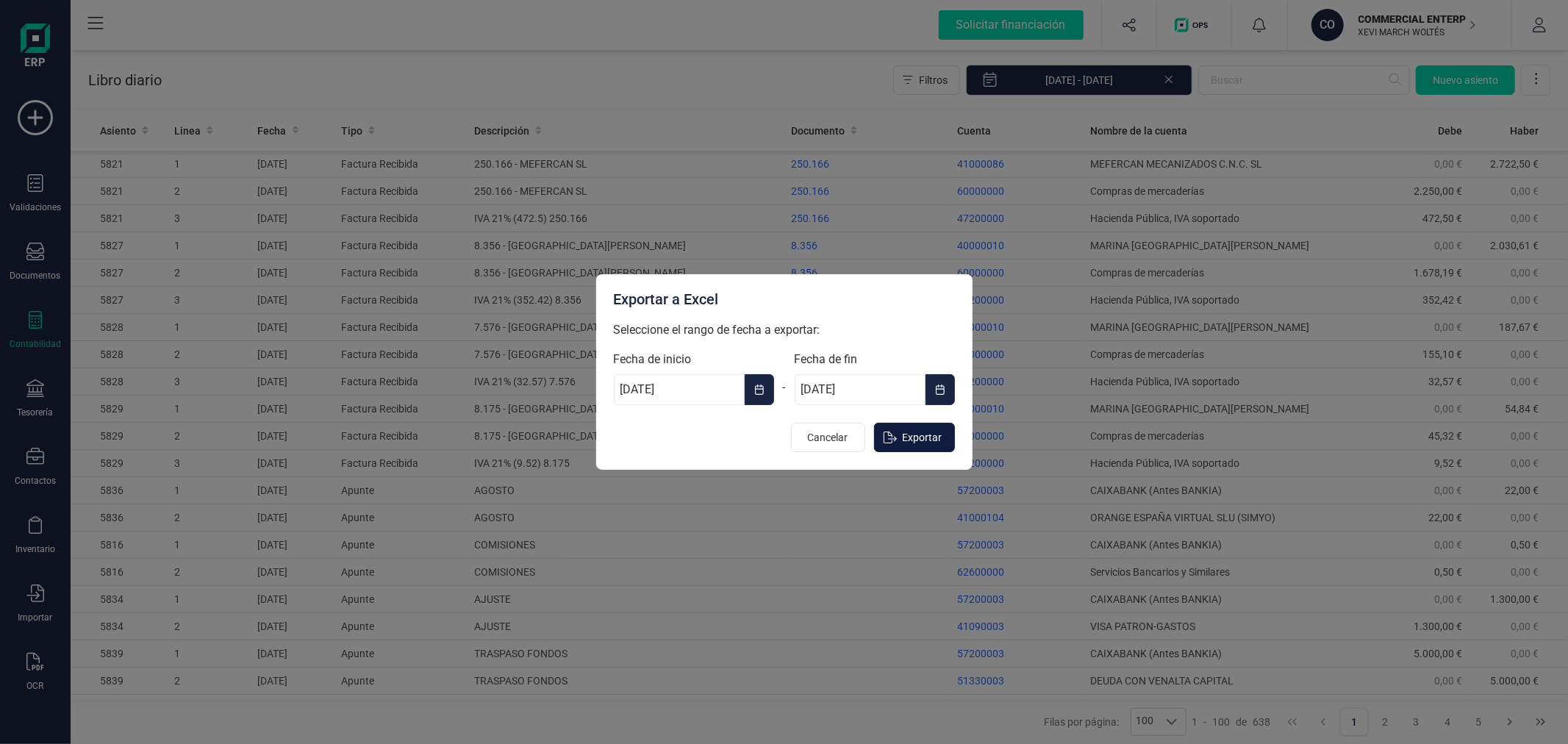
click at [917, 433] on span "Exportar" at bounding box center [922, 437] width 39 height 15
type input "[DATE]"
